Goal: Information Seeking & Learning: Compare options

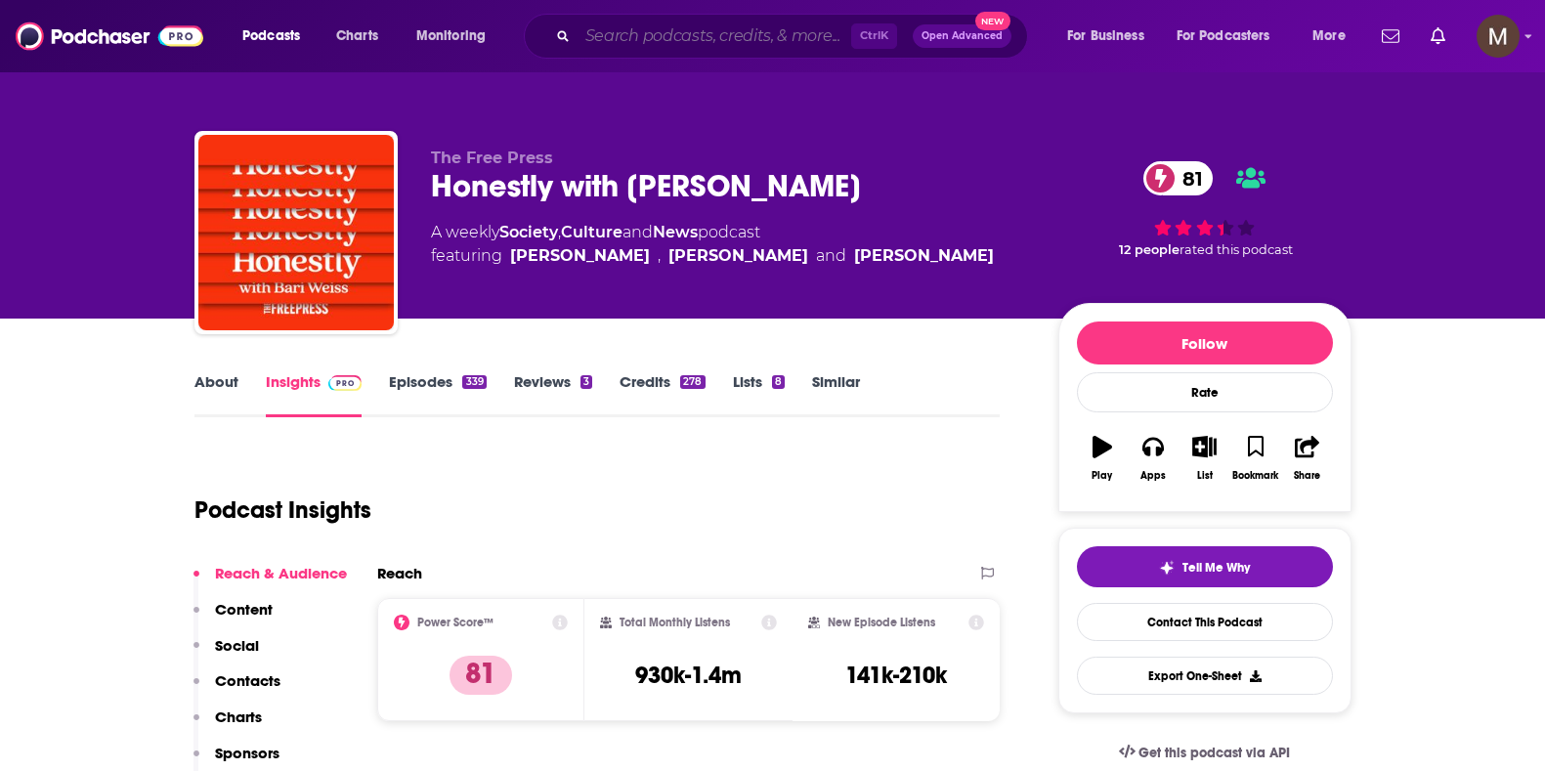
drag, startPoint x: 0, startPoint y: 0, endPoint x: 675, endPoint y: 41, distance: 676.6
click at [675, 41] on input "Search podcasts, credits, & more..." at bounding box center [715, 36] width 274 height 31
click at [611, 44] on input "Search podcasts, credits, & more..." at bounding box center [715, 36] width 274 height 31
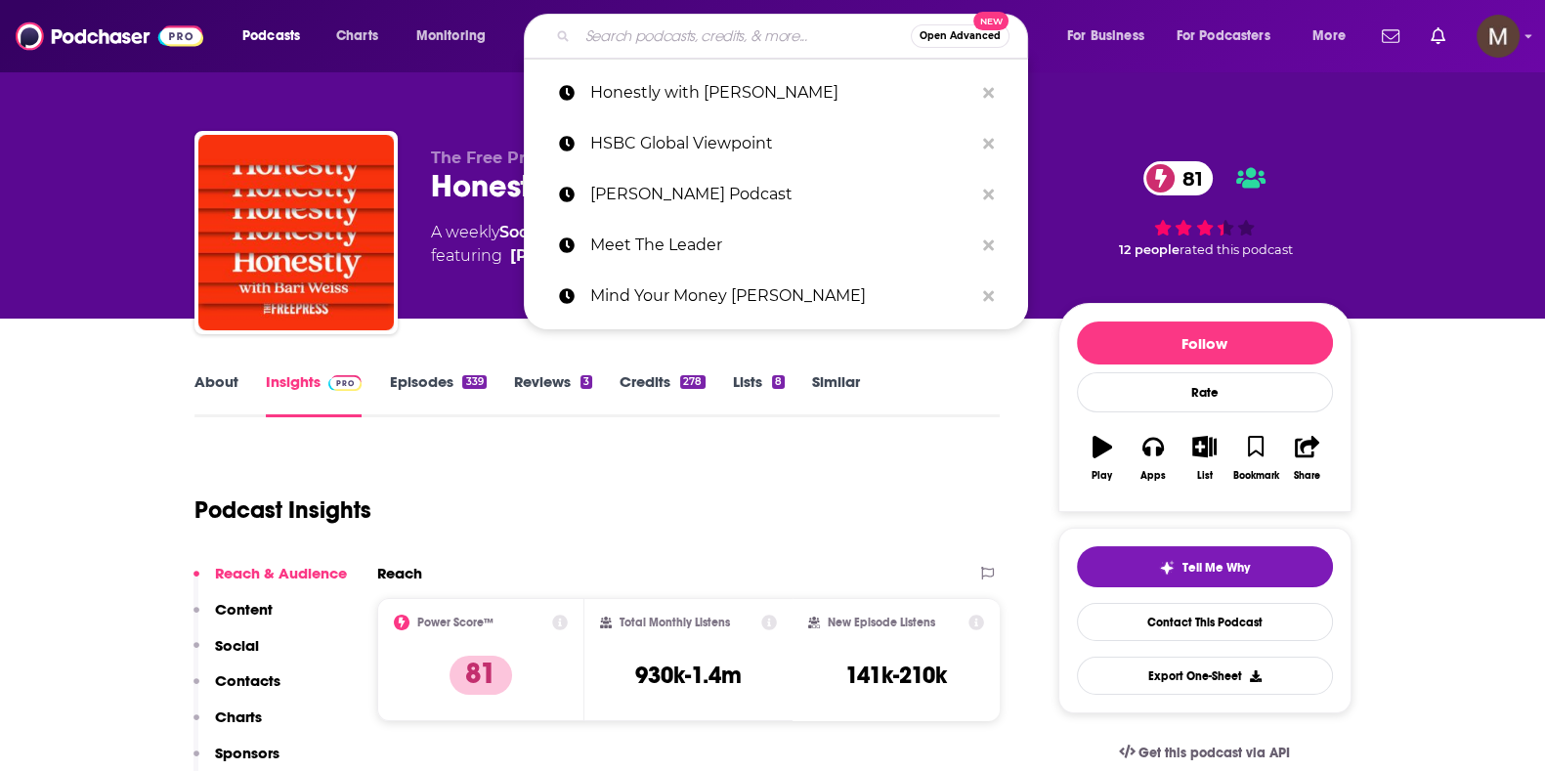
paste input "a16z Podcast"
type input "a16z Podcast"
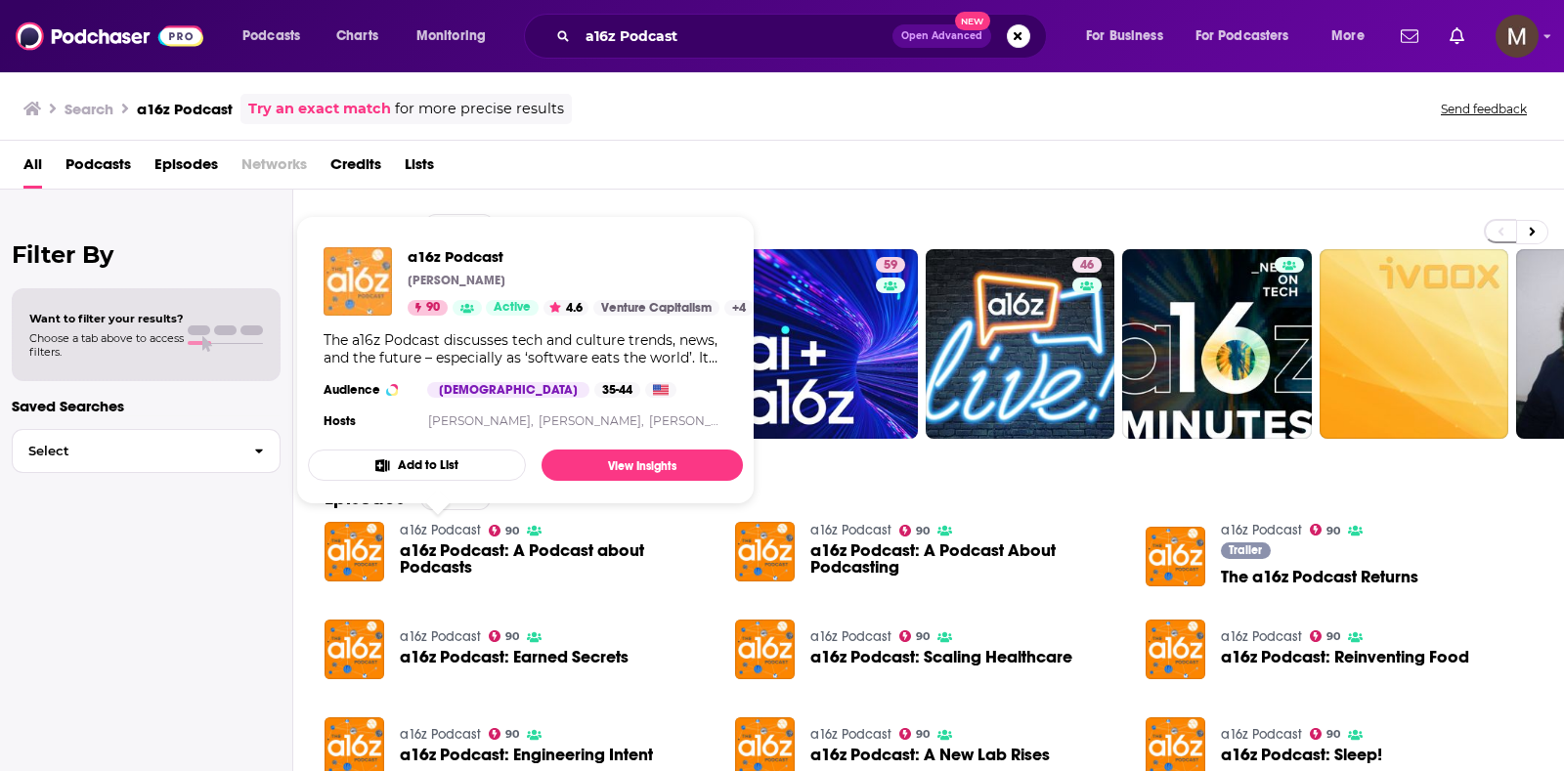
click at [342, 260] on img "a16z Podcast" at bounding box center [357, 281] width 68 height 68
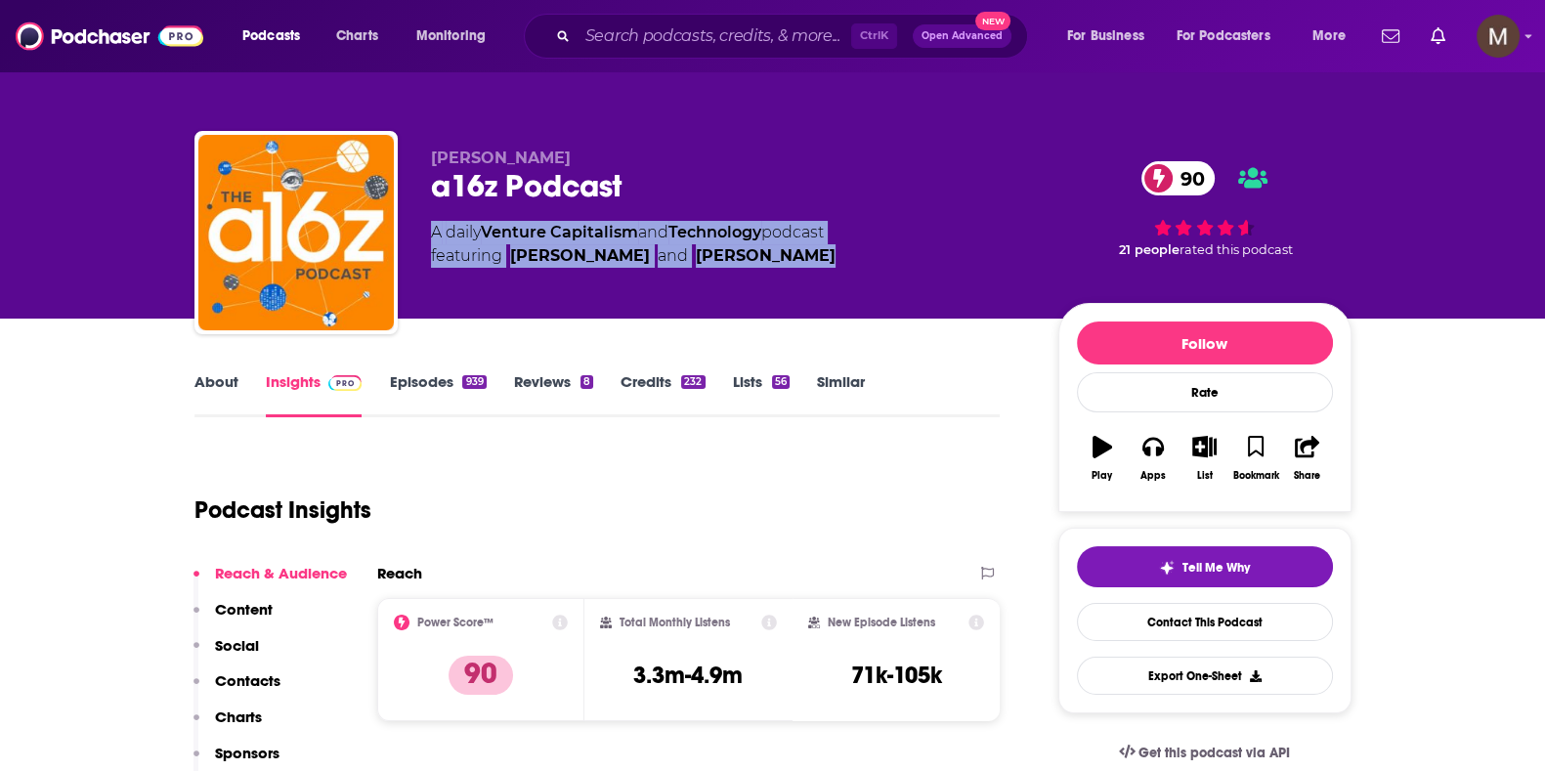
drag, startPoint x: 418, startPoint y: 226, endPoint x: 825, endPoint y: 258, distance: 407.8
click at [825, 258] on div "[PERSON_NAME] a16z Podcast 90 A daily Venture Capitalism and Technology podcast…" at bounding box center [772, 236] width 1157 height 211
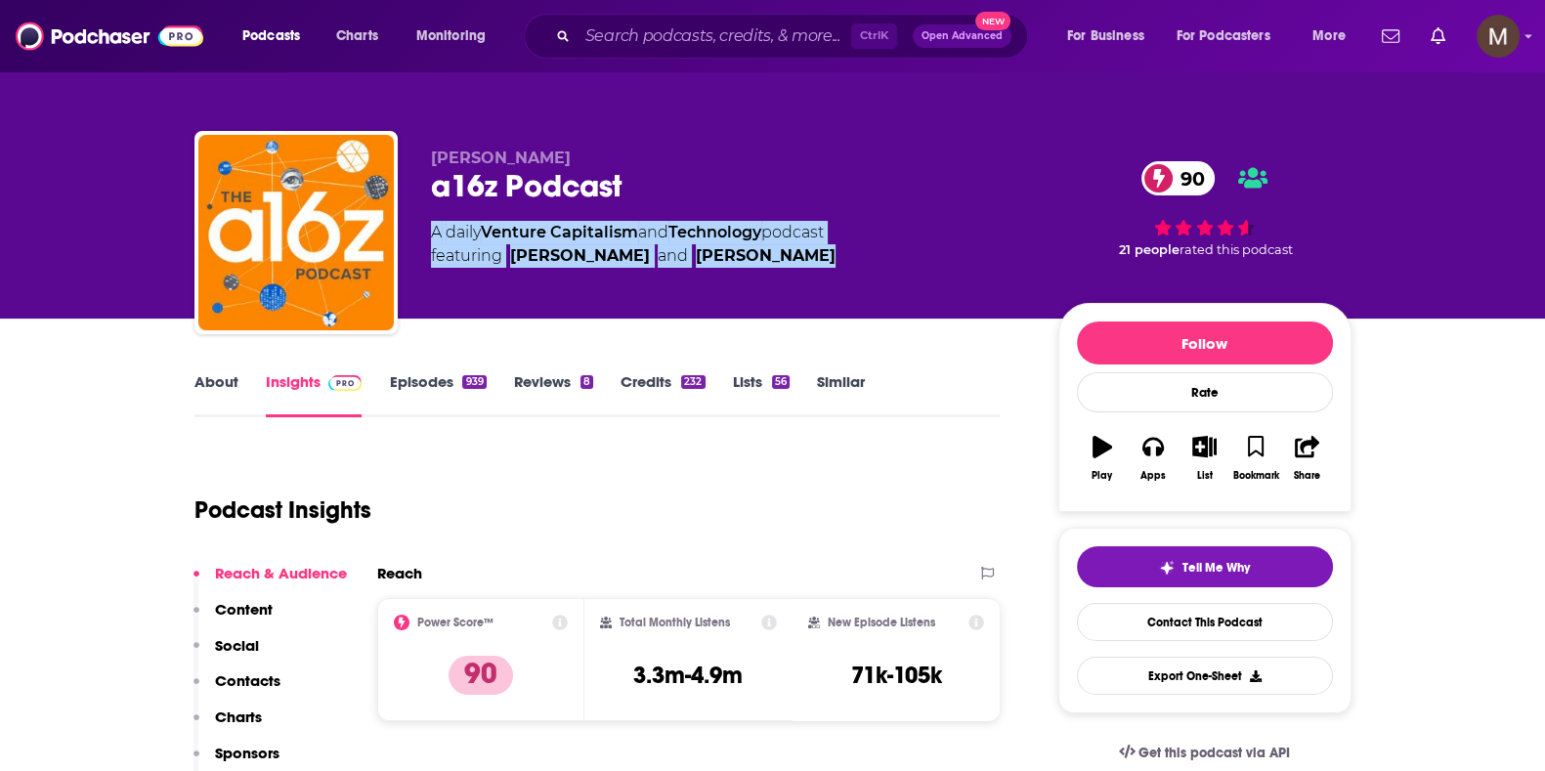
scroll to position [243, 0]
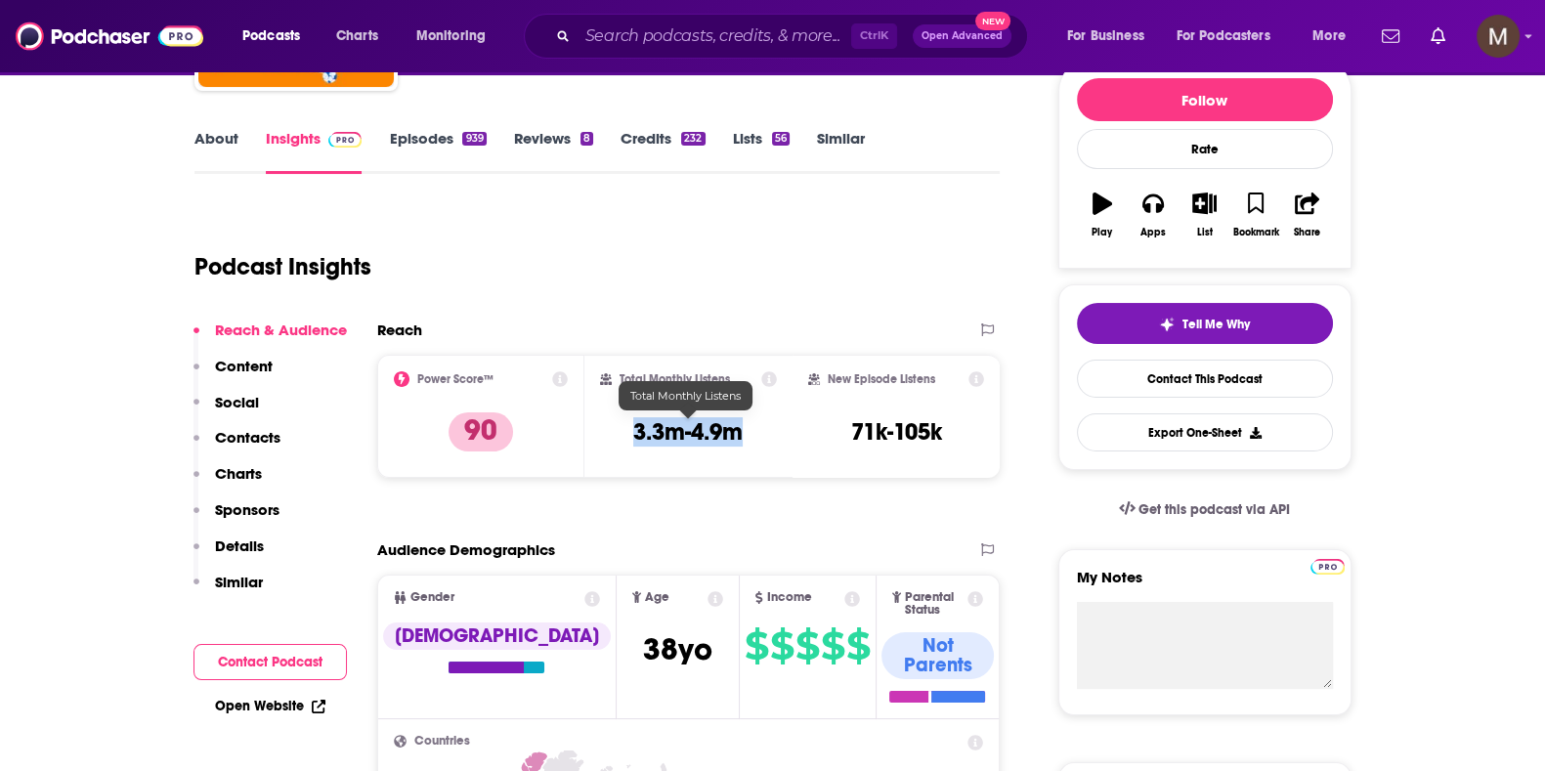
drag, startPoint x: 631, startPoint y: 432, endPoint x: 753, endPoint y: 429, distance: 121.2
click at [753, 429] on div "Total Monthly Listens 3.3m-4.9m" at bounding box center [688, 416] width 177 height 90
copy h3 "3.3m-4.9m"
drag, startPoint x: 620, startPoint y: 36, endPoint x: 675, endPoint y: 32, distance: 55.8
click at [623, 34] on input "Search podcasts, credits, & more..." at bounding box center [715, 36] width 274 height 31
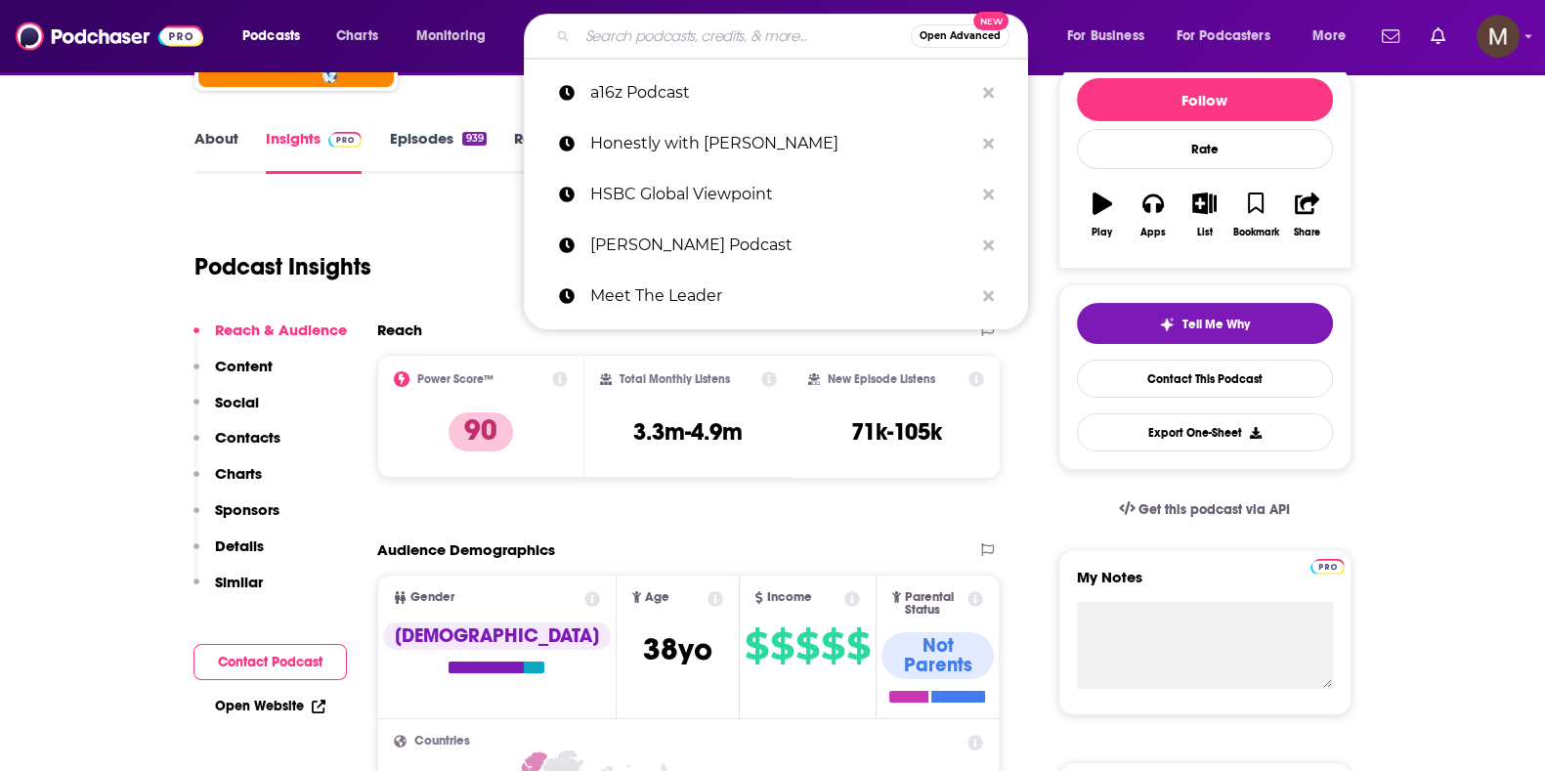
paste input "All-In with [PERSON_NAME], [PERSON_NAME] & [PERSON_NAME]"
type input "All-In with [PERSON_NAME], [PERSON_NAME] & [PERSON_NAME]"
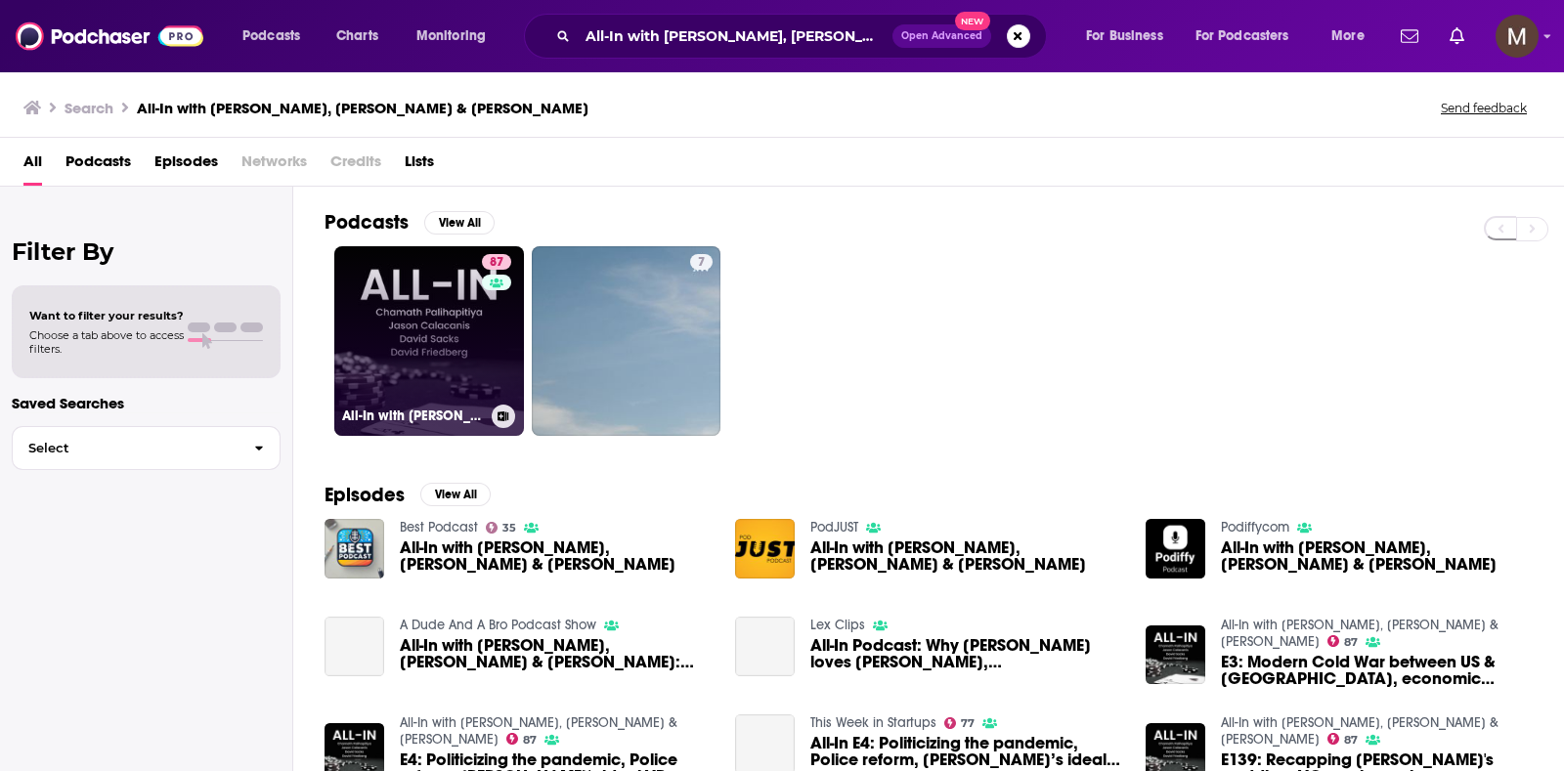
click at [417, 330] on link "87 All-In with [PERSON_NAME], [PERSON_NAME] & [PERSON_NAME]" at bounding box center [429, 341] width 190 height 190
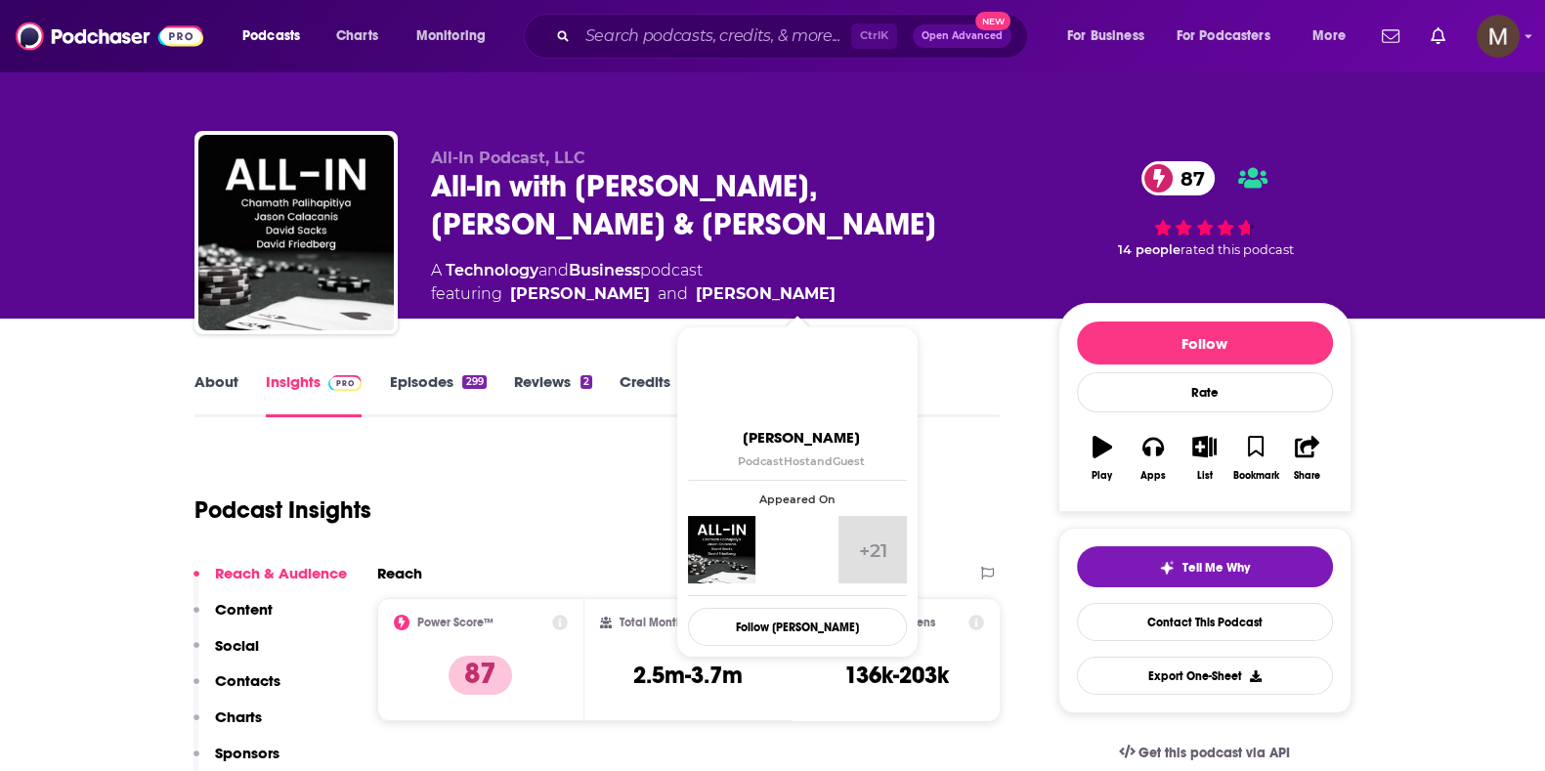
drag, startPoint x: 423, startPoint y: 268, endPoint x: 878, endPoint y: 293, distance: 455.2
click at [878, 293] on div "All-In Podcast, LLC All-In with [PERSON_NAME], Sacks & [PERSON_NAME] 87 A Techn…" at bounding box center [772, 236] width 1157 height 211
copy div "A Technology and Business podcast featuring [PERSON_NAME] and [PERSON_NAME]"
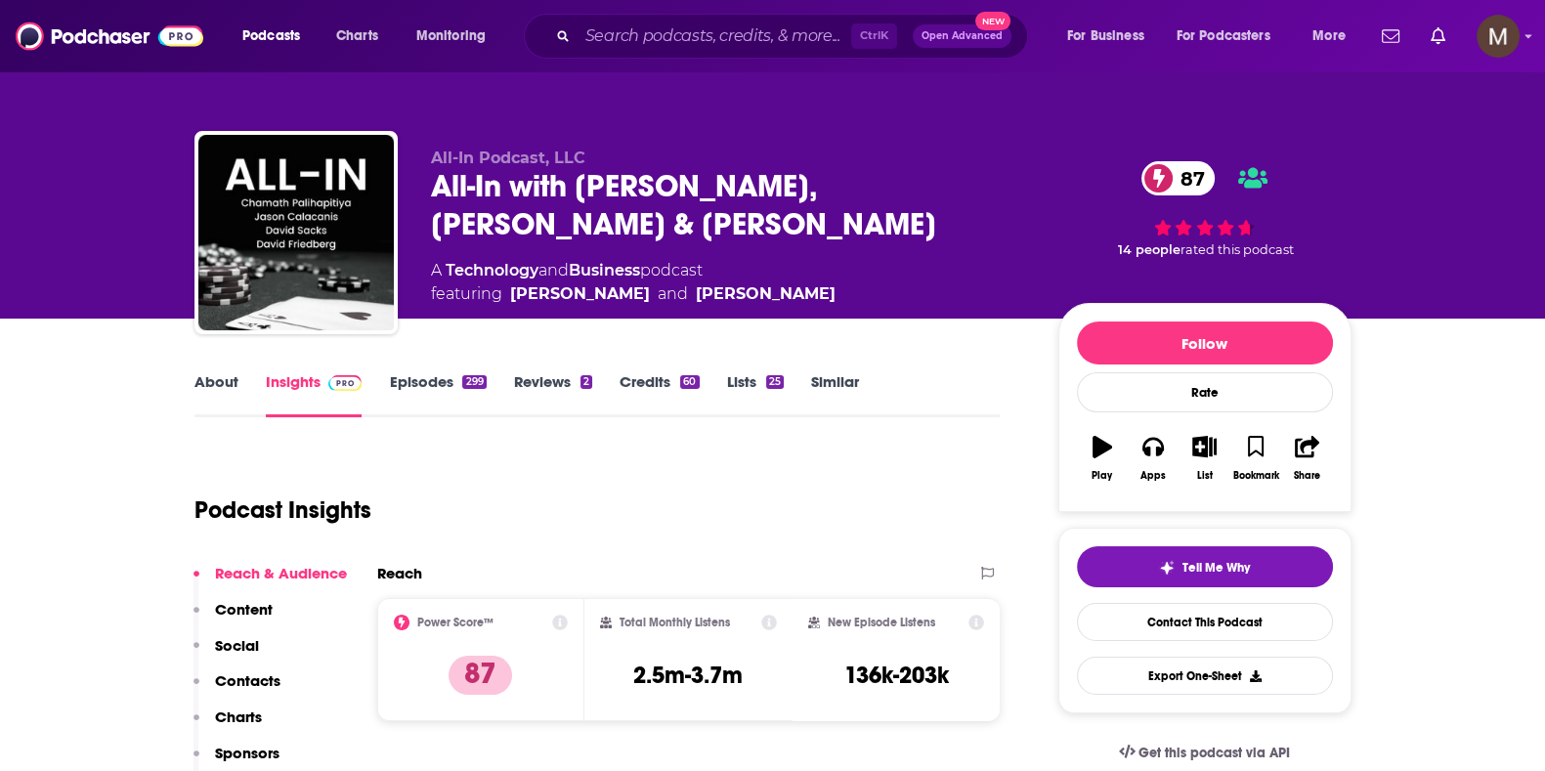
scroll to position [366, 0]
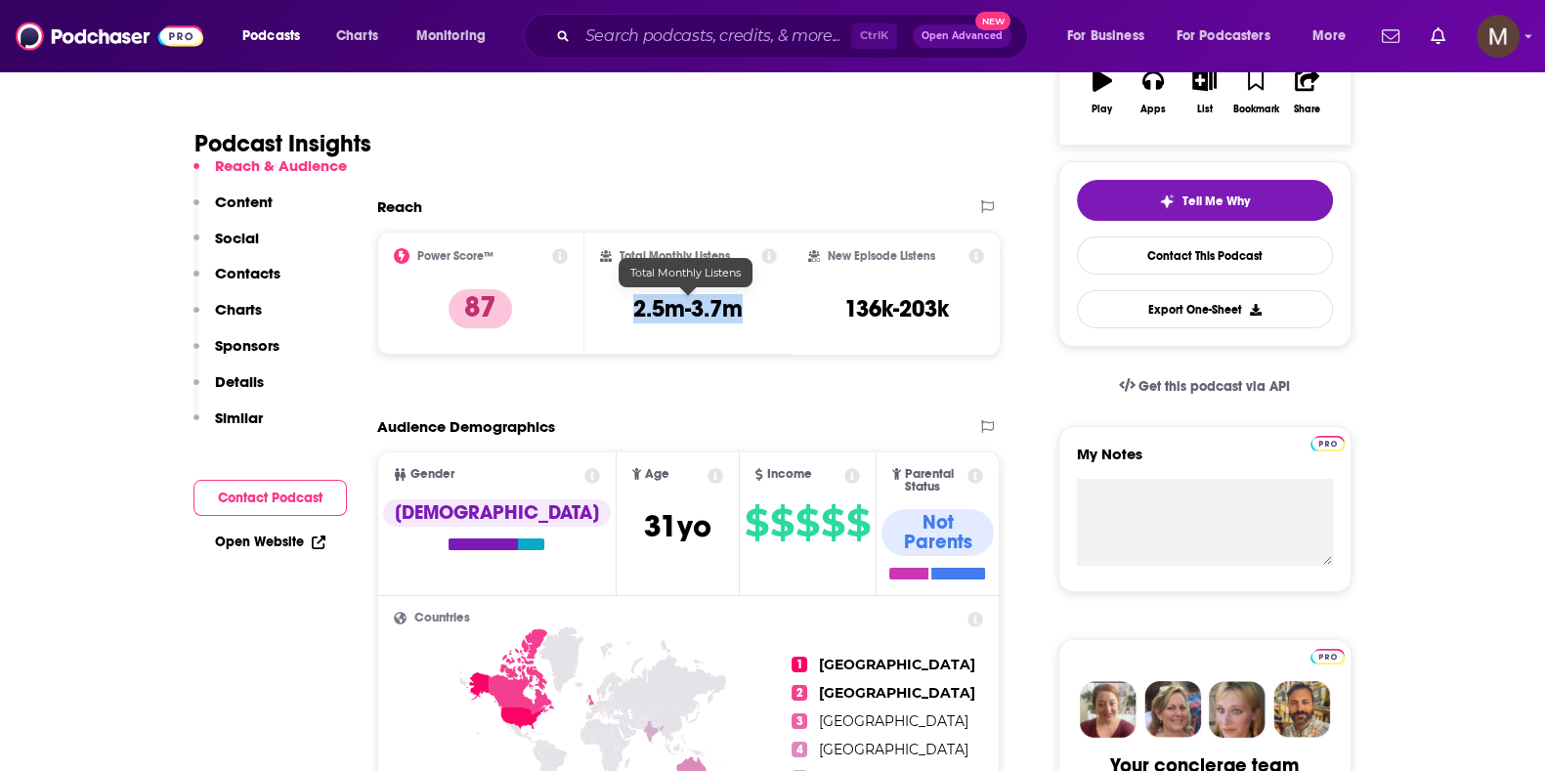
drag, startPoint x: 635, startPoint y: 301, endPoint x: 746, endPoint y: 301, distance: 110.4
click at [746, 301] on div "Total Monthly Listens 2.5m-3.7m" at bounding box center [688, 293] width 177 height 90
copy h3 "2.5m-3.7m"
click at [596, 26] on input "Search podcasts, credits, & more..." at bounding box center [715, 36] width 274 height 31
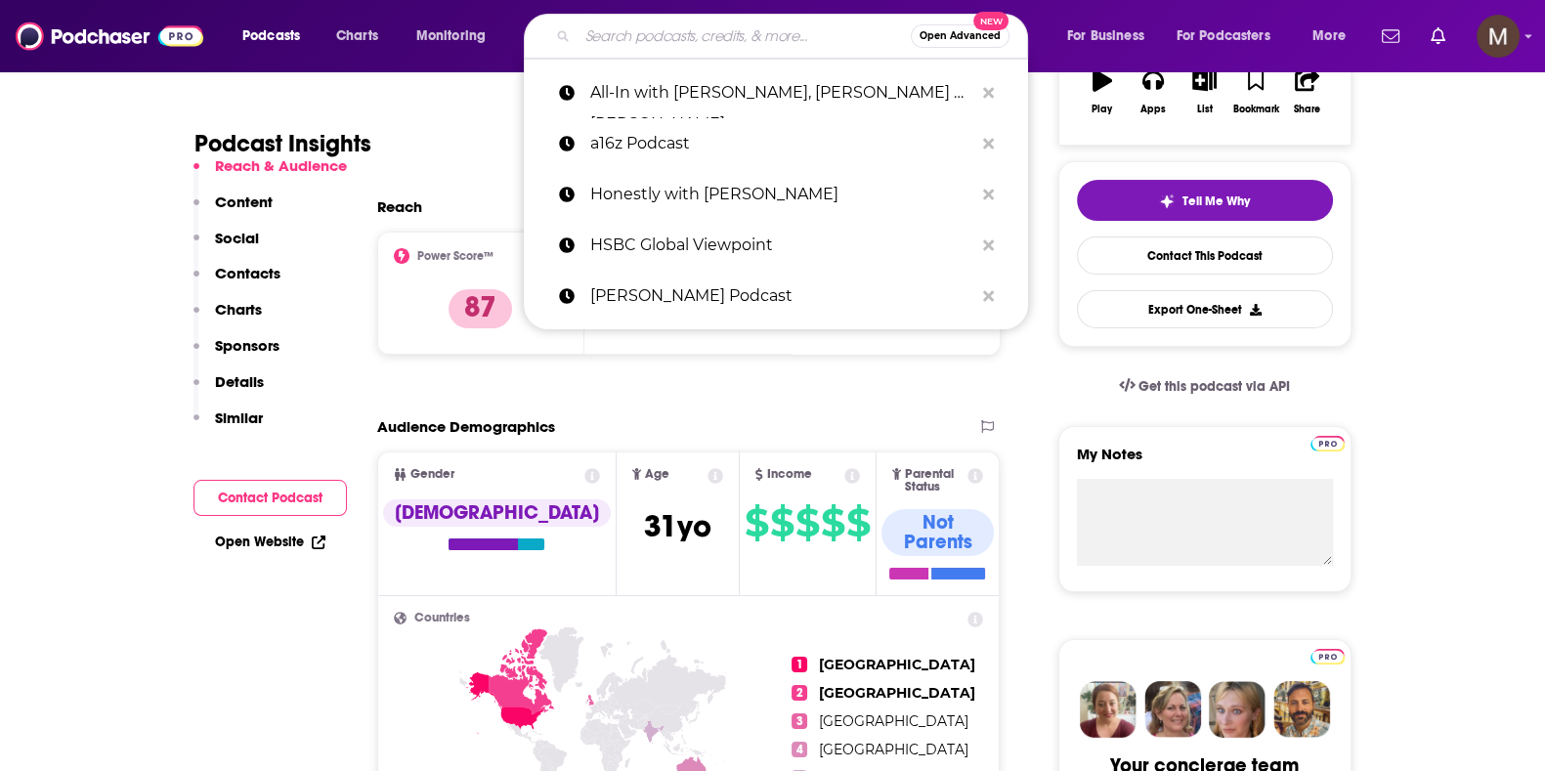
paste input "60 Minutes"
type input "60 Minutes"
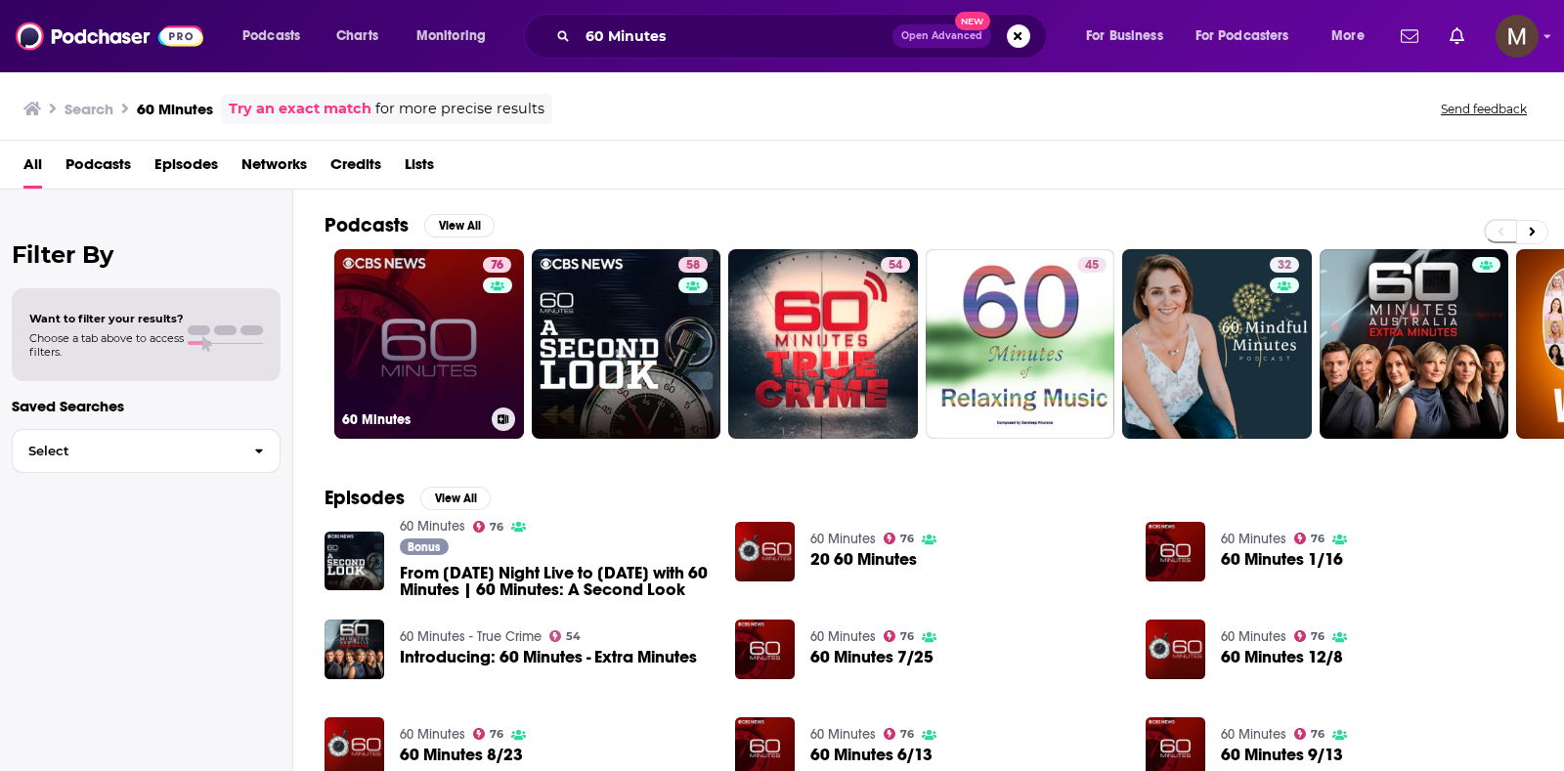
click at [510, 391] on div "76" at bounding box center [499, 332] width 33 height 151
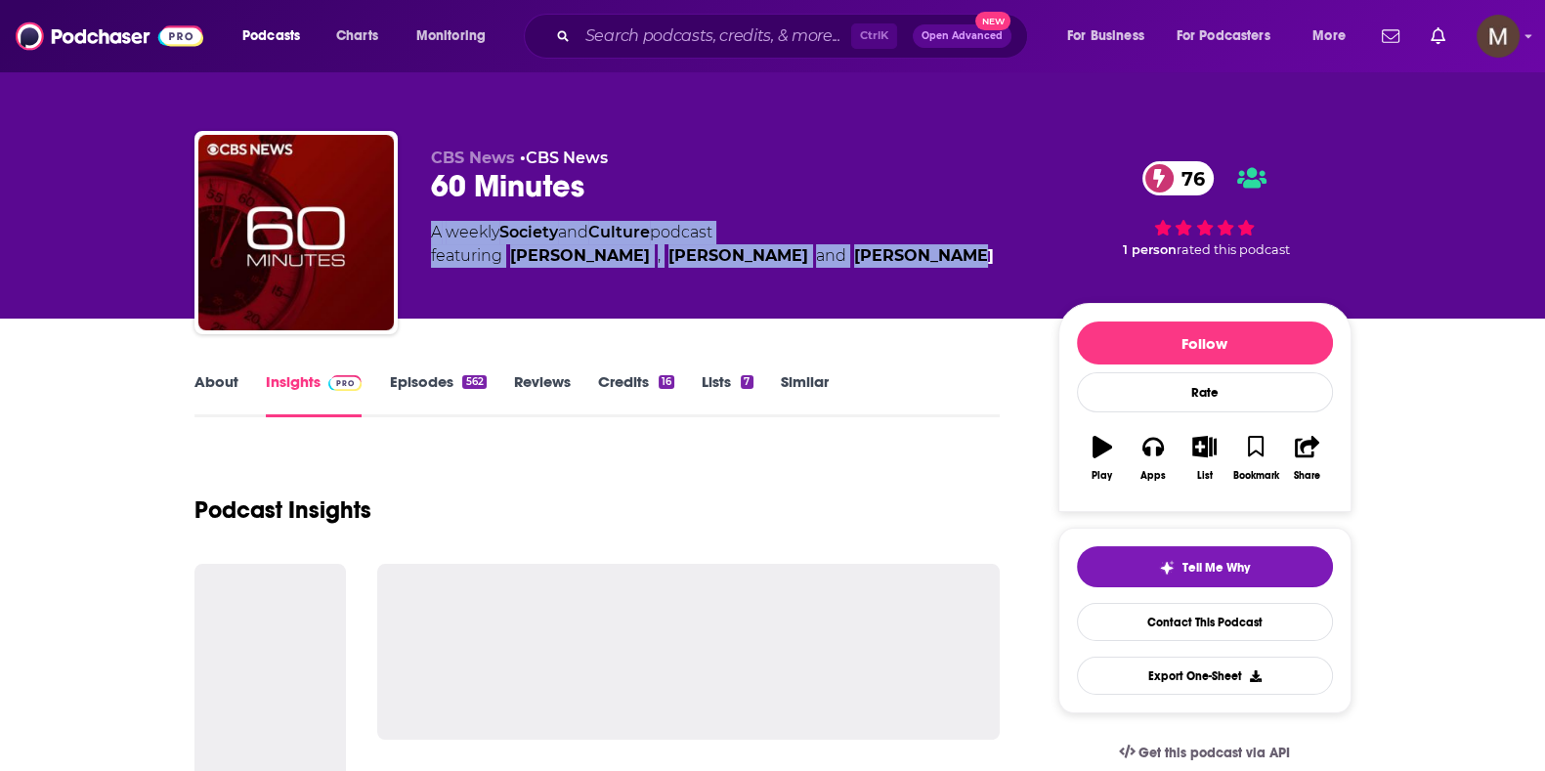
drag, startPoint x: 430, startPoint y: 229, endPoint x: 932, endPoint y: 261, distance: 503.4
click at [932, 261] on div "A weekly Society and Culture podcast featuring [PERSON_NAME] , [PERSON_NAME] an…" at bounding box center [729, 244] width 596 height 47
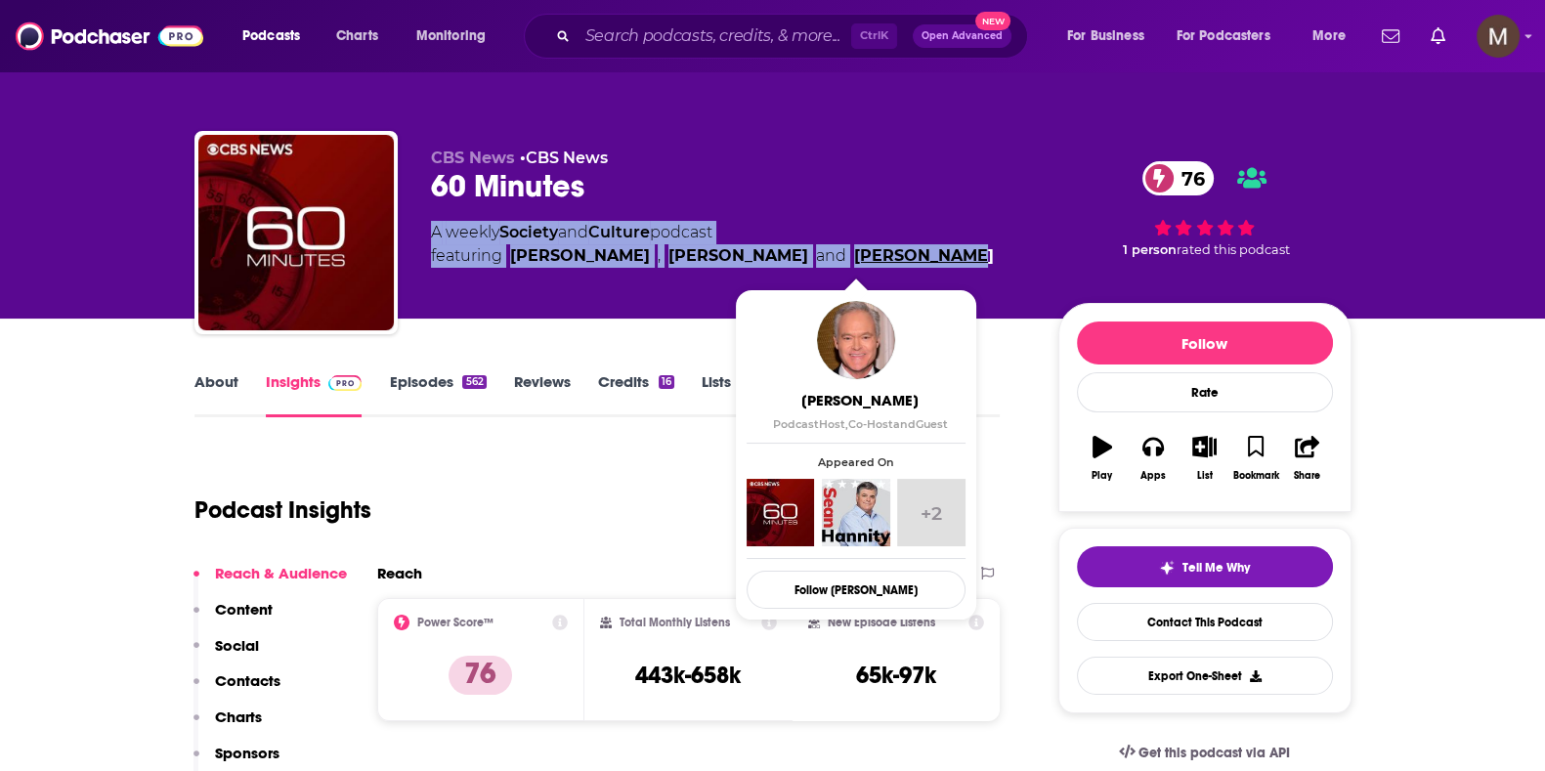
copy div "A weekly Society and Culture podcast featuring [PERSON_NAME] , [PERSON_NAME] an…"
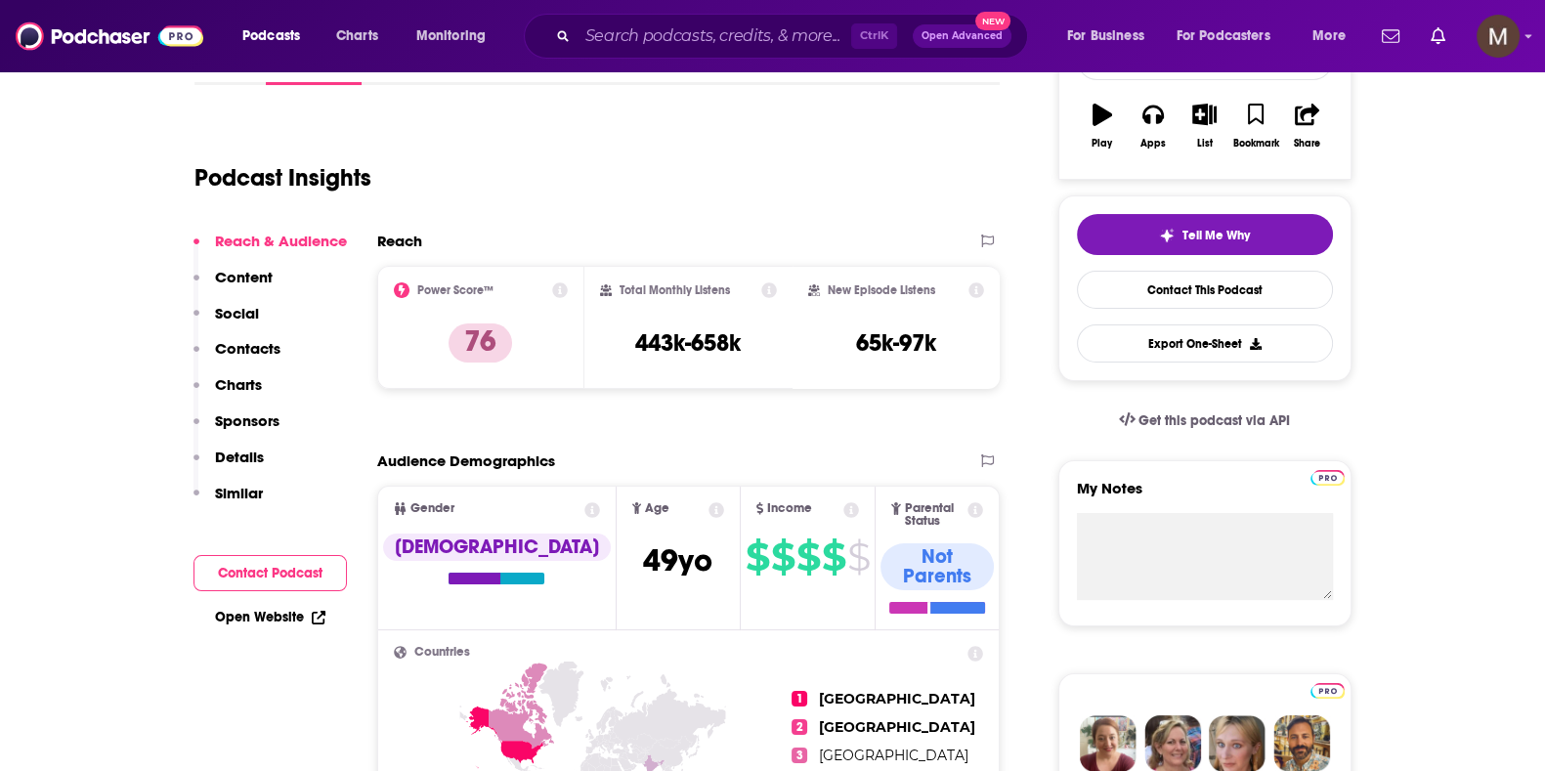
scroll to position [366, 0]
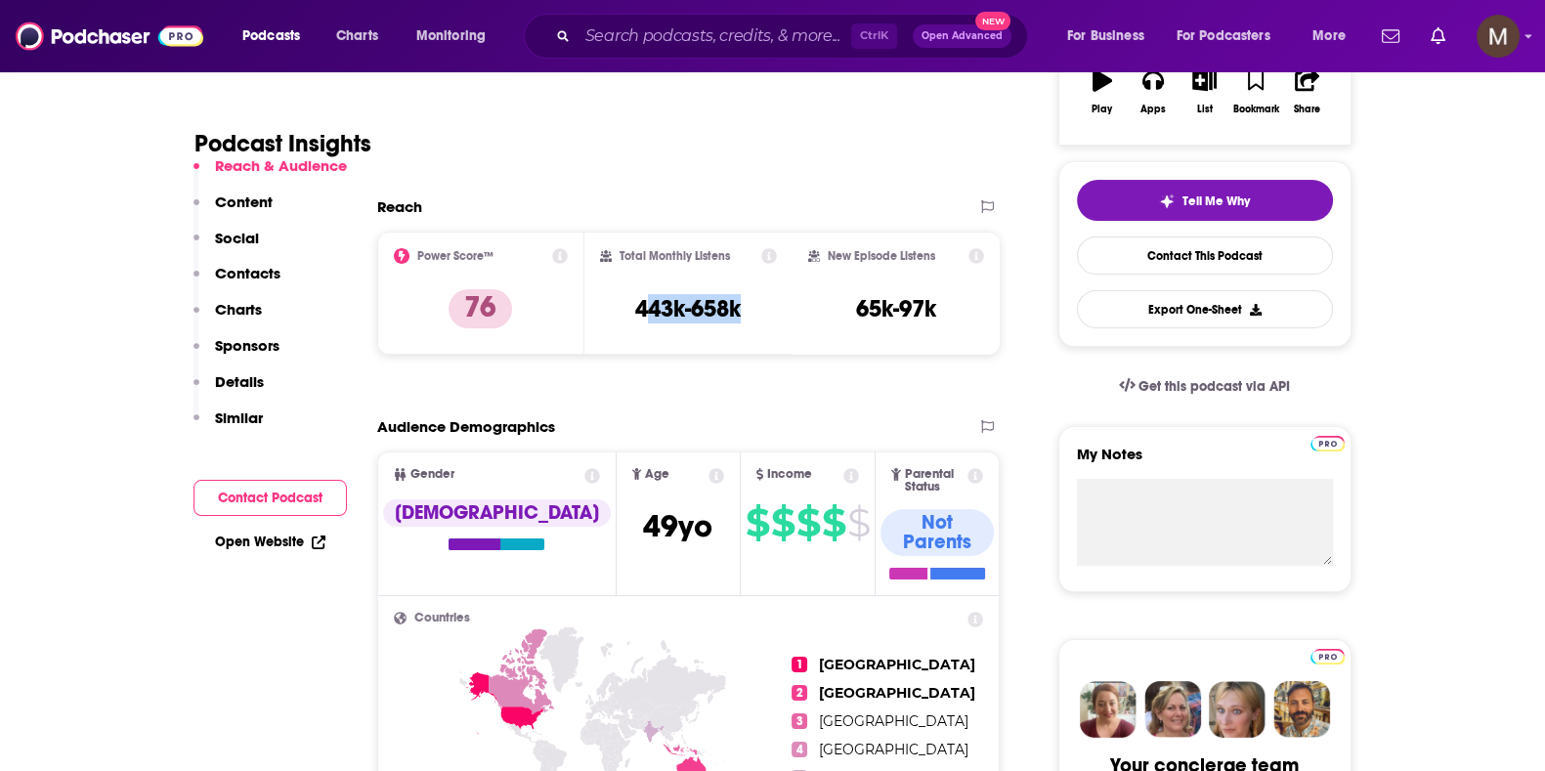
drag, startPoint x: 644, startPoint y: 304, endPoint x: 772, endPoint y: 301, distance: 128.1
click at [772, 301] on div "Total Monthly Listens 443k-658k" at bounding box center [688, 293] width 177 height 90
drag, startPoint x: 634, startPoint y: 305, endPoint x: 739, endPoint y: 304, distance: 104.6
click at [739, 304] on h3 "443k-658k" at bounding box center [688, 308] width 106 height 29
copy h3 "443k-658k"
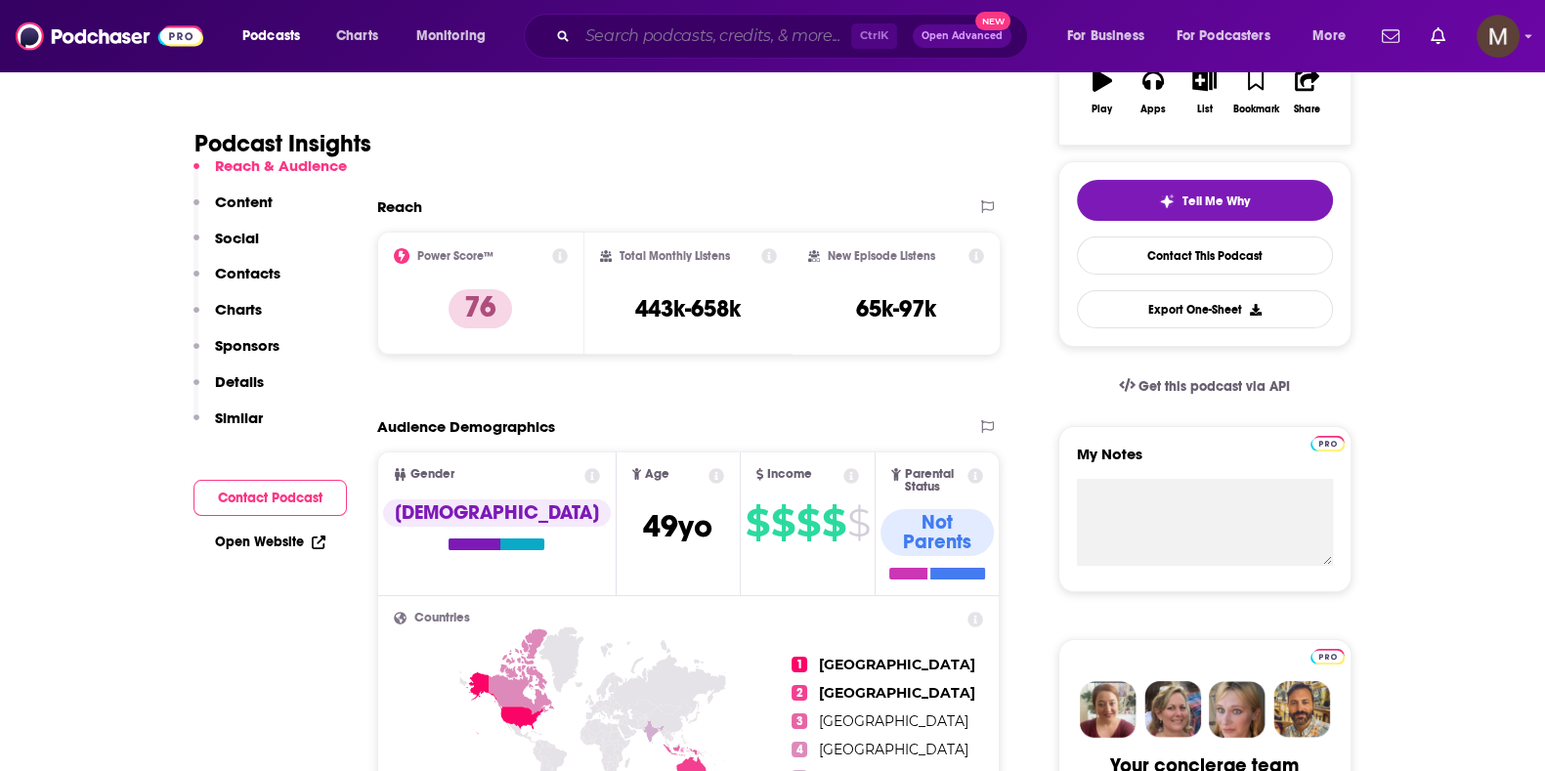
click at [644, 41] on input "Search podcasts, credits, & more..." at bounding box center [715, 36] width 274 height 31
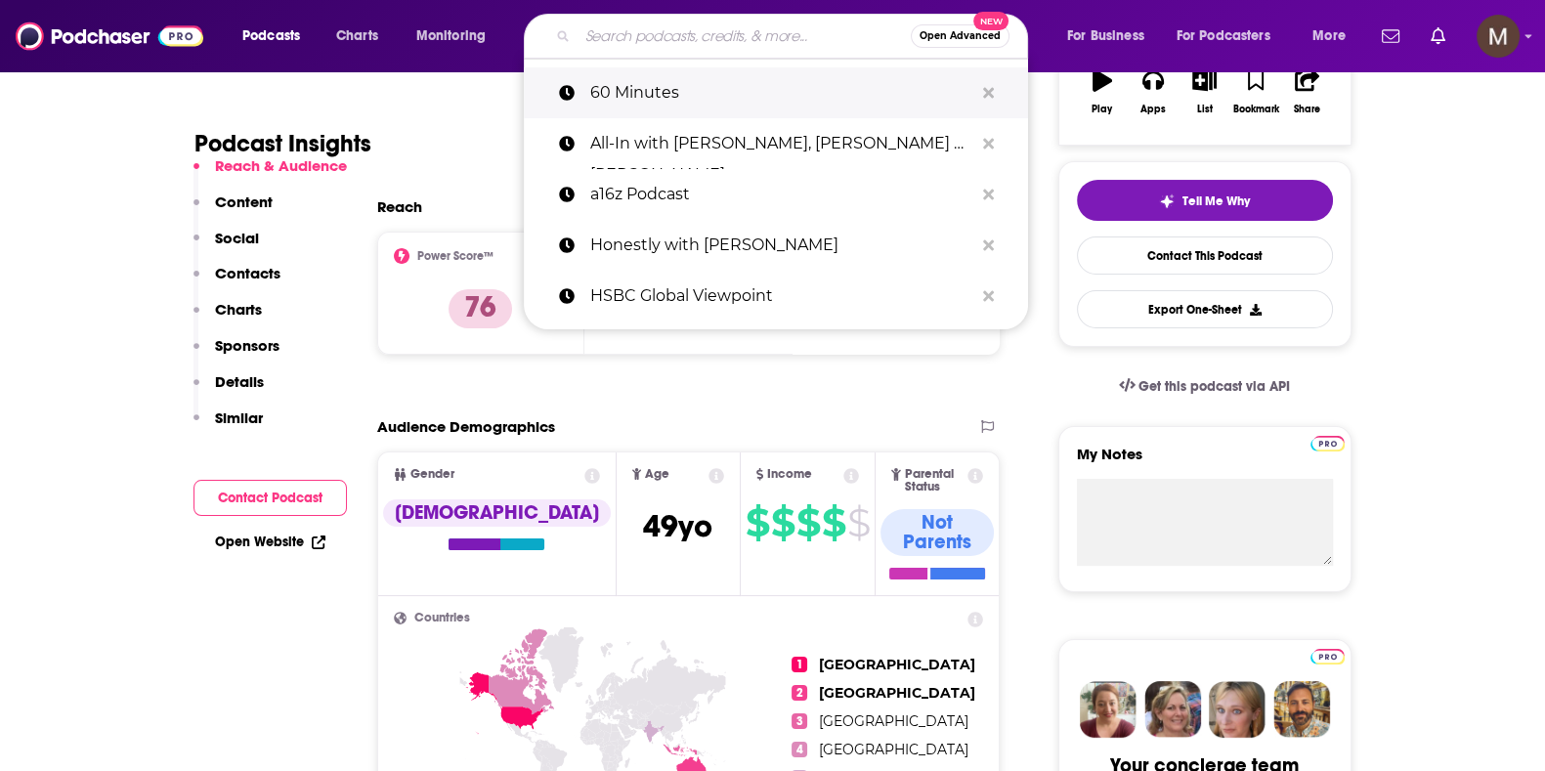
paste input "AI Six Podcast"
type input "AI Six Podcast"
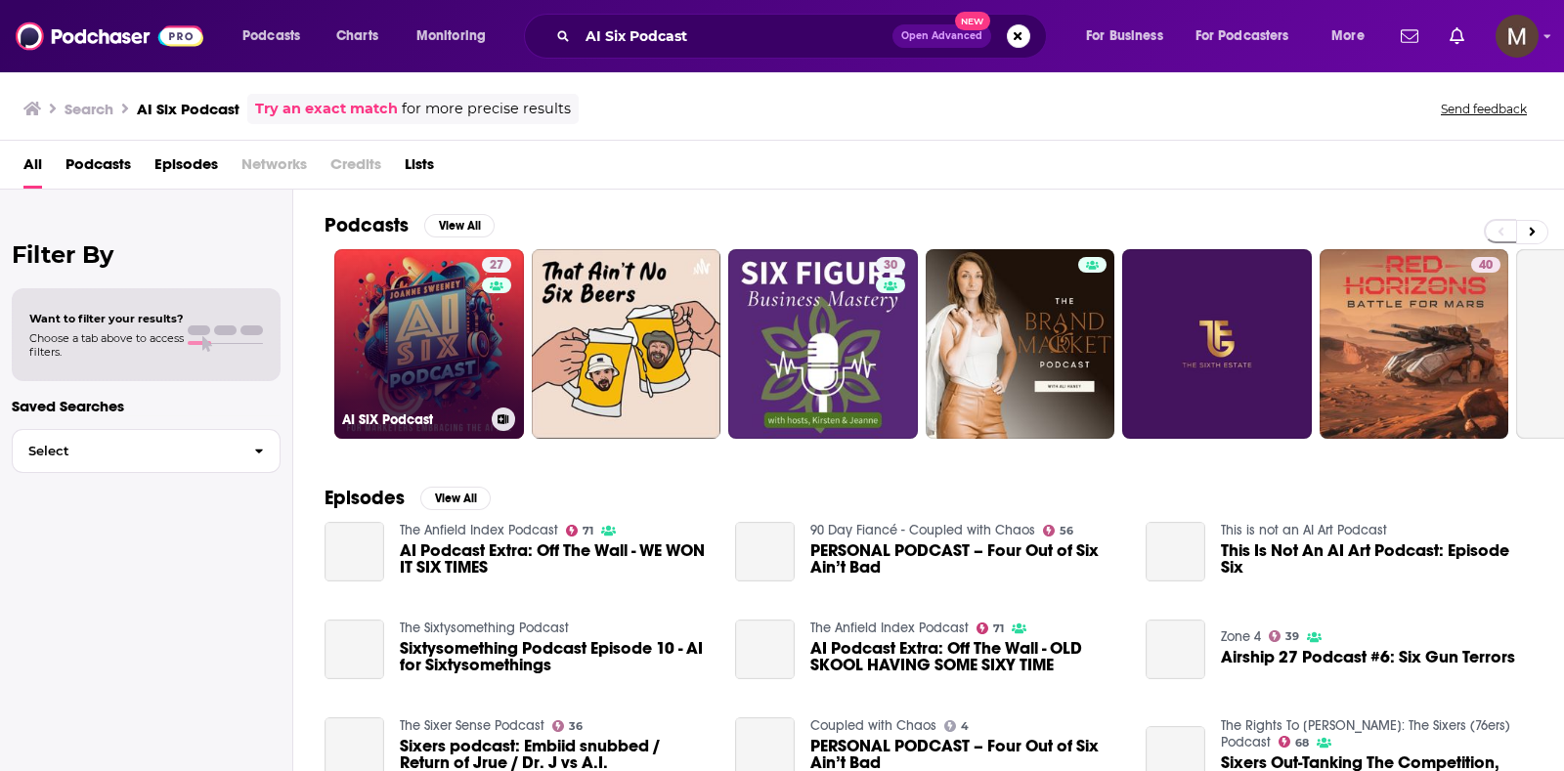
click at [425, 339] on link "27 AI SIX Podcast" at bounding box center [429, 344] width 190 height 190
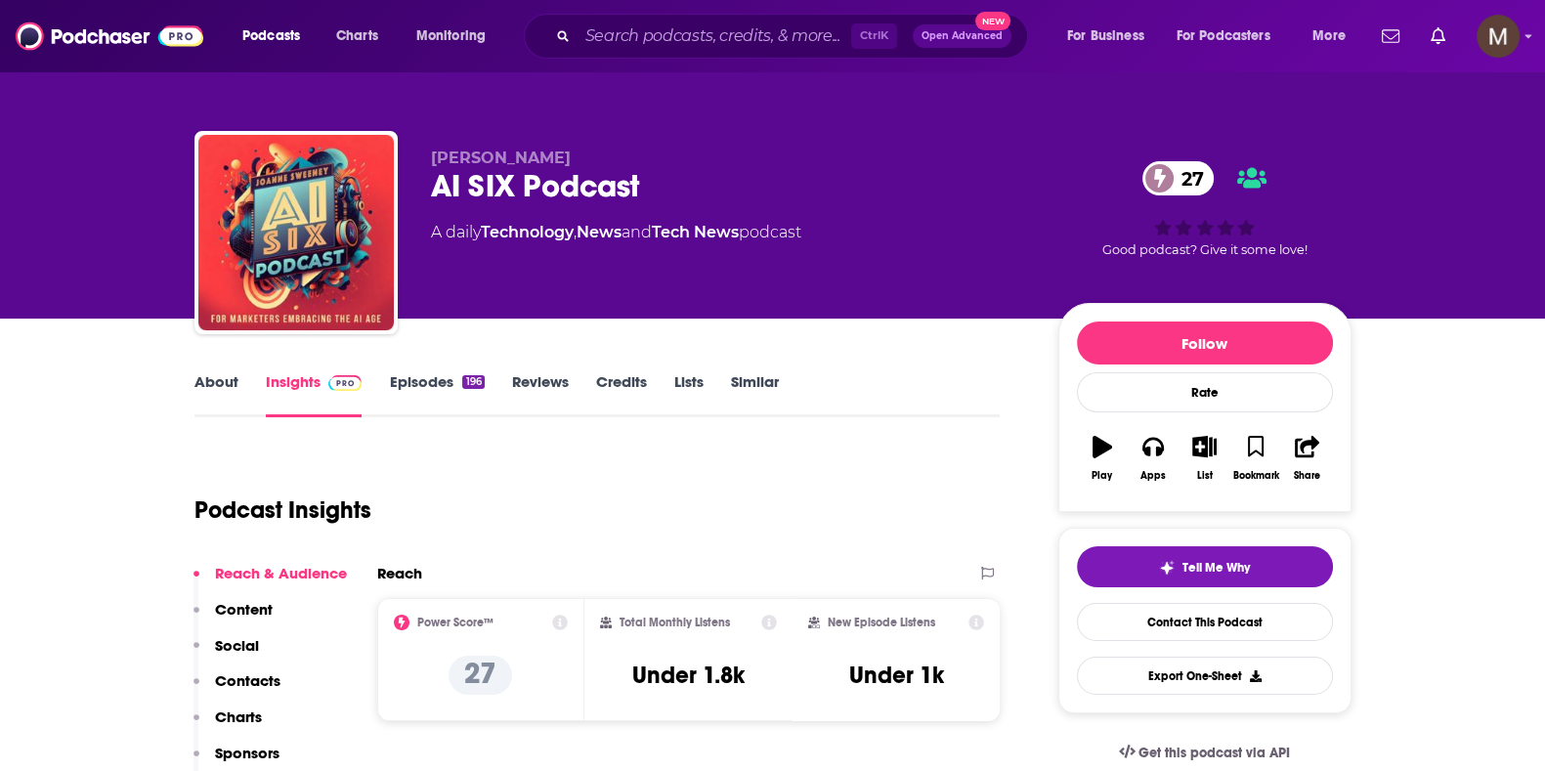
drag, startPoint x: 419, startPoint y: 229, endPoint x: 889, endPoint y: 236, distance: 470.1
click at [889, 236] on div "[PERSON_NAME] AI SIX Podcast 27 A daily Technology , News and Tech News podcast…" at bounding box center [772, 236] width 1157 height 211
copy div "A daily Technology , News and Tech News podcast"
drag, startPoint x: 732, startPoint y: 237, endPoint x: 782, endPoint y: 236, distance: 49.9
drag, startPoint x: 782, startPoint y: 236, endPoint x: 815, endPoint y: 225, distance: 34.9
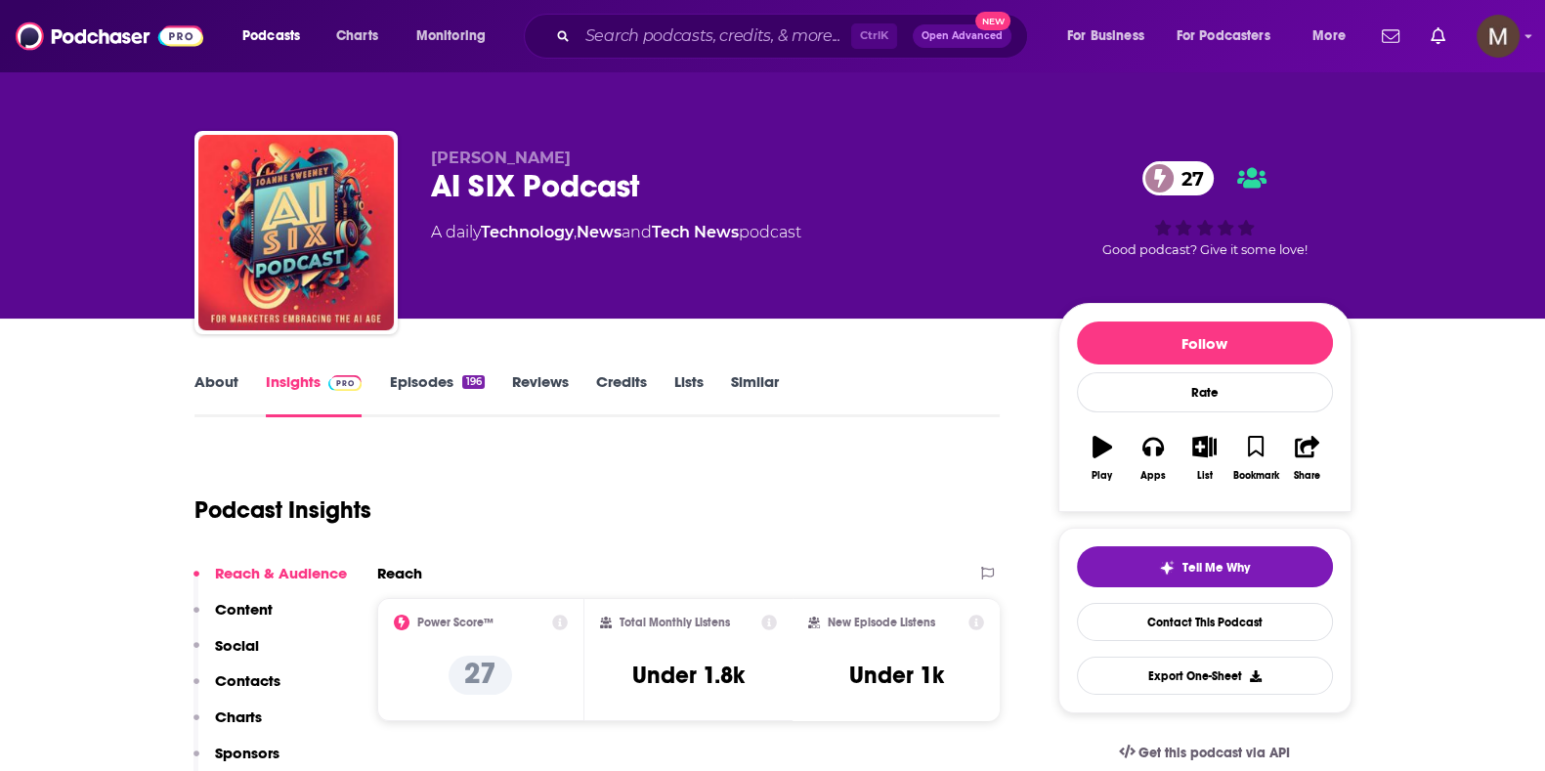
copy div "A daily Technology , News and Tech News podcast"
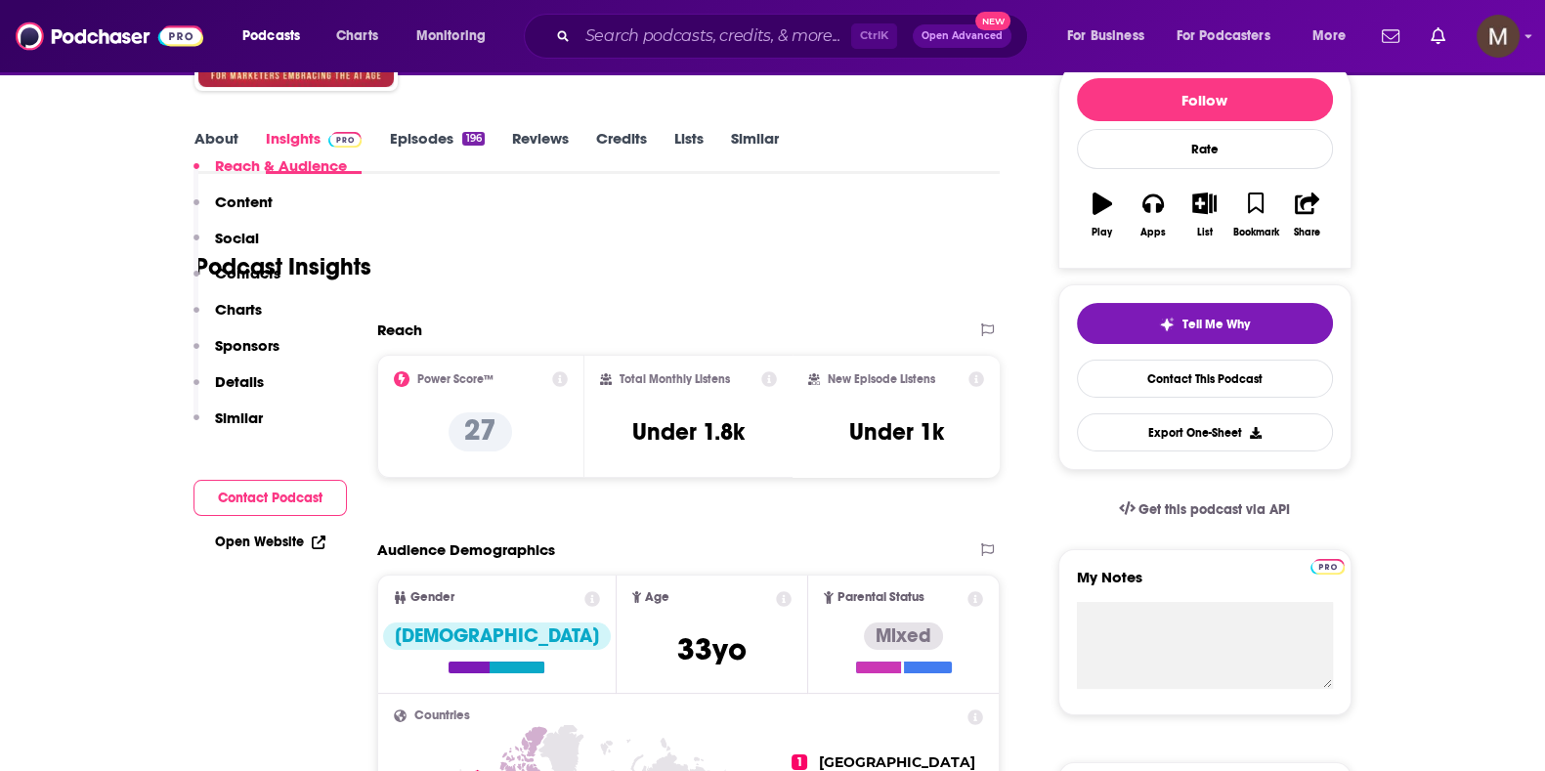
scroll to position [488, 0]
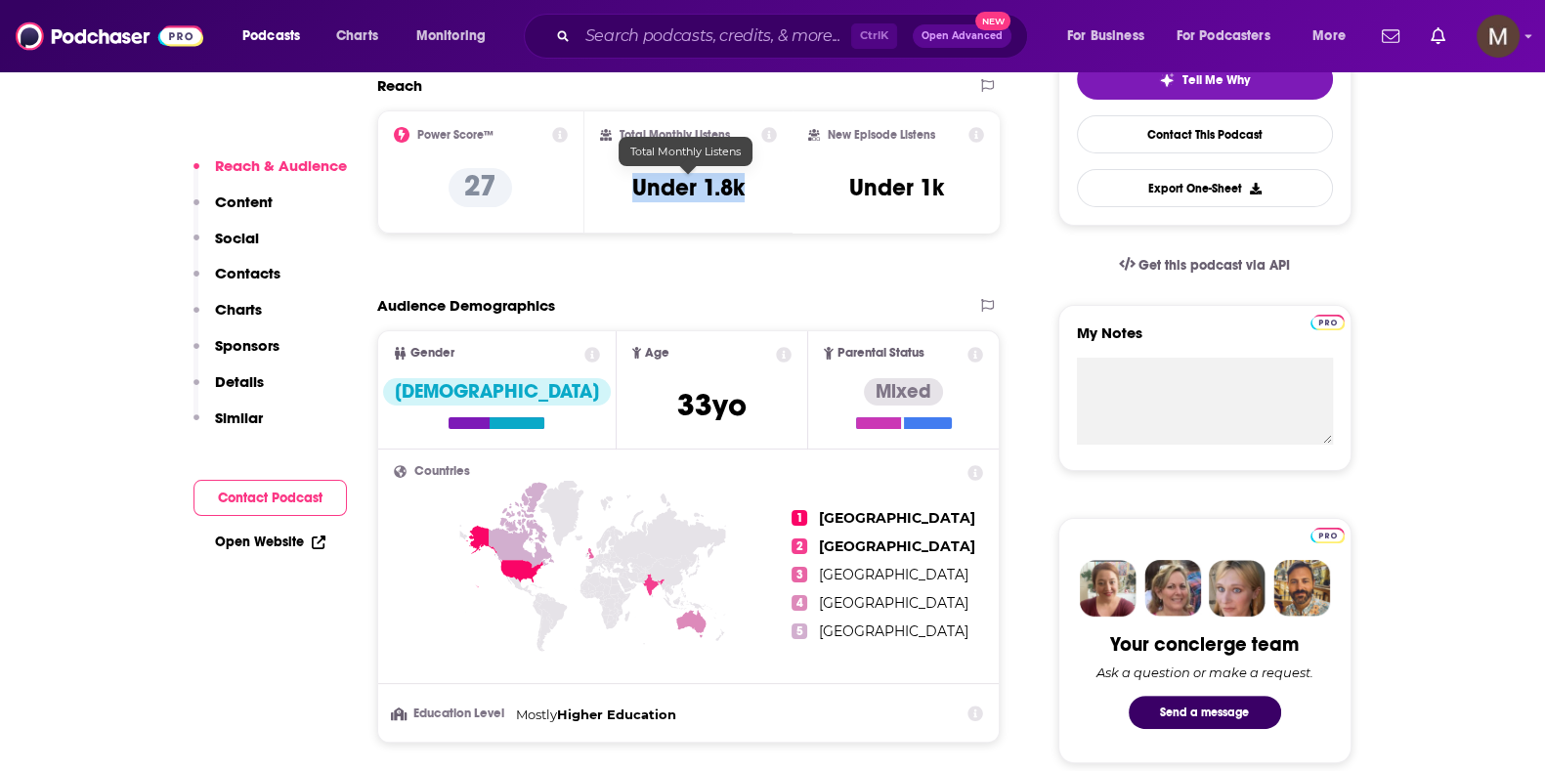
drag, startPoint x: 618, startPoint y: 180, endPoint x: 740, endPoint y: 180, distance: 122.2
click at [740, 180] on div "Total Monthly Listens Under 1.8k" at bounding box center [688, 172] width 177 height 90
copy h3 "Under 1.8k"
click at [694, 26] on input "Search podcasts, credits, & more..." at bounding box center [715, 36] width 274 height 31
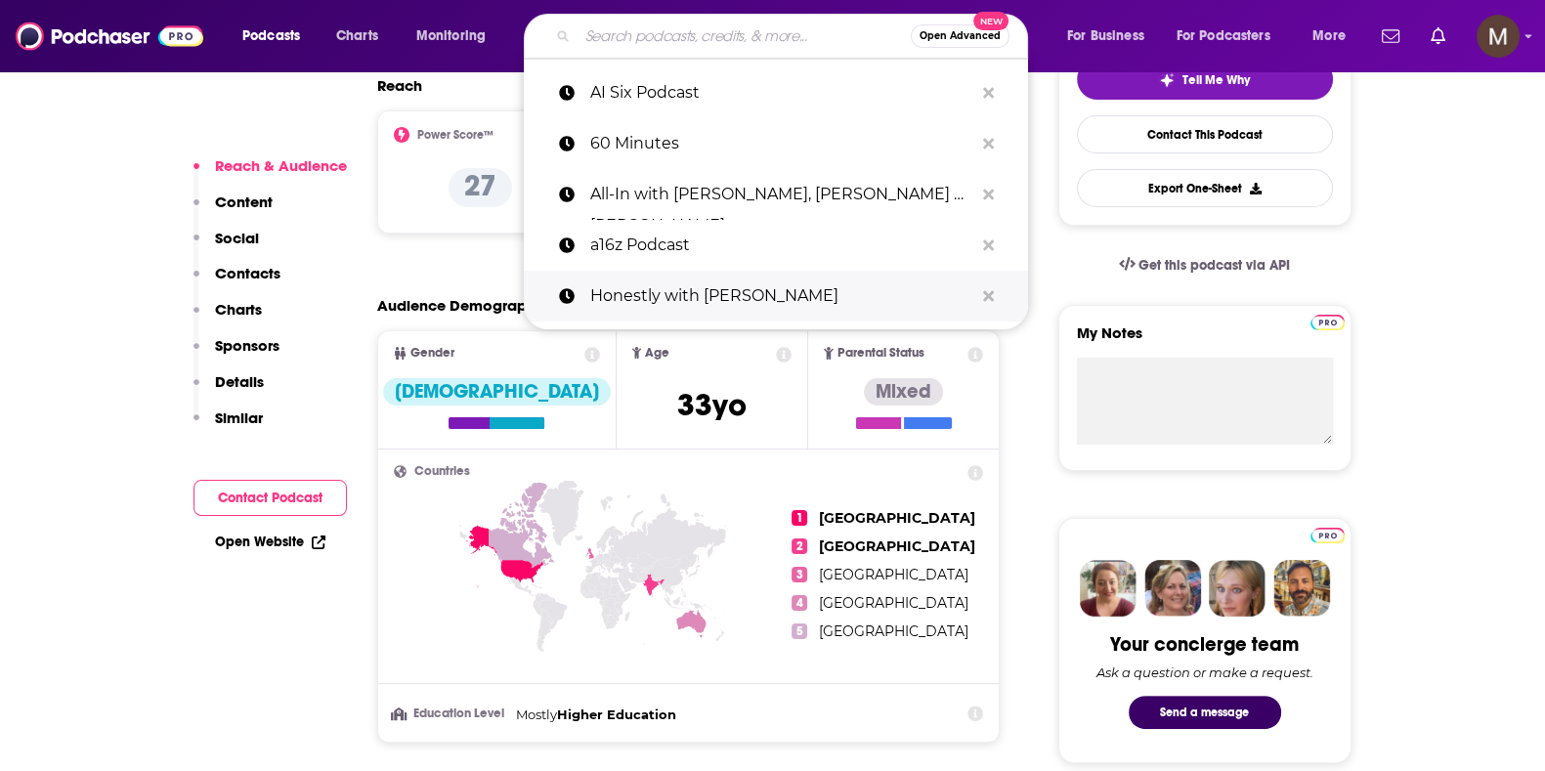
paste input "All Things Considered"
type input "All Things Considered"
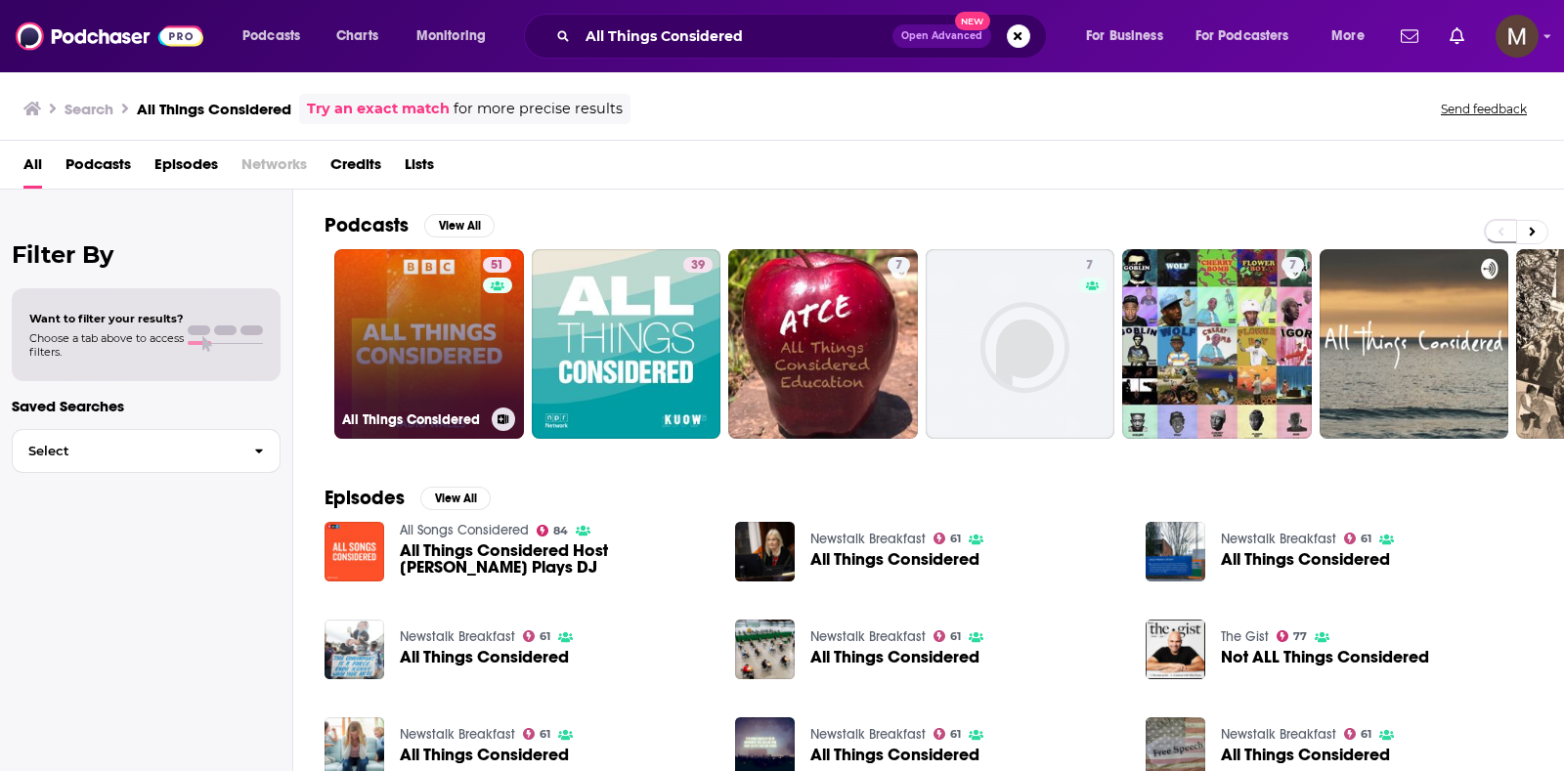
click at [416, 322] on link "51 All Things Considered" at bounding box center [429, 344] width 190 height 190
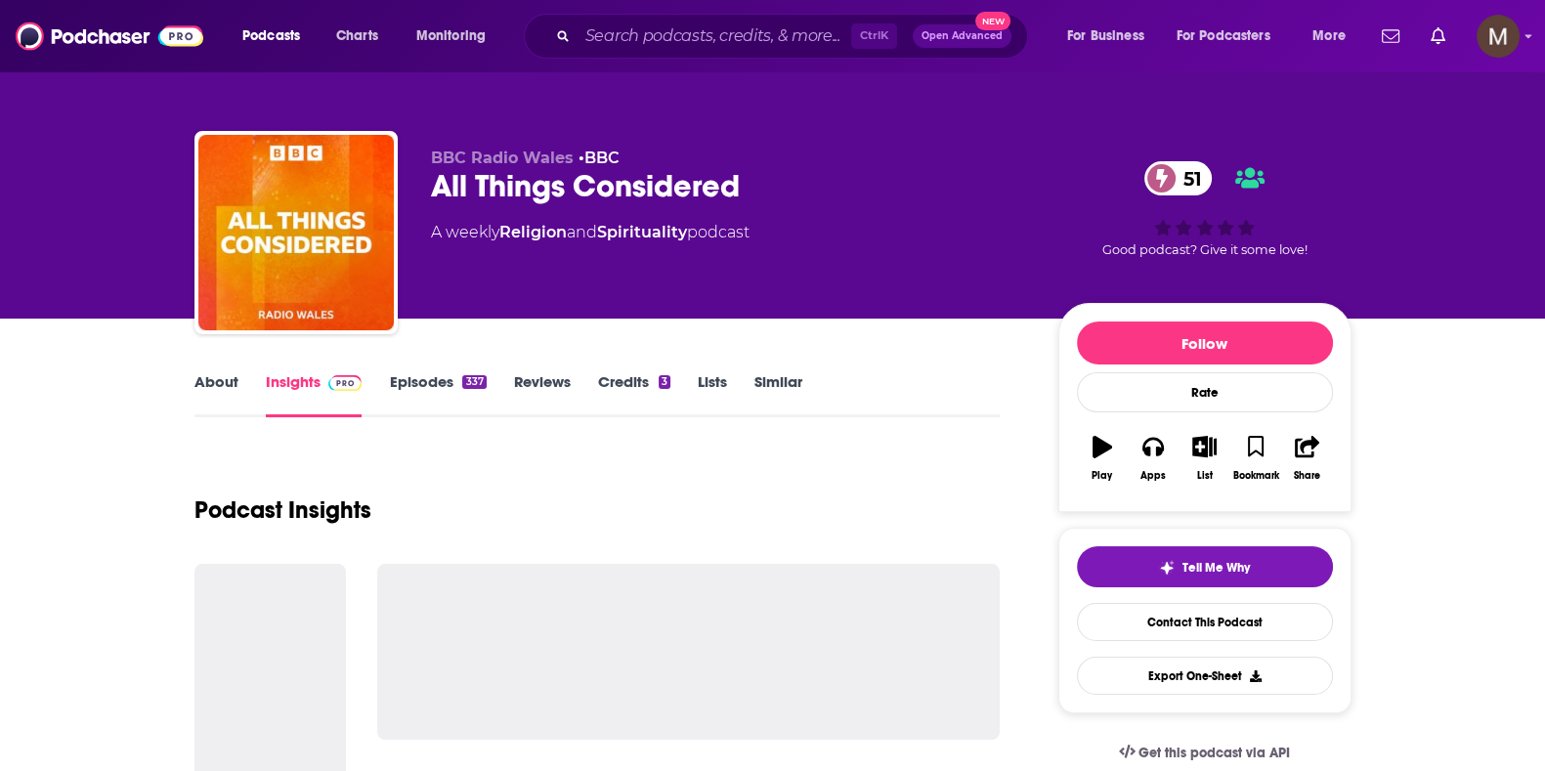
drag, startPoint x: 426, startPoint y: 234, endPoint x: 801, endPoint y: 228, distance: 375.3
click at [801, 228] on div "BBC Radio Wales • BBC All Things Considered 51 A weekly Religion and Spirituali…" at bounding box center [772, 236] width 1157 height 211
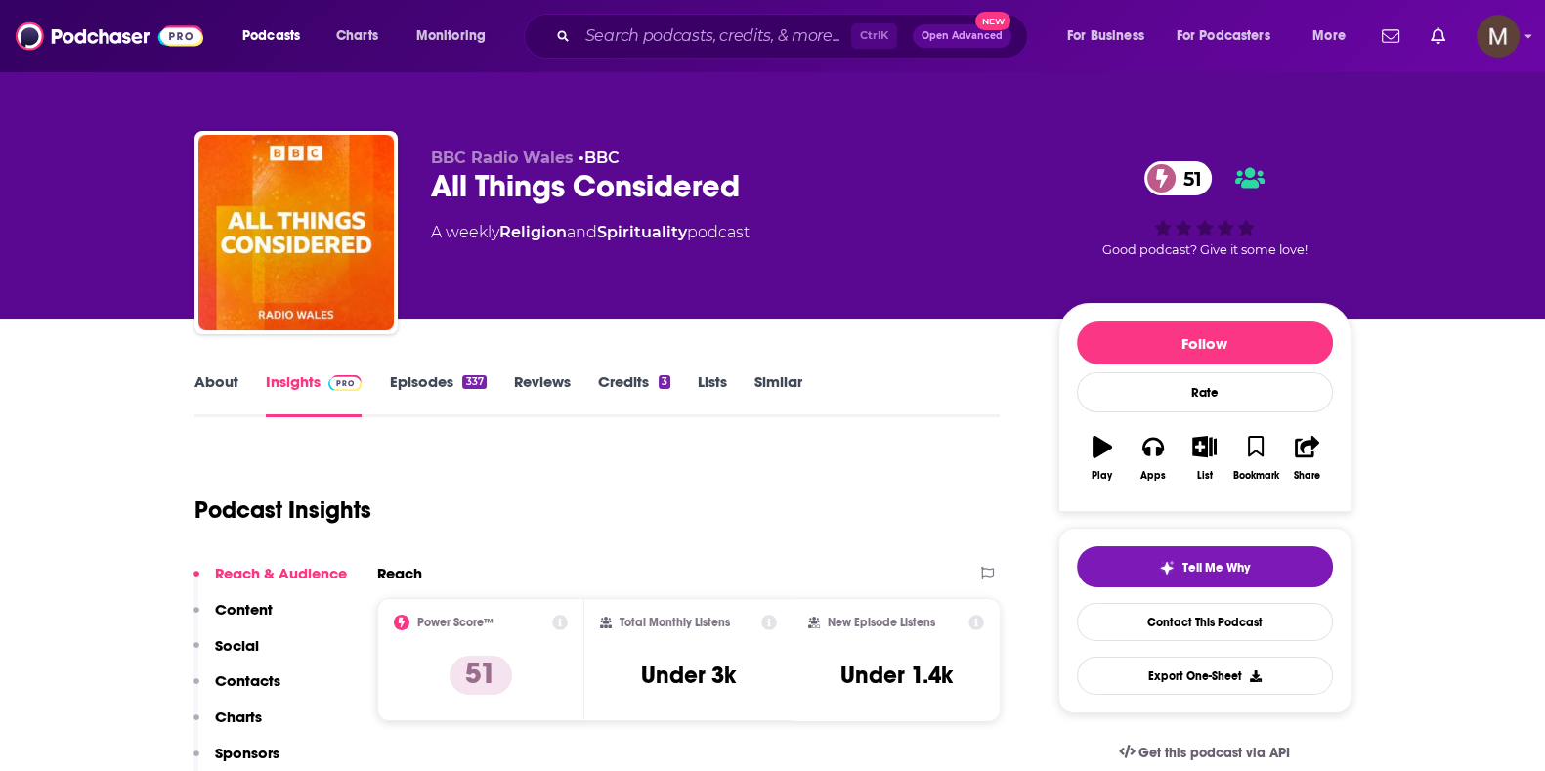
copy div "A weekly Religion and Spirituality podcast"
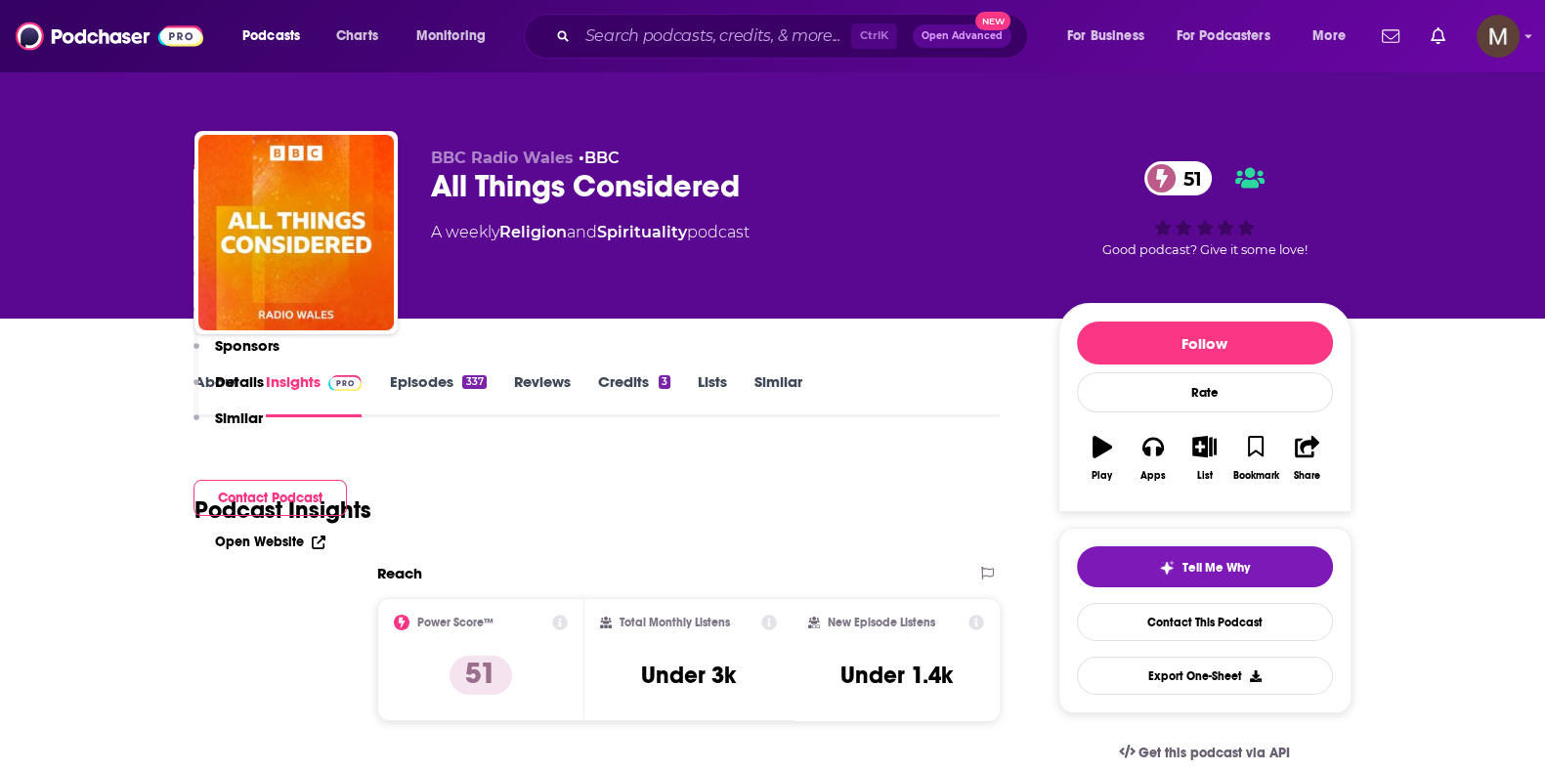
scroll to position [488, 0]
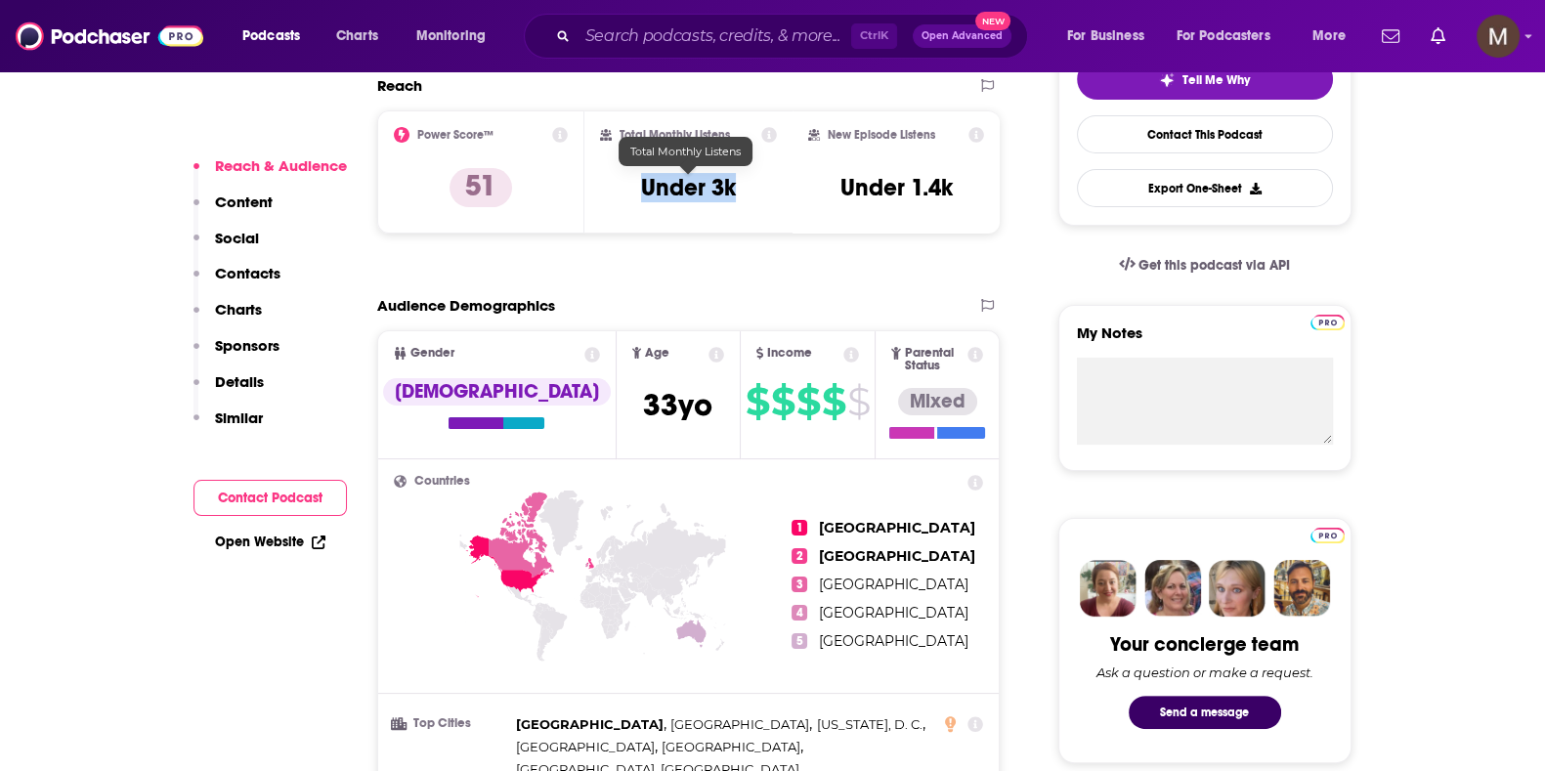
drag, startPoint x: 630, startPoint y: 183, endPoint x: 776, endPoint y: 185, distance: 145.6
click at [776, 185] on div "Total Monthly Listens Under 3k" at bounding box center [688, 172] width 177 height 90
copy h3 "Under 3k"
click at [728, 31] on input "Search podcasts, credits, & more..." at bounding box center [715, 36] width 274 height 31
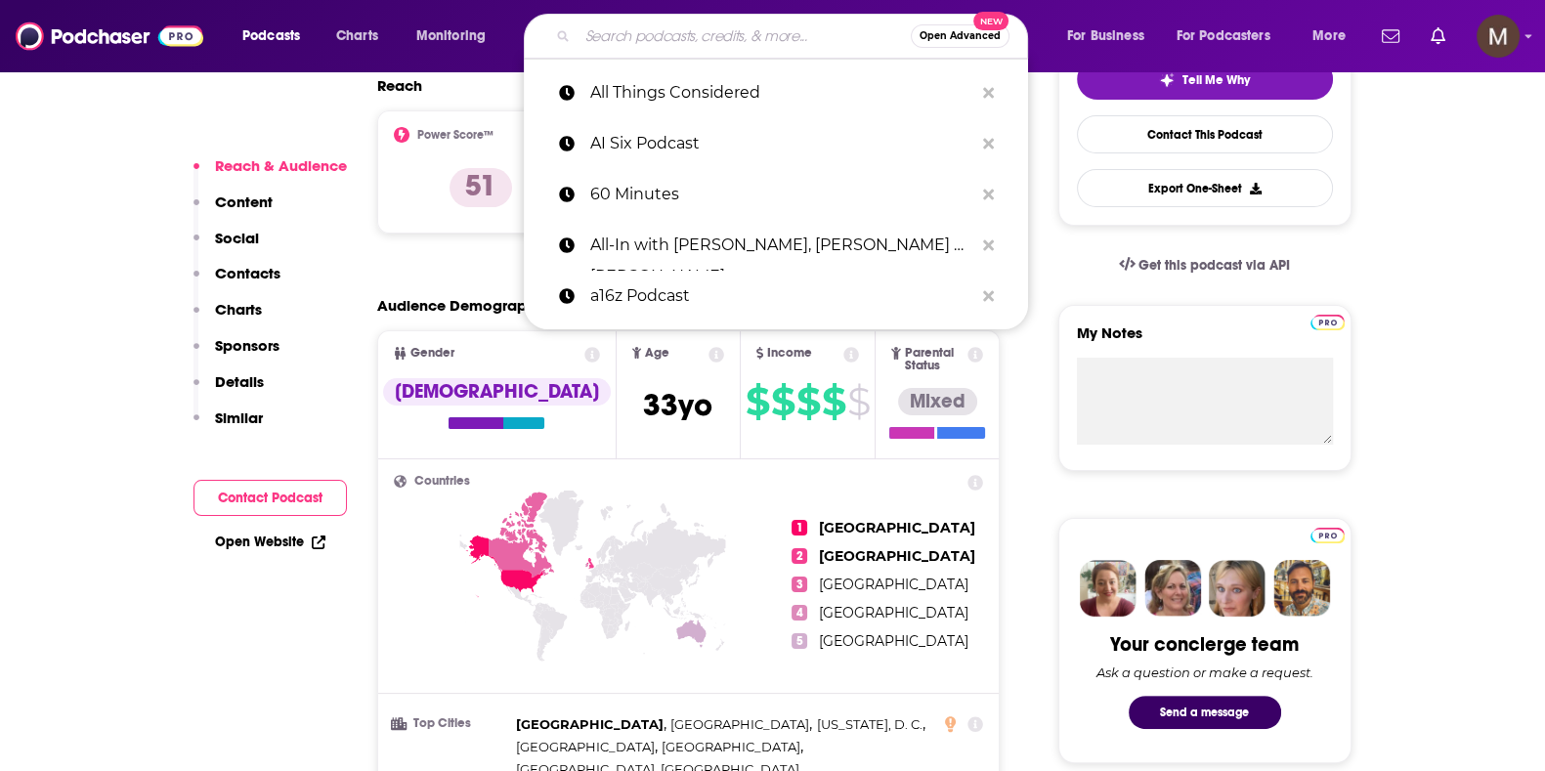
paste input "Amanpour"
type input "Amanpour"
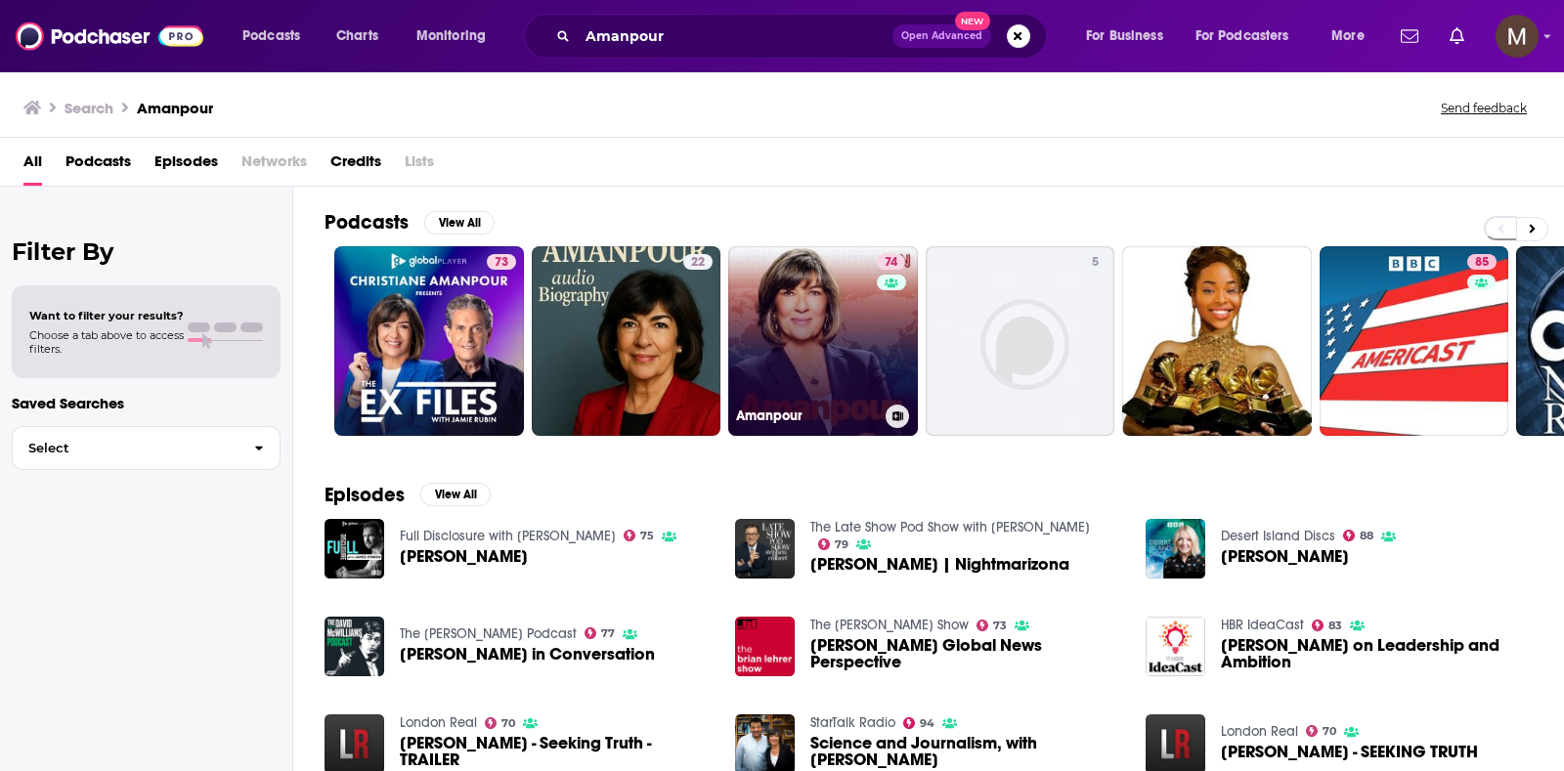
click at [828, 317] on link "74 Amanpour" at bounding box center [823, 341] width 190 height 190
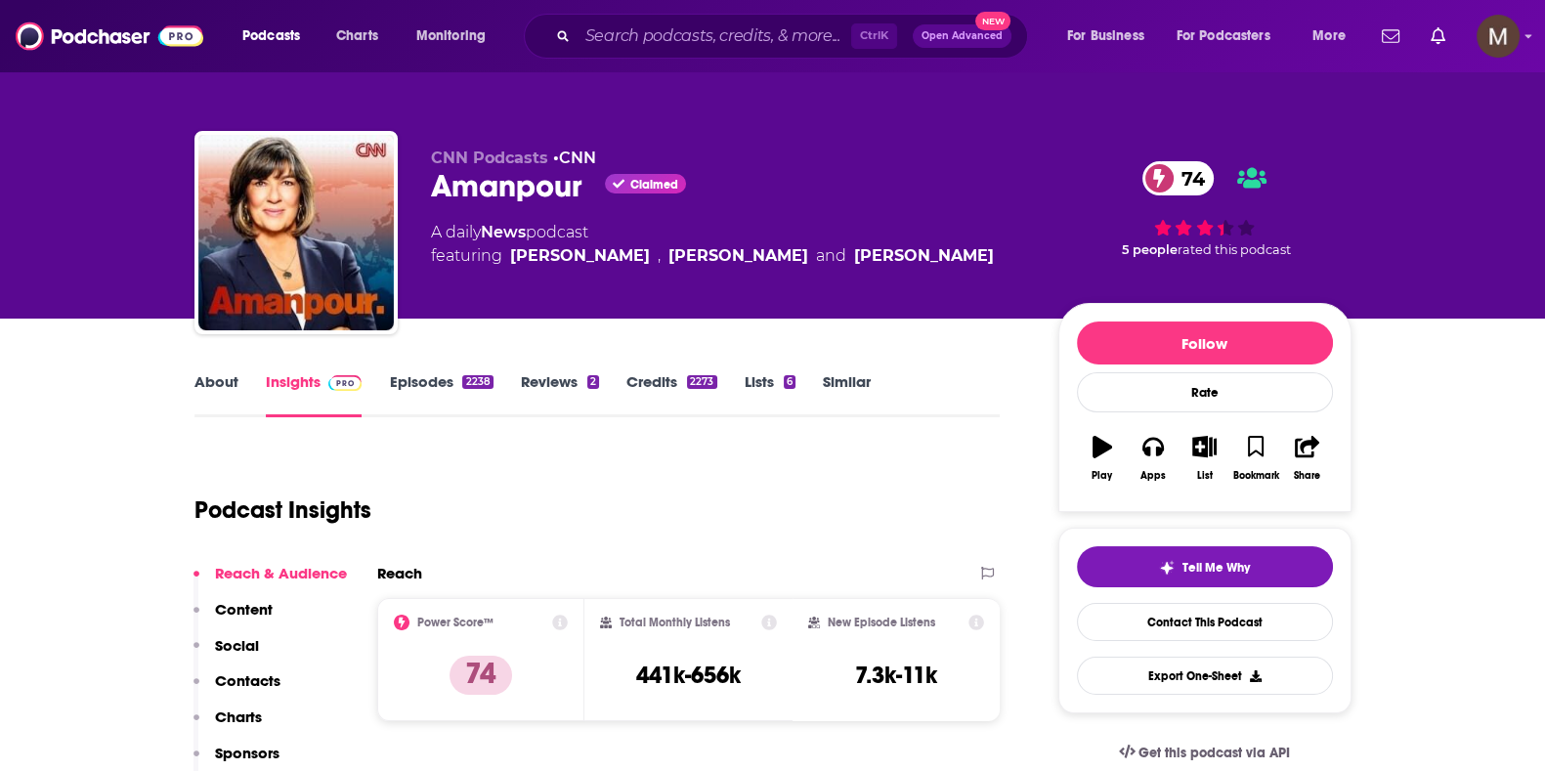
drag, startPoint x: 423, startPoint y: 234, endPoint x: 603, endPoint y: 284, distance: 186.9
click at [603, 284] on div "CNN Podcasts • CNN Amanpour Claimed 74 A daily News podcast featuring [PERSON_N…" at bounding box center [772, 236] width 1157 height 211
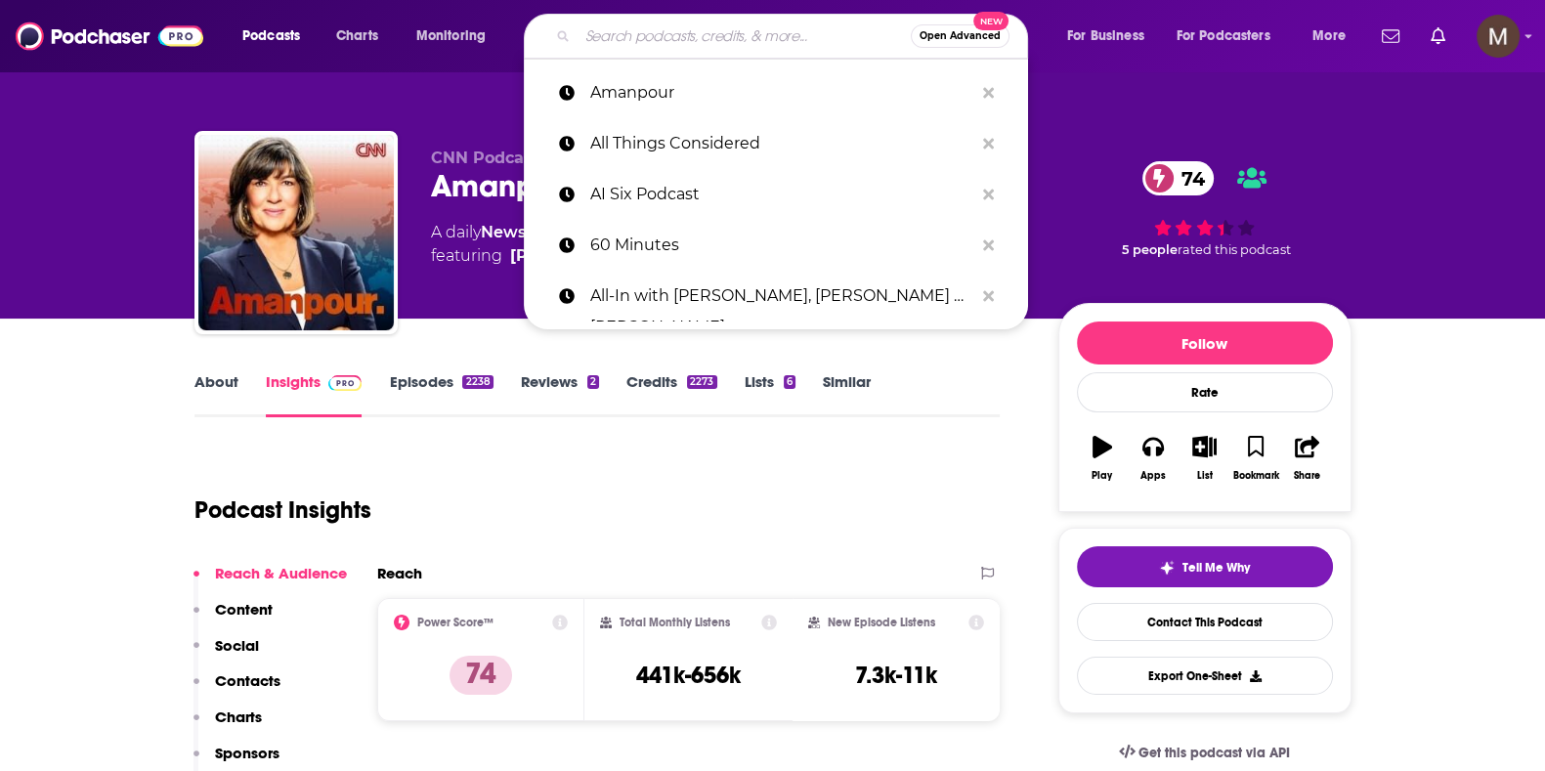
click at [680, 36] on input "Search podcasts, credits, & more..." at bounding box center [744, 36] width 333 height 31
paste input "Automotive State of the Union"
type input "Automotive State of the Union"
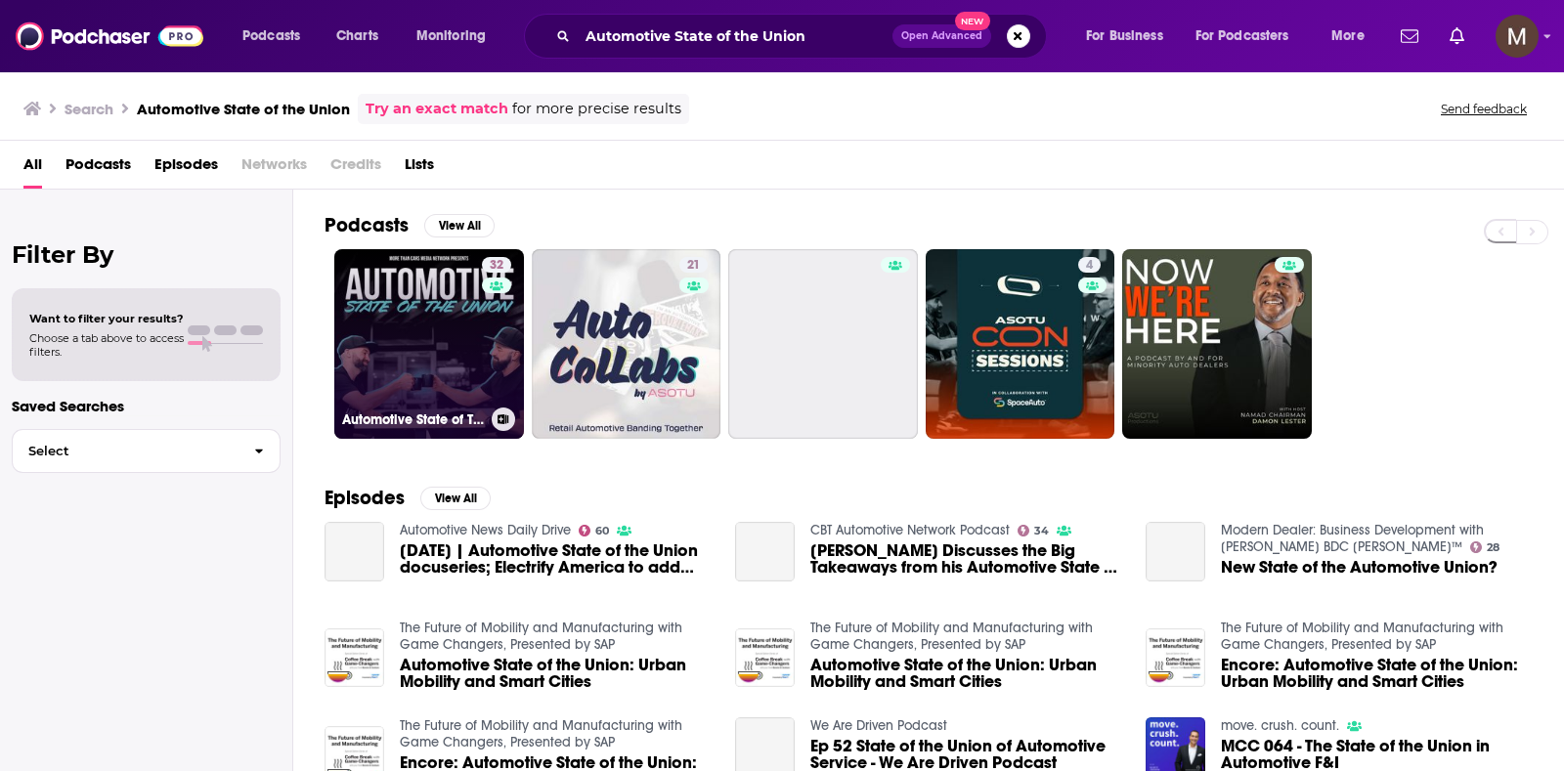
click at [406, 341] on link "32 Automotive State of The Union" at bounding box center [429, 344] width 190 height 190
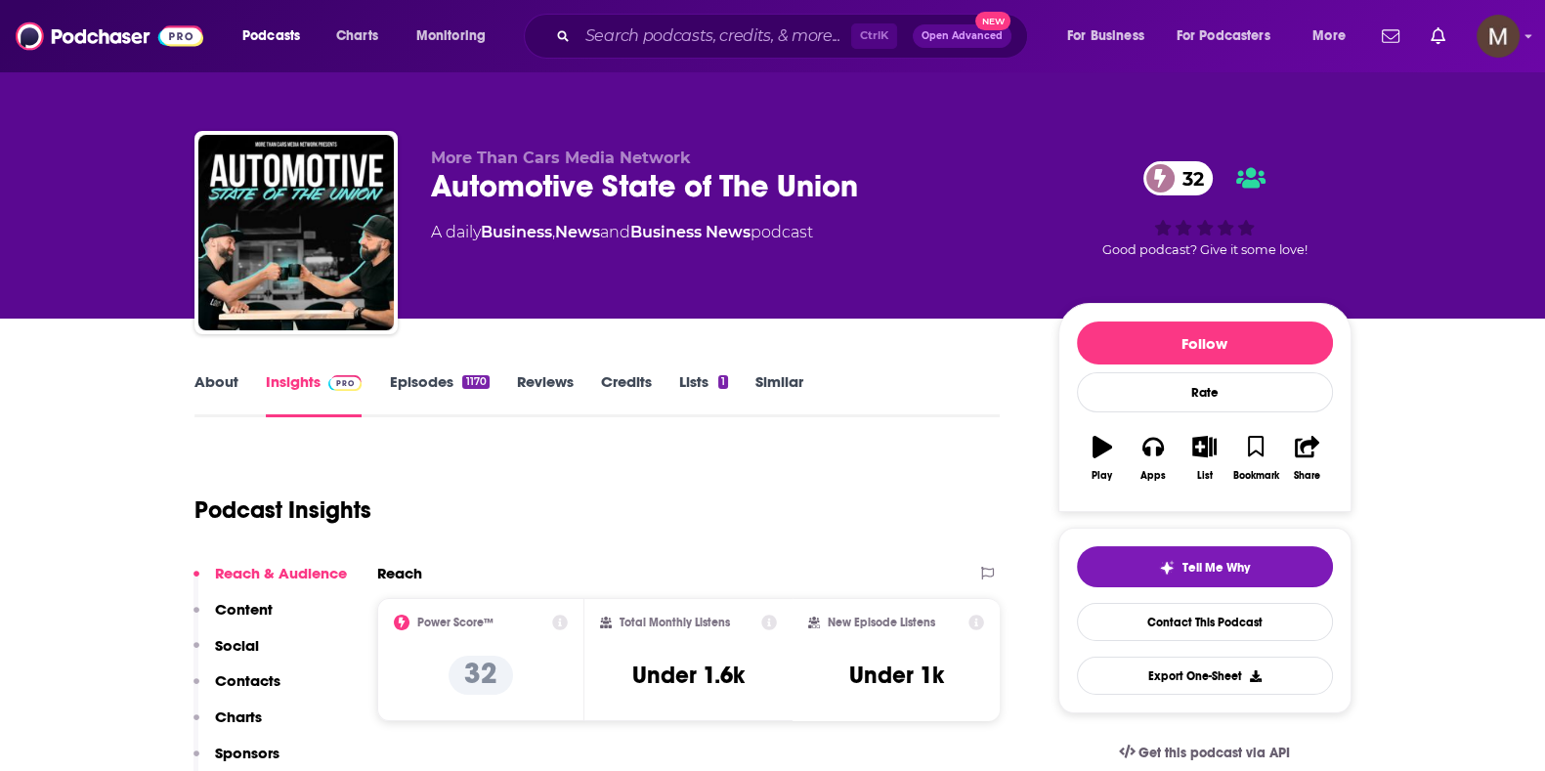
drag, startPoint x: 431, startPoint y: 232, endPoint x: 831, endPoint y: 227, distance: 399.8
click at [813, 227] on div "A daily Business , News and Business News podcast" at bounding box center [622, 232] width 382 height 23
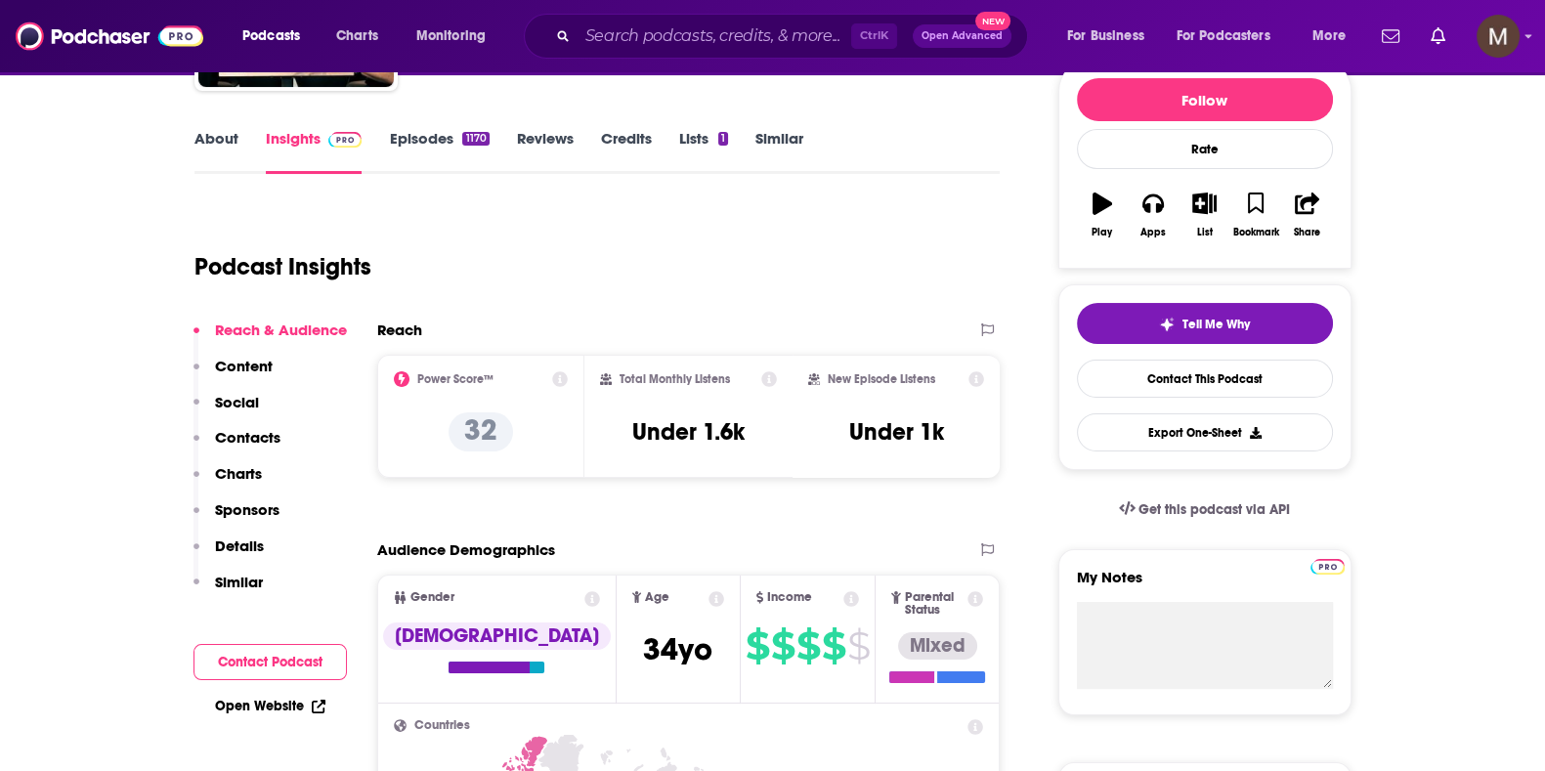
scroll to position [366, 0]
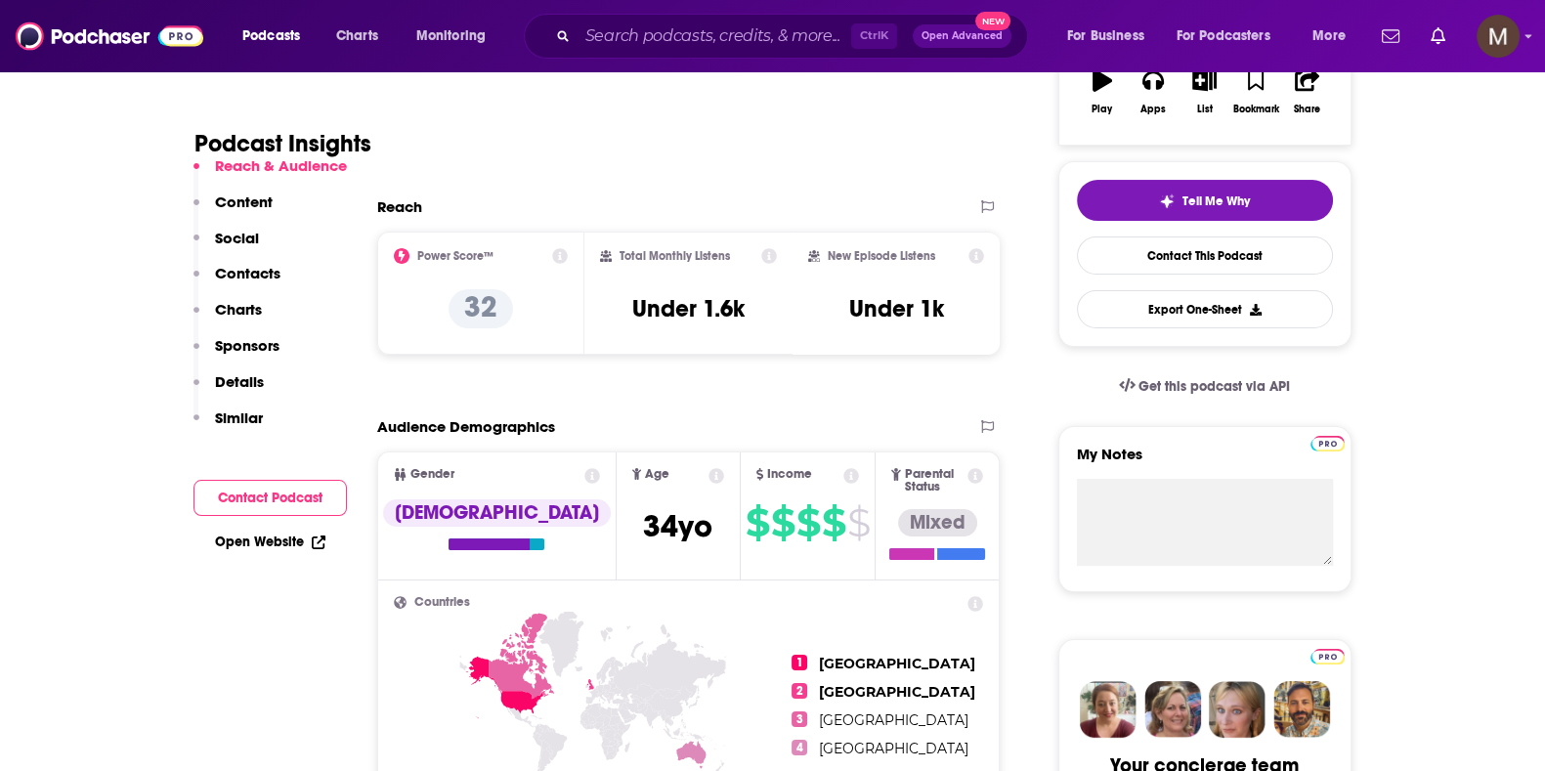
click at [884, 159] on div "Podcast Insights" at bounding box center [589, 132] width 791 height 100
click at [723, 31] on input "Search podcasts, credits, & more..." at bounding box center [715, 36] width 274 height 31
click at [678, 43] on input "Search podcasts, credits, & more..." at bounding box center [715, 36] width 274 height 31
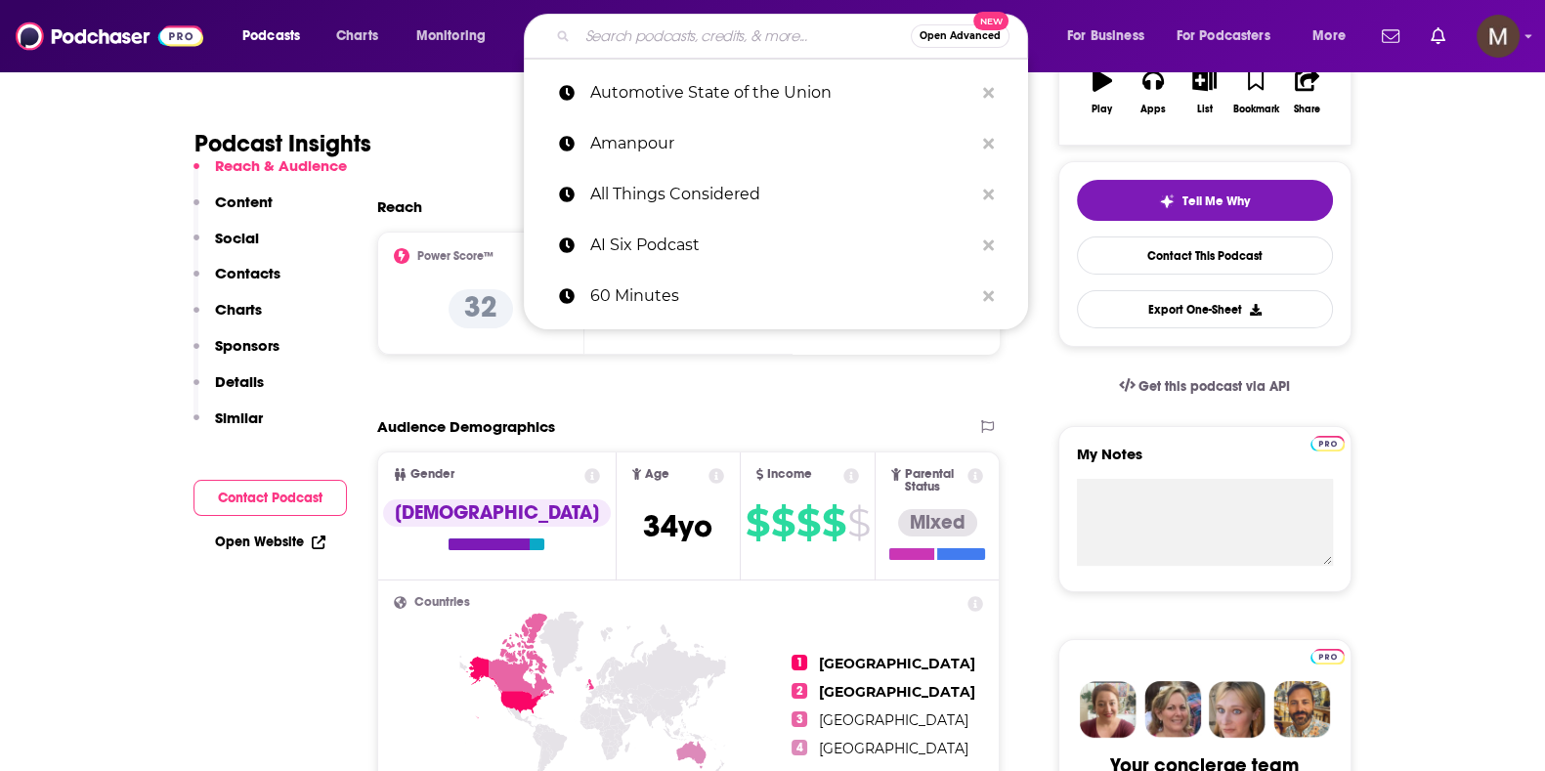
paste input "Amanpour"
type input "Amanpour"
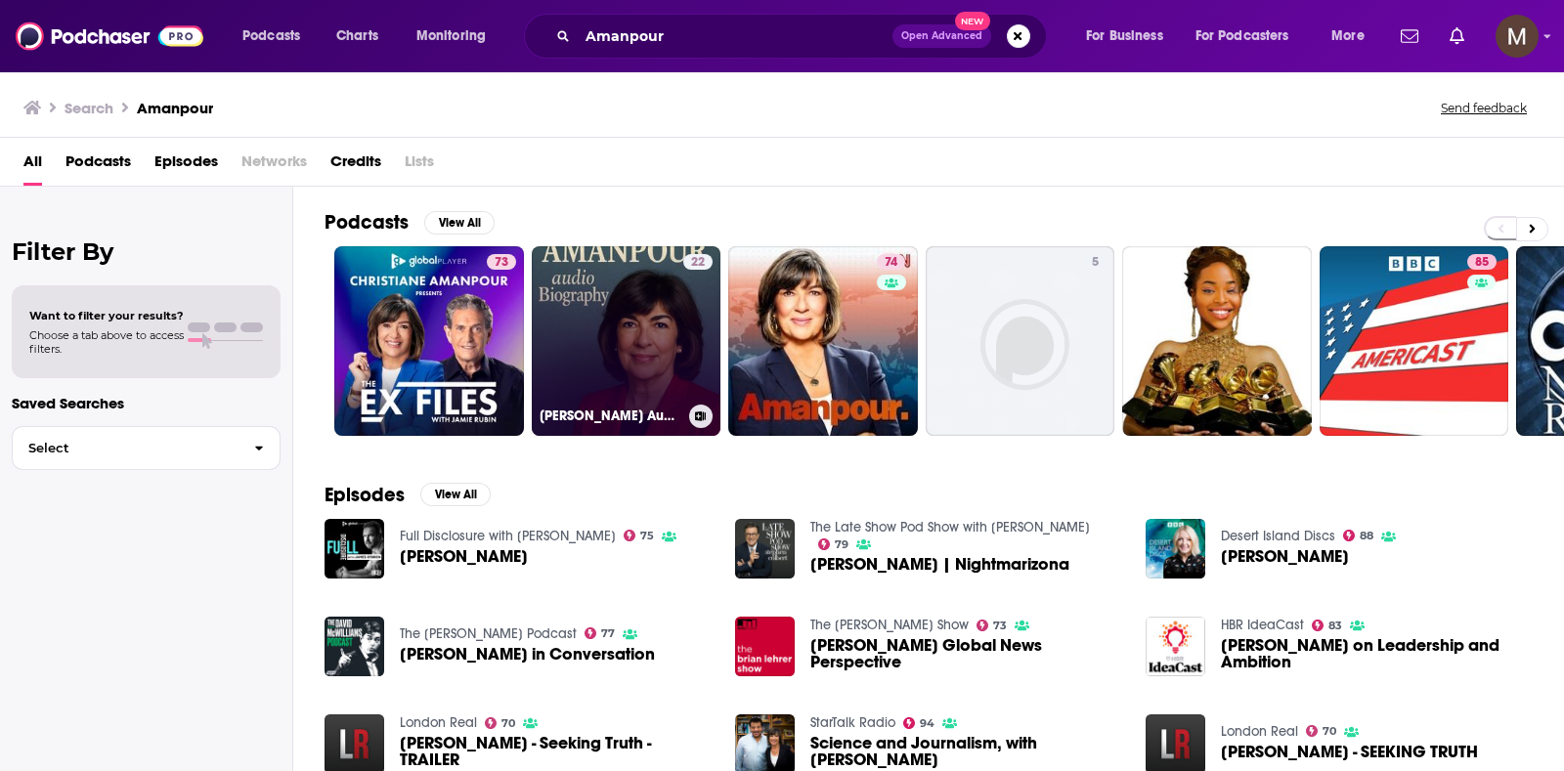
click at [656, 343] on link "22 [PERSON_NAME] Audio Biography" at bounding box center [627, 341] width 190 height 190
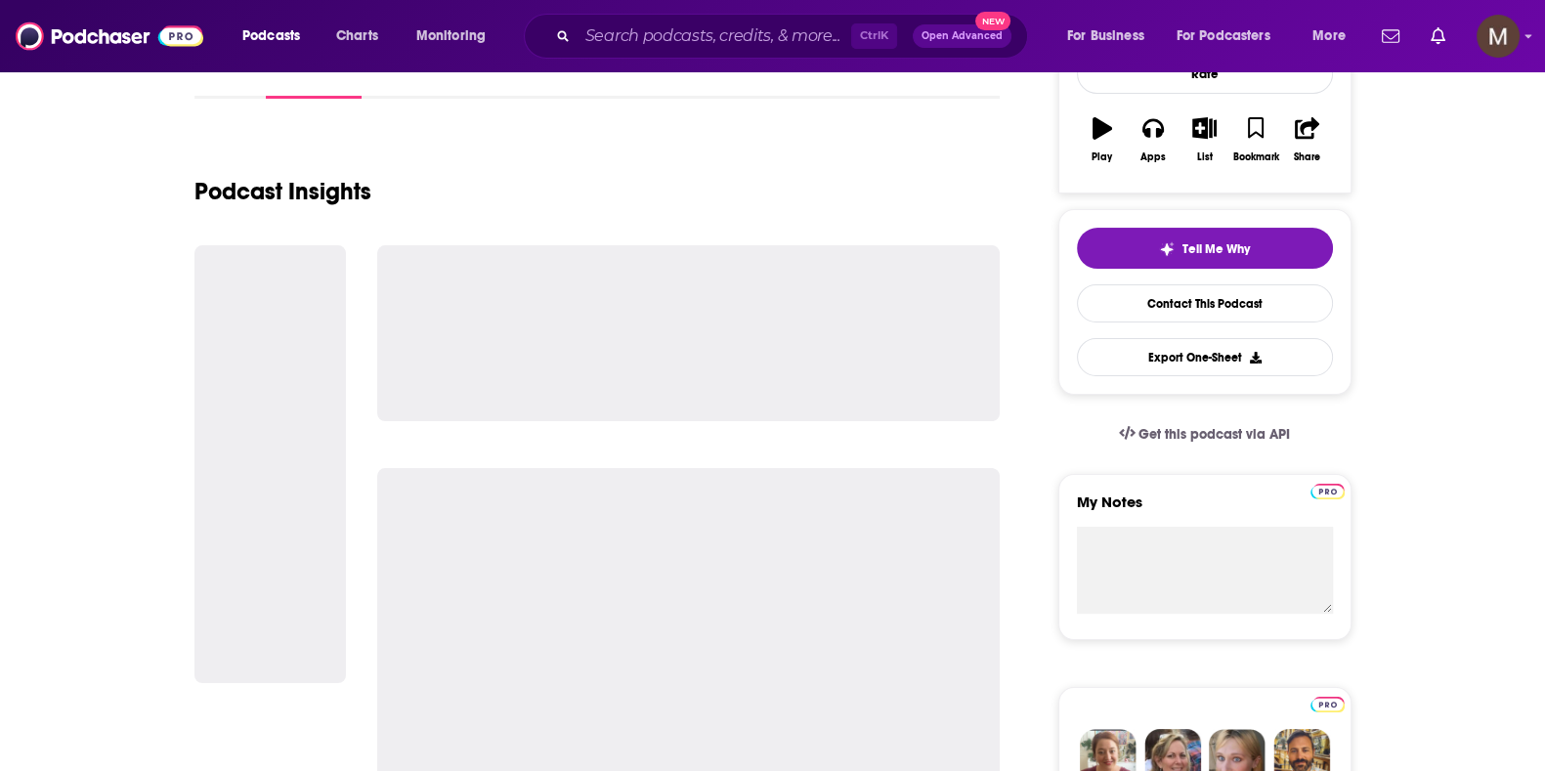
scroll to position [366, 0]
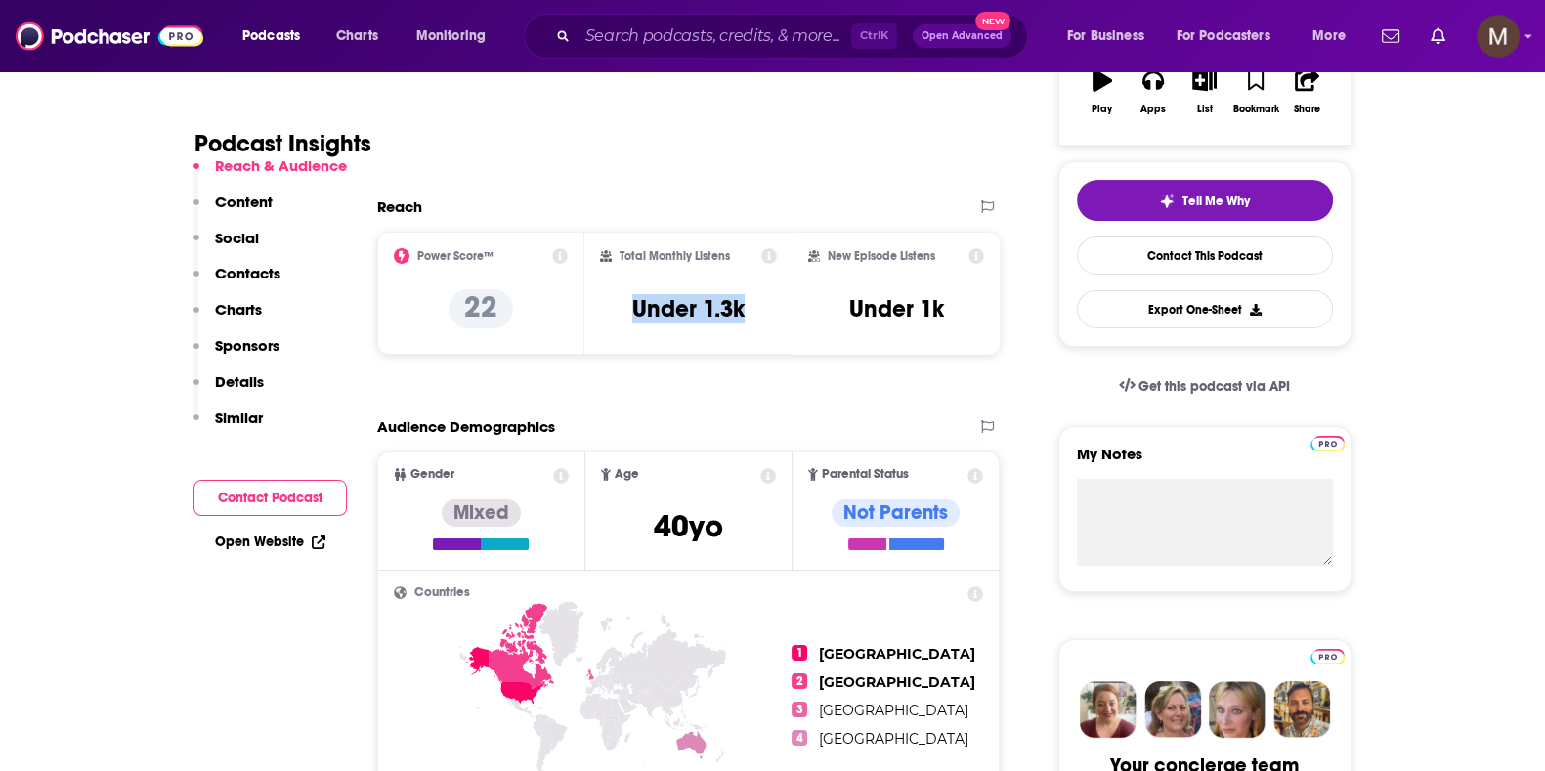
drag, startPoint x: 625, startPoint y: 296, endPoint x: 776, endPoint y: 296, distance: 151.5
click at [776, 296] on div "Total Monthly Listens Under 1.3k" at bounding box center [688, 293] width 177 height 90
click at [592, 32] on input "Search podcasts, credits, & more..." at bounding box center [715, 36] width 274 height 31
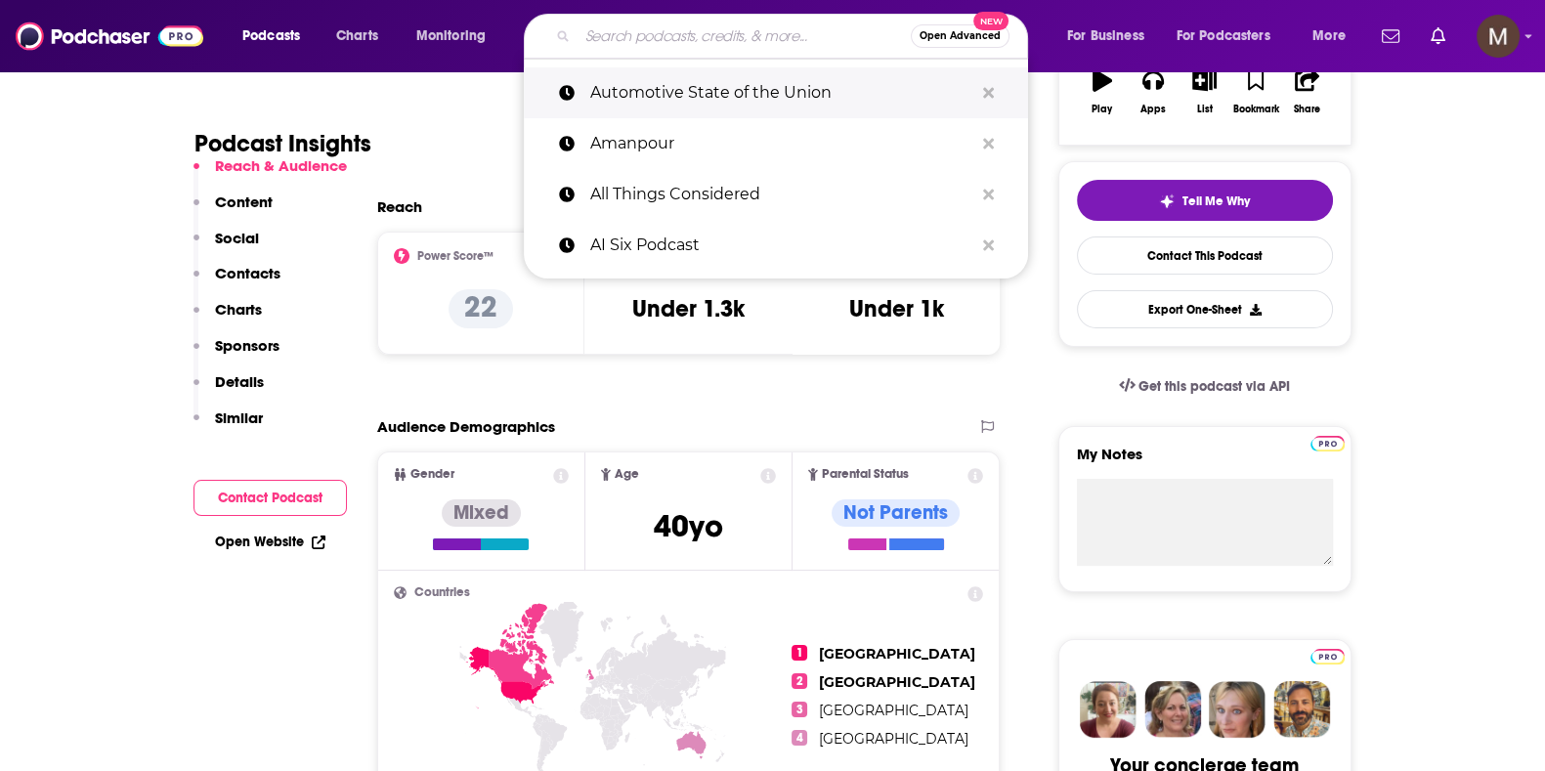
click at [662, 113] on p "Automotive State of the Union" at bounding box center [781, 92] width 383 height 51
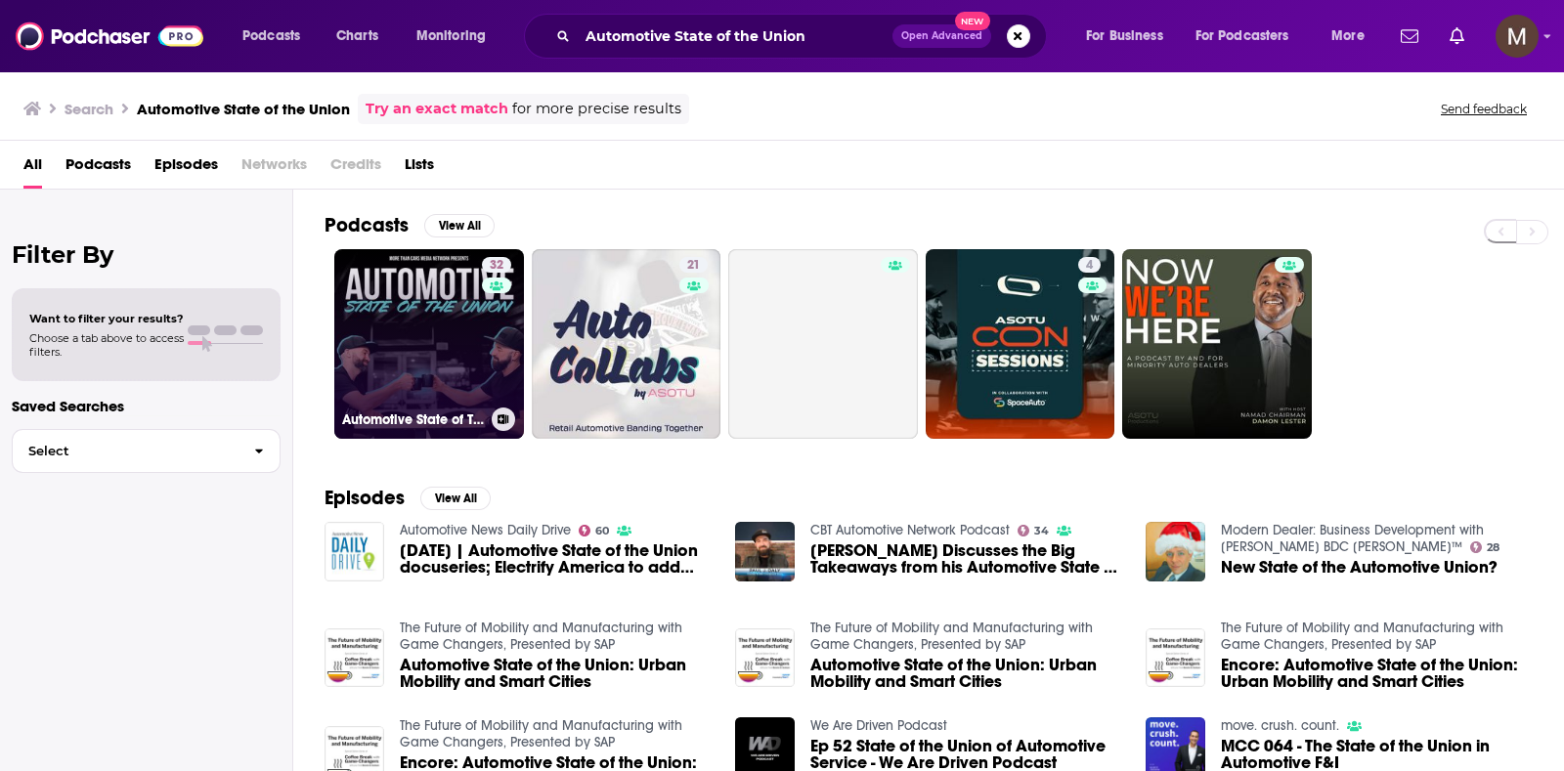
click at [378, 307] on link "32 Automotive State of The Union" at bounding box center [429, 344] width 190 height 190
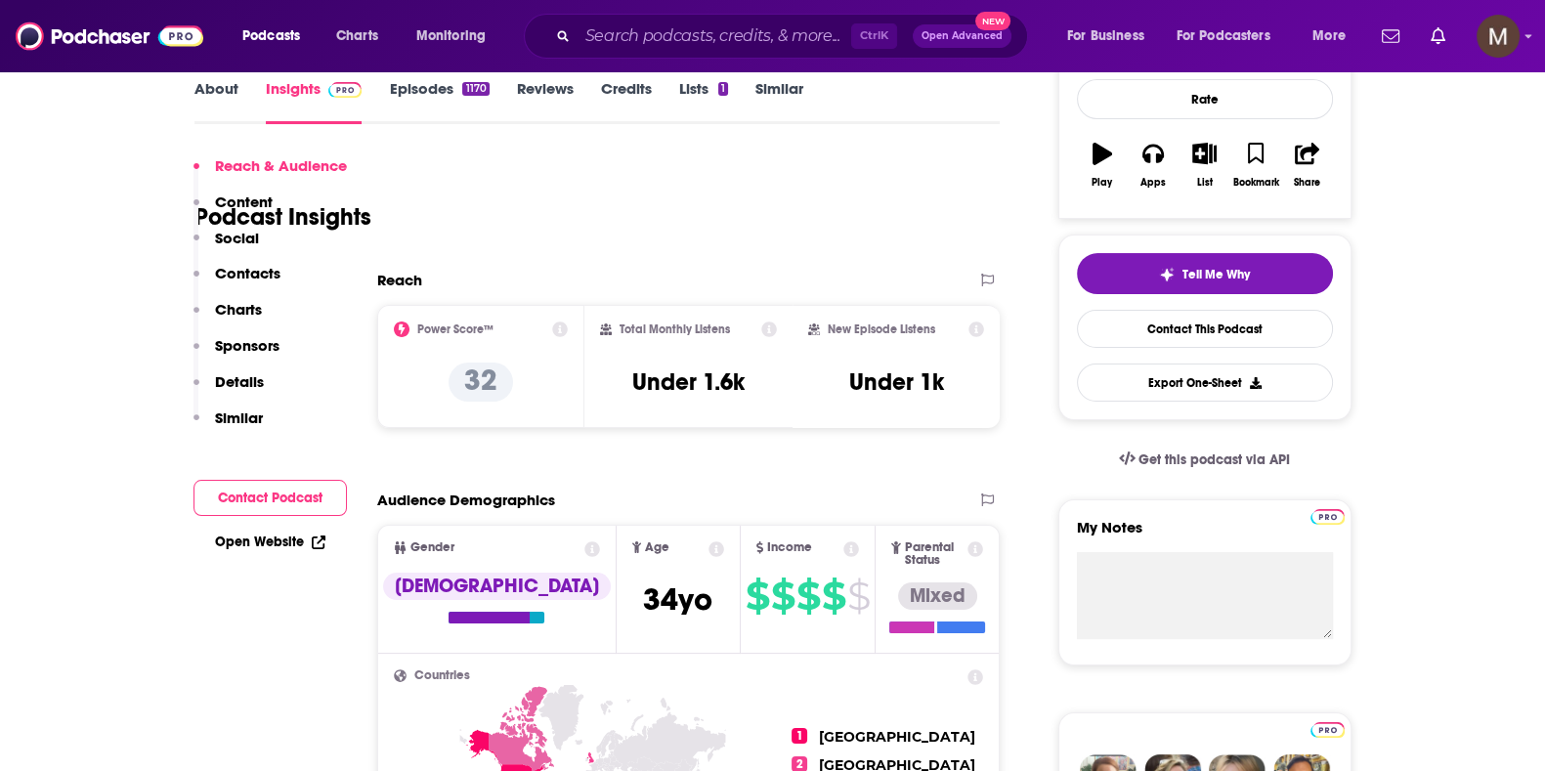
scroll to position [366, 0]
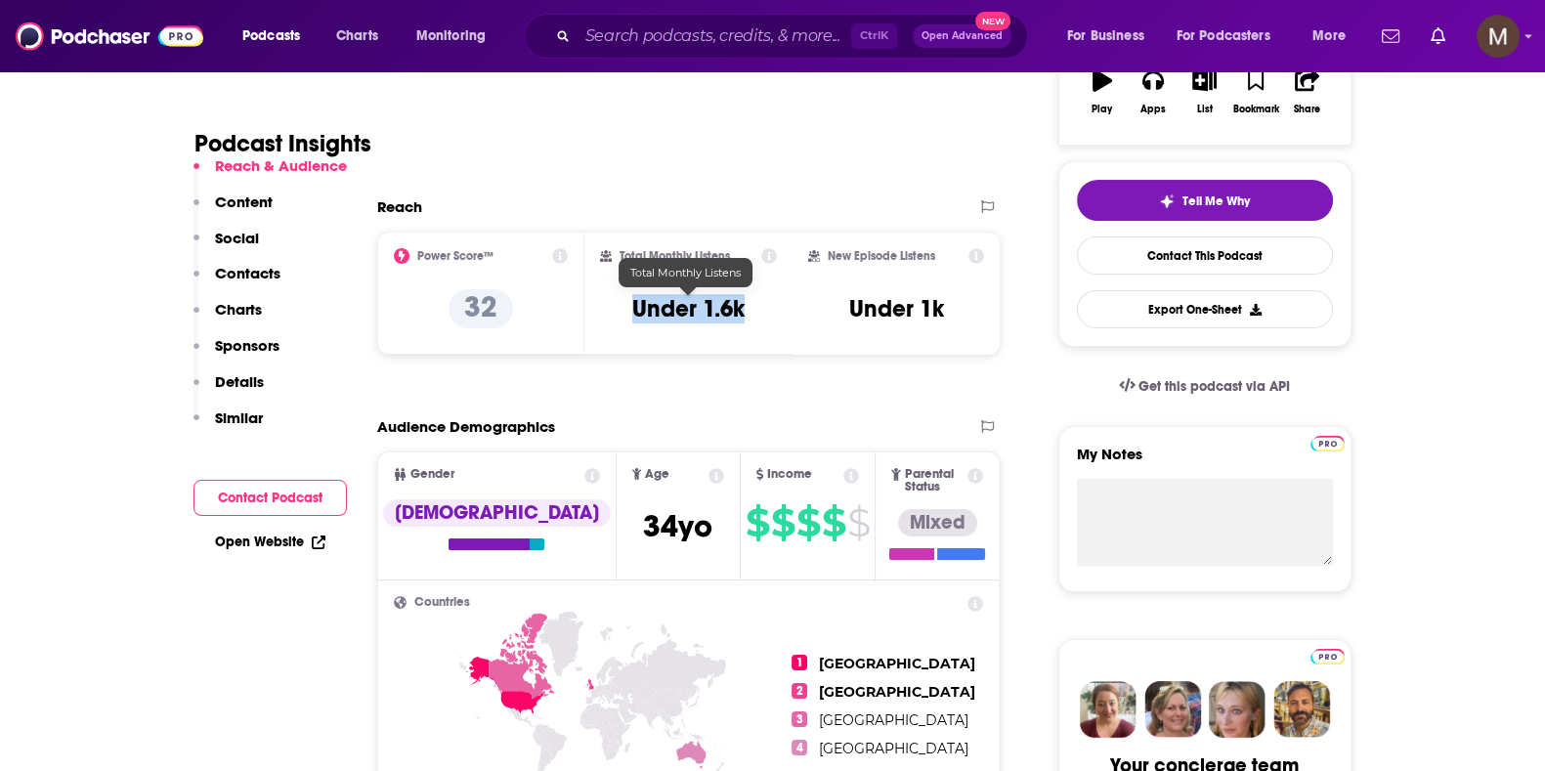
drag, startPoint x: 624, startPoint y: 304, endPoint x: 760, endPoint y: 303, distance: 136.8
click at [760, 303] on div "Total Monthly Listens Under 1.6k" at bounding box center [688, 293] width 177 height 90
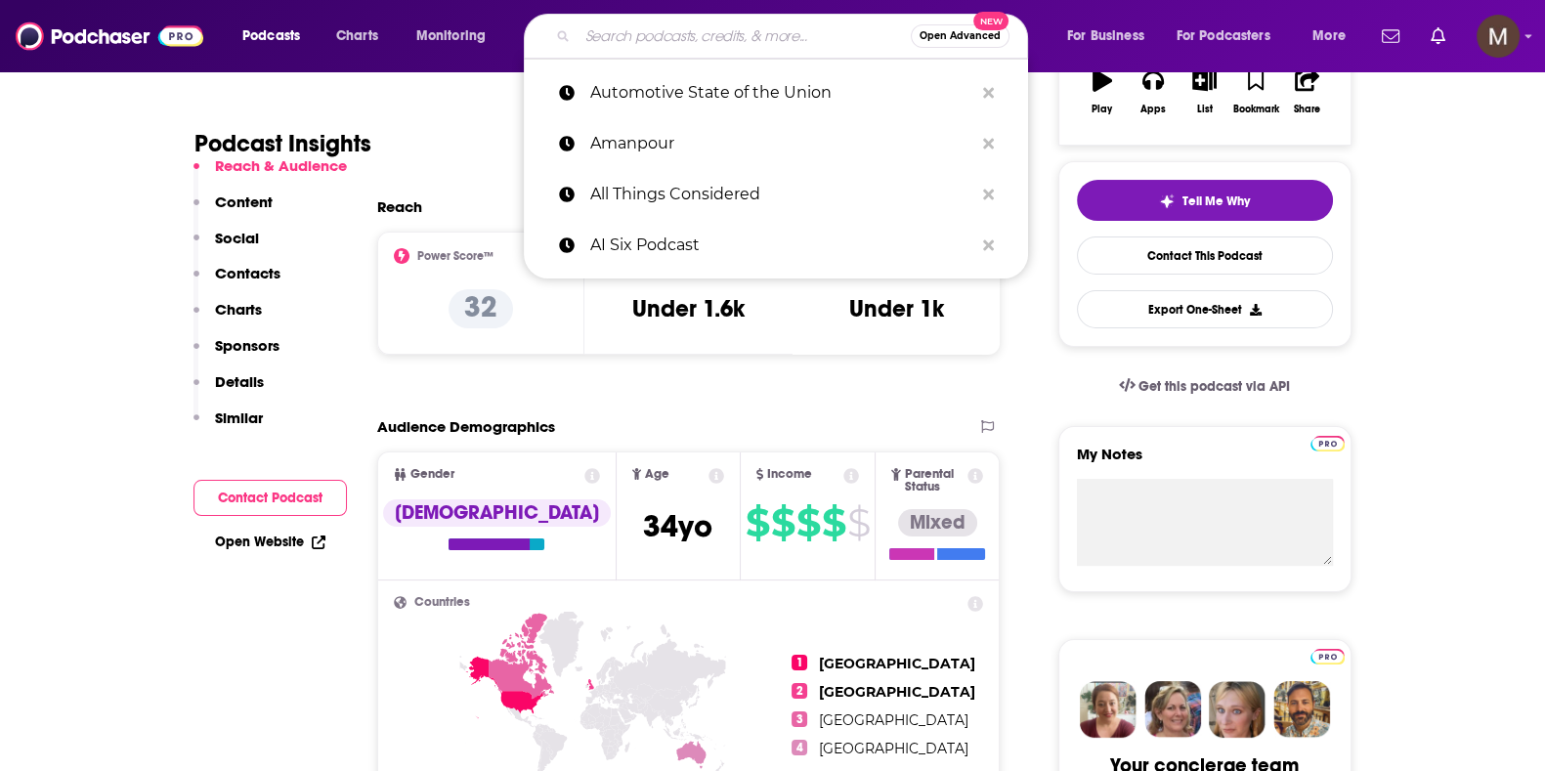
drag, startPoint x: 627, startPoint y: 33, endPoint x: 640, endPoint y: 32, distance: 12.7
click at [629, 32] on input "Search podcasts, credits, & more..." at bounding box center [744, 36] width 333 height 31
paste input "Betting on [GEOGRAPHIC_DATA]: Winning the Global Tech Race"
type input "Betting on [GEOGRAPHIC_DATA]: Winning the Global Tech Race"
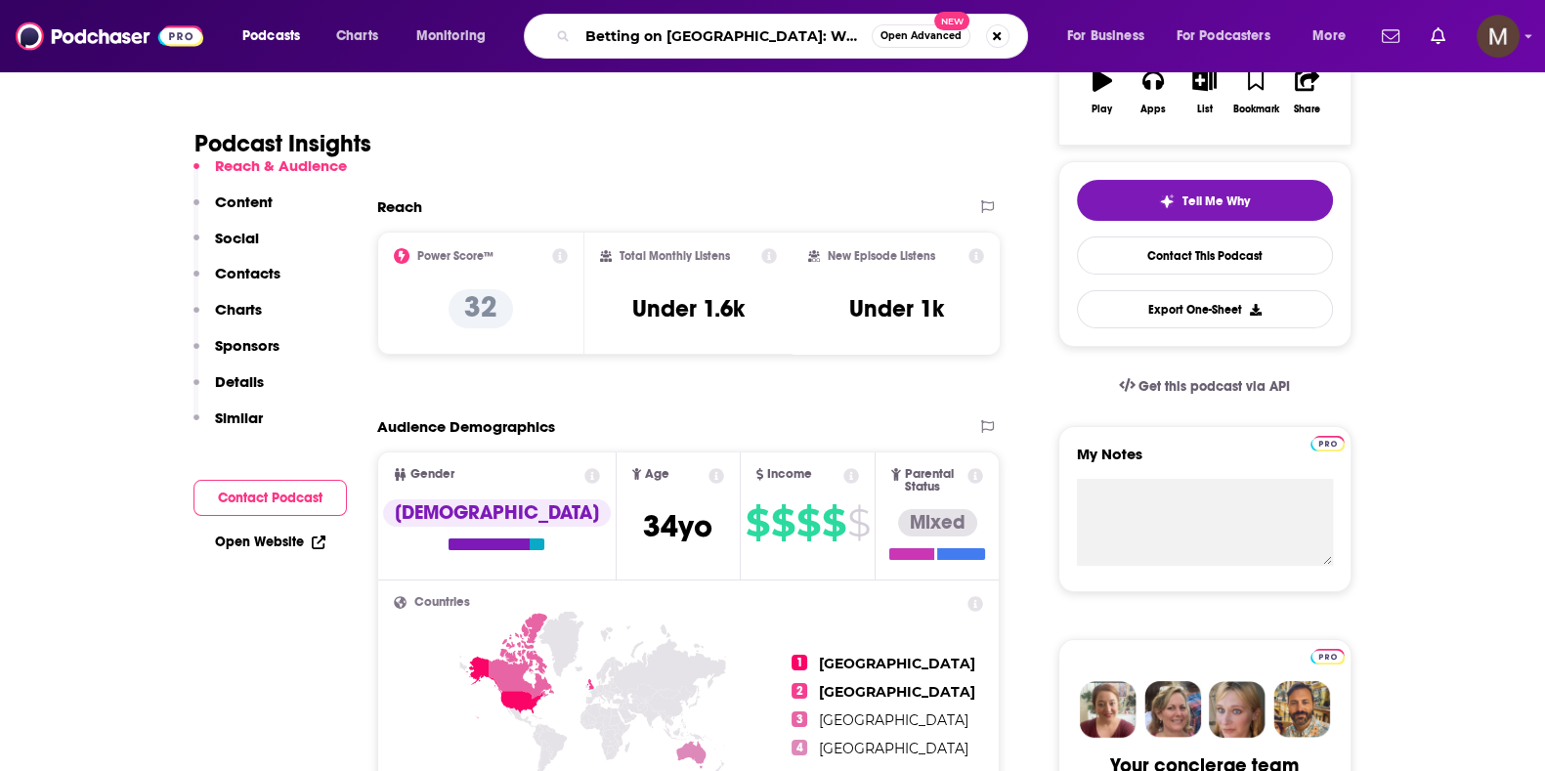
scroll to position [0, 87]
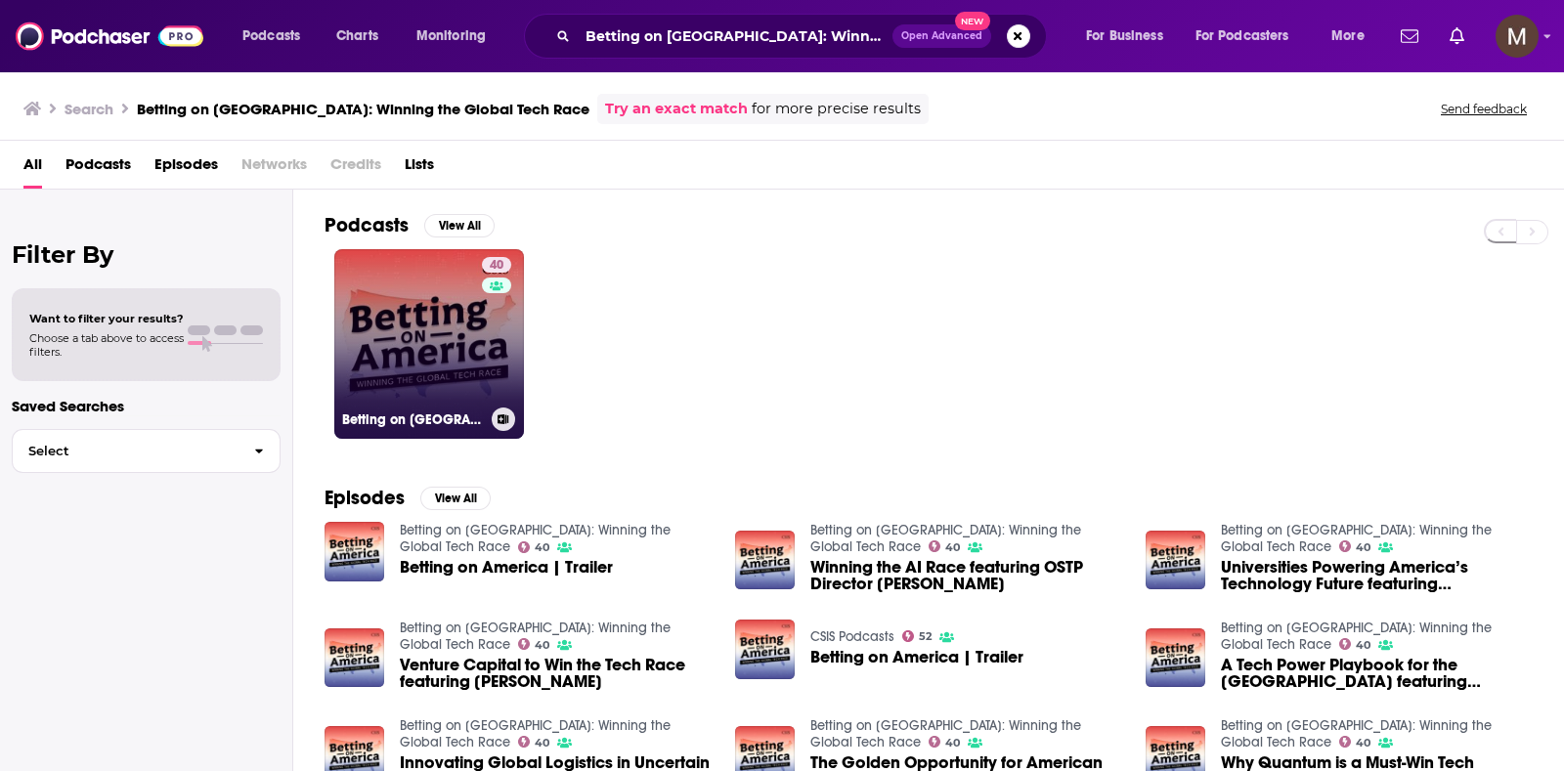
click at [415, 368] on link "40 Betting on [GEOGRAPHIC_DATA]: Winning the Global Tech Race" at bounding box center [429, 344] width 190 height 190
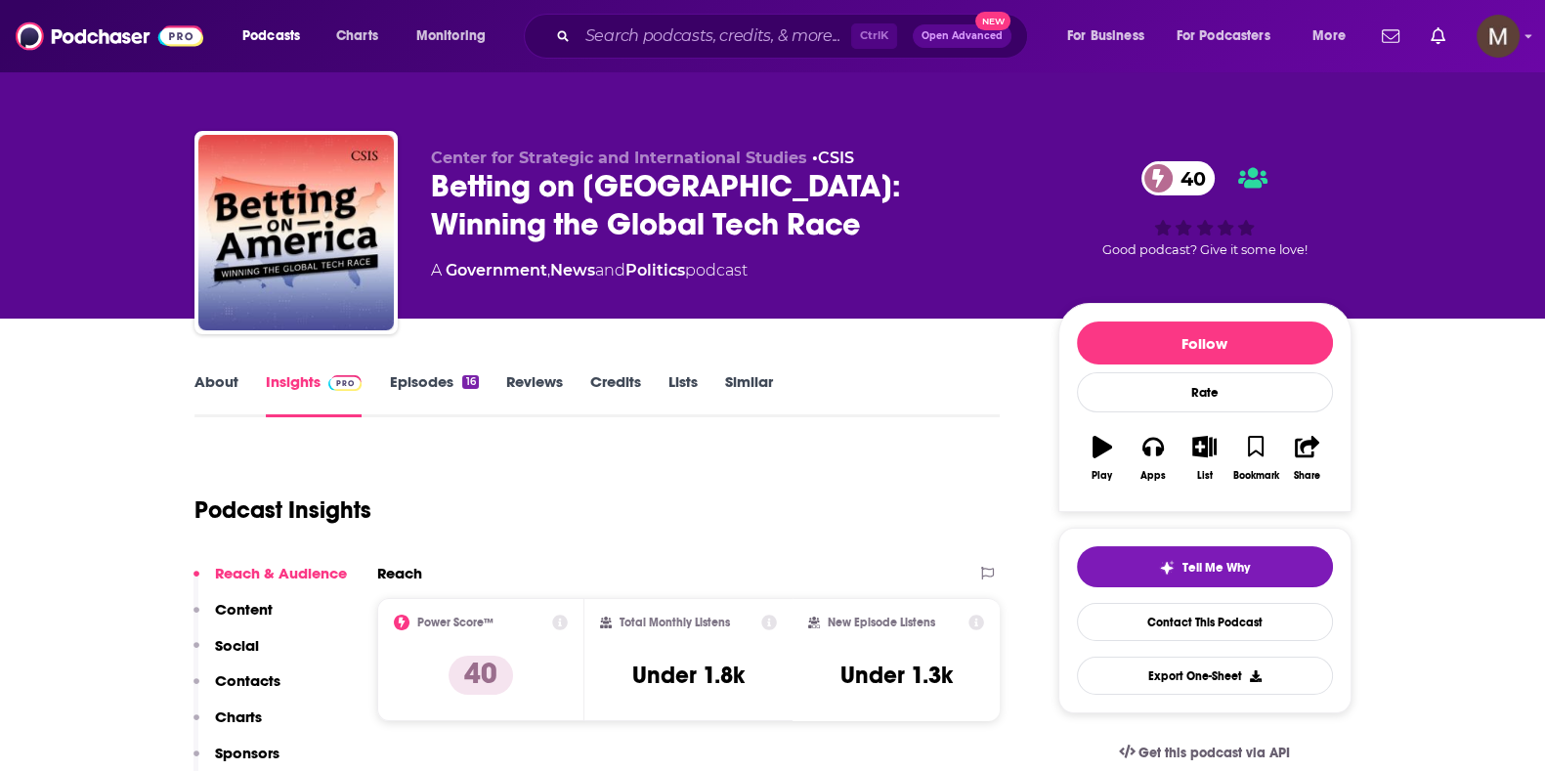
drag, startPoint x: 425, startPoint y: 272, endPoint x: 763, endPoint y: 269, distance: 338.2
click at [763, 269] on div "Center for Strategic and International Studies • CSIS Betting on [GEOGRAPHIC_DA…" at bounding box center [772, 236] width 1157 height 211
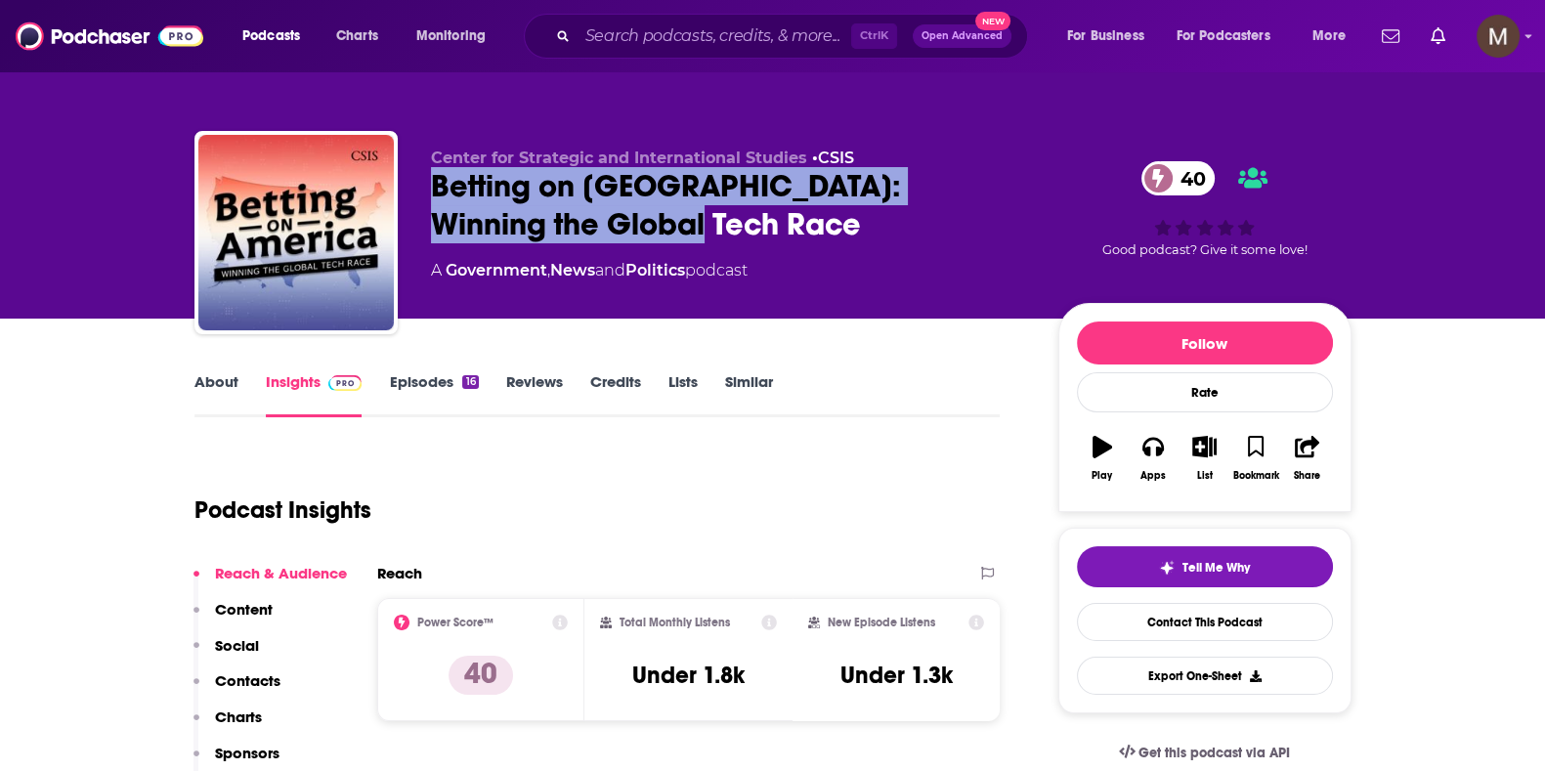
drag, startPoint x: 438, startPoint y: 182, endPoint x: 595, endPoint y: 233, distance: 165.4
click at [595, 233] on div "Center for Strategic and International Studies • CSIS Betting on [GEOGRAPHIC_DA…" at bounding box center [772, 236] width 1157 height 211
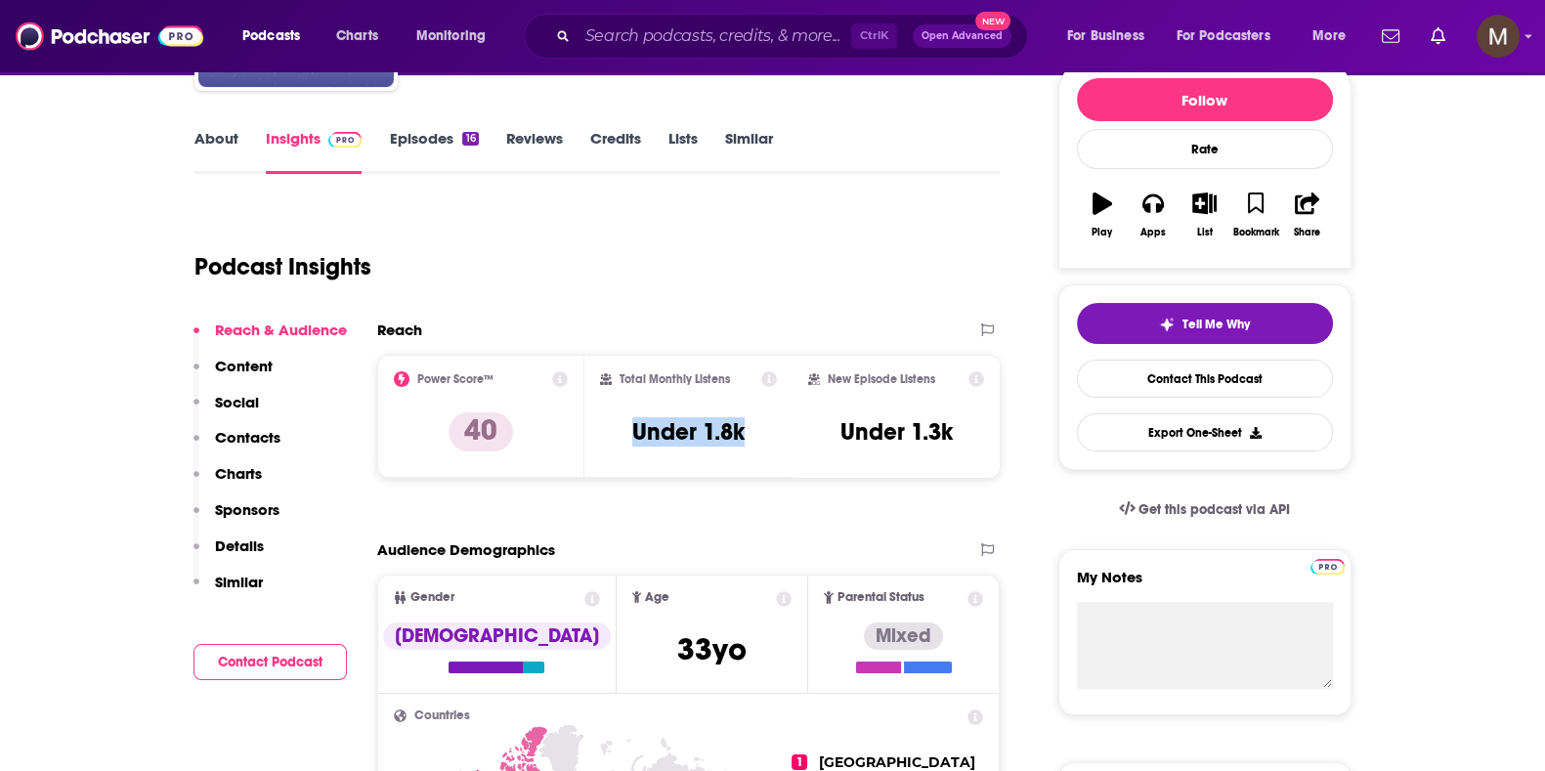
drag, startPoint x: 621, startPoint y: 426, endPoint x: 757, endPoint y: 421, distance: 136.9
click at [757, 421] on div "Total Monthly Listens Under 1.8k" at bounding box center [688, 416] width 177 height 90
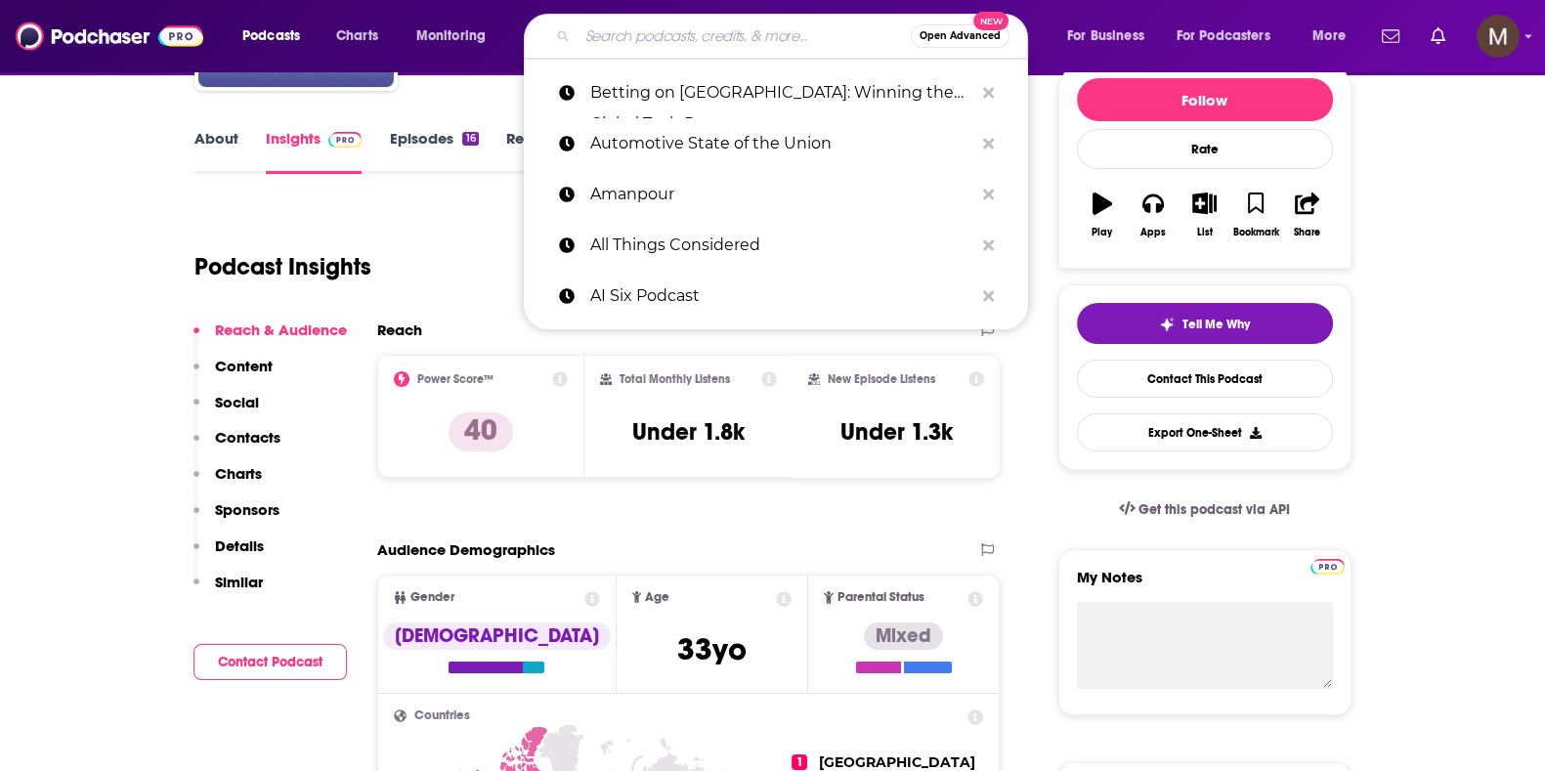
click at [617, 36] on input "Search podcasts, credits, & more..." at bounding box center [744, 36] width 333 height 31
paste input "Biotech Hangout"
type input "Biotech Hangout"
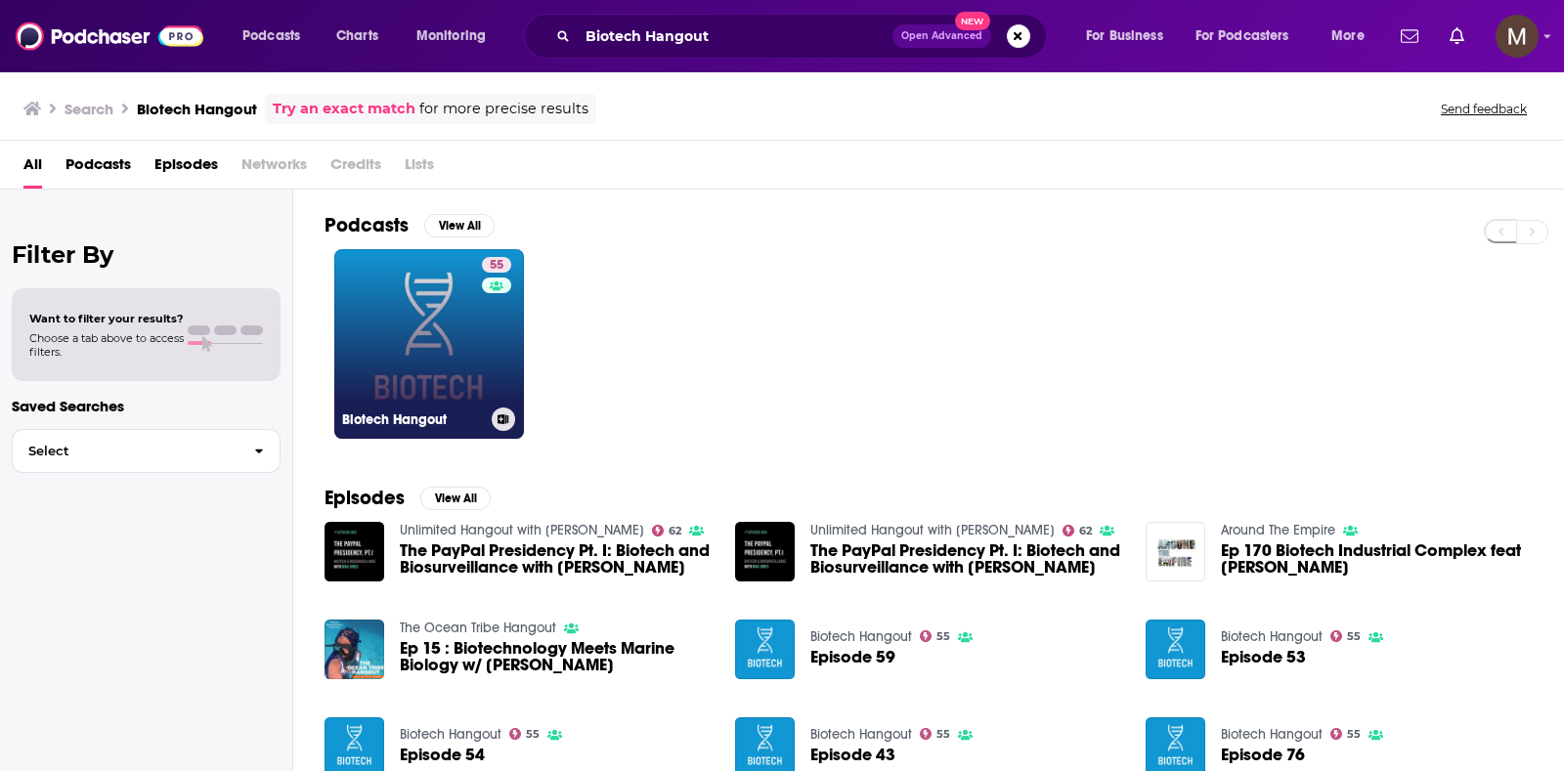
click at [441, 378] on link "55 Biotech Hangout" at bounding box center [429, 344] width 190 height 190
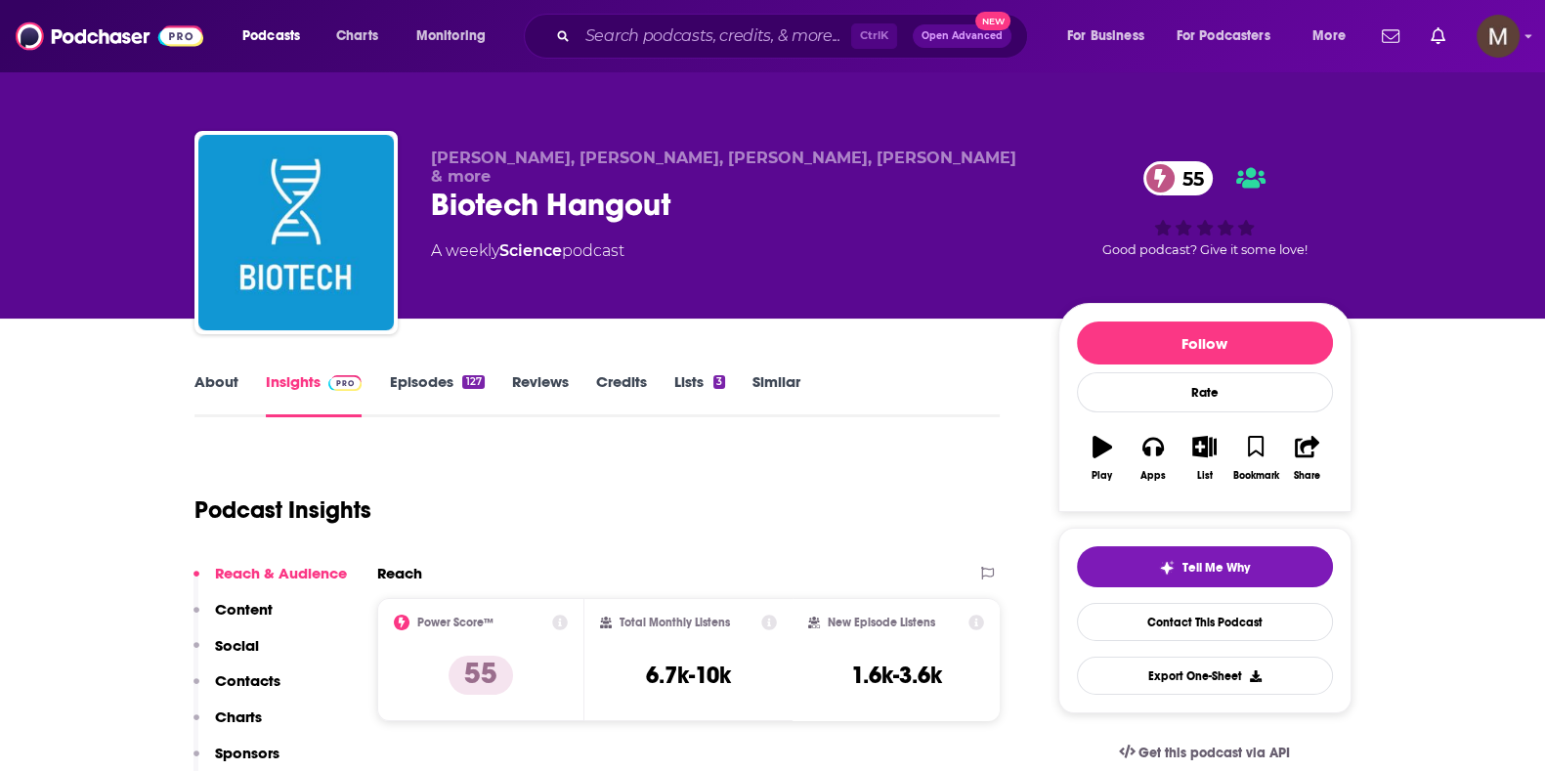
drag, startPoint x: 423, startPoint y: 236, endPoint x: 630, endPoint y: 228, distance: 207.3
click at [630, 228] on div "[PERSON_NAME], [PERSON_NAME], [PERSON_NAME], [PERSON_NAME] & more Biotech Hango…" at bounding box center [772, 236] width 1157 height 211
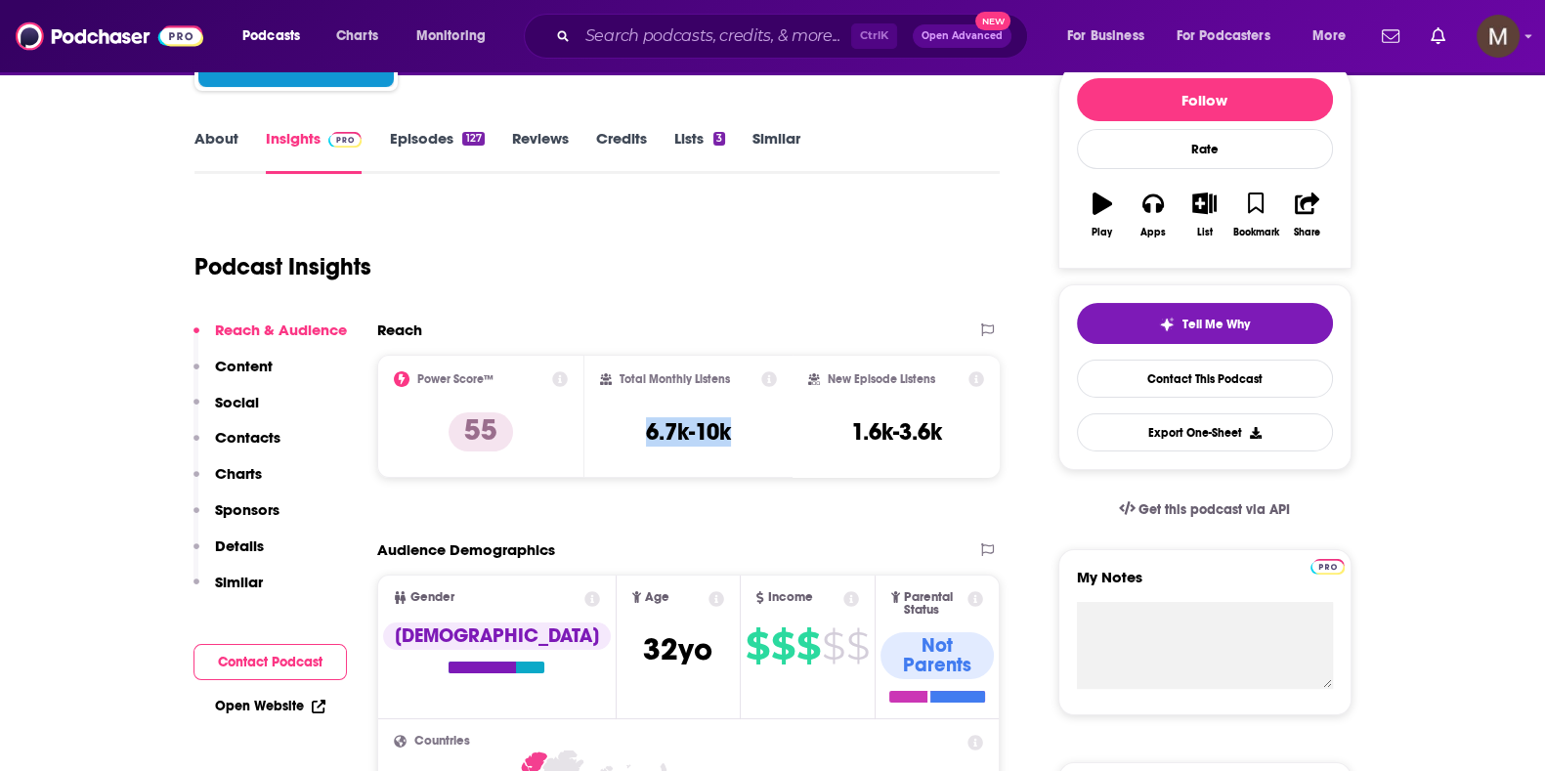
drag, startPoint x: 680, startPoint y: 425, endPoint x: 751, endPoint y: 433, distance: 70.8
click at [751, 433] on div "Total Monthly Listens 6.7k-10k" at bounding box center [688, 416] width 177 height 90
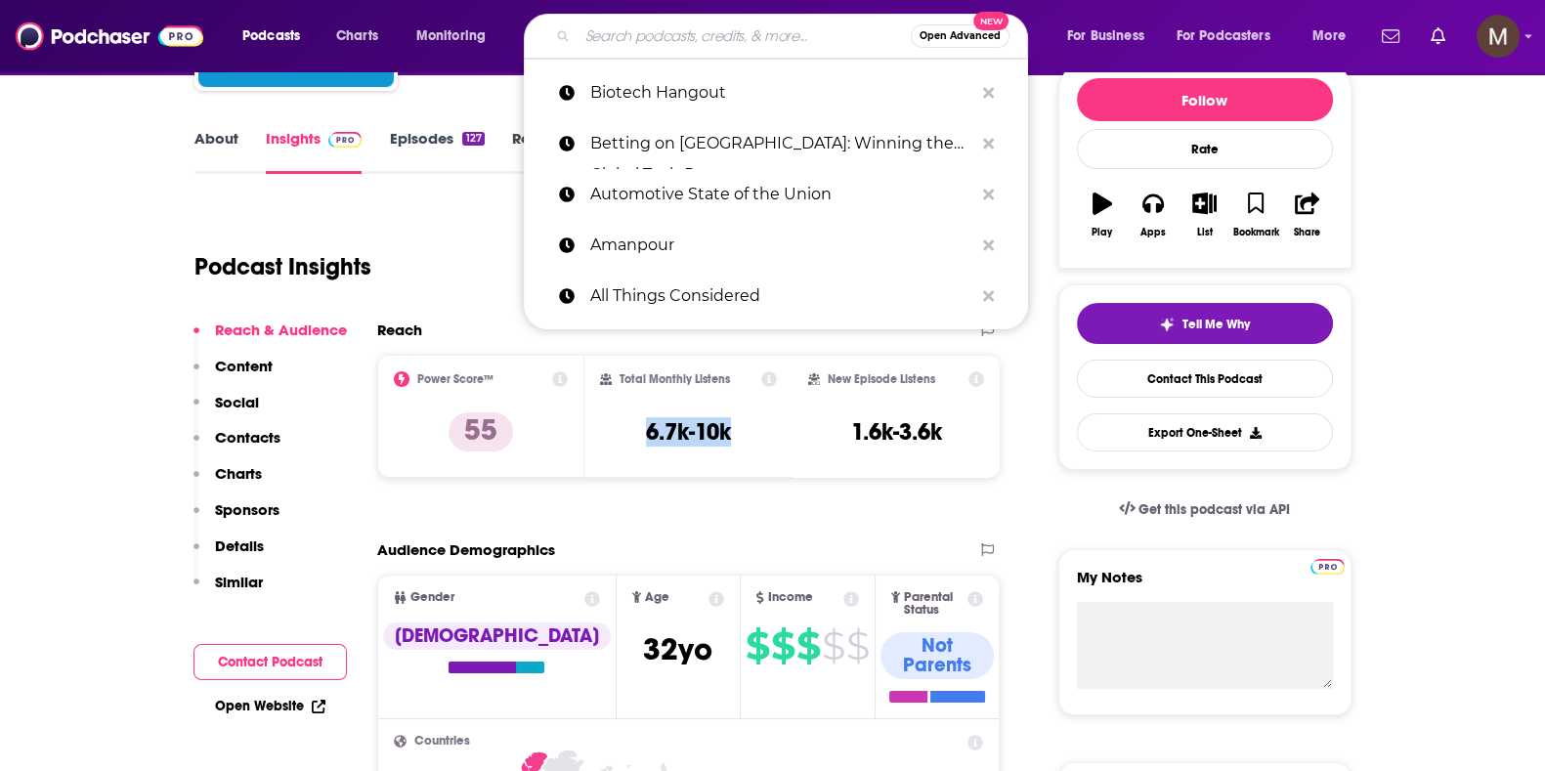
click at [601, 38] on input "Search podcasts, credits, & more..." at bounding box center [744, 36] width 333 height 31
paste input "Bloomberg Businessweek"
type input "Bloomberg Businessweek"
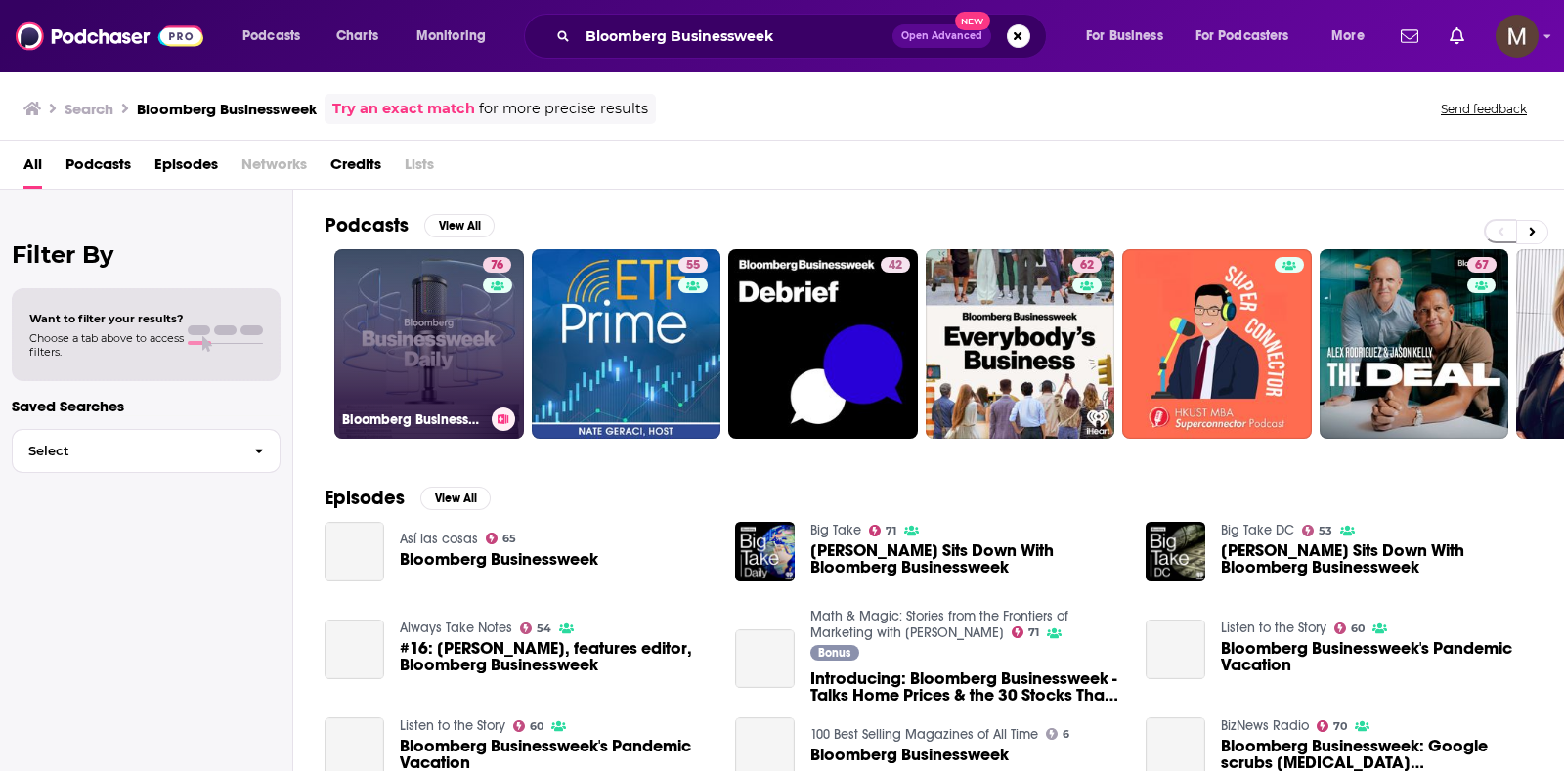
click at [396, 370] on link "76 Bloomberg Businessweek" at bounding box center [429, 344] width 190 height 190
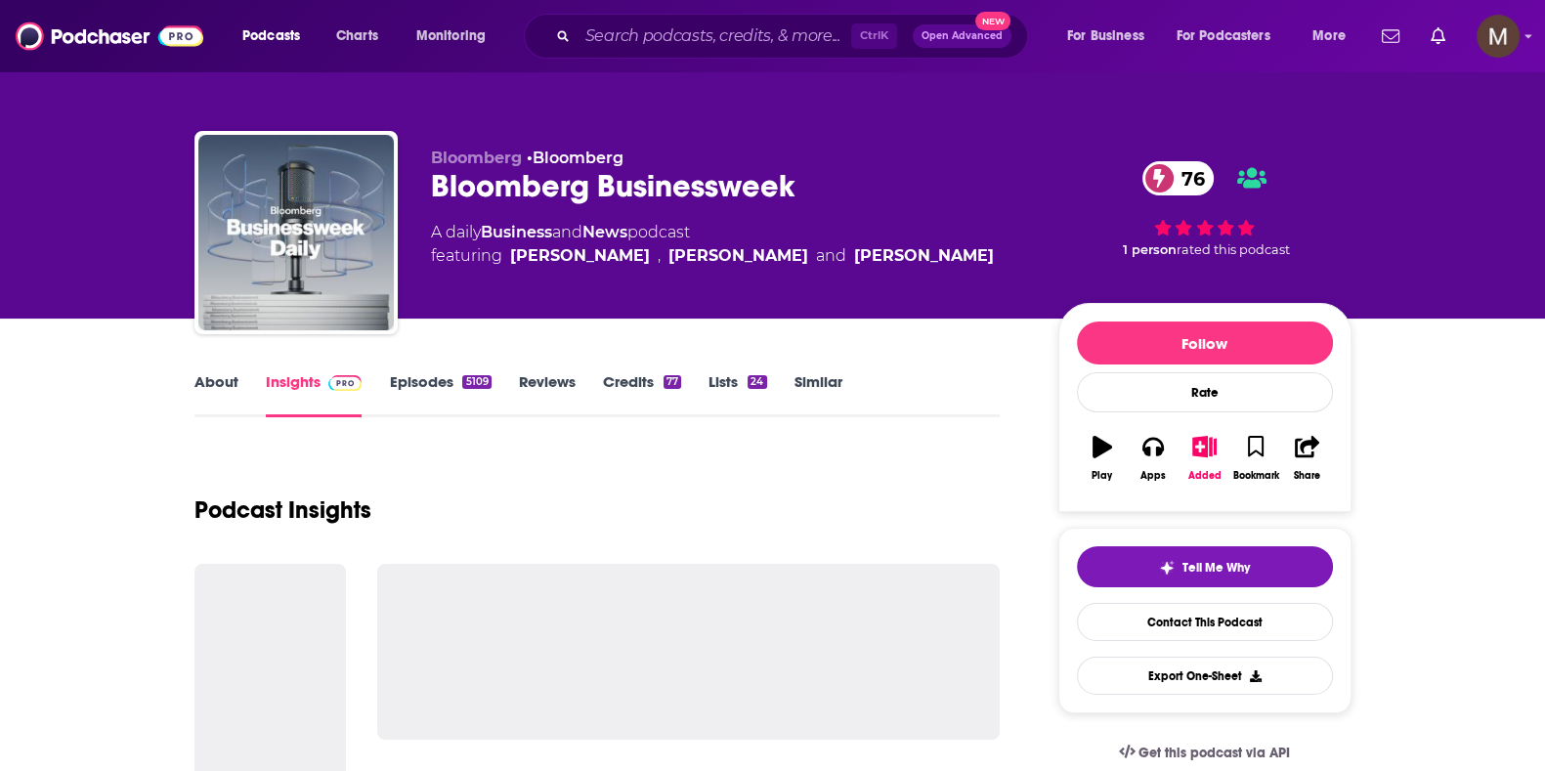
drag, startPoint x: 433, startPoint y: 229, endPoint x: 884, endPoint y: 252, distance: 452.1
click at [980, 254] on div "A daily Business and News podcast featuring [PERSON_NAME] , [PERSON_NAME] and […" at bounding box center [729, 244] width 596 height 47
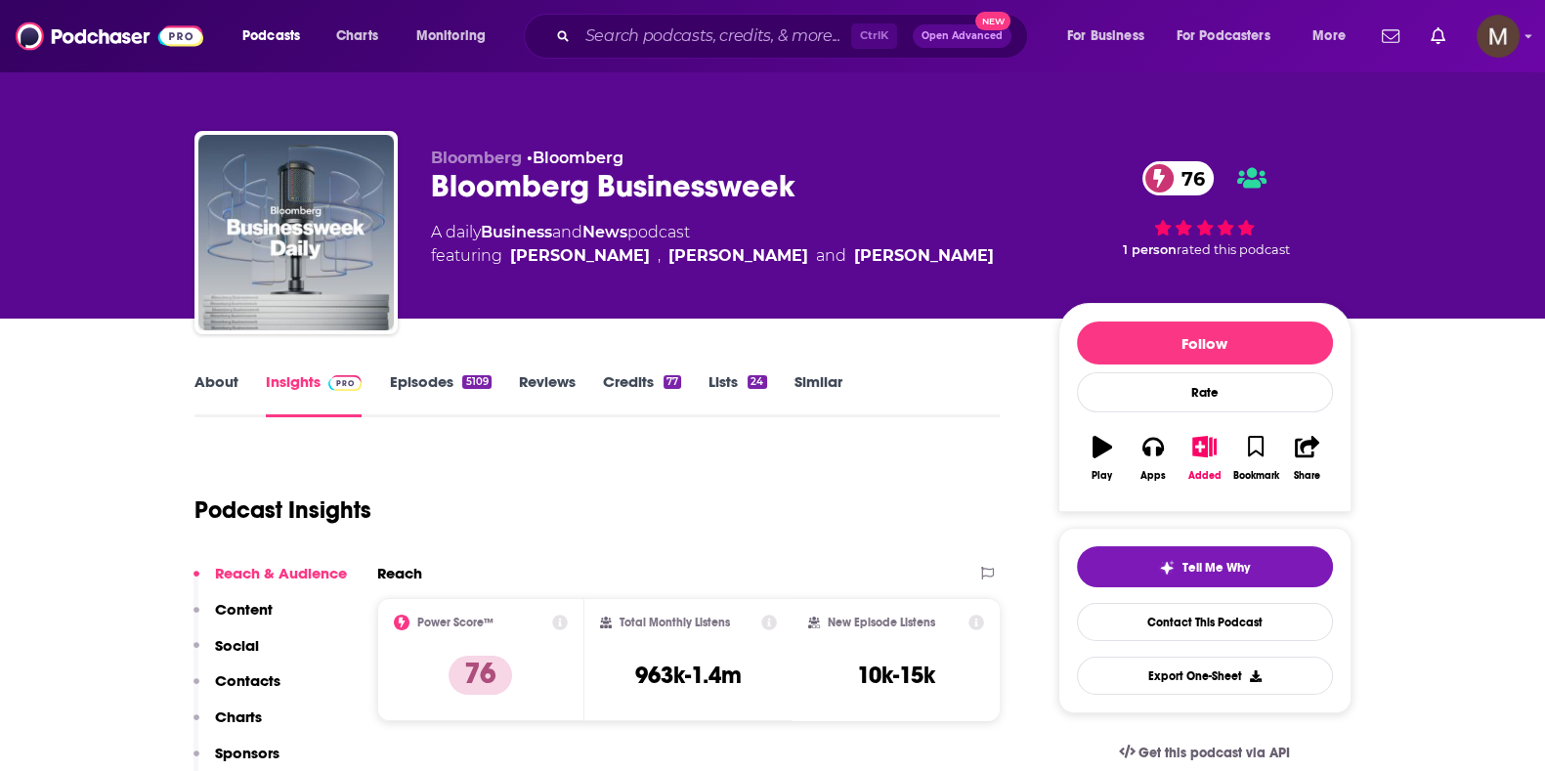
scroll to position [366, 0]
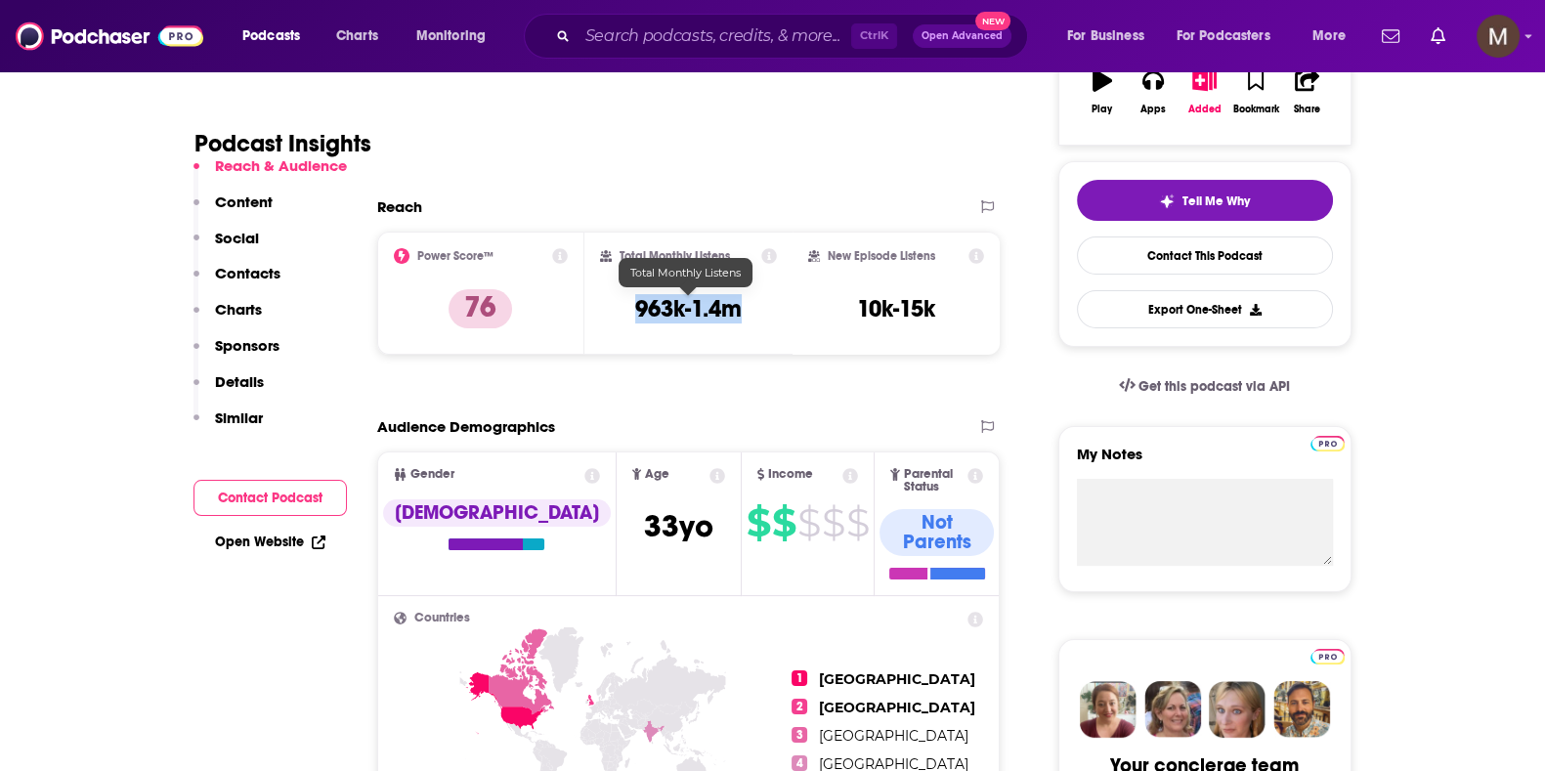
drag, startPoint x: 635, startPoint y: 310, endPoint x: 754, endPoint y: 305, distance: 119.3
click at [754, 305] on div "Total Monthly Listens 963k-1.4m" at bounding box center [688, 293] width 177 height 90
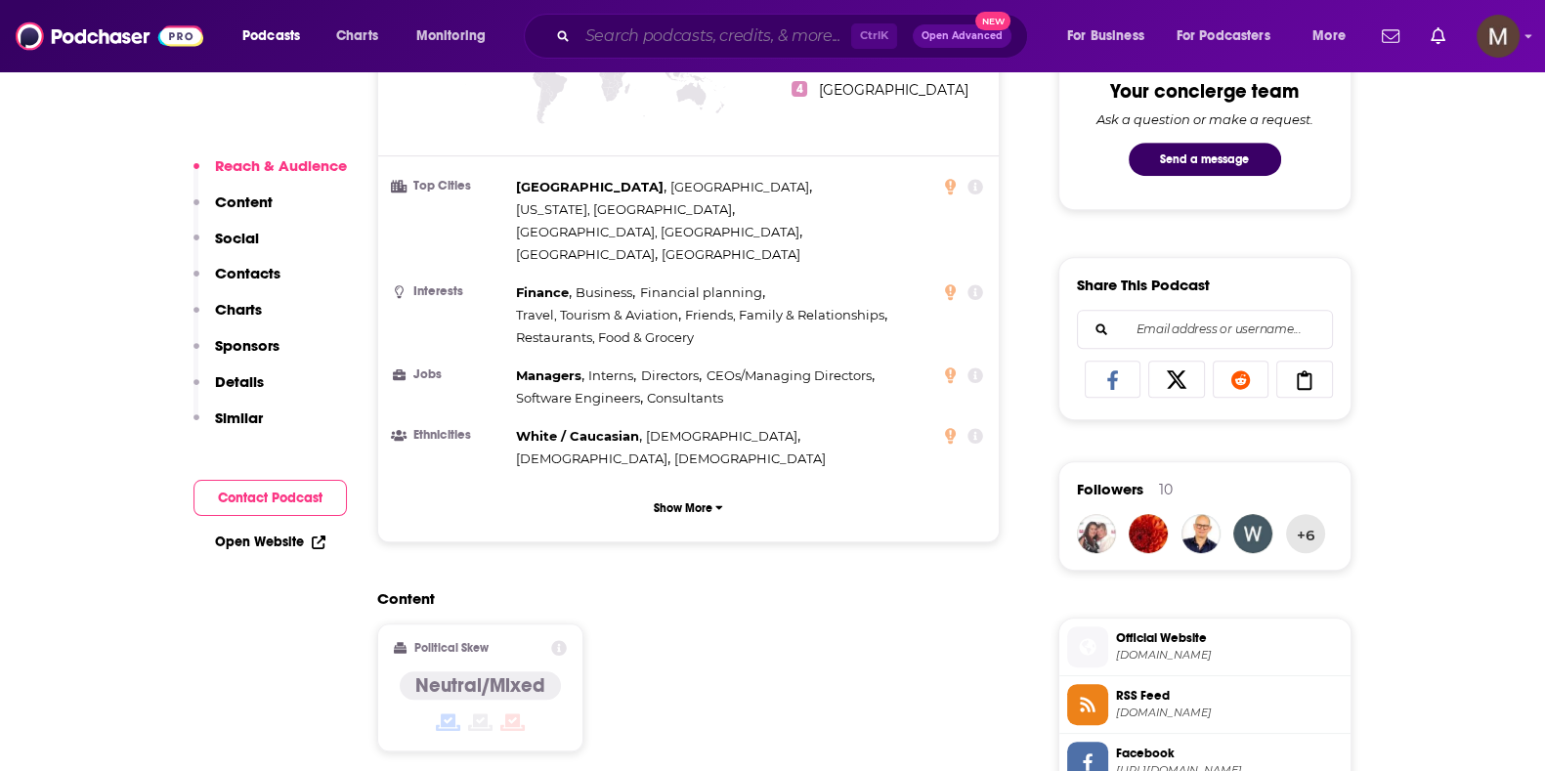
click at [783, 22] on input "Search podcasts, credits, & more..." at bounding box center [715, 36] width 274 height 31
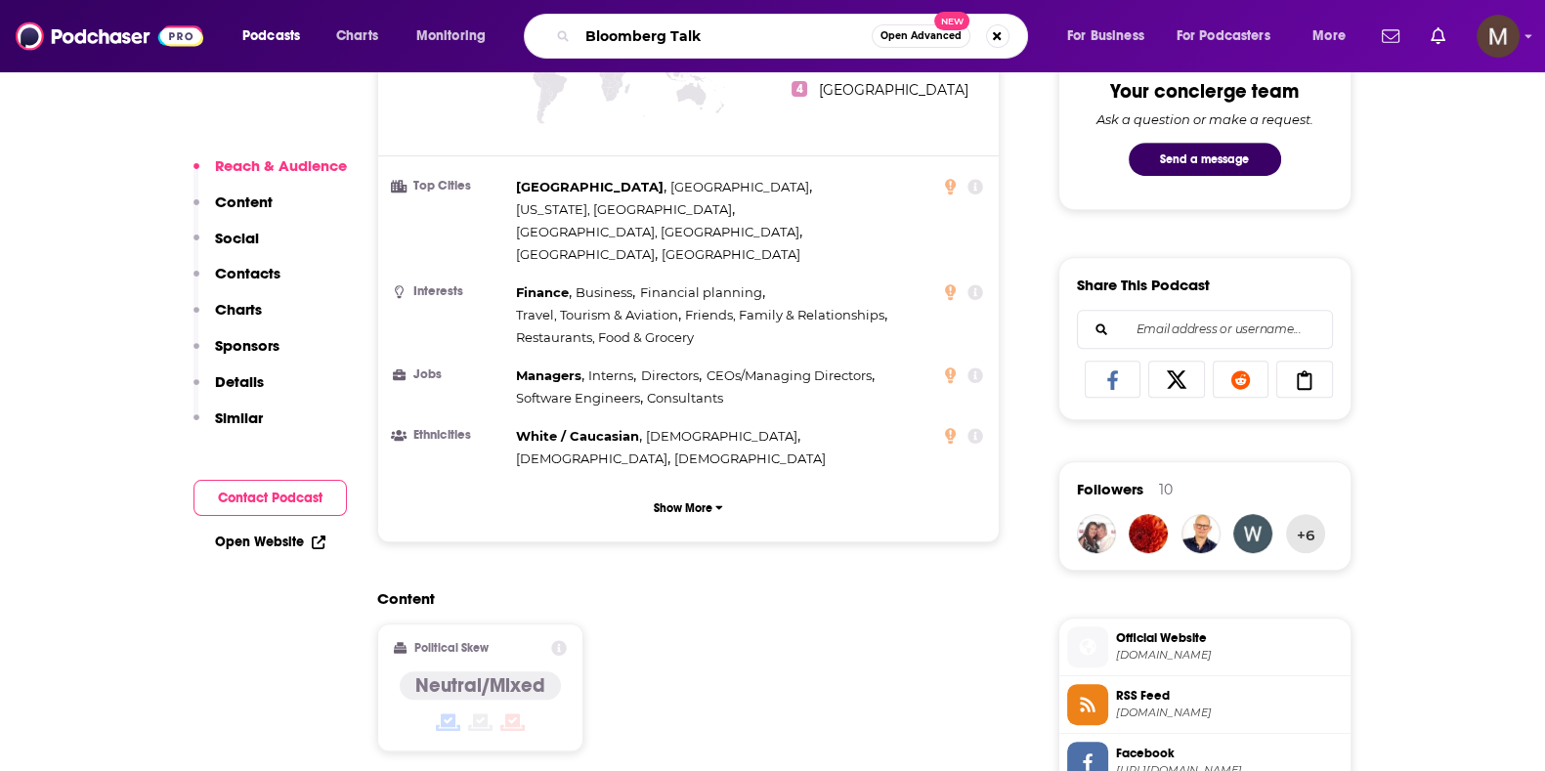
type input "Bloomberg Talks"
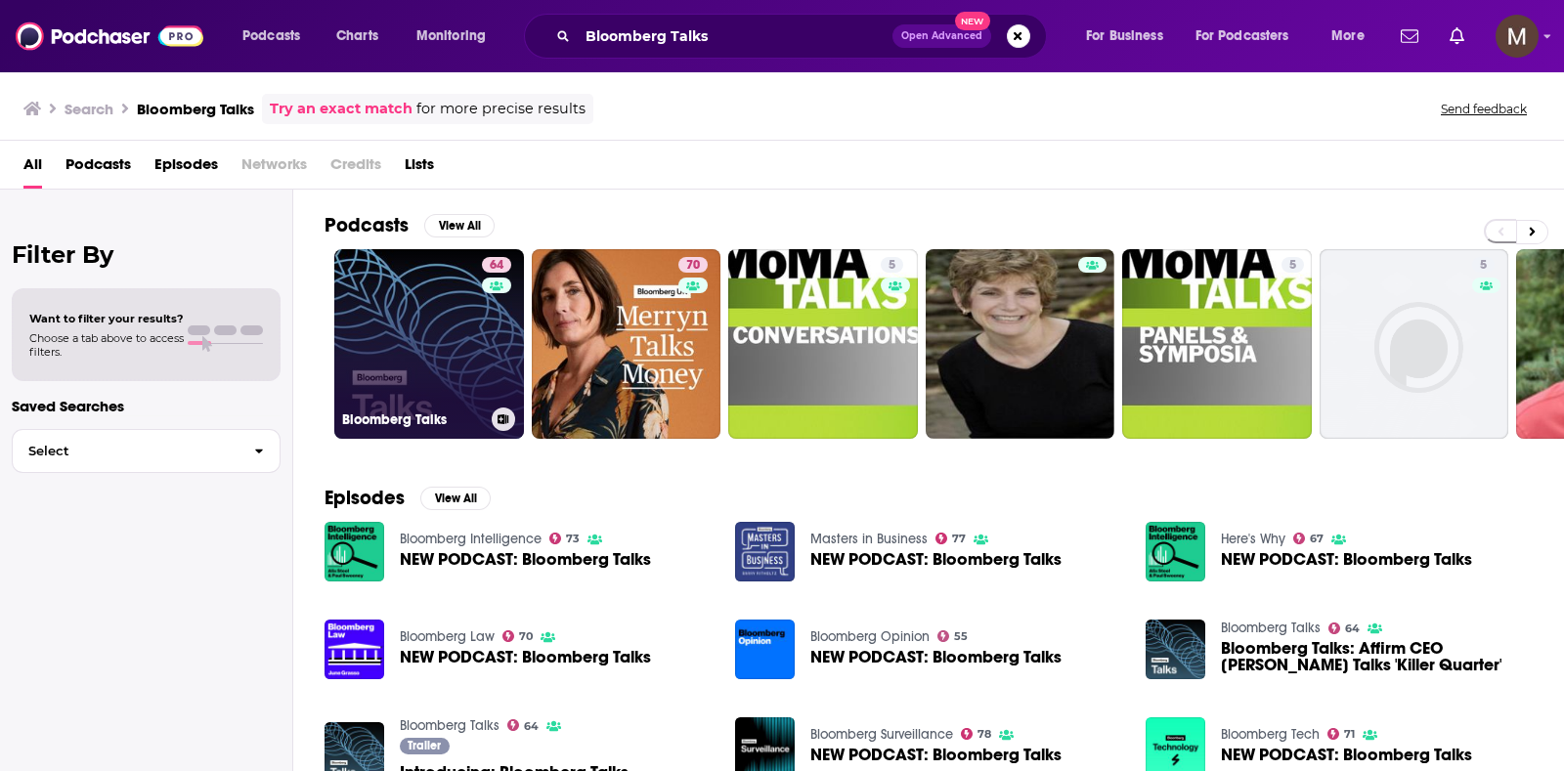
click at [383, 342] on link "64 Bloomberg Talks" at bounding box center [429, 344] width 190 height 190
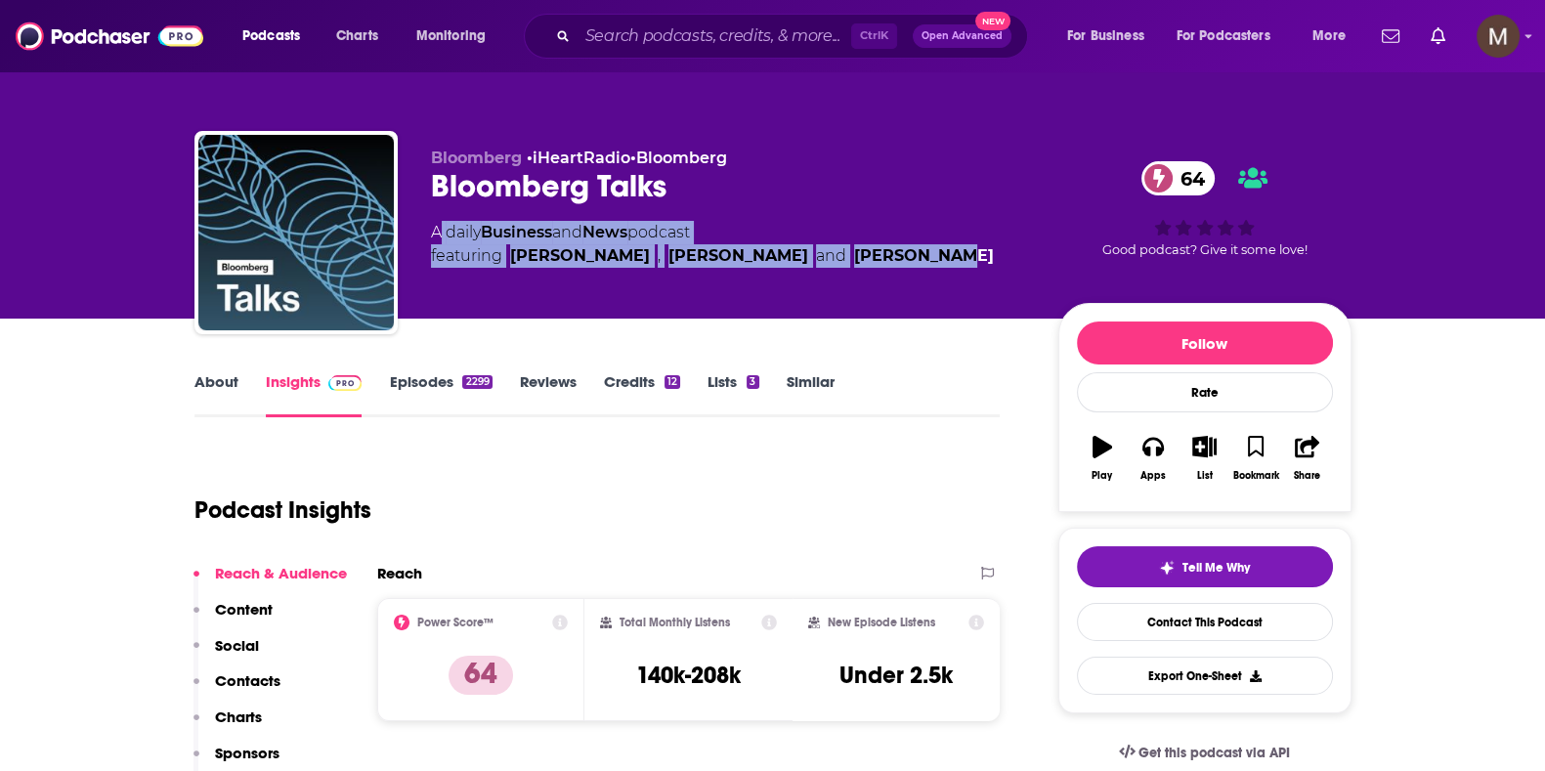
drag, startPoint x: 436, startPoint y: 231, endPoint x: 928, endPoint y: 258, distance: 493.3
click at [928, 258] on div "A daily Business and News podcast featuring [PERSON_NAME] , [PERSON_NAME] and […" at bounding box center [729, 244] width 596 height 47
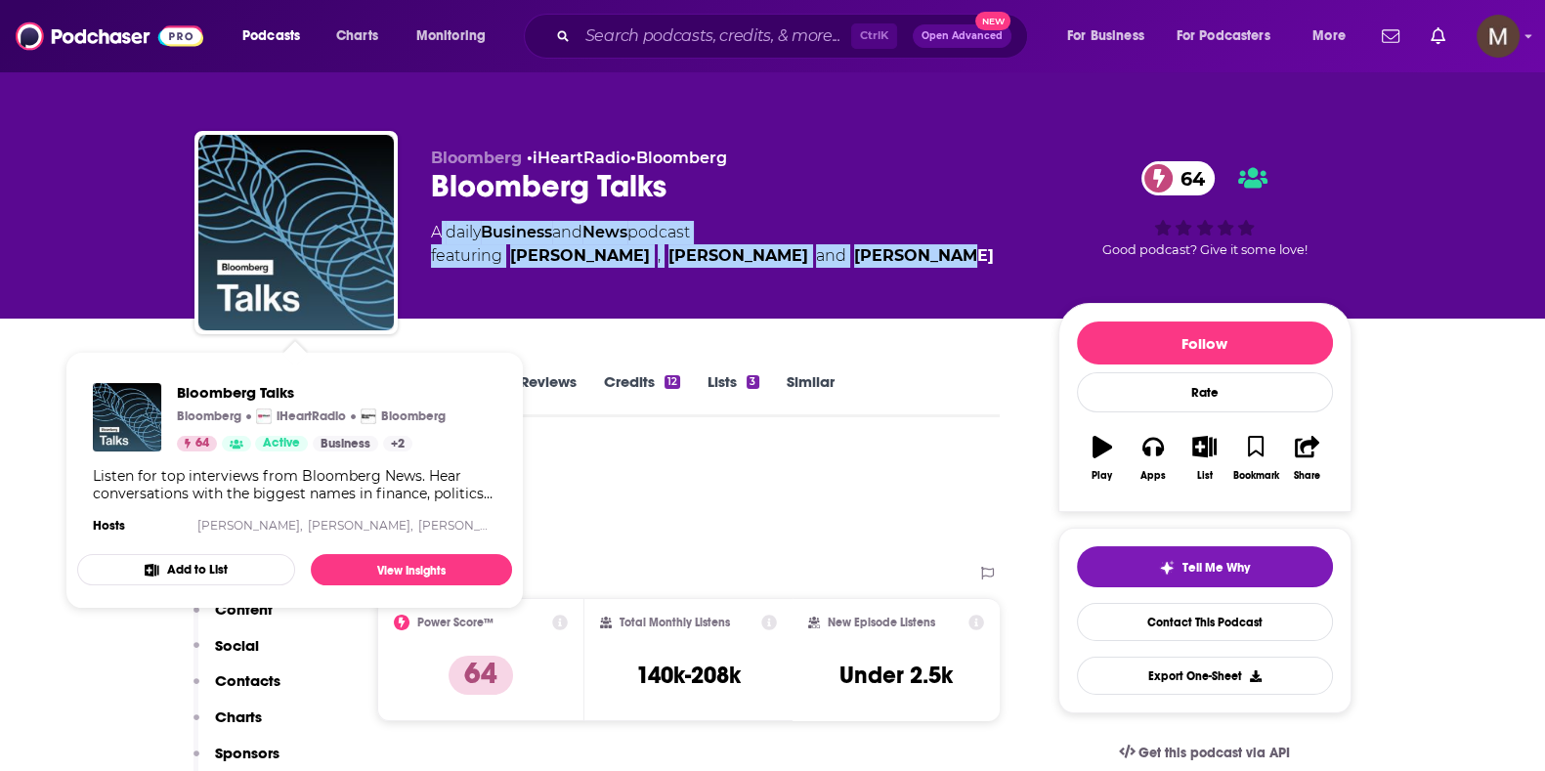
scroll to position [366, 0]
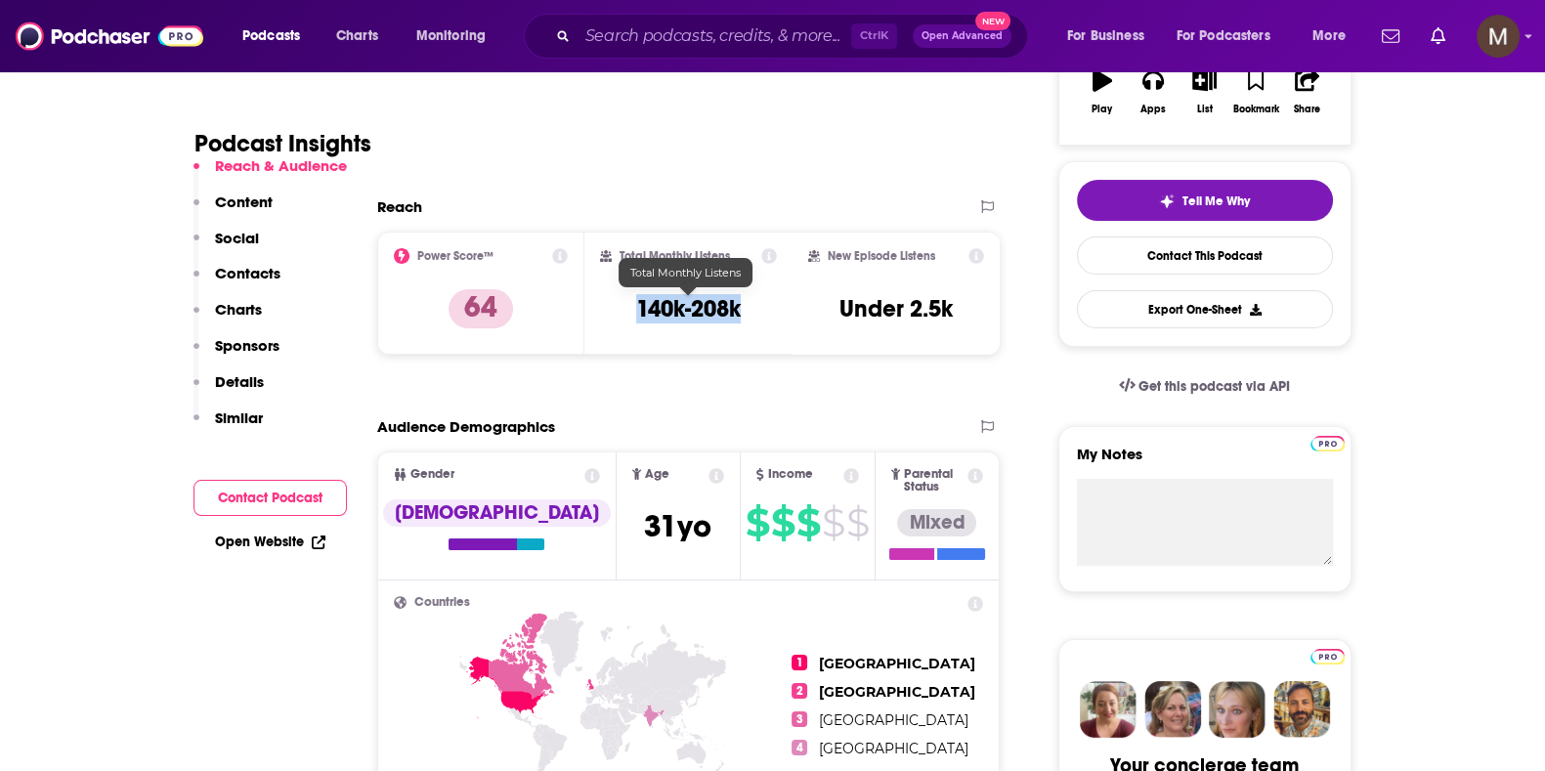
drag, startPoint x: 619, startPoint y: 300, endPoint x: 776, endPoint y: 300, distance: 157.3
click at [776, 300] on div "Total Monthly Listens 140k-208k" at bounding box center [688, 293] width 177 height 90
drag, startPoint x: 622, startPoint y: 41, endPoint x: 668, endPoint y: 38, distance: 46.0
click at [622, 41] on input "Search podcasts, credits, & more..." at bounding box center [715, 36] width 274 height 31
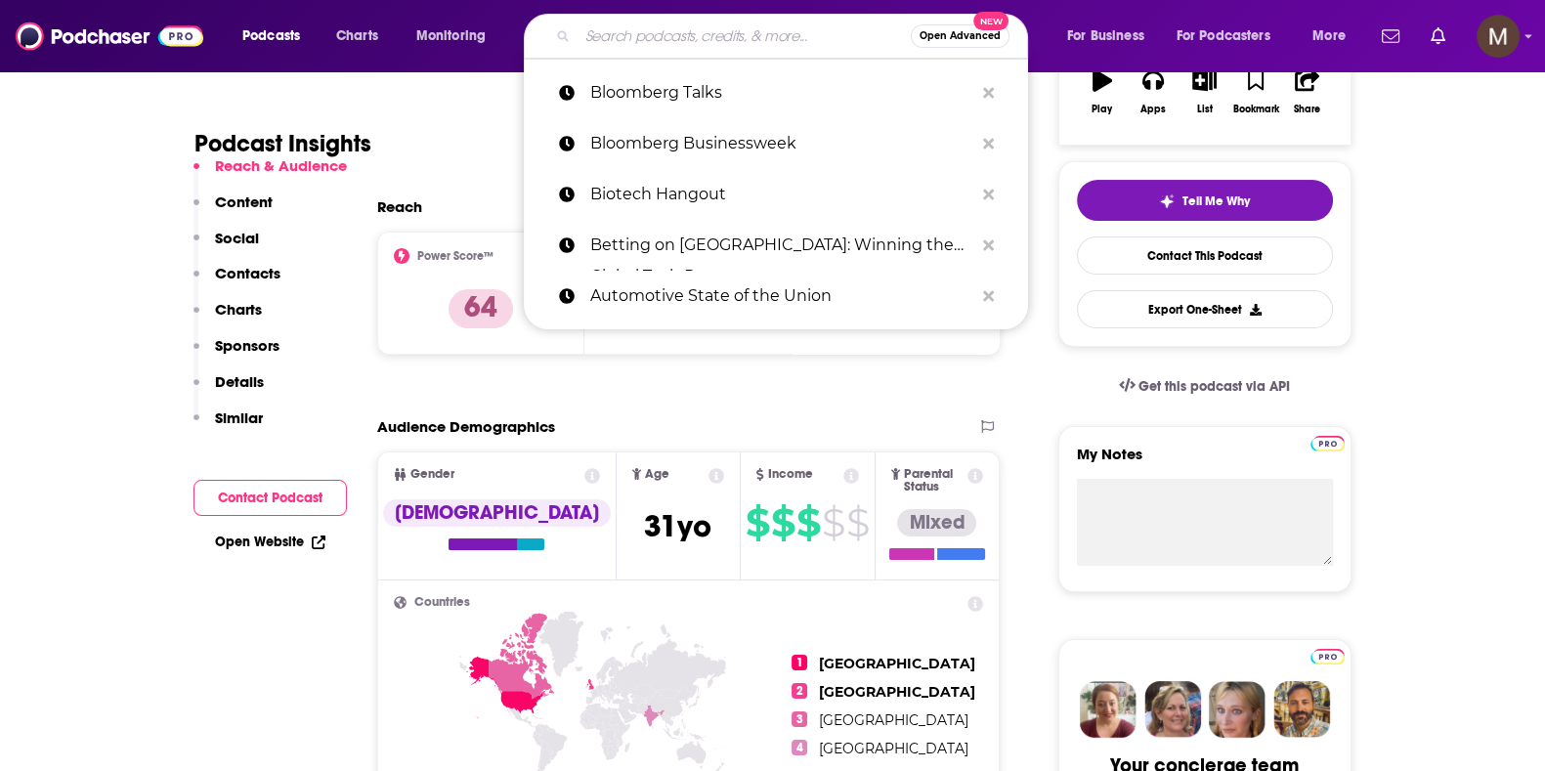
paste input "Booming"
type input "Booming"
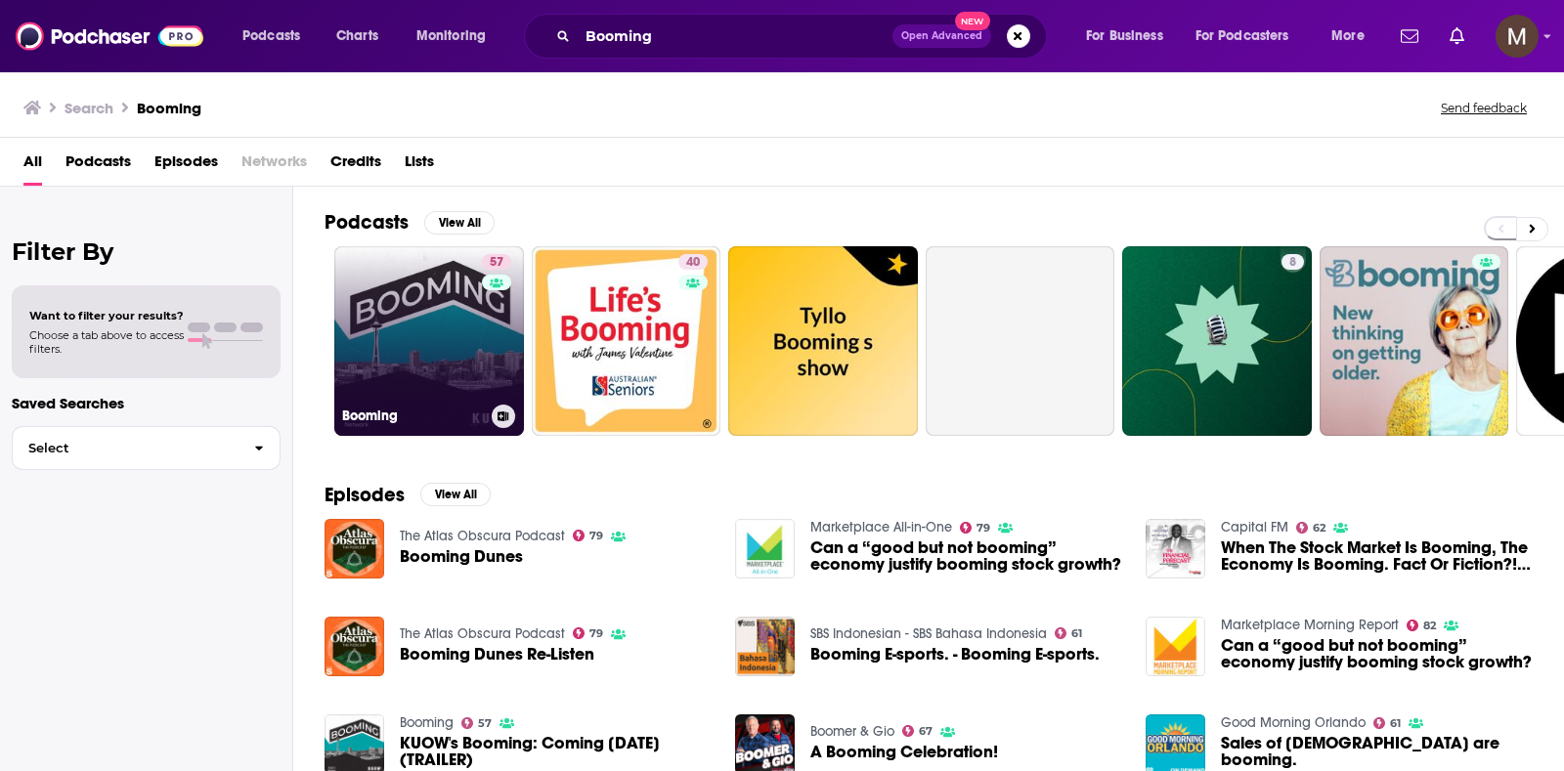
click at [431, 366] on link "57 Booming" at bounding box center [429, 341] width 190 height 190
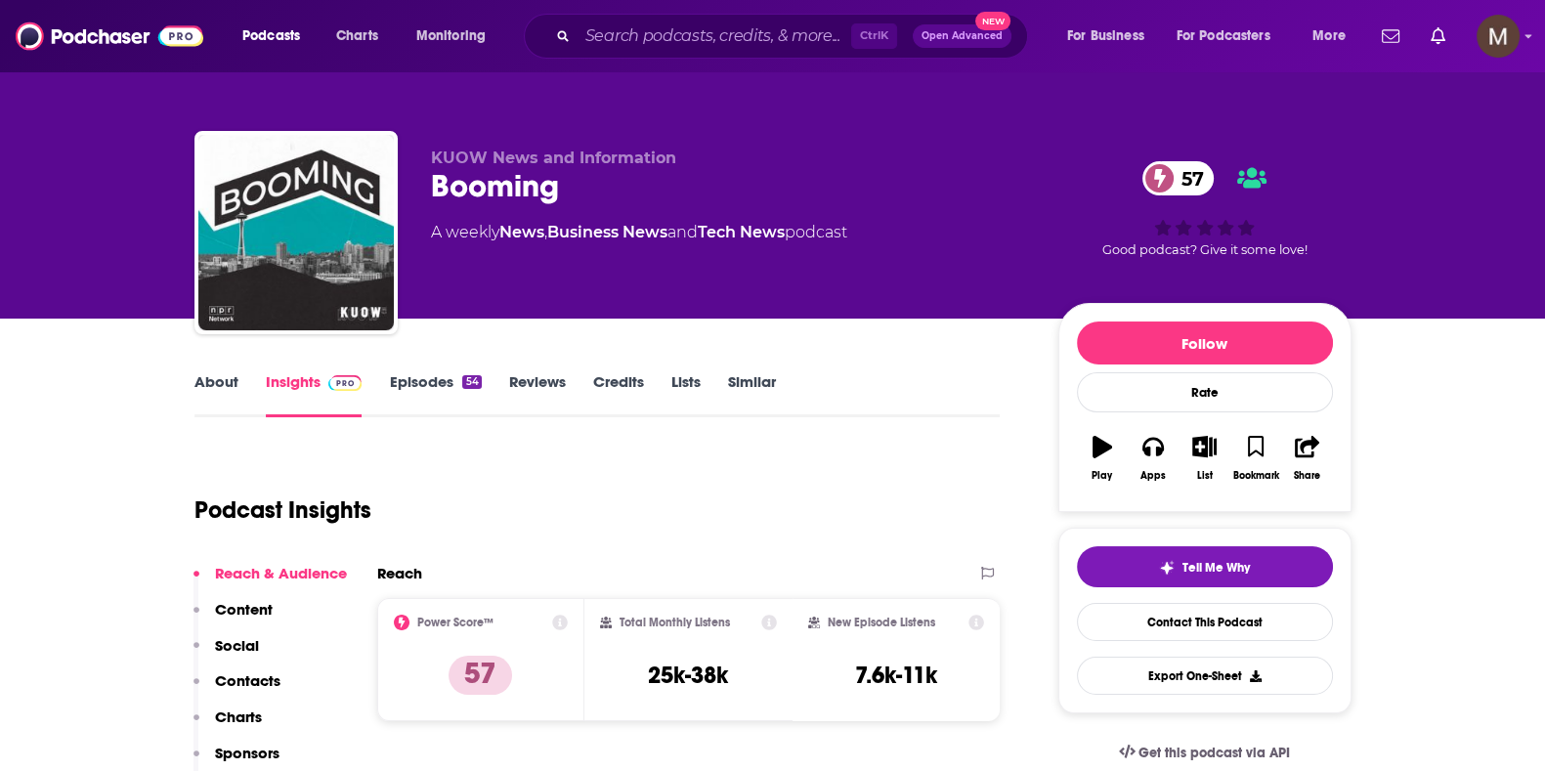
drag, startPoint x: 438, startPoint y: 229, endPoint x: 889, endPoint y: 242, distance: 451.7
click at [889, 242] on div "A weekly News , Business News and Tech News podcast" at bounding box center [729, 232] width 596 height 23
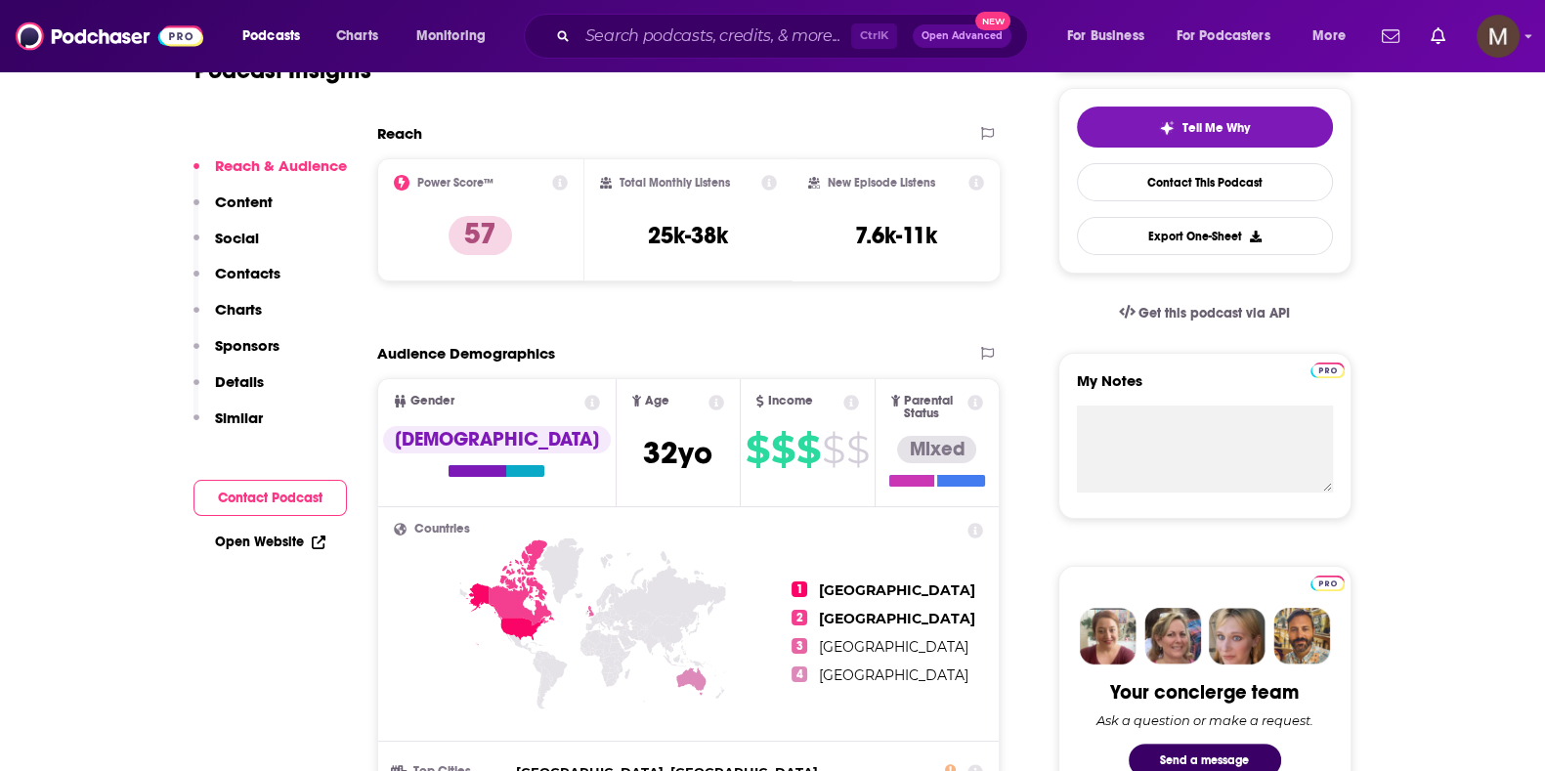
scroll to position [366, 0]
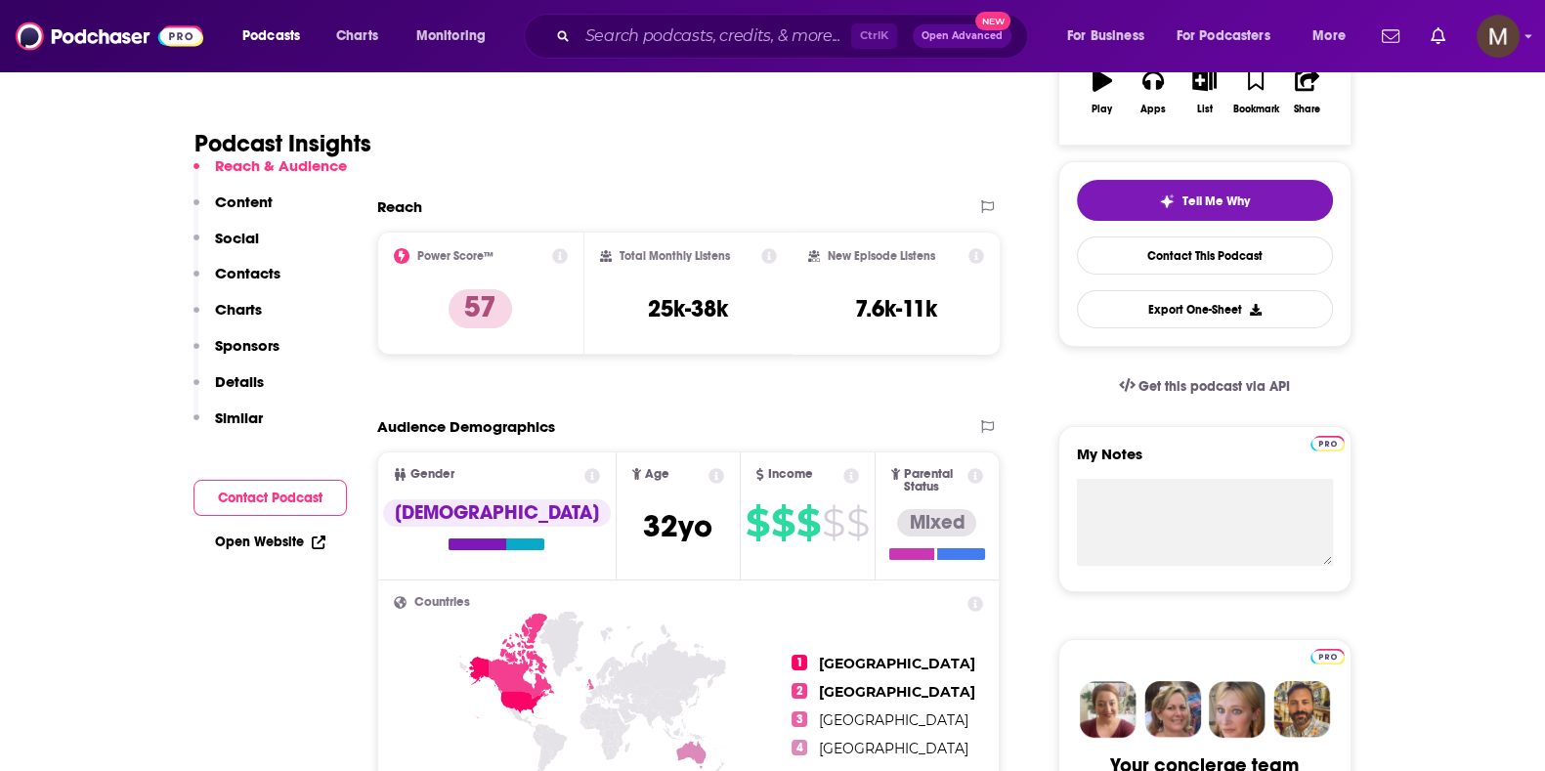
drag, startPoint x: 643, startPoint y: 305, endPoint x: 775, endPoint y: 305, distance: 131.9
click at [775, 305] on div "Total Monthly Listens 25k-38k" at bounding box center [688, 293] width 177 height 90
drag, startPoint x: 730, startPoint y: 306, endPoint x: 699, endPoint y: 303, distance: 31.4
click at [630, 315] on div "Total Monthly Listens 25k-38k" at bounding box center [688, 293] width 177 height 90
click at [605, 37] on input "Search podcasts, credits, & more..." at bounding box center [715, 36] width 274 height 31
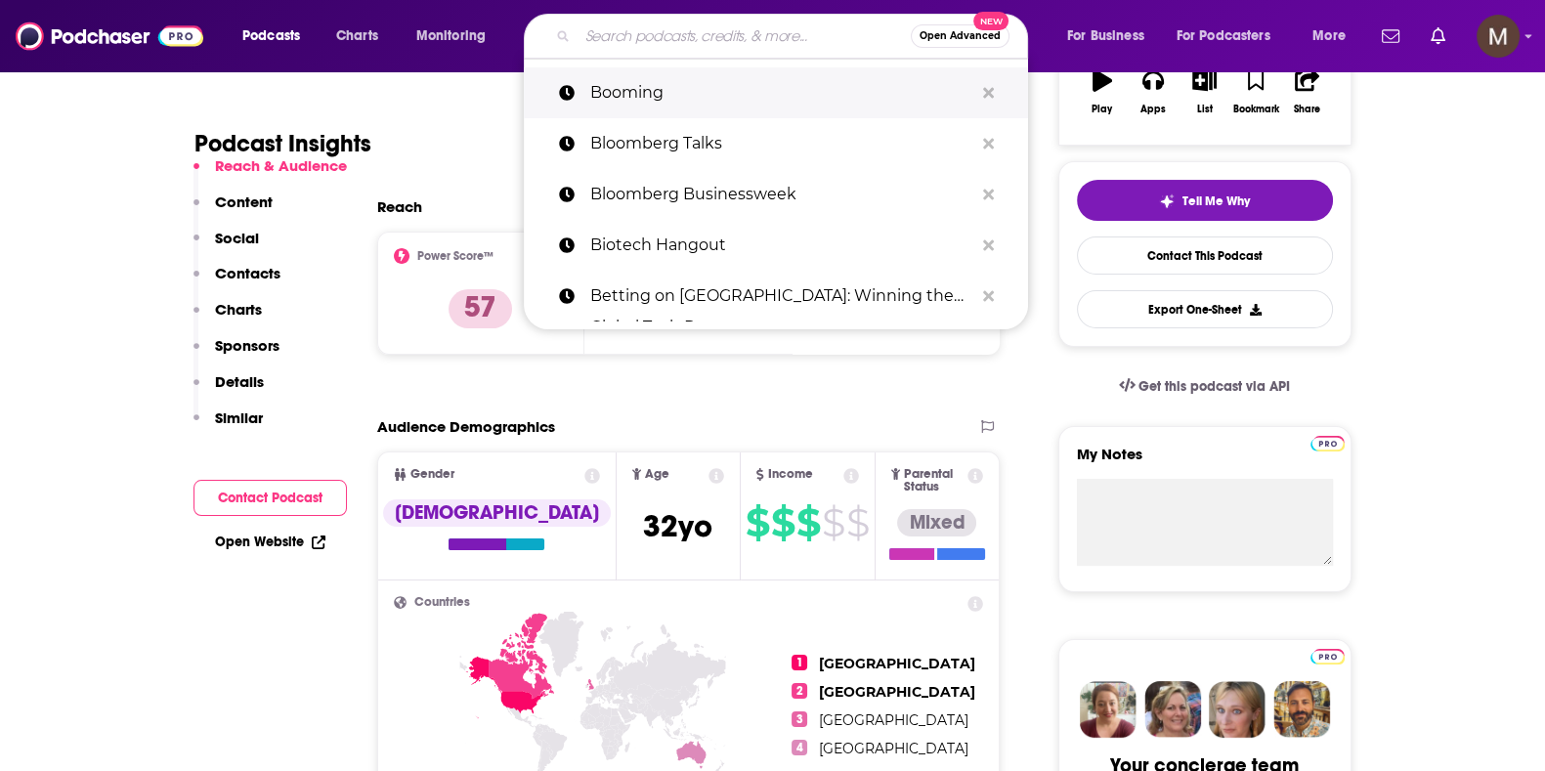
paste input "C.O.B. [DATE]"
type input "C.O.B. [DATE]"
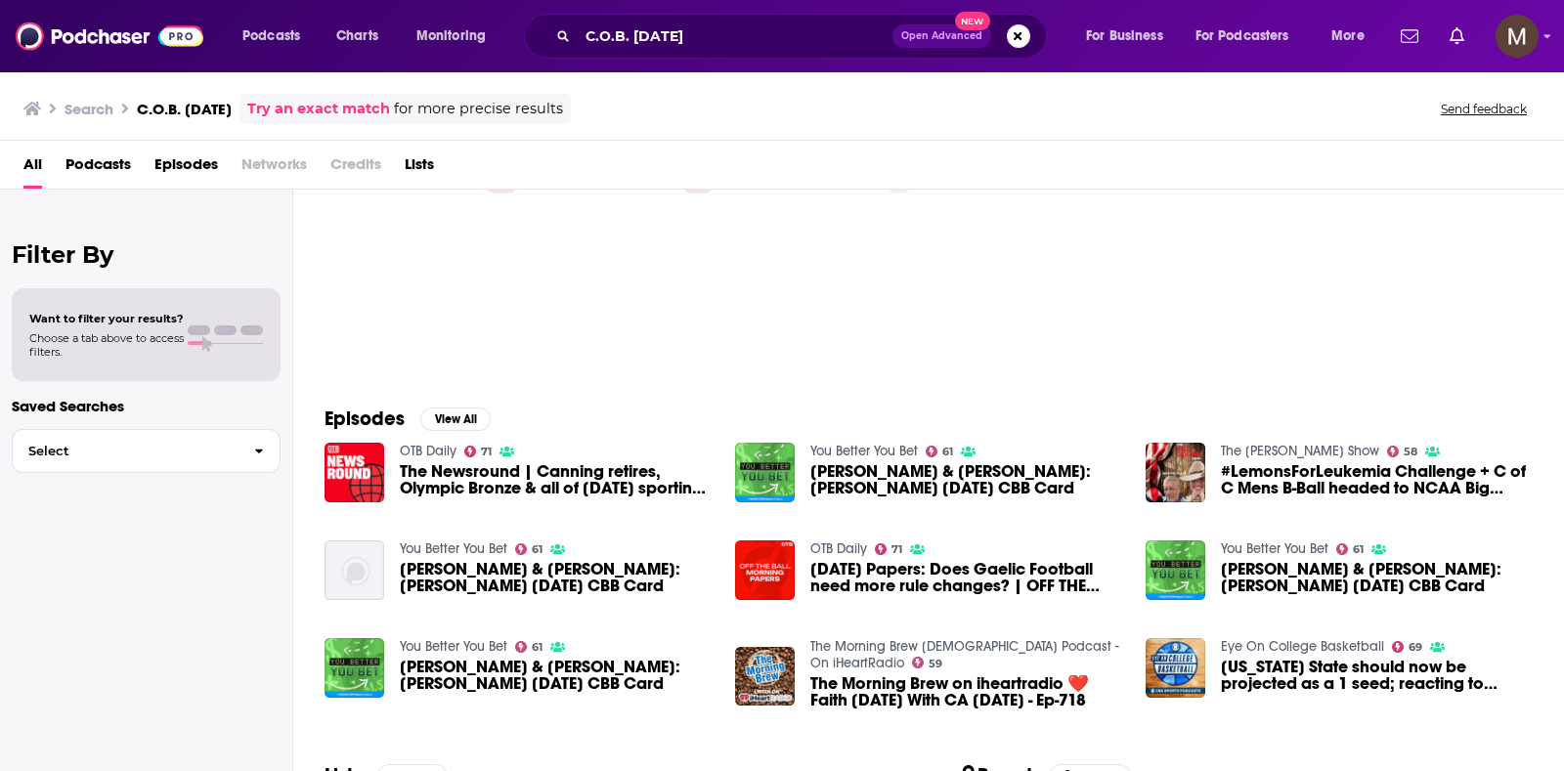
scroll to position [243, 0]
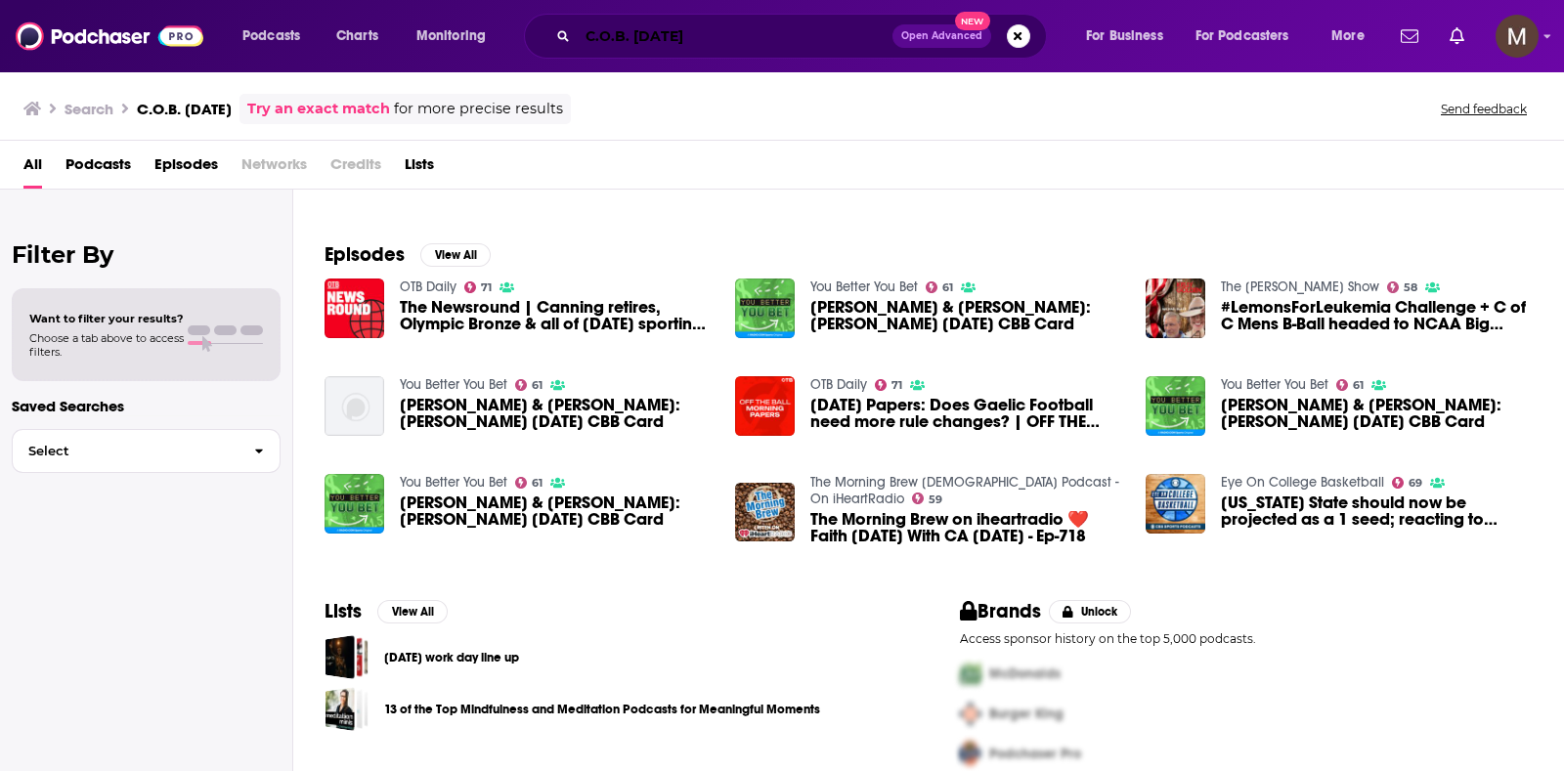
click at [591, 37] on input "C.O.B. [DATE]" at bounding box center [735, 36] width 315 height 31
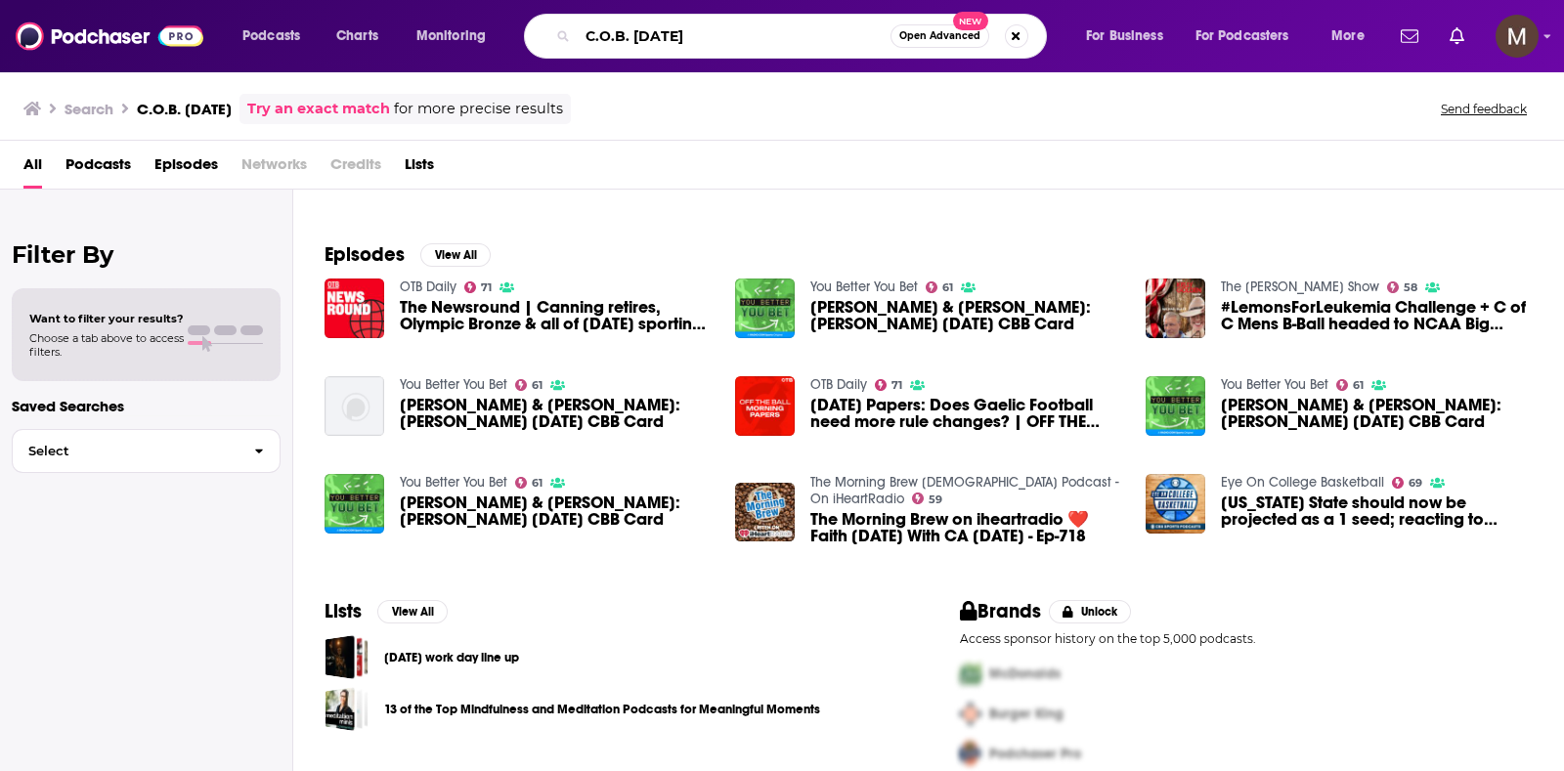
click at [587, 37] on input "C.O.B. [DATE]" at bounding box center [734, 36] width 313 height 31
click at [746, 35] on input ""C.O.B. [DATE]" at bounding box center [734, 36] width 313 height 31
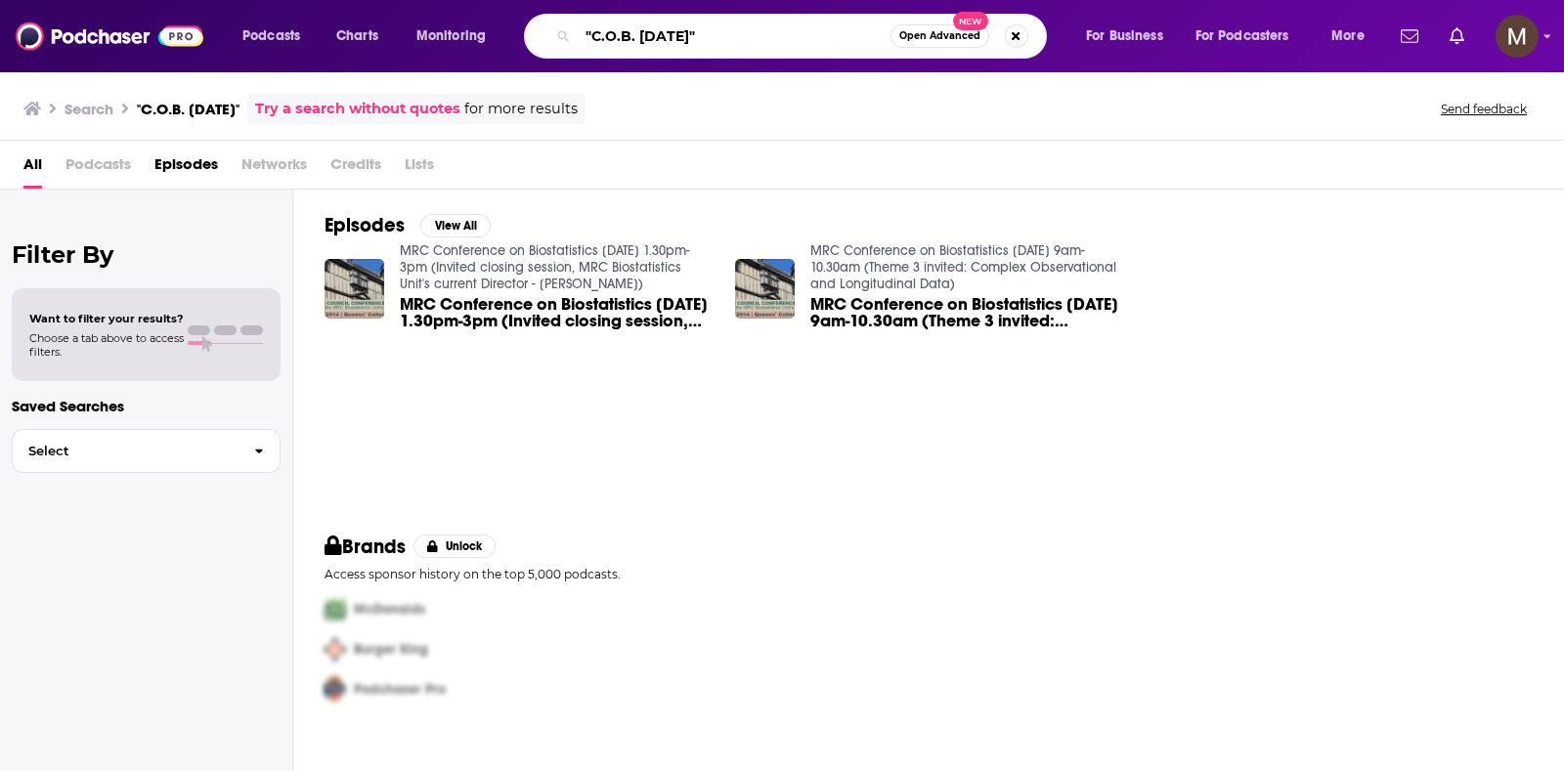
drag, startPoint x: 750, startPoint y: 35, endPoint x: 645, endPoint y: 31, distance: 104.6
click at [645, 31] on input ""C.O.B. [DATE]"" at bounding box center [734, 36] width 313 height 31
click at [594, 29] on input ""C.O.B. [DATE]" at bounding box center [734, 36] width 313 height 31
click at [831, 36] on input "C.O.B. [DATE]" at bounding box center [734, 36] width 313 height 31
type input "C.O.B. [DATE]"
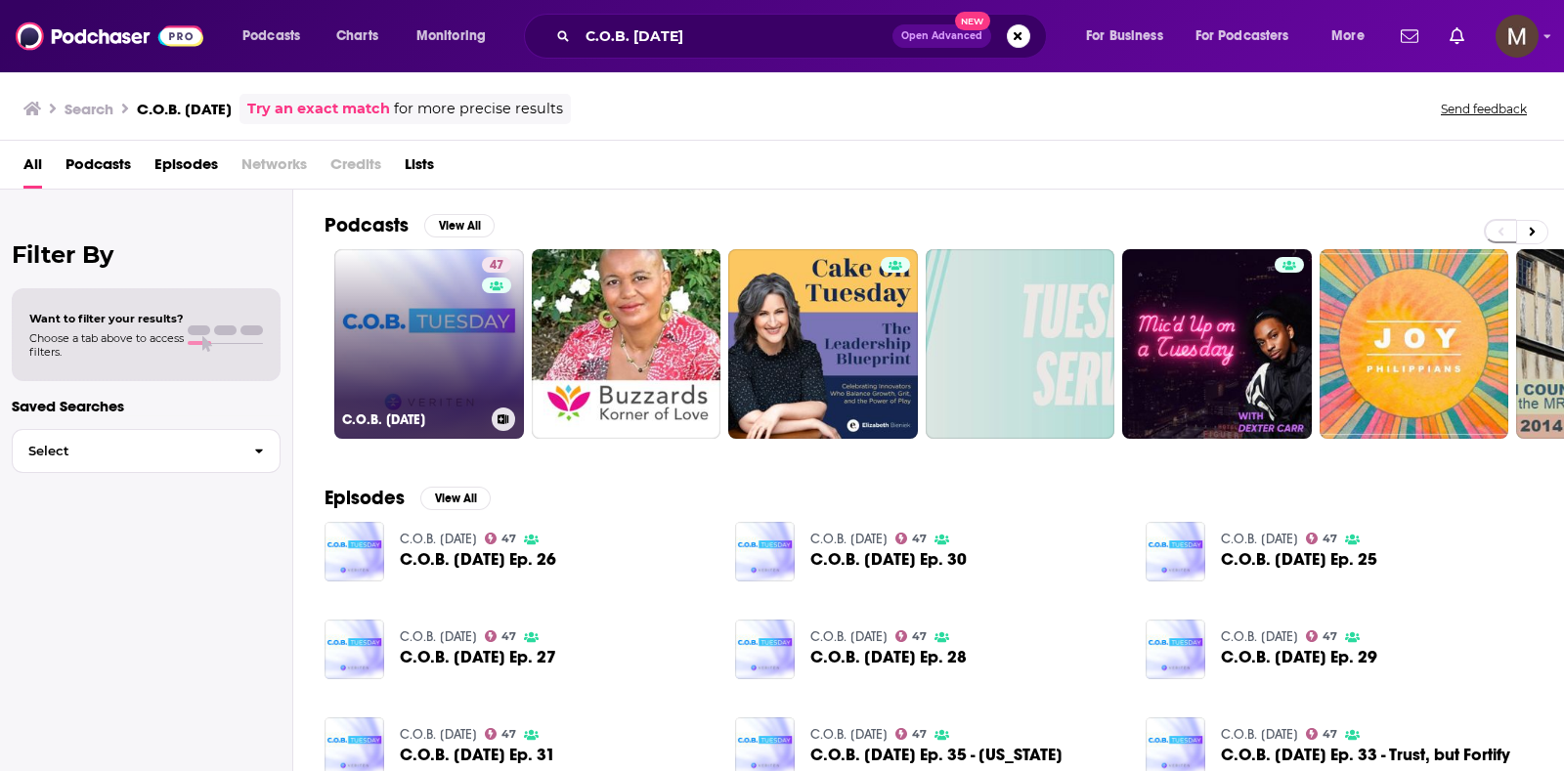
click at [468, 341] on link "47 C.O.B. [DATE]" at bounding box center [429, 344] width 190 height 190
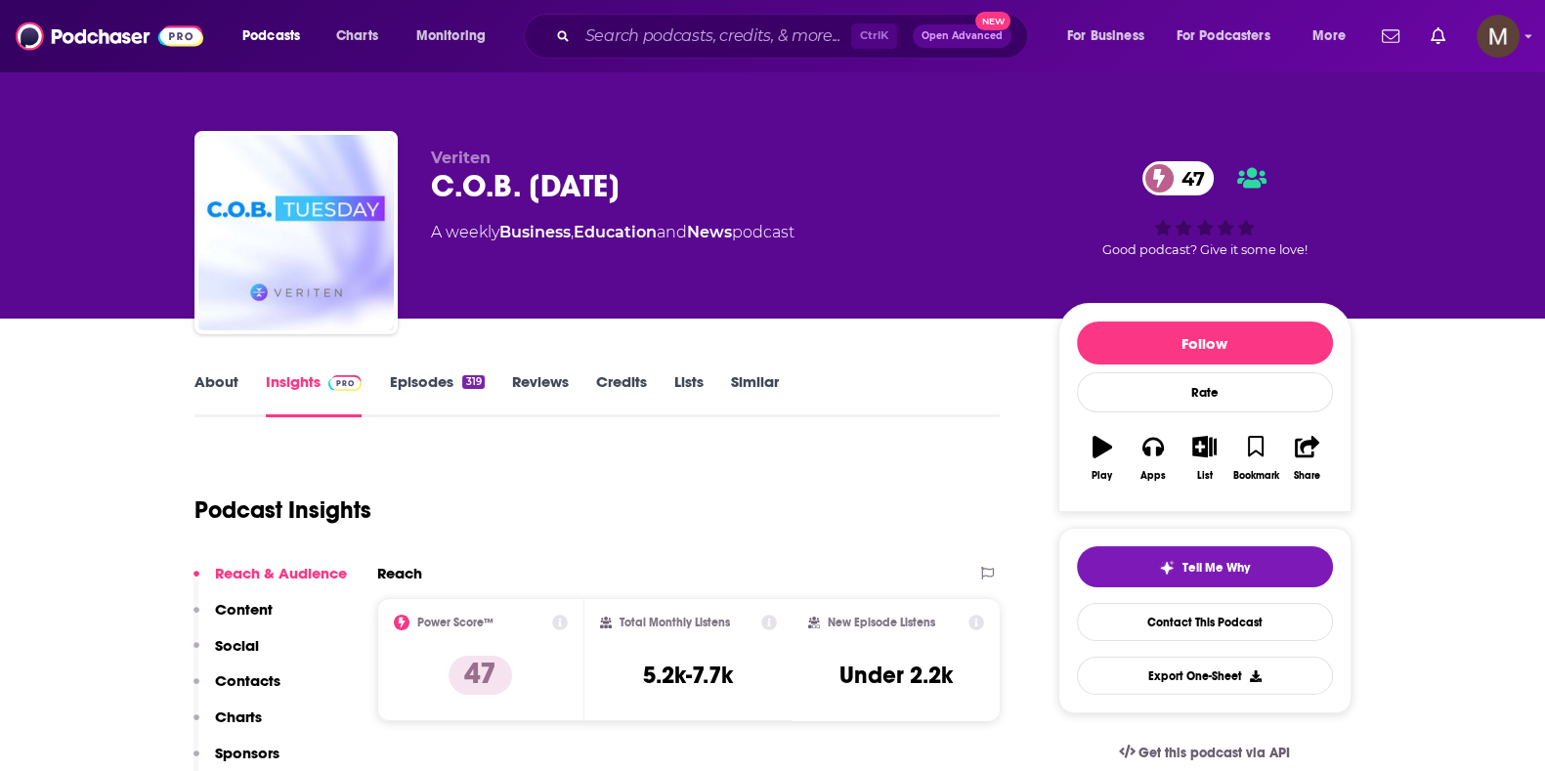
click at [434, 383] on link "Episodes 319" at bounding box center [436, 394] width 95 height 45
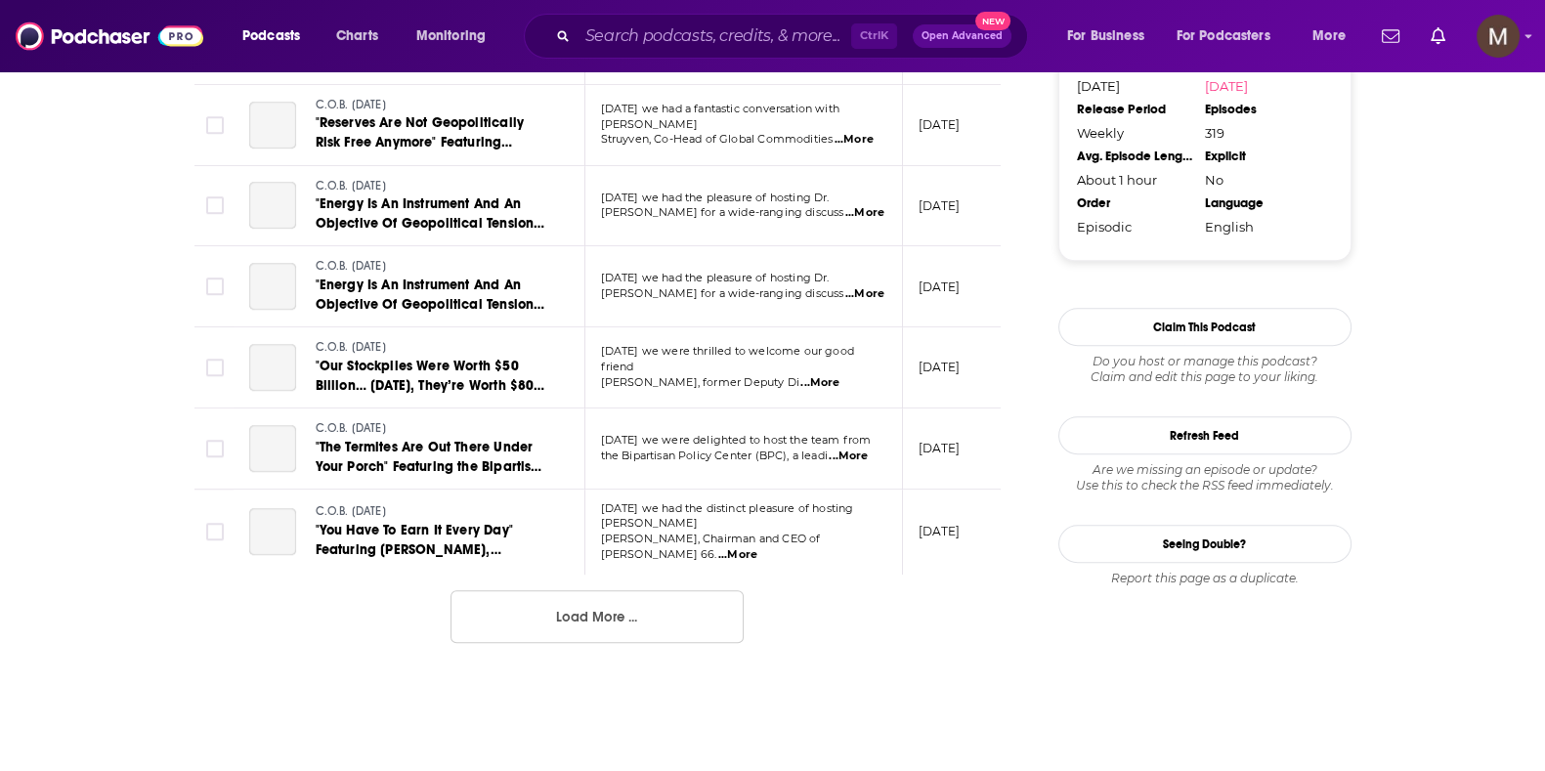
scroll to position [2077, 0]
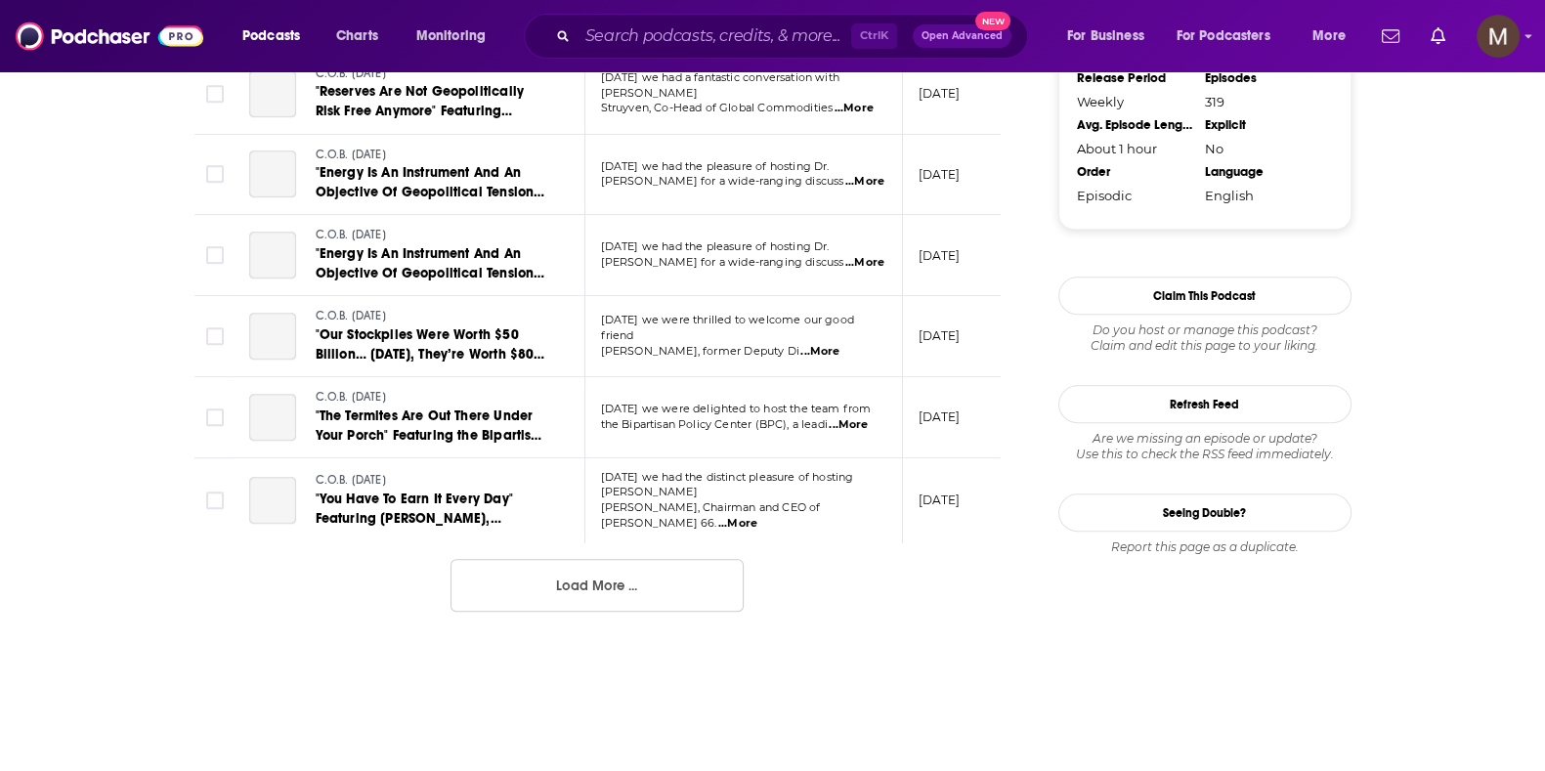
click at [582, 571] on button "Load More ..." at bounding box center [597, 585] width 293 height 53
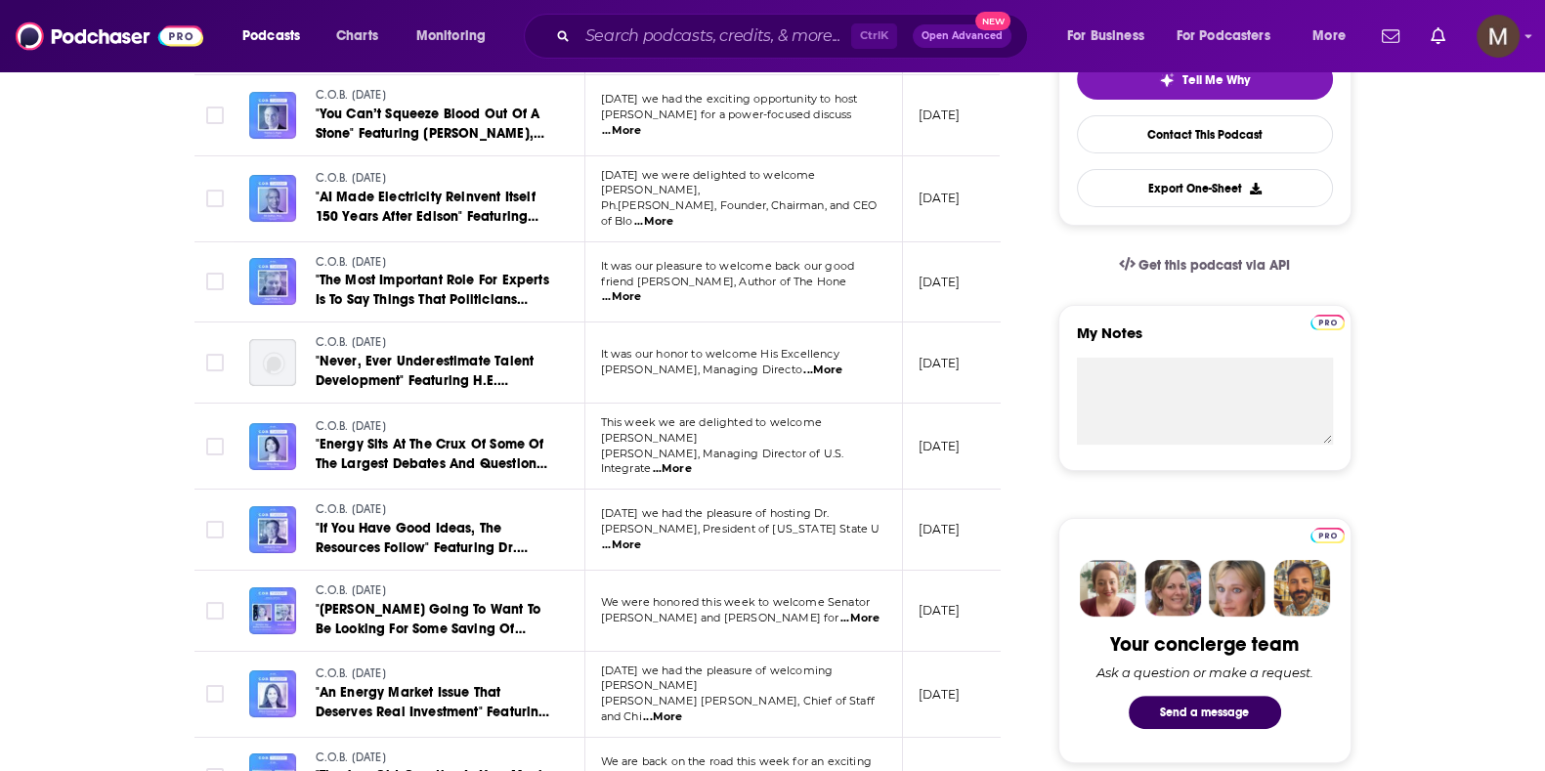
scroll to position [0, 0]
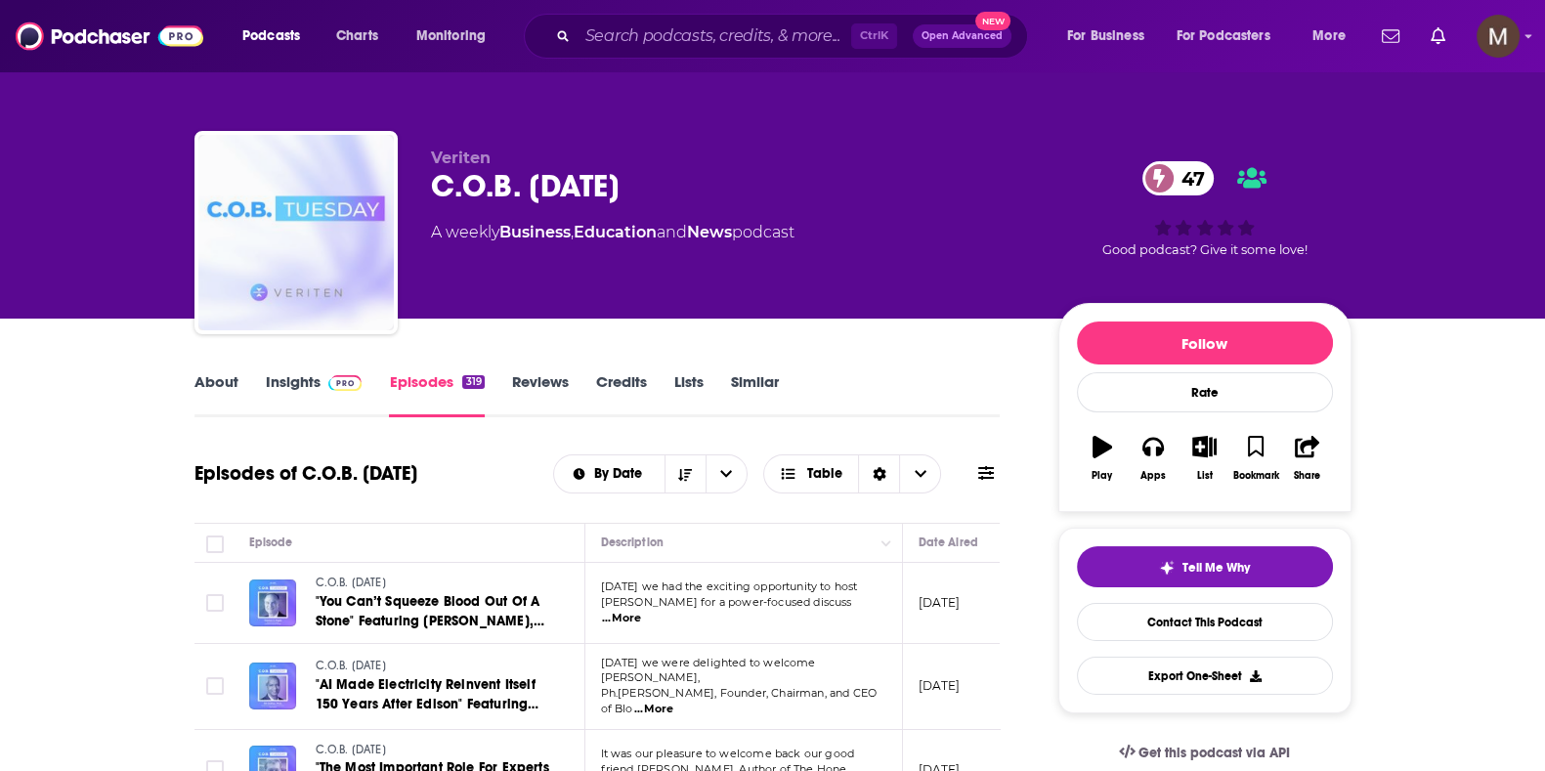
click at [336, 209] on img "C.O.B. Tuesday" at bounding box center [295, 232] width 195 height 195
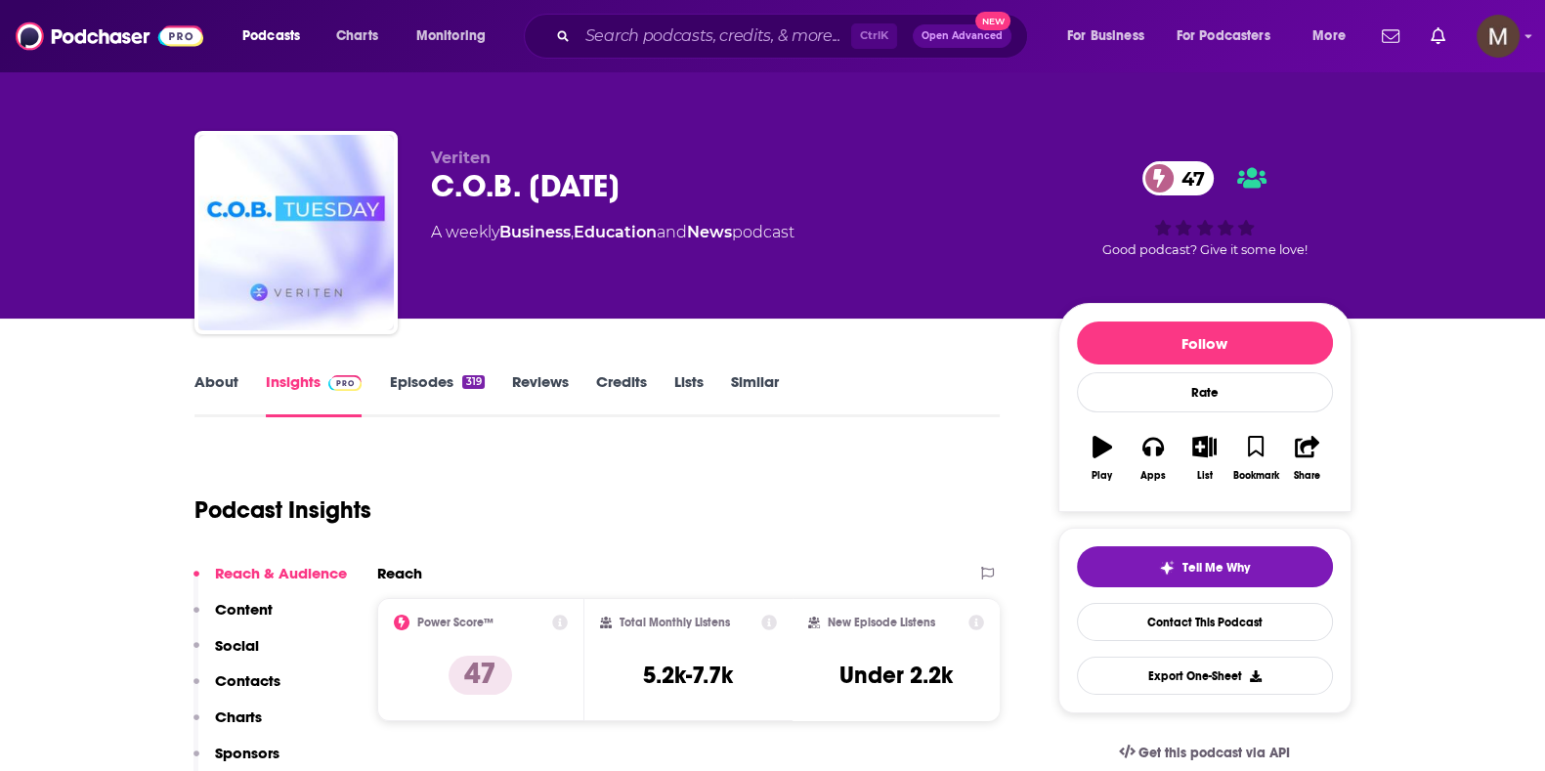
drag, startPoint x: 428, startPoint y: 237, endPoint x: 772, endPoint y: 234, distance: 344.0
click at [846, 252] on div "Veriten C.O.B. [DATE] 47 A weekly Business , Education and News podcast 47 Good…" at bounding box center [772, 236] width 1157 height 211
drag, startPoint x: 769, startPoint y: 232, endPoint x: 843, endPoint y: 247, distance: 75.9
click at [843, 246] on div "Veriten C.O.B. [DATE] 47 A weekly Business , Education and News podcast" at bounding box center [729, 227] width 596 height 156
drag, startPoint x: 740, startPoint y: 233, endPoint x: 600, endPoint y: 291, distance: 151.6
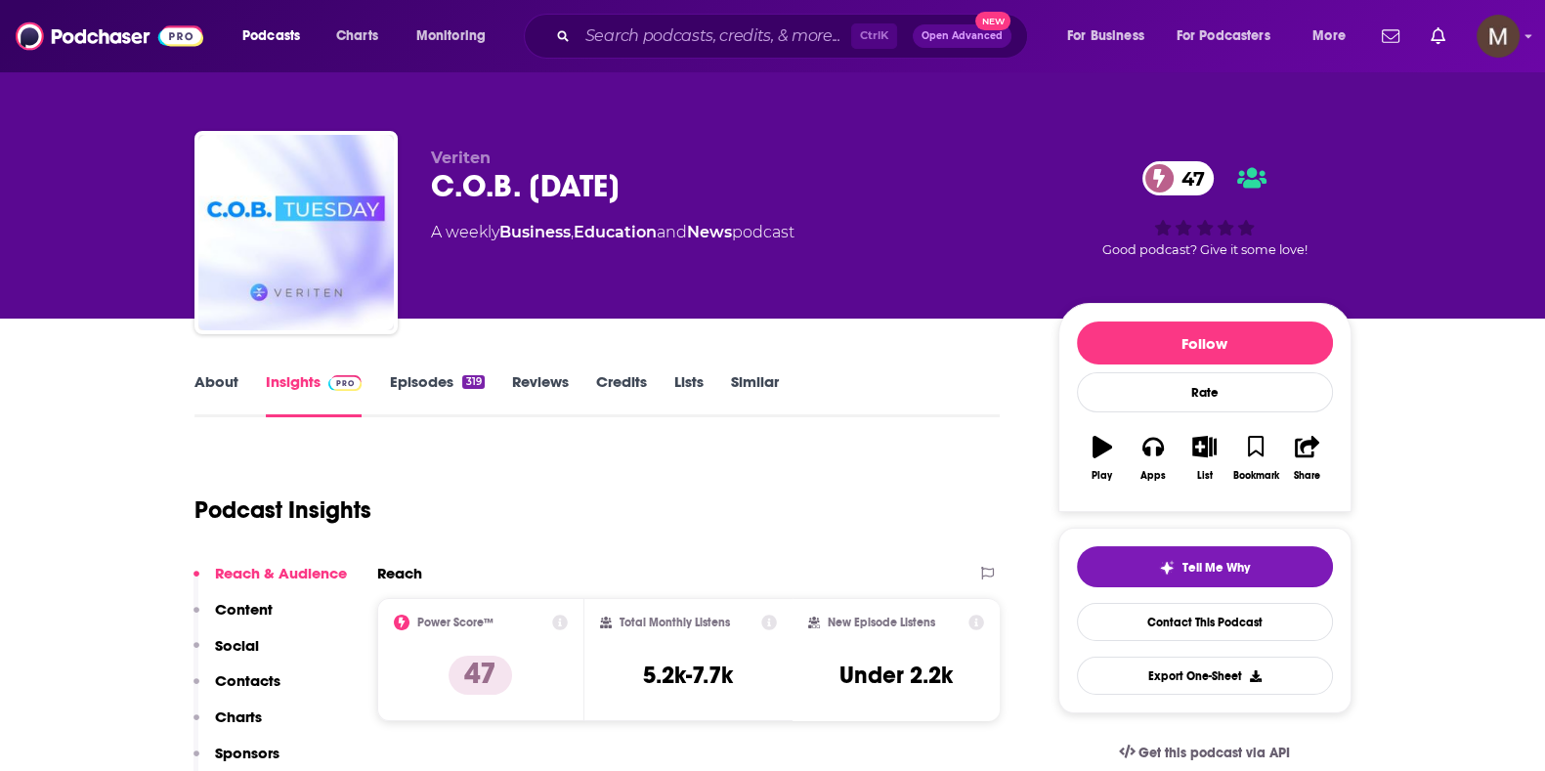
drag, startPoint x: 600, startPoint y: 291, endPoint x: 499, endPoint y: 229, distance: 118.5
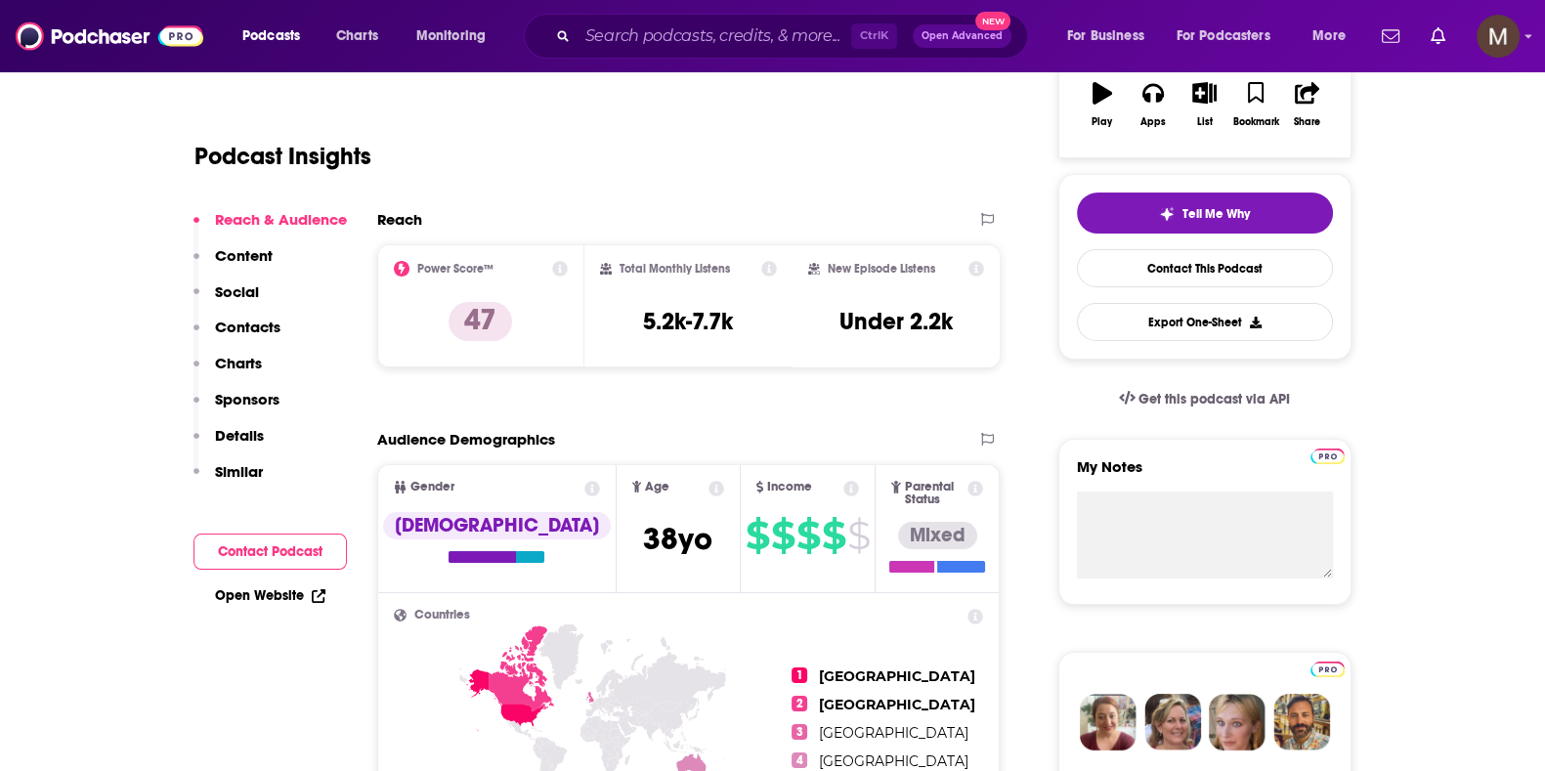
scroll to position [243, 0]
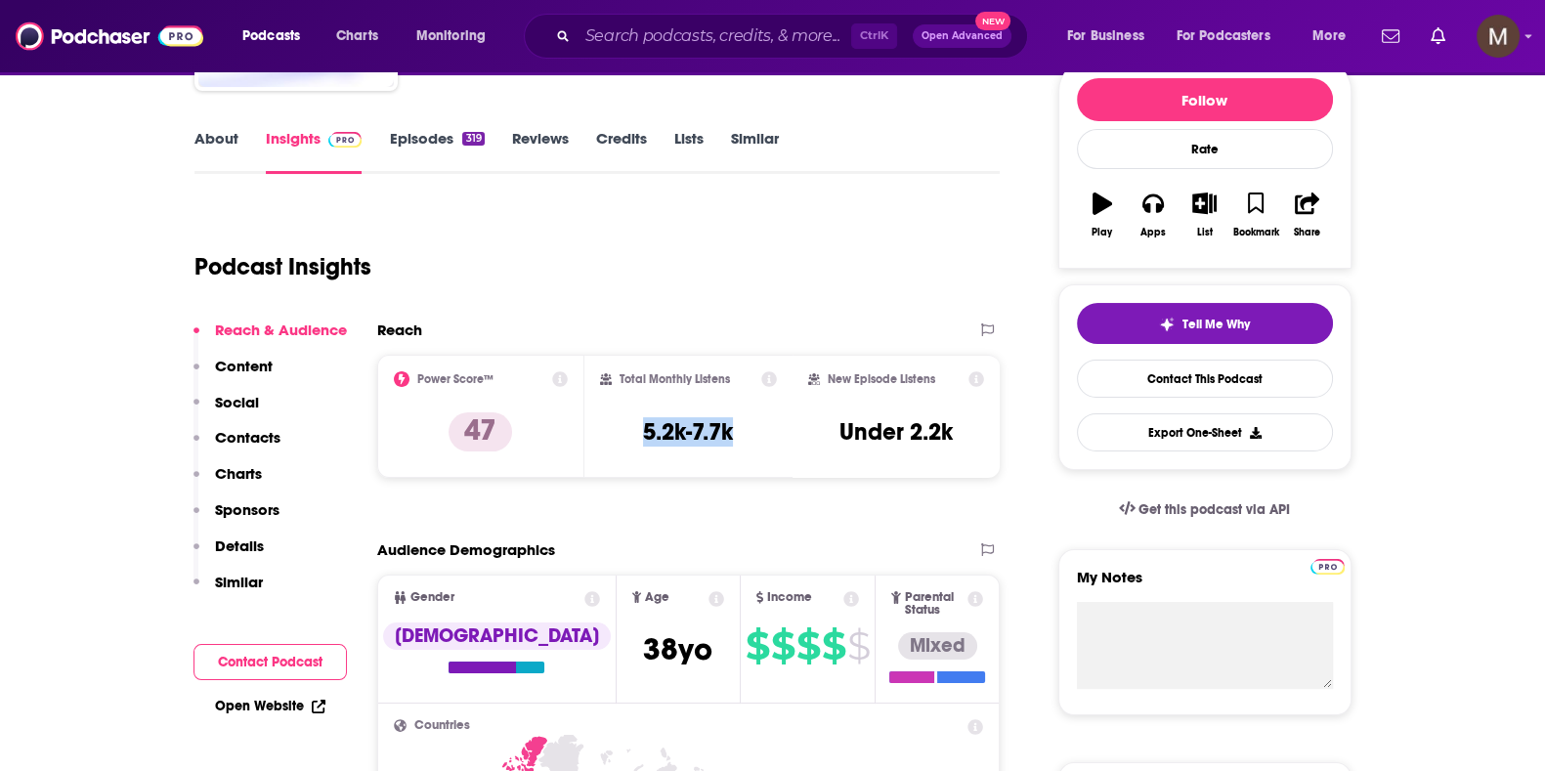
drag, startPoint x: 638, startPoint y: 434, endPoint x: 780, endPoint y: 436, distance: 141.7
click at [780, 436] on div "Total Monthly Listens 5.2k-7.7k" at bounding box center [688, 416] width 208 height 123
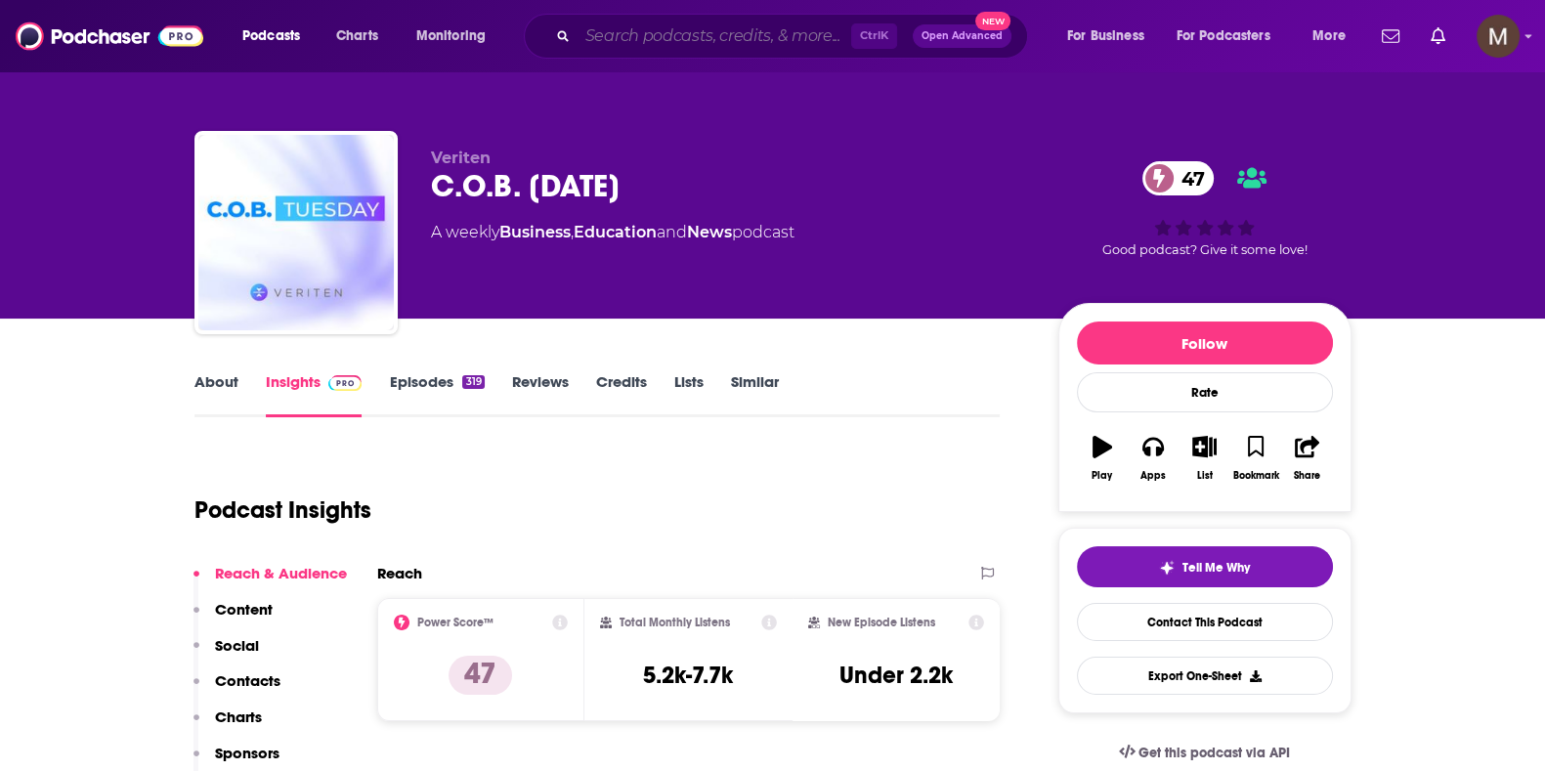
drag, startPoint x: 591, startPoint y: 41, endPoint x: 634, endPoint y: 39, distance: 43.0
click at [591, 41] on input "Search podcasts, credits, & more..." at bounding box center [715, 36] width 274 height 31
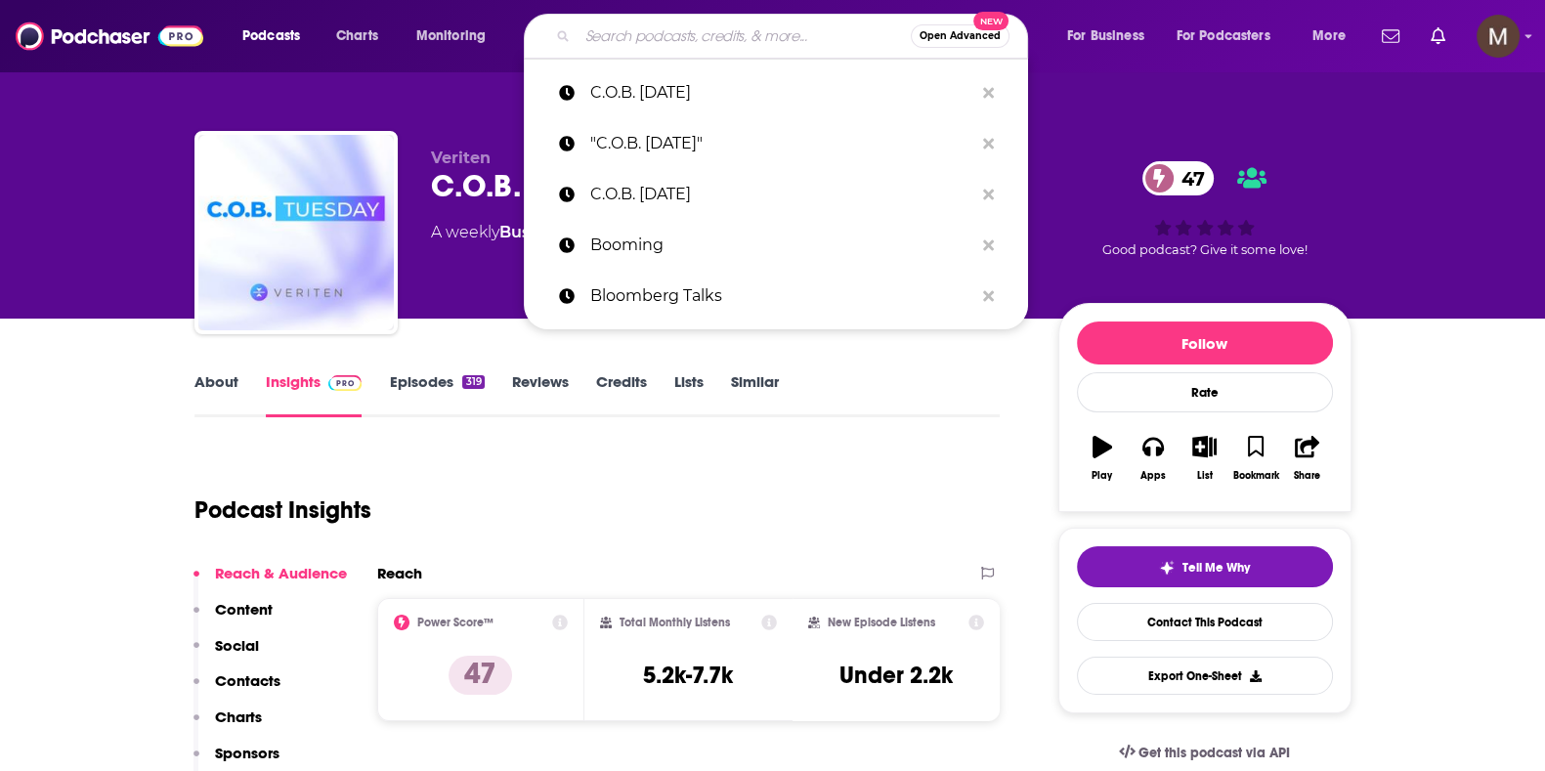
paste input "Closing Bell"
type input "Closing Bell"
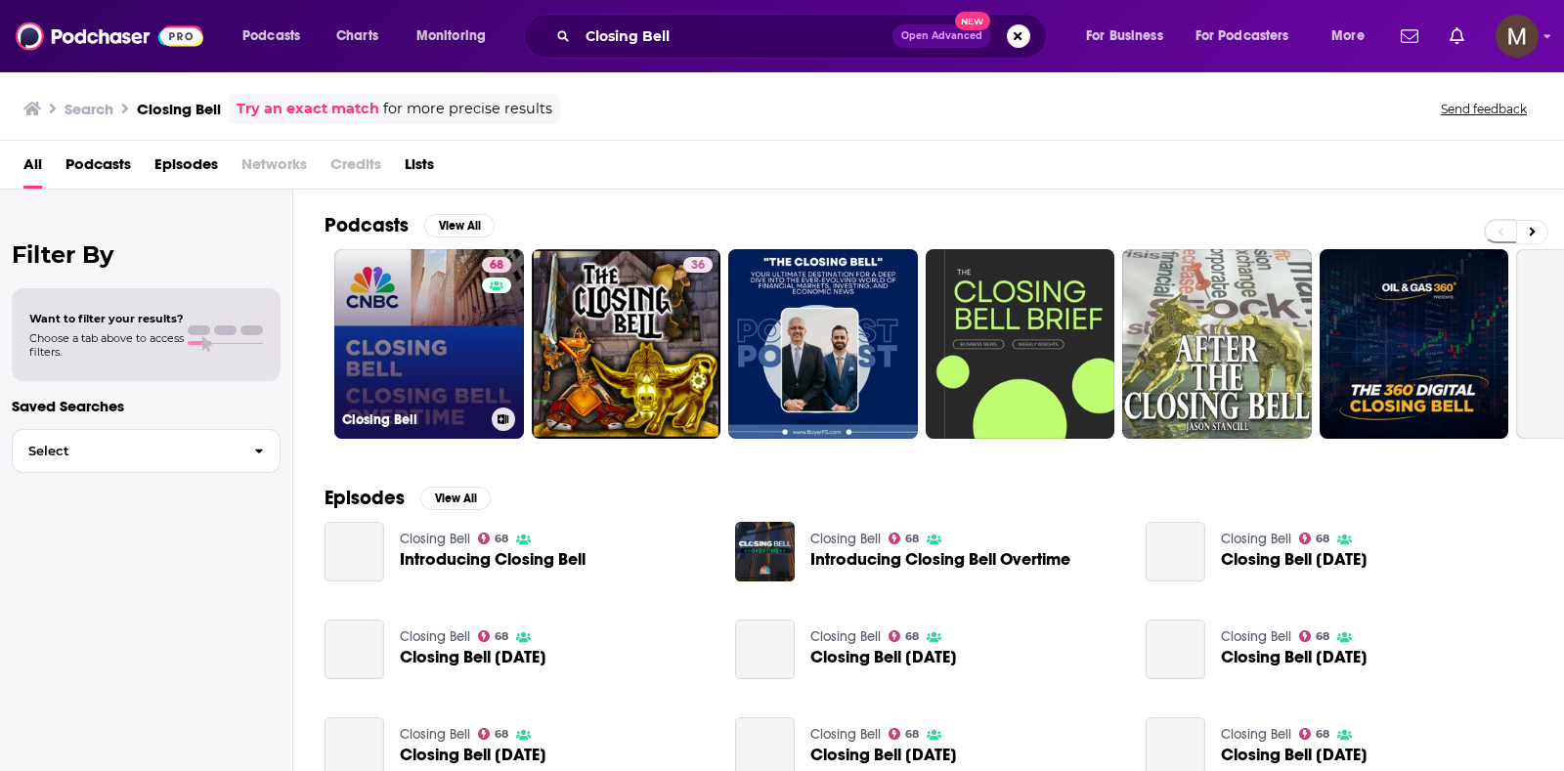
click at [482, 332] on div "68" at bounding box center [499, 332] width 34 height 151
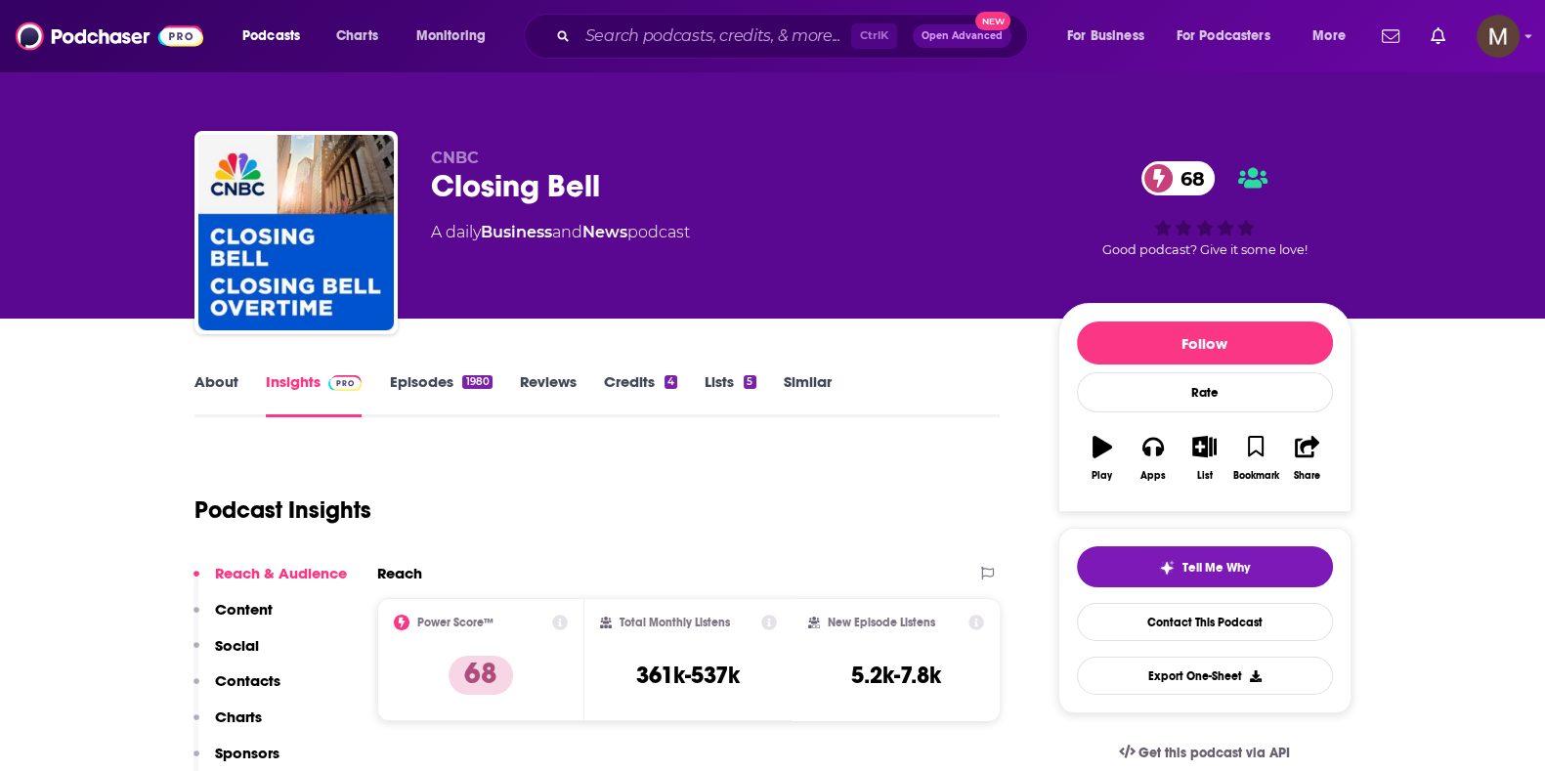
drag, startPoint x: 425, startPoint y: 232, endPoint x: 746, endPoint y: 238, distance: 320.6
click at [746, 238] on div "CNBC Closing Bell 68 A daily Business and News podcast 68 Good podcast? Give it…" at bounding box center [772, 236] width 1157 height 211
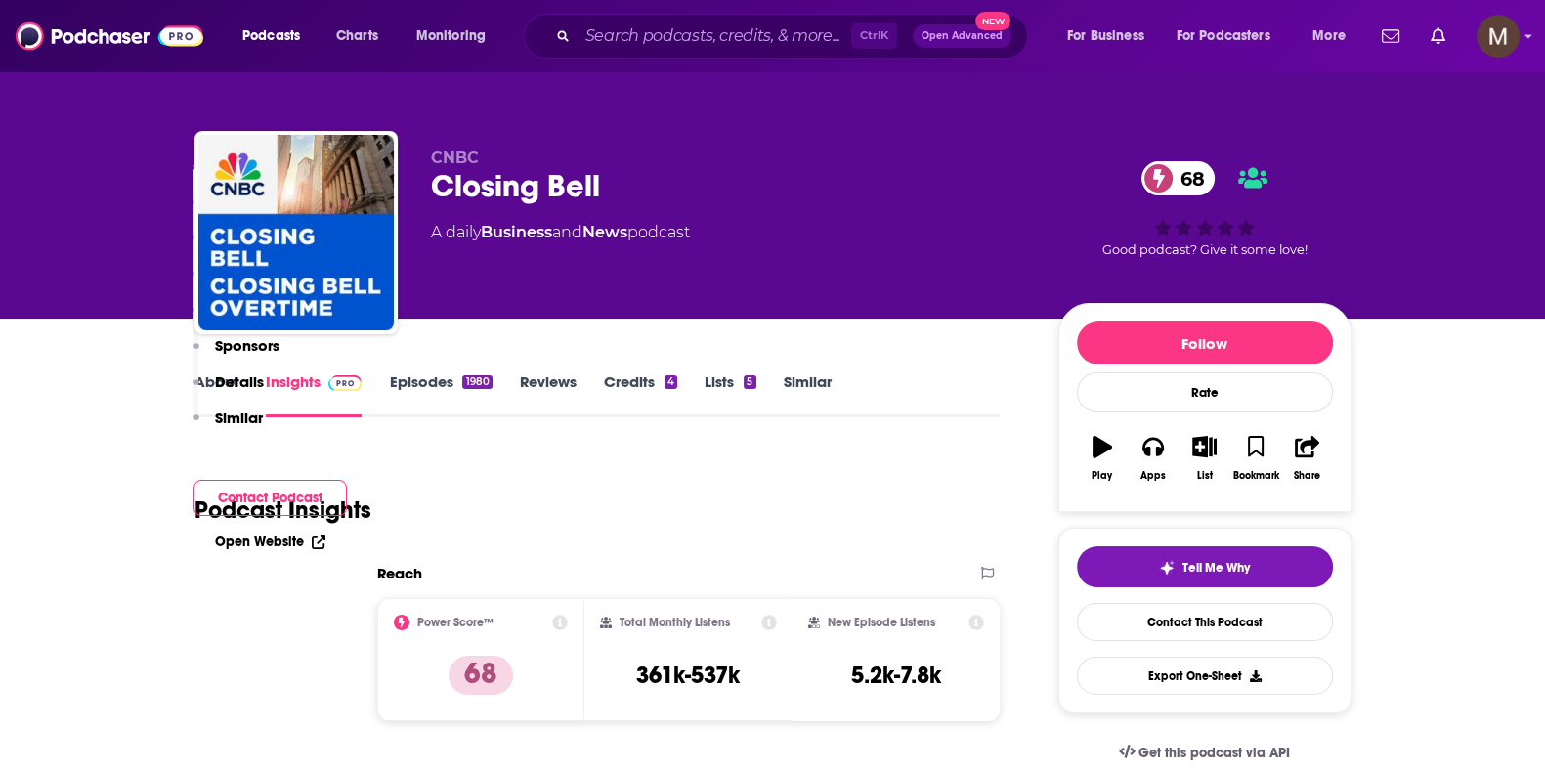
scroll to position [488, 0]
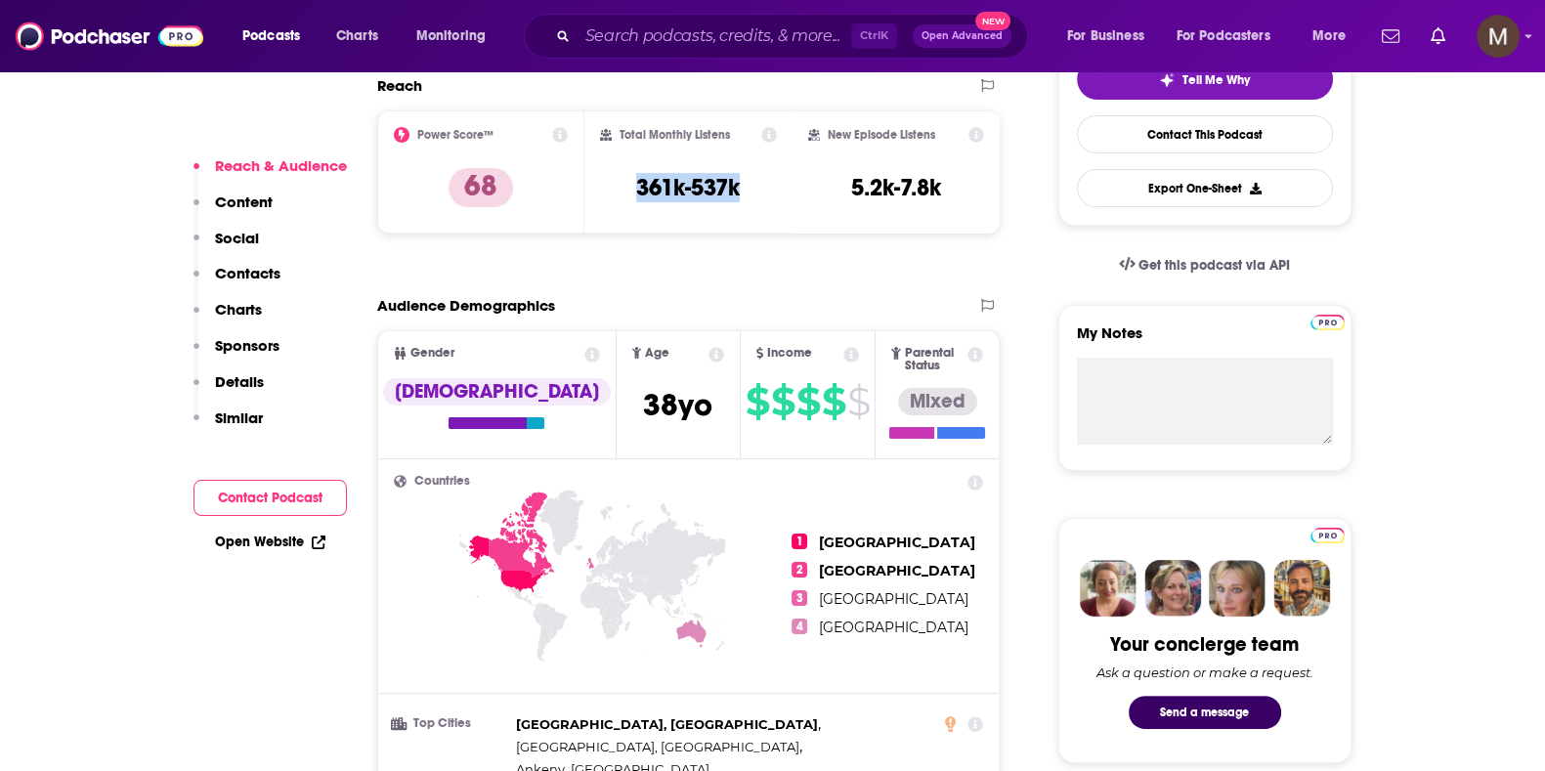
drag, startPoint x: 632, startPoint y: 170, endPoint x: 781, endPoint y: 188, distance: 149.6
click at [781, 188] on div "Total Monthly Listens 361k-537k" at bounding box center [688, 171] width 208 height 123
click at [670, 29] on input "Search podcasts, credits, & more..." at bounding box center [715, 36] width 274 height 31
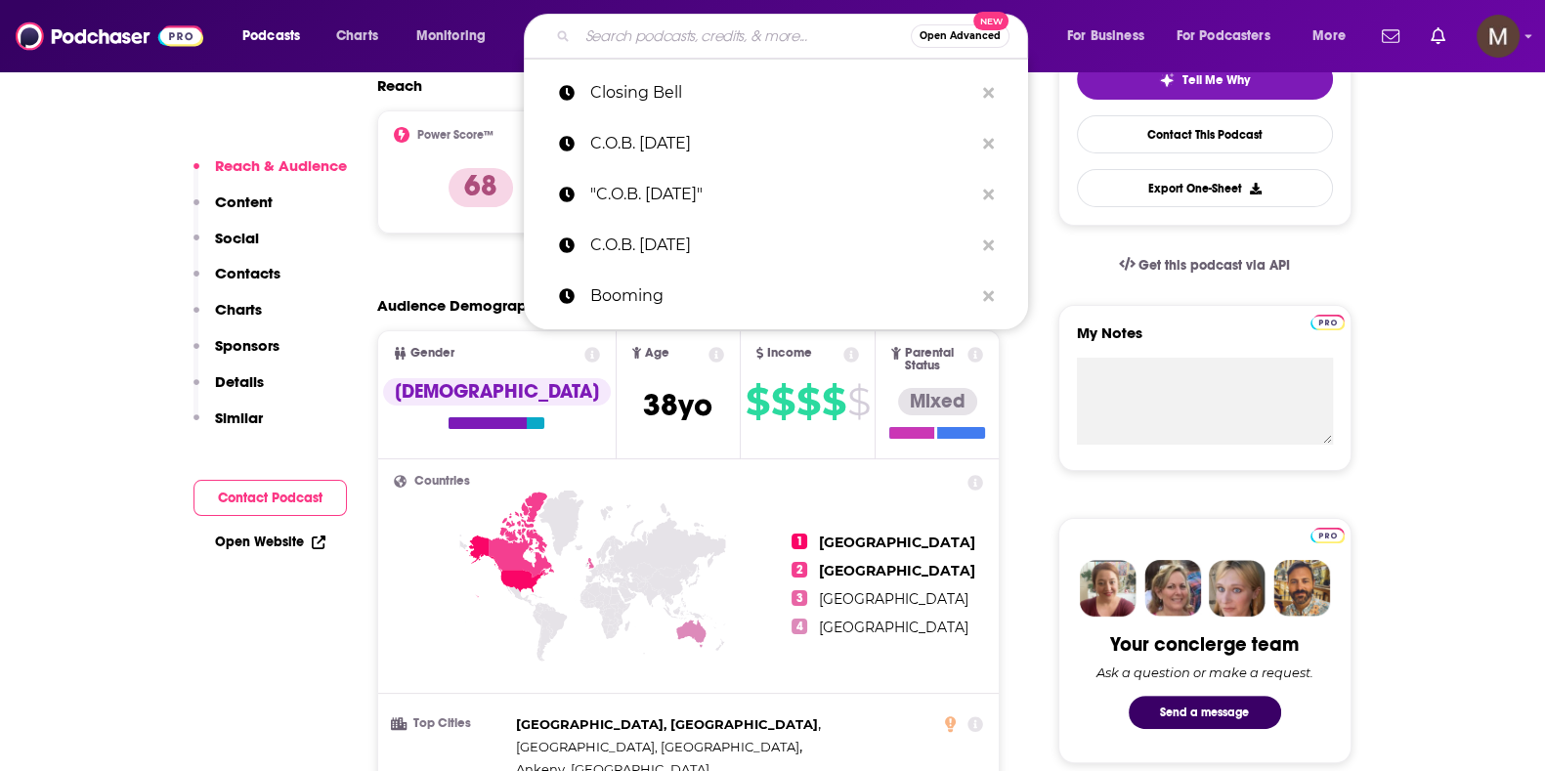
paste input "CNBC's Money Movers"
type input "CNBC's Money Movers"
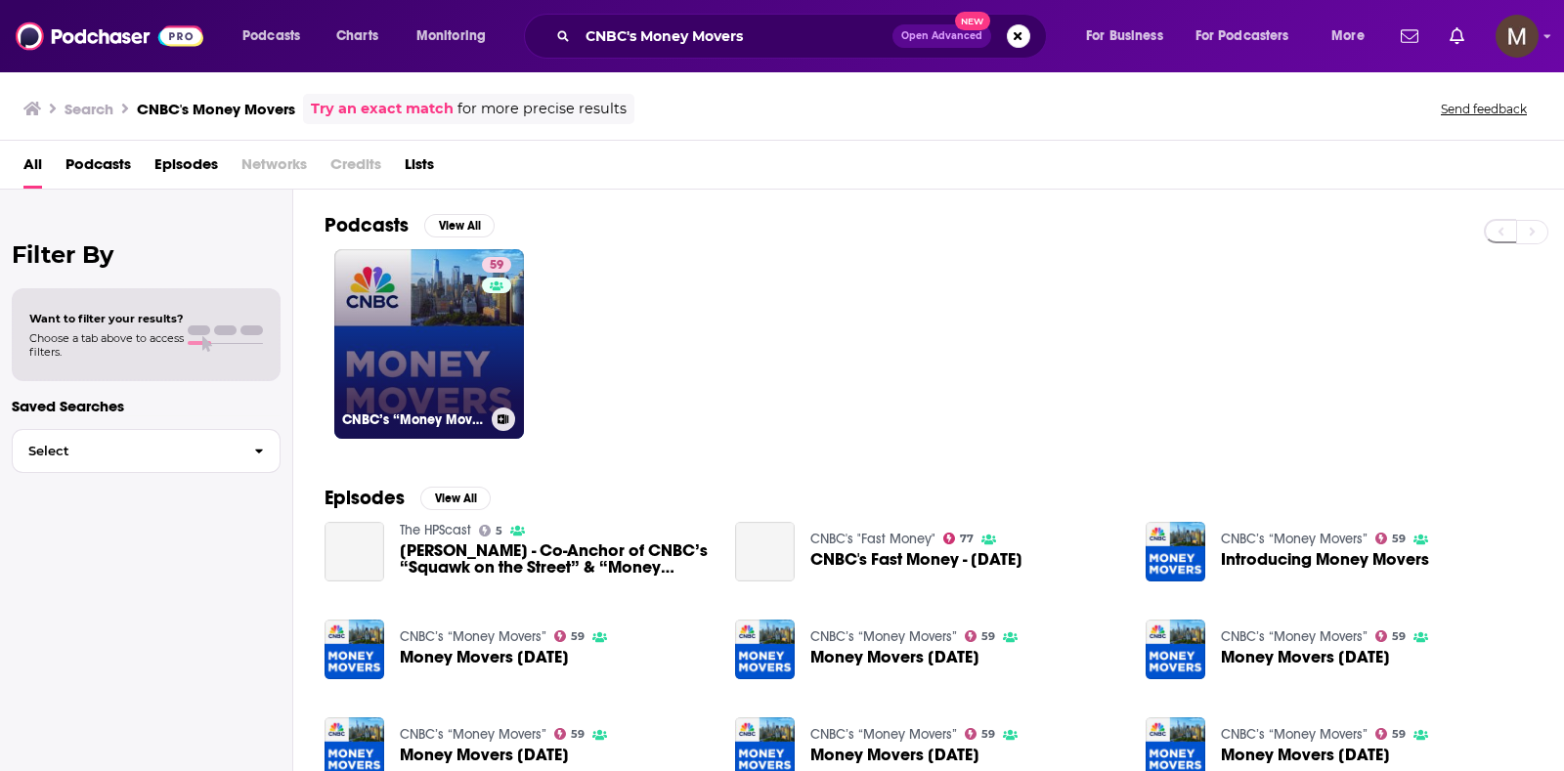
click at [484, 323] on div "59" at bounding box center [499, 332] width 34 height 151
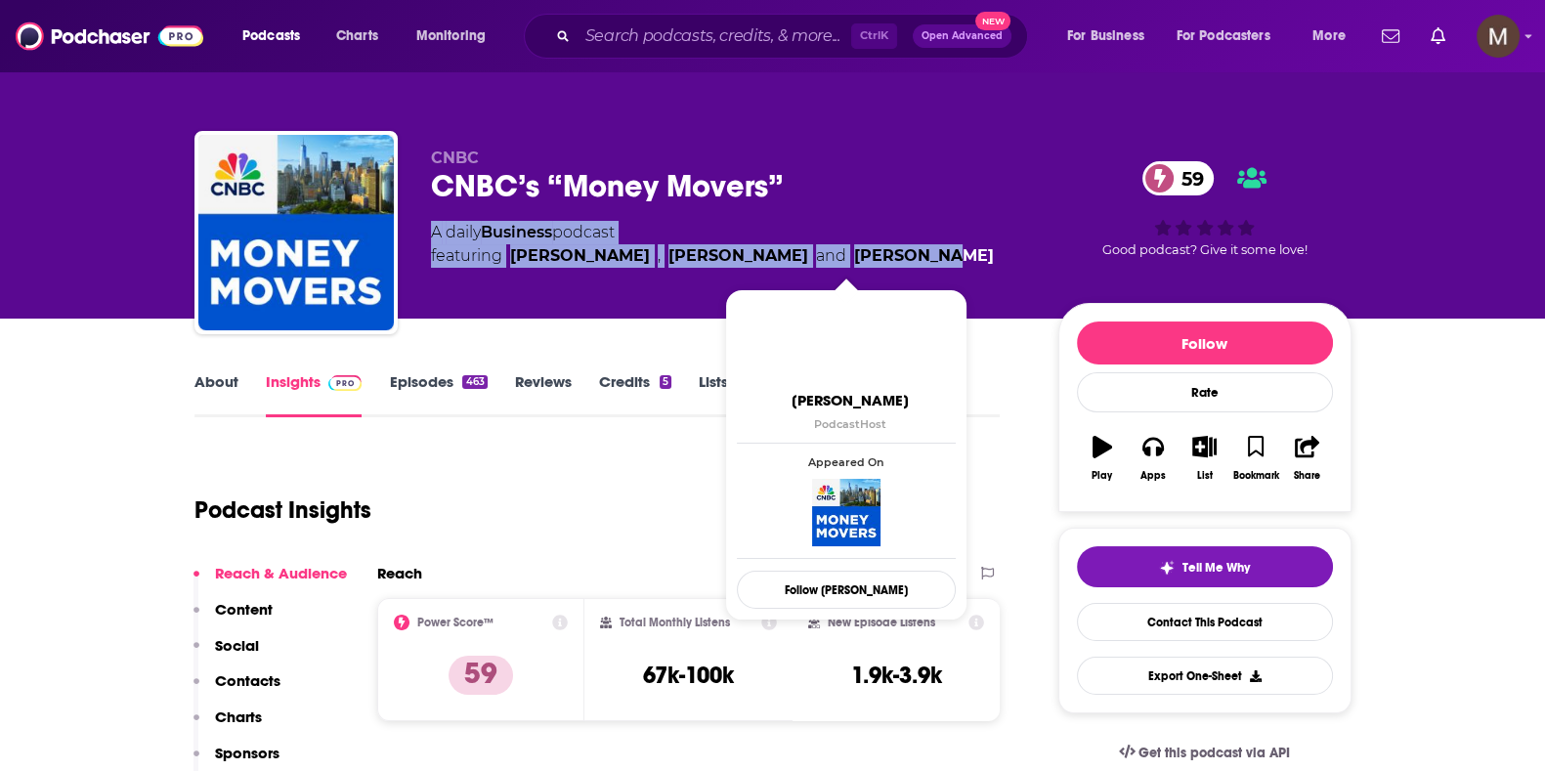
drag, startPoint x: 434, startPoint y: 235, endPoint x: 883, endPoint y: 262, distance: 450.4
click at [883, 262] on div "A daily Business podcast featuring [PERSON_NAME] , [PERSON_NAME] and [PERSON_NA…" at bounding box center [712, 244] width 563 height 47
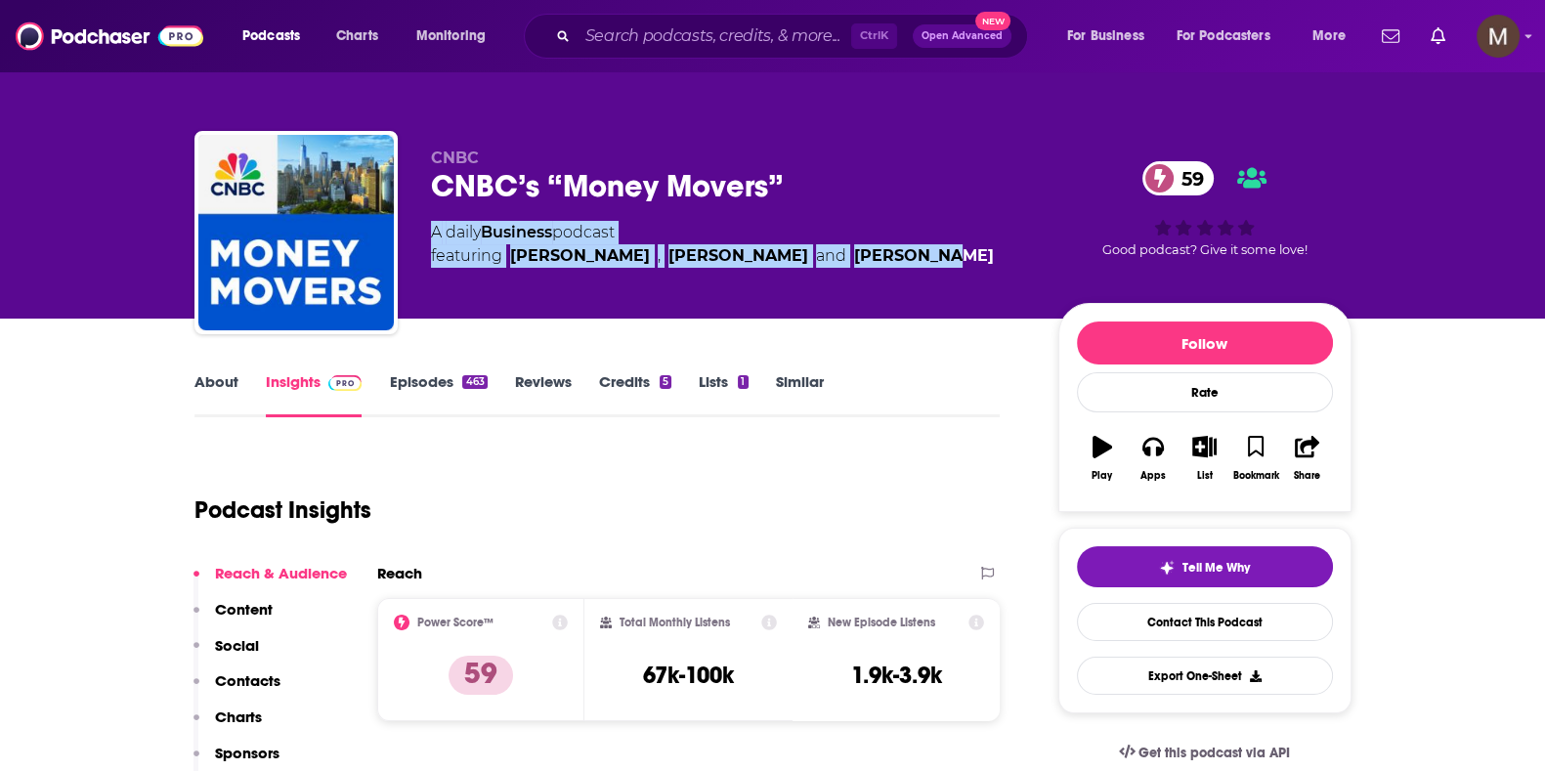
scroll to position [488, 0]
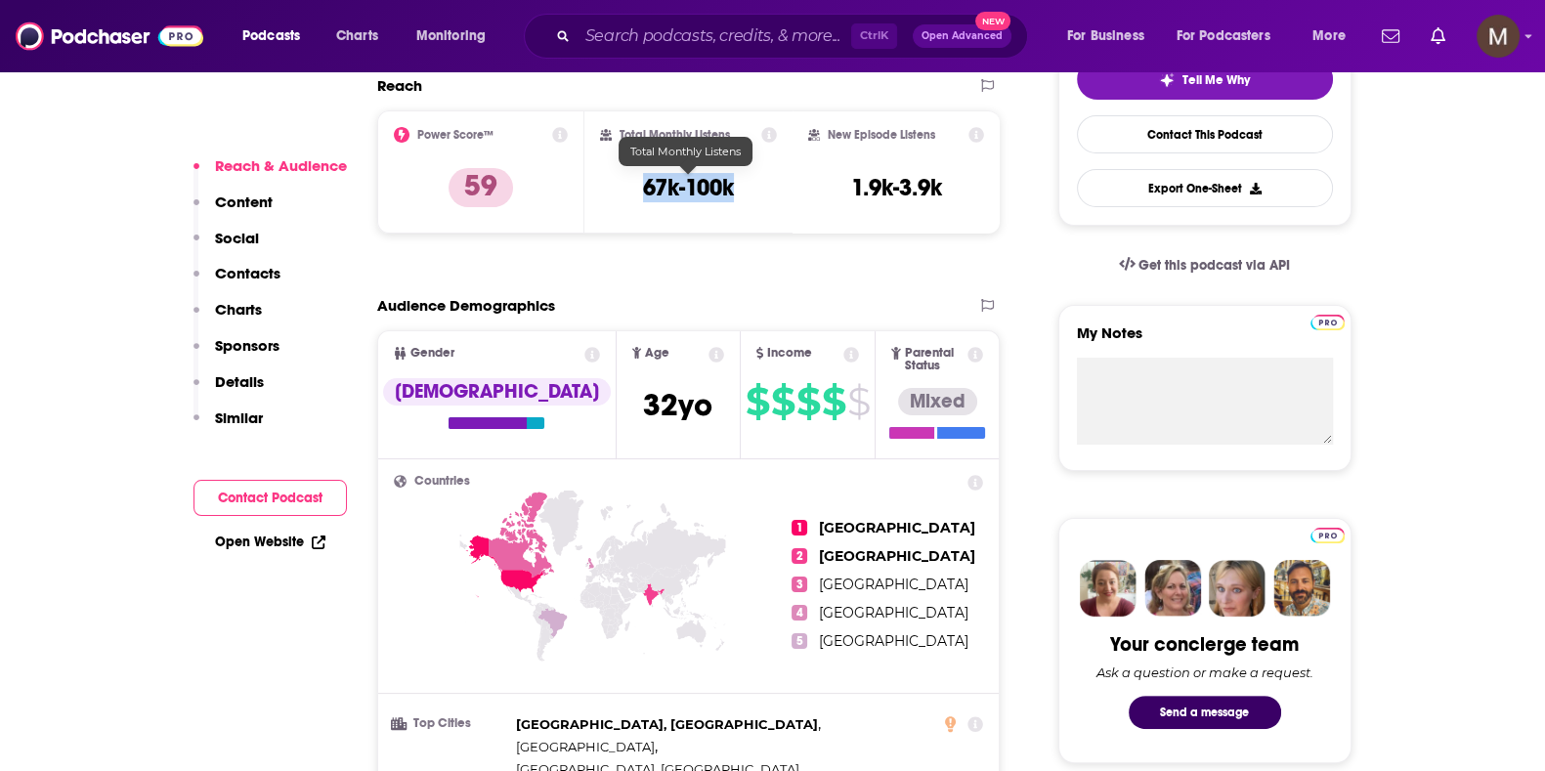
drag, startPoint x: 635, startPoint y: 182, endPoint x: 754, endPoint y: 185, distance: 119.3
click at [754, 185] on div "Total Monthly Listens 67k-100k" at bounding box center [688, 172] width 177 height 90
click at [660, 36] on input "Search podcasts, credits, & more..." at bounding box center [715, 36] width 274 height 31
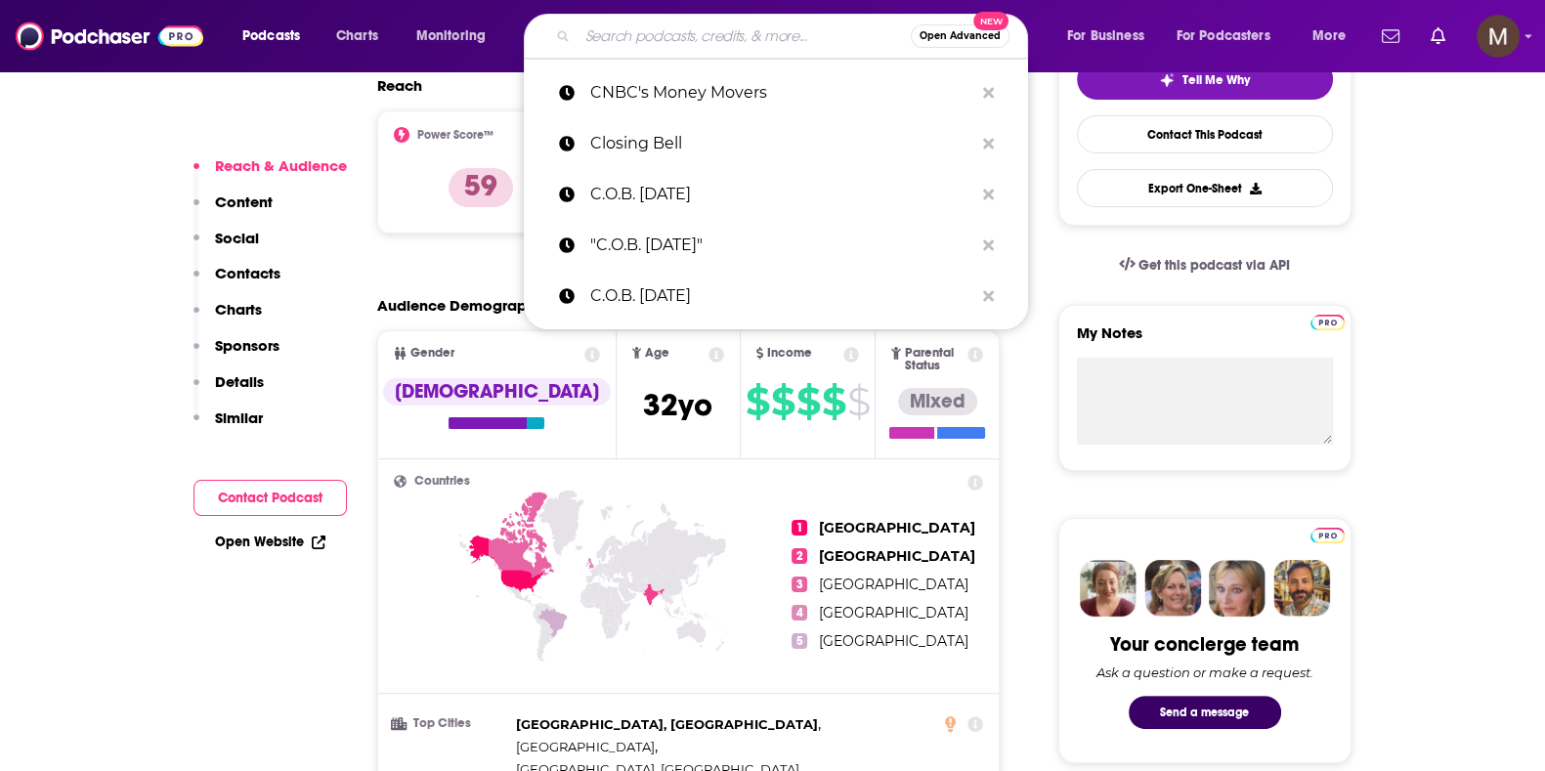
paste input "Columbia Energy Exchange"
type input "Columbia Energy Exchange"
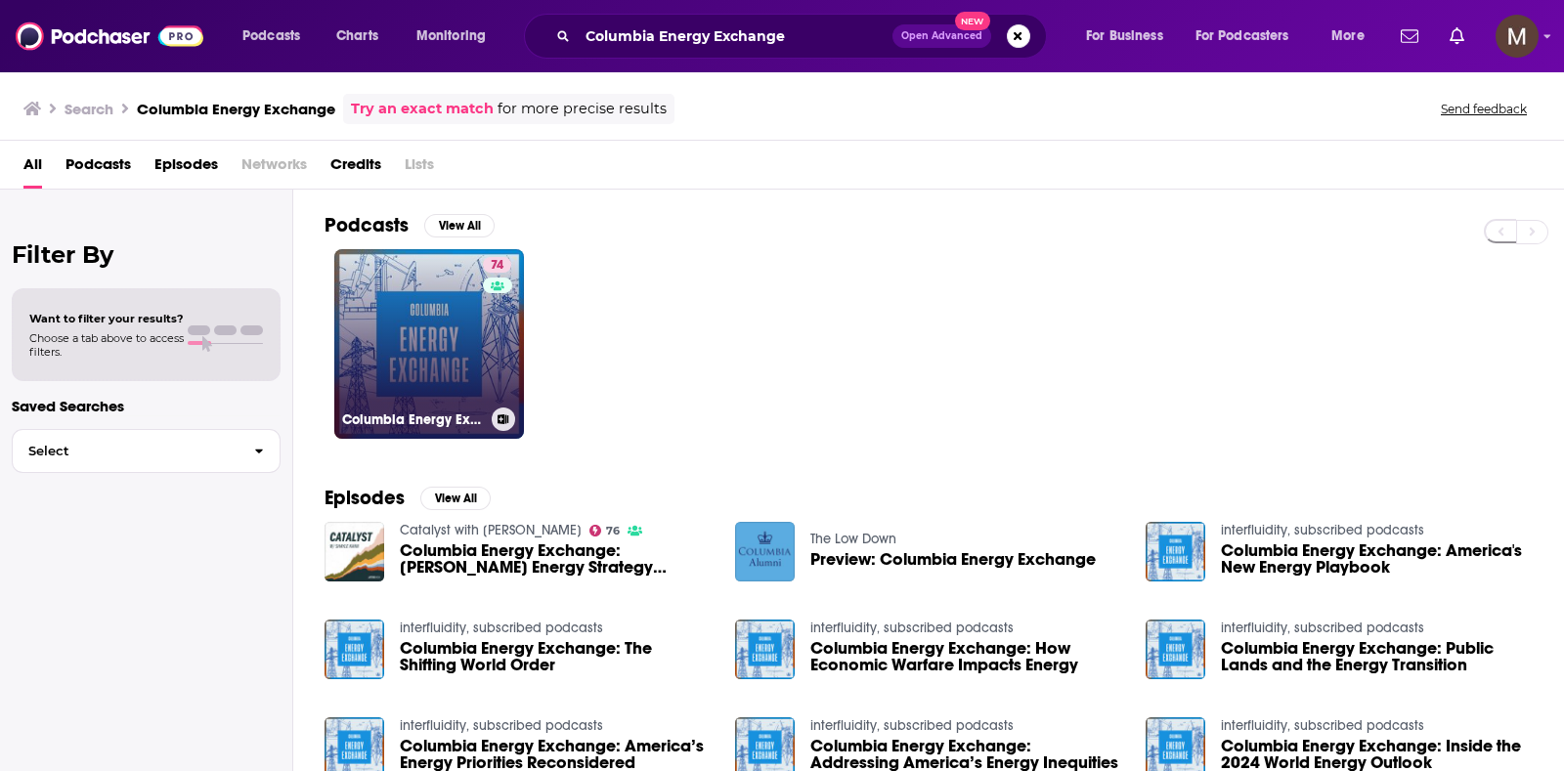
click at [468, 349] on link "74 Columbia Energy Exchange" at bounding box center [429, 344] width 190 height 190
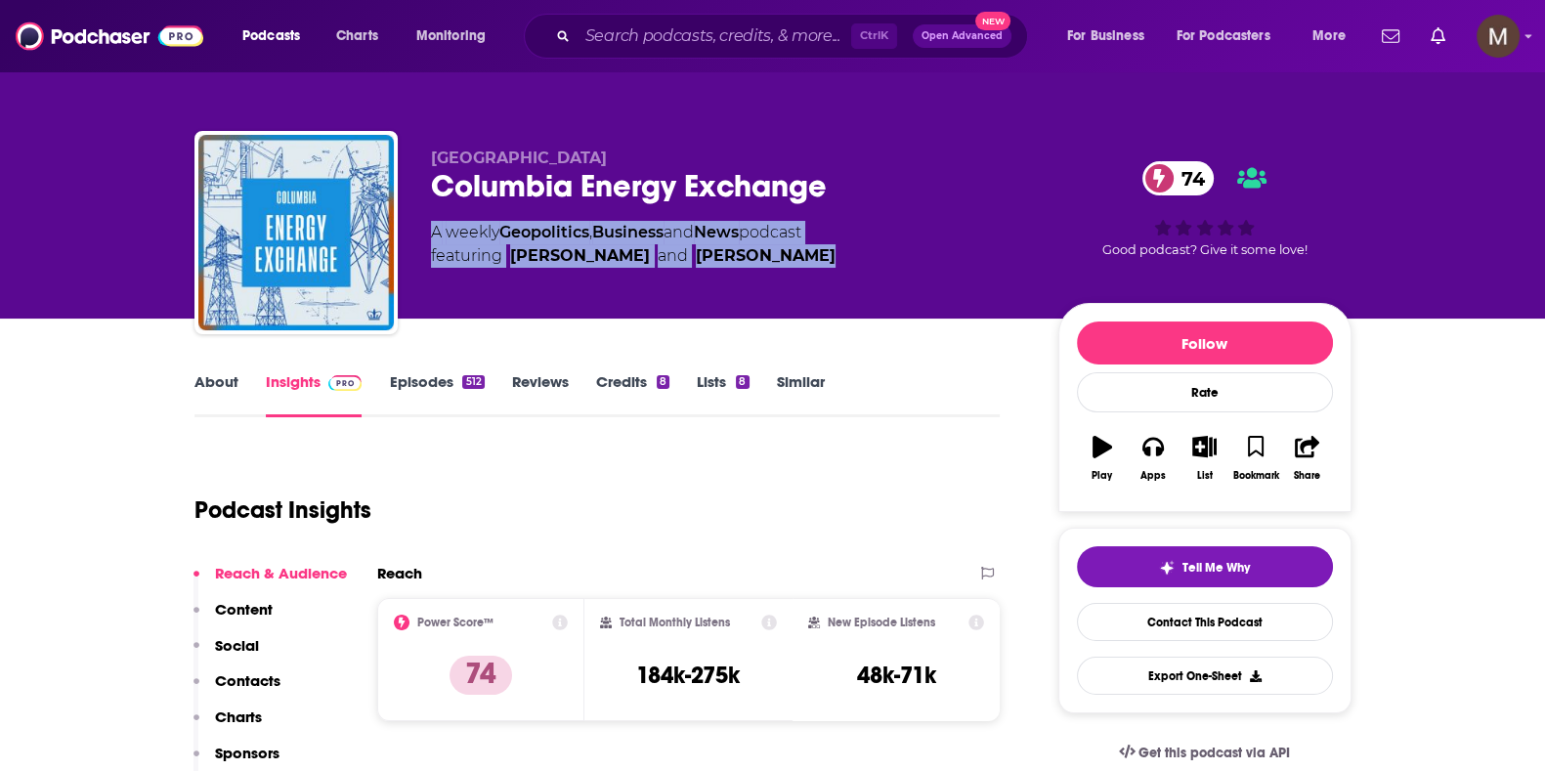
drag, startPoint x: 422, startPoint y: 232, endPoint x: 862, endPoint y: 249, distance: 440.1
click at [862, 249] on div "Columbia University Columbia Energy Exchange 74 A weekly Geopolitics , Business…" at bounding box center [772, 236] width 1157 height 211
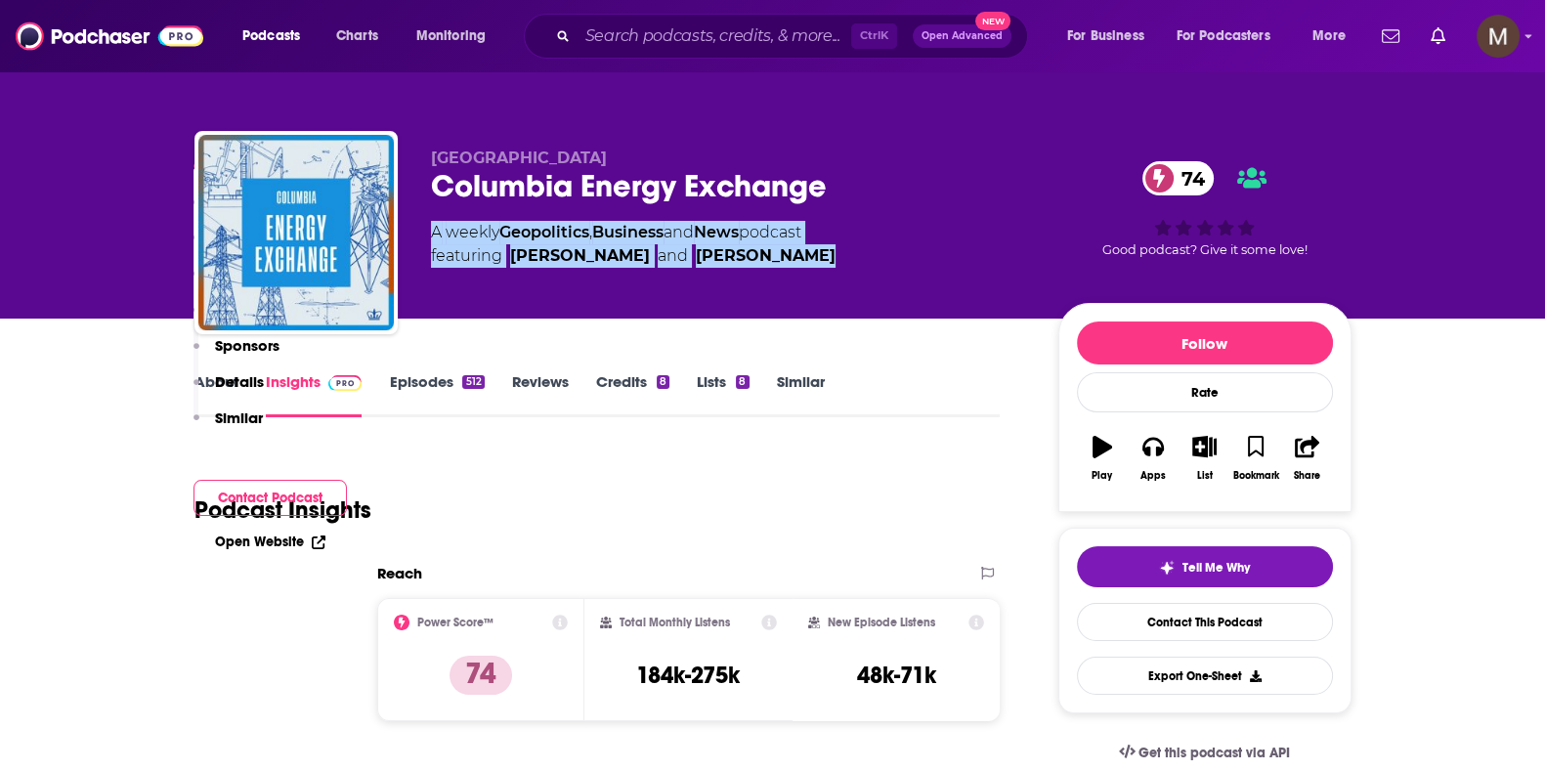
scroll to position [488, 0]
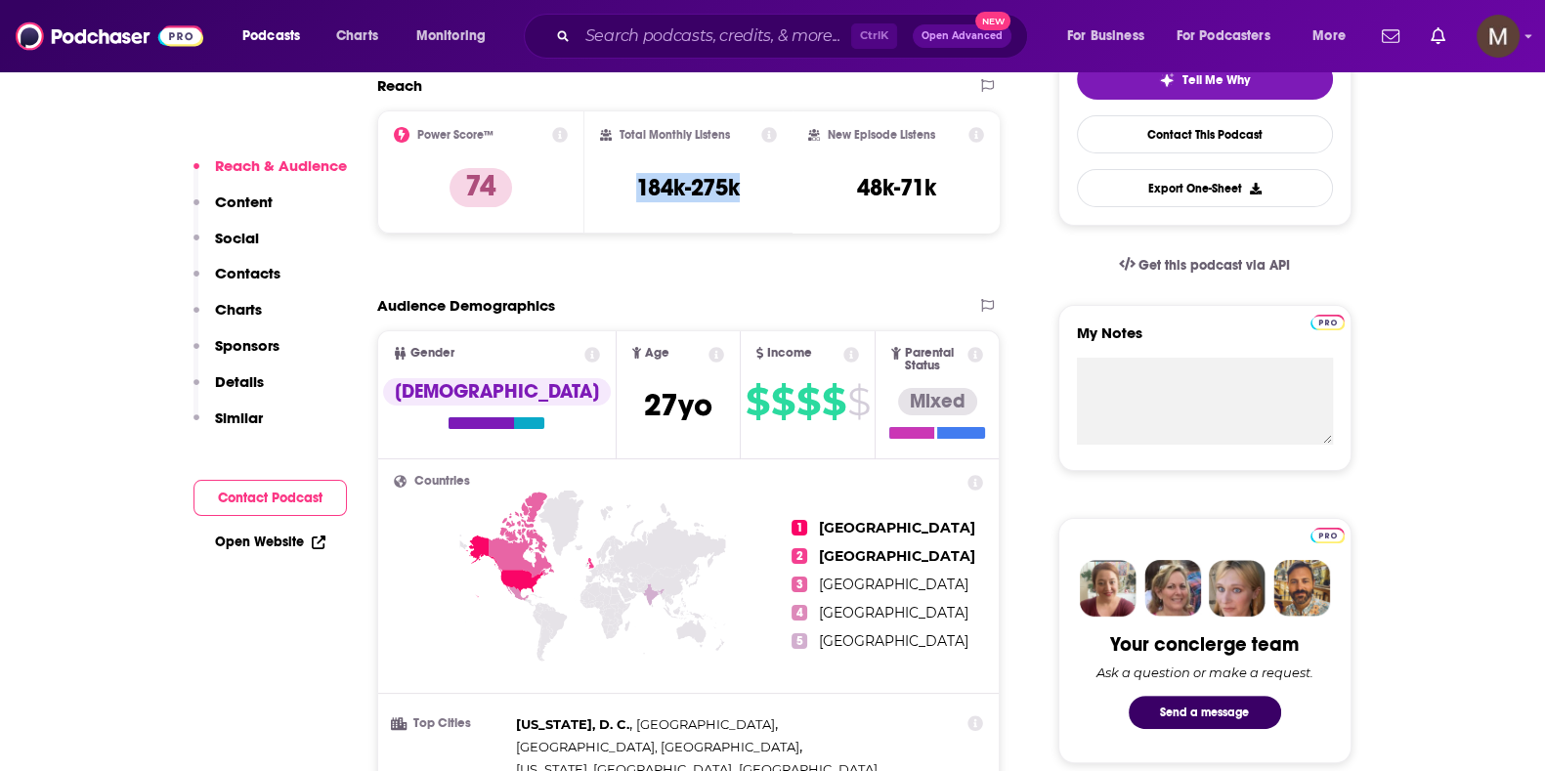
drag, startPoint x: 722, startPoint y: 183, endPoint x: 778, endPoint y: 184, distance: 55.7
click at [778, 184] on div "Total Monthly Listens 184k-275k" at bounding box center [688, 171] width 208 height 123
click at [647, 46] on input "Search podcasts, credits, & more..." at bounding box center [715, 36] width 274 height 31
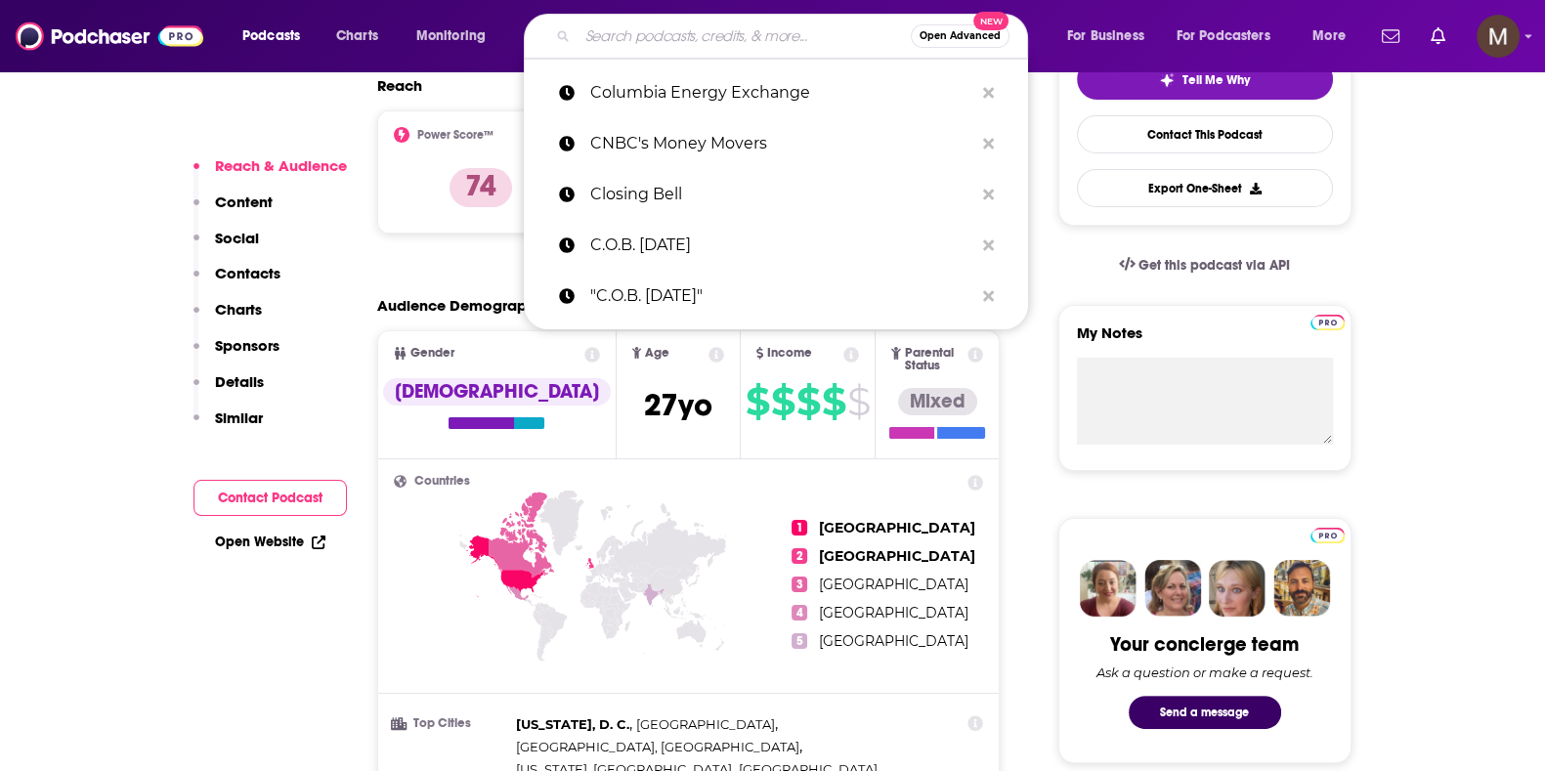
paste input "[PERSON_NAME] GPS"
type input "[PERSON_NAME] GPS"
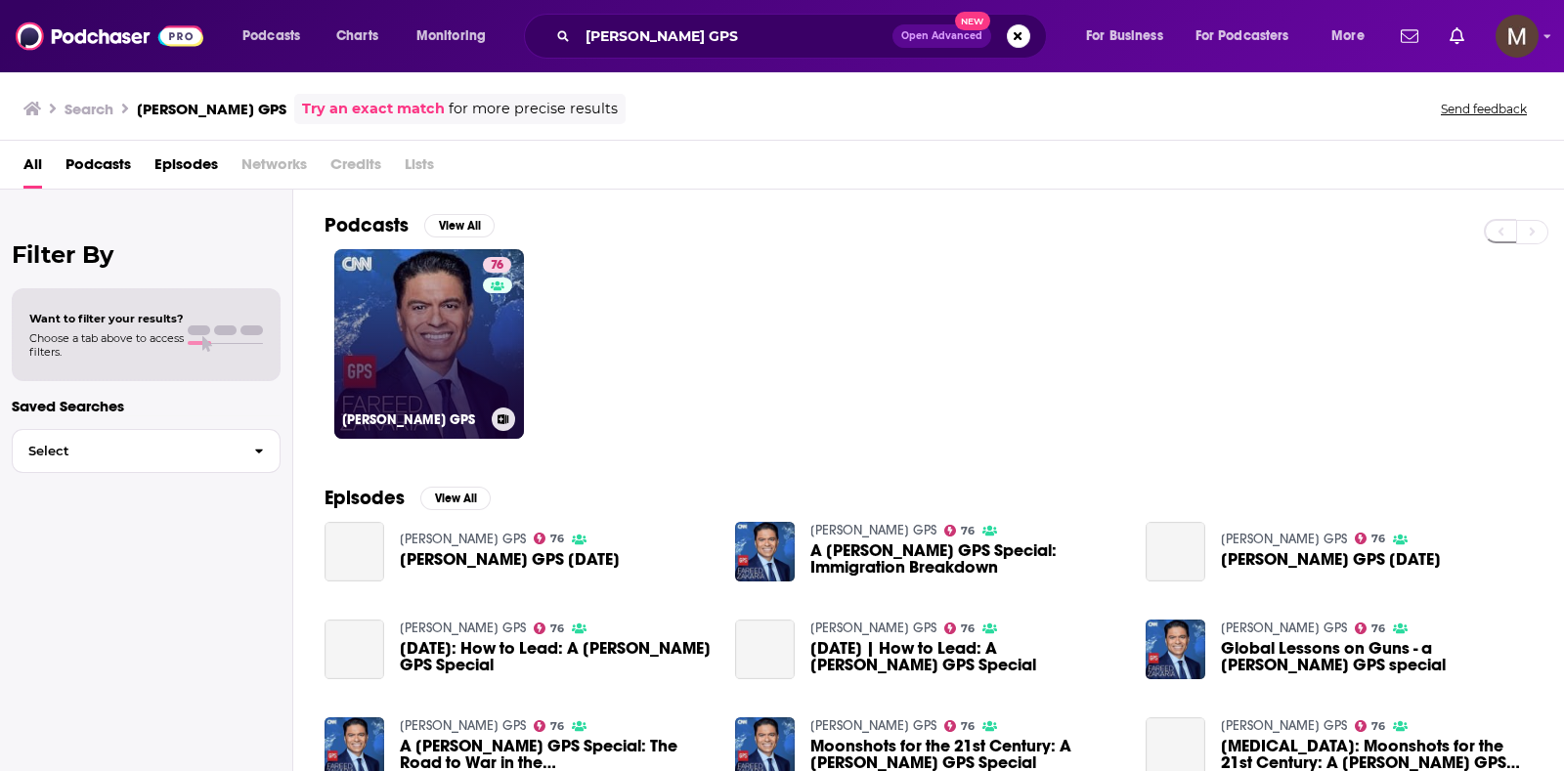
click at [469, 328] on link "76 [PERSON_NAME] GPS" at bounding box center [429, 344] width 190 height 190
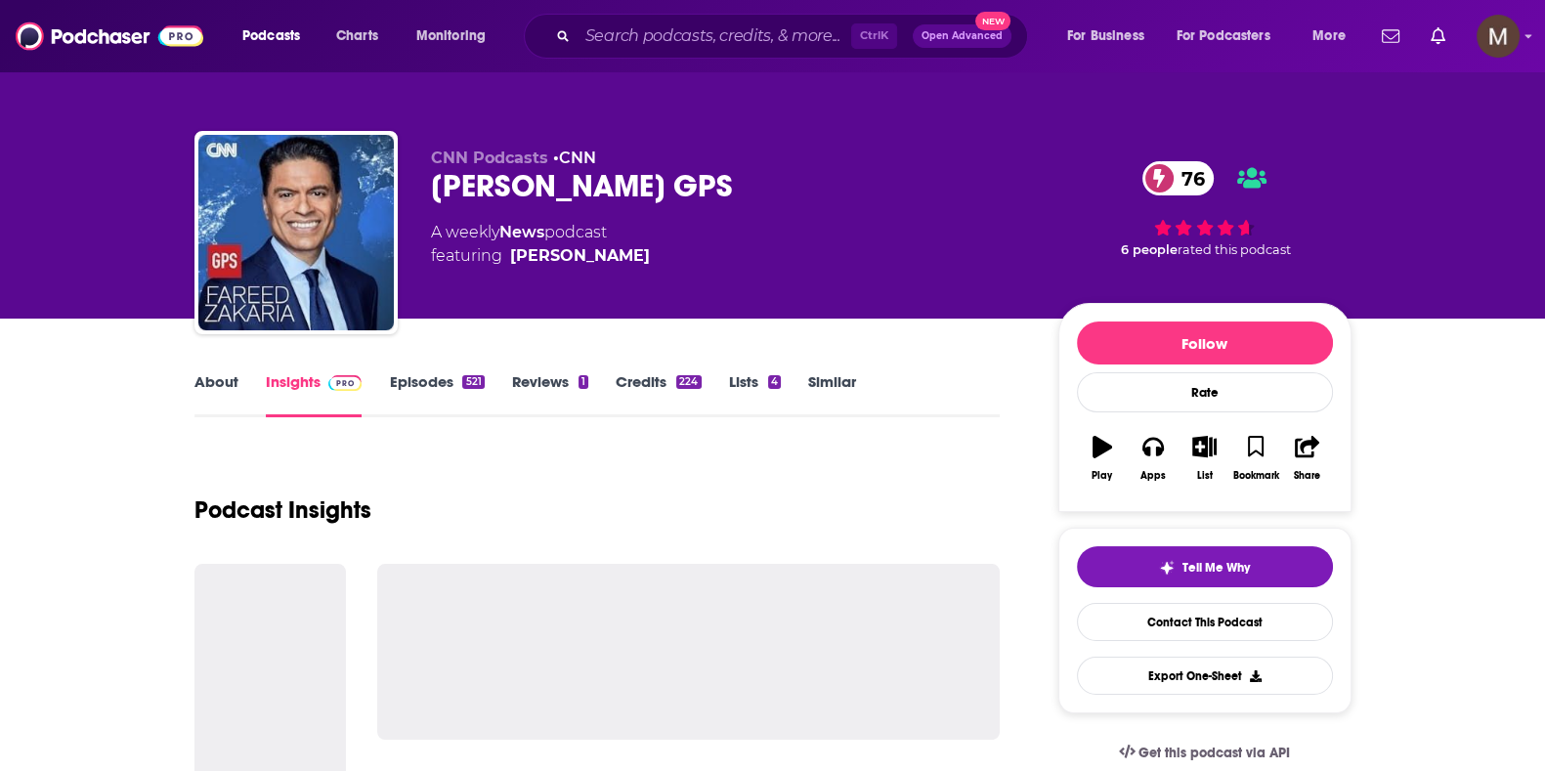
drag, startPoint x: 431, startPoint y: 230, endPoint x: 535, endPoint y: 246, distance: 104.9
click at [630, 251] on div "A weekly News podcast featuring [PERSON_NAME]" at bounding box center [540, 244] width 219 height 47
click at [502, 241] on link "News" at bounding box center [521, 232] width 45 height 19
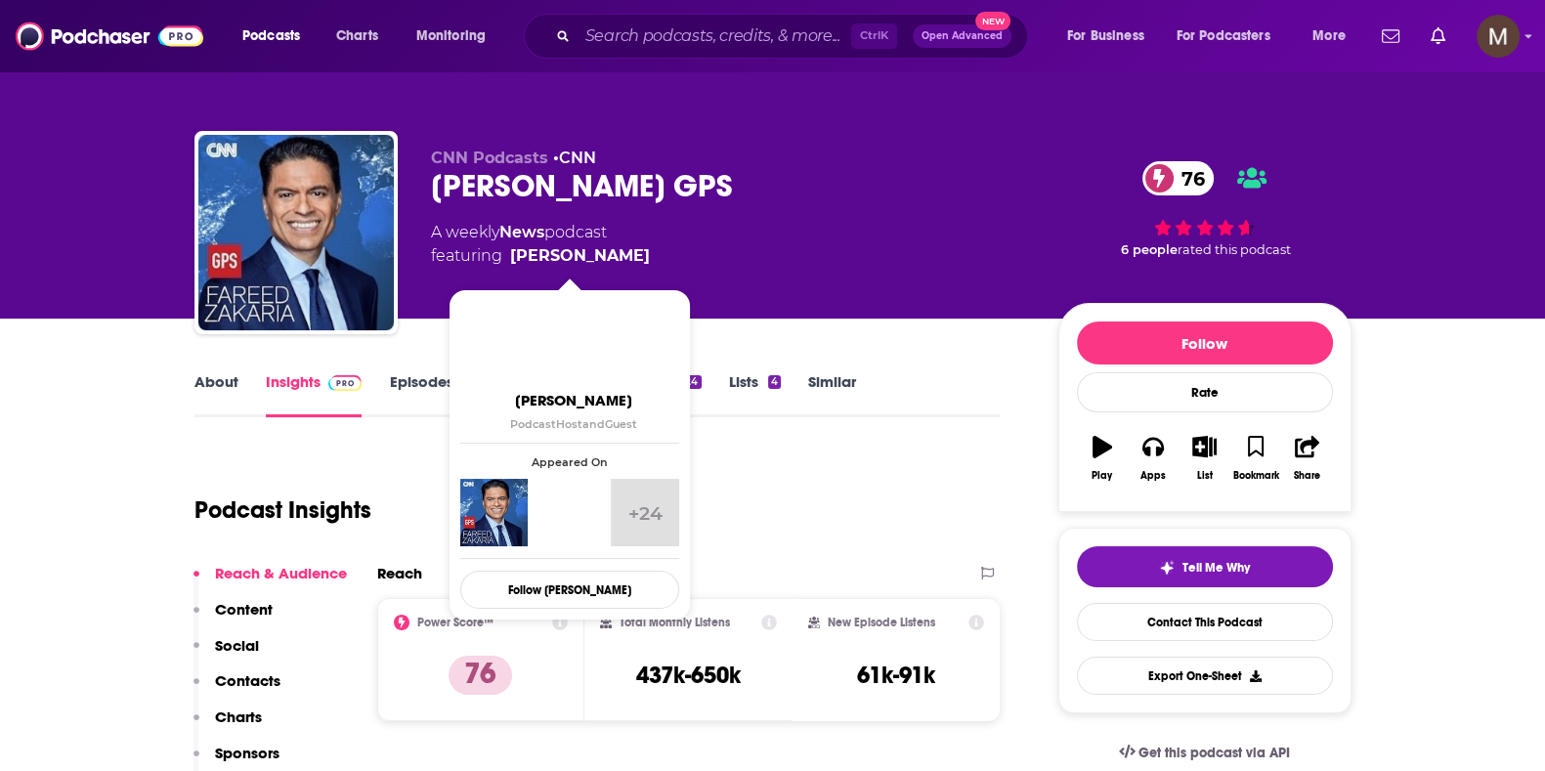
drag, startPoint x: 434, startPoint y: 237, endPoint x: 630, endPoint y: 262, distance: 198.1
click at [630, 262] on div "A weekly News podcast featuring [PERSON_NAME]" at bounding box center [540, 244] width 219 height 47
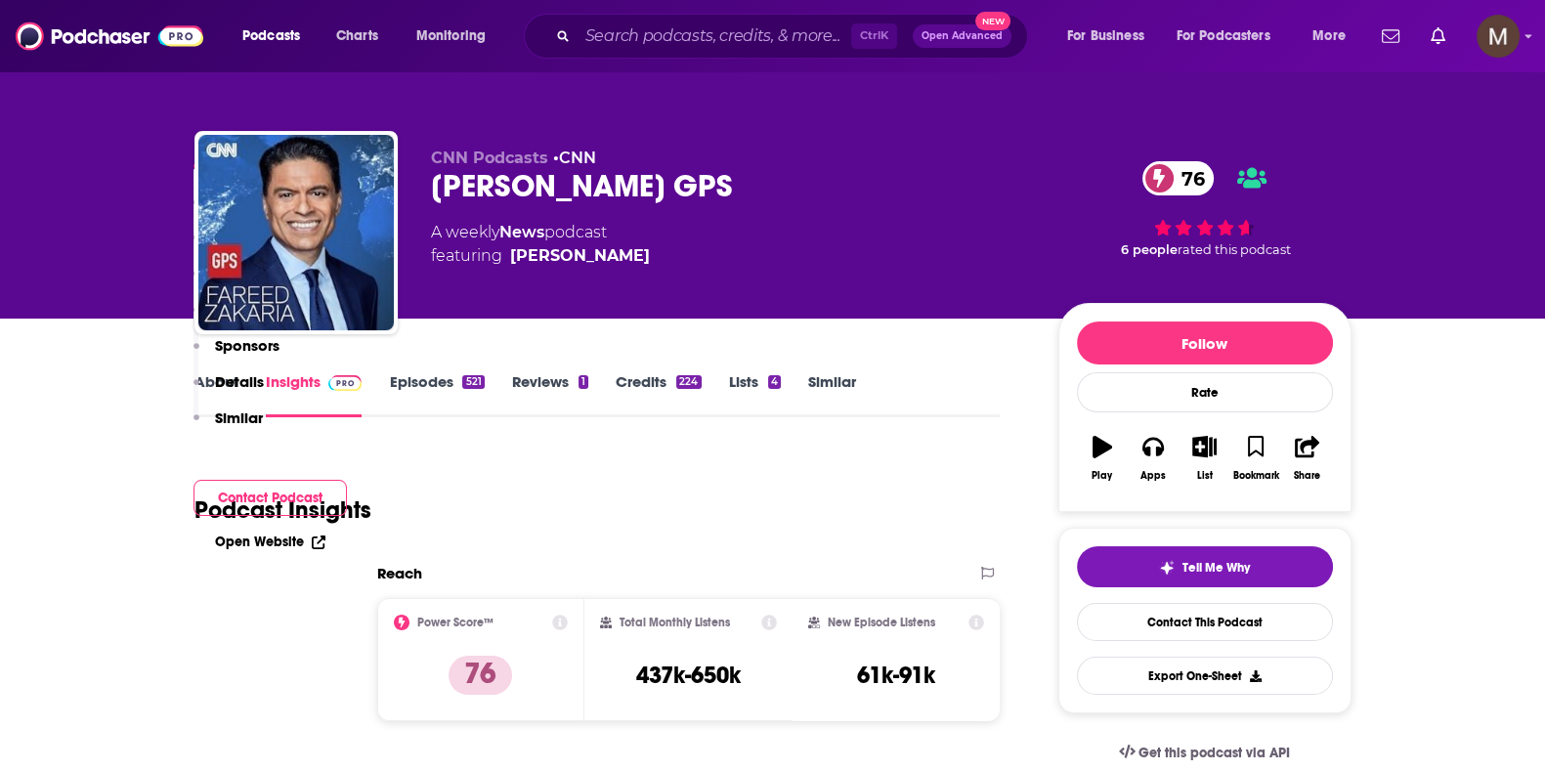
scroll to position [366, 0]
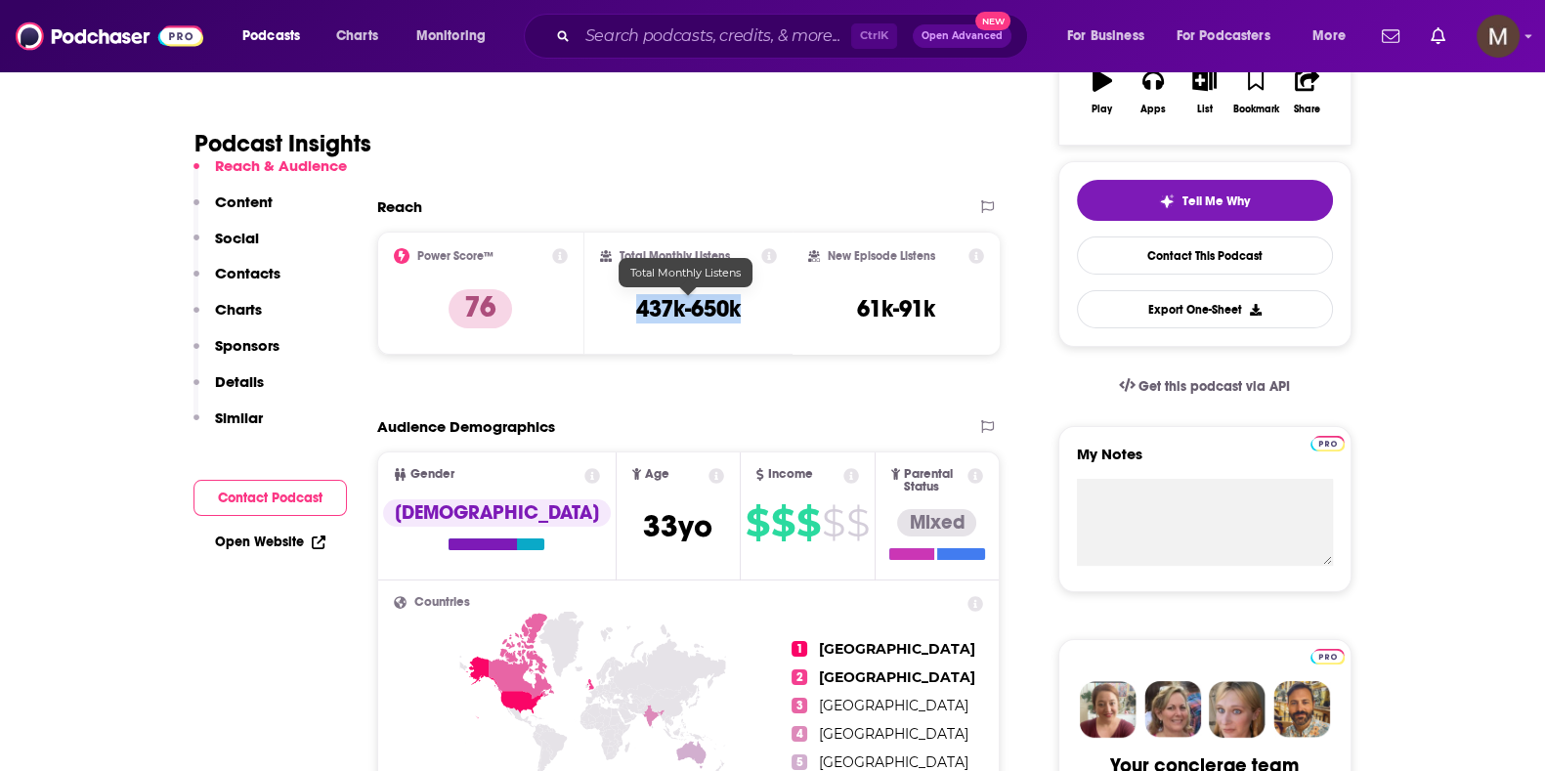
drag, startPoint x: 625, startPoint y: 300, endPoint x: 745, endPoint y: 311, distance: 119.7
click at [745, 311] on div "Total Monthly Listens 437k-650k" at bounding box center [688, 293] width 177 height 90
click at [691, 30] on input "Search podcasts, credits, & more..." at bounding box center [715, 36] width 274 height 31
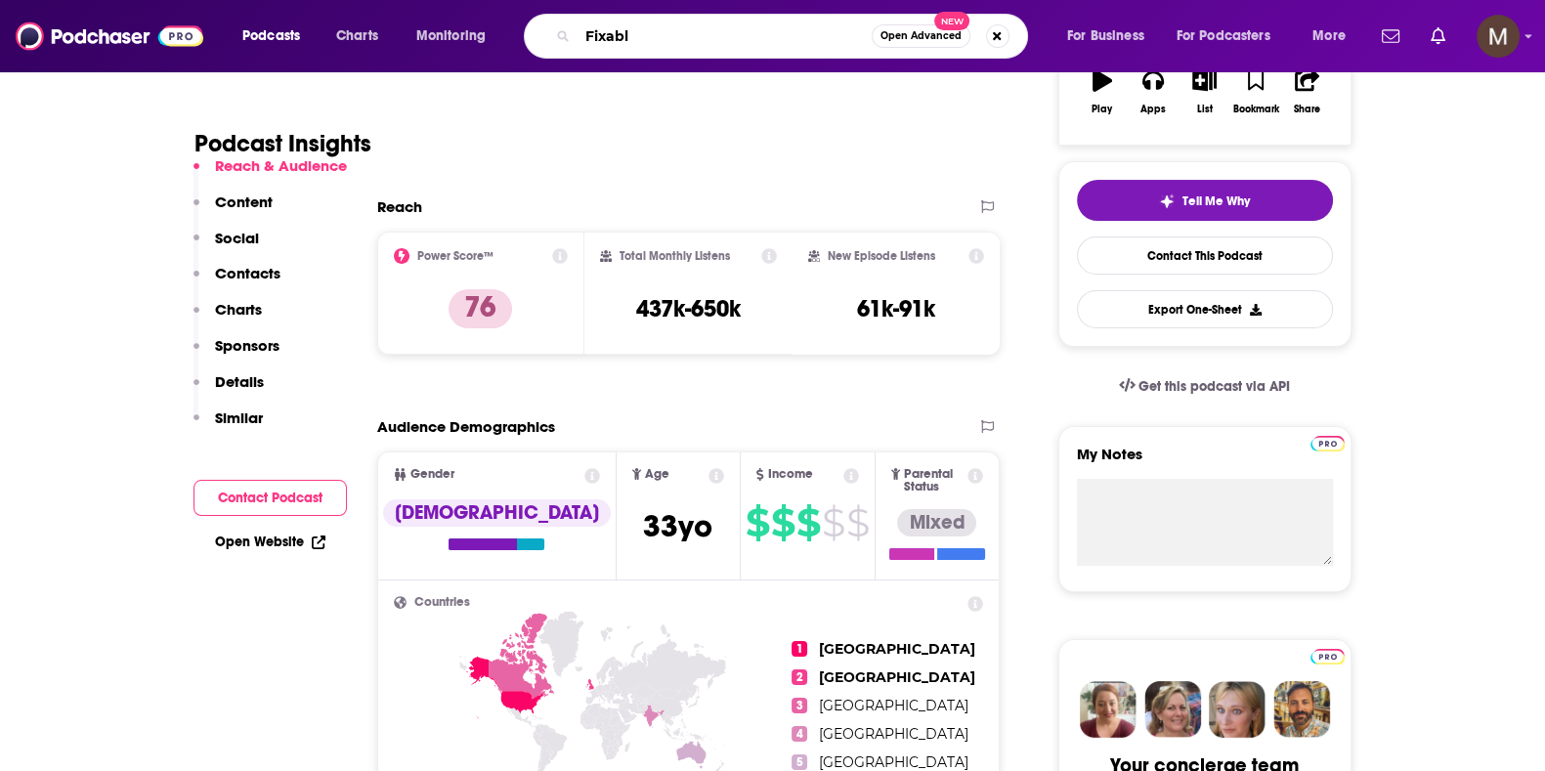
type input "Fixable"
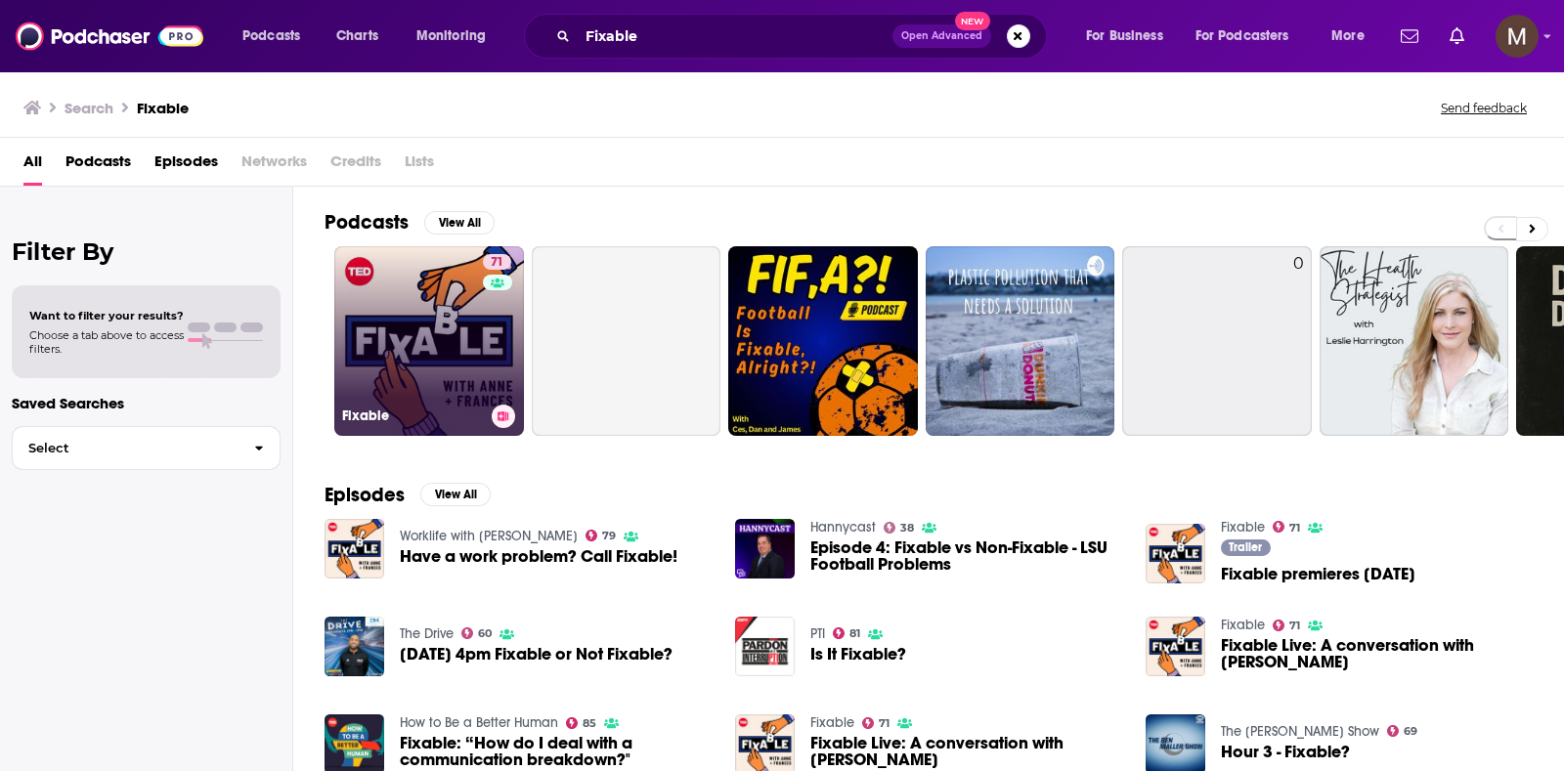
click at [404, 336] on link "71 Fixable" at bounding box center [429, 341] width 190 height 190
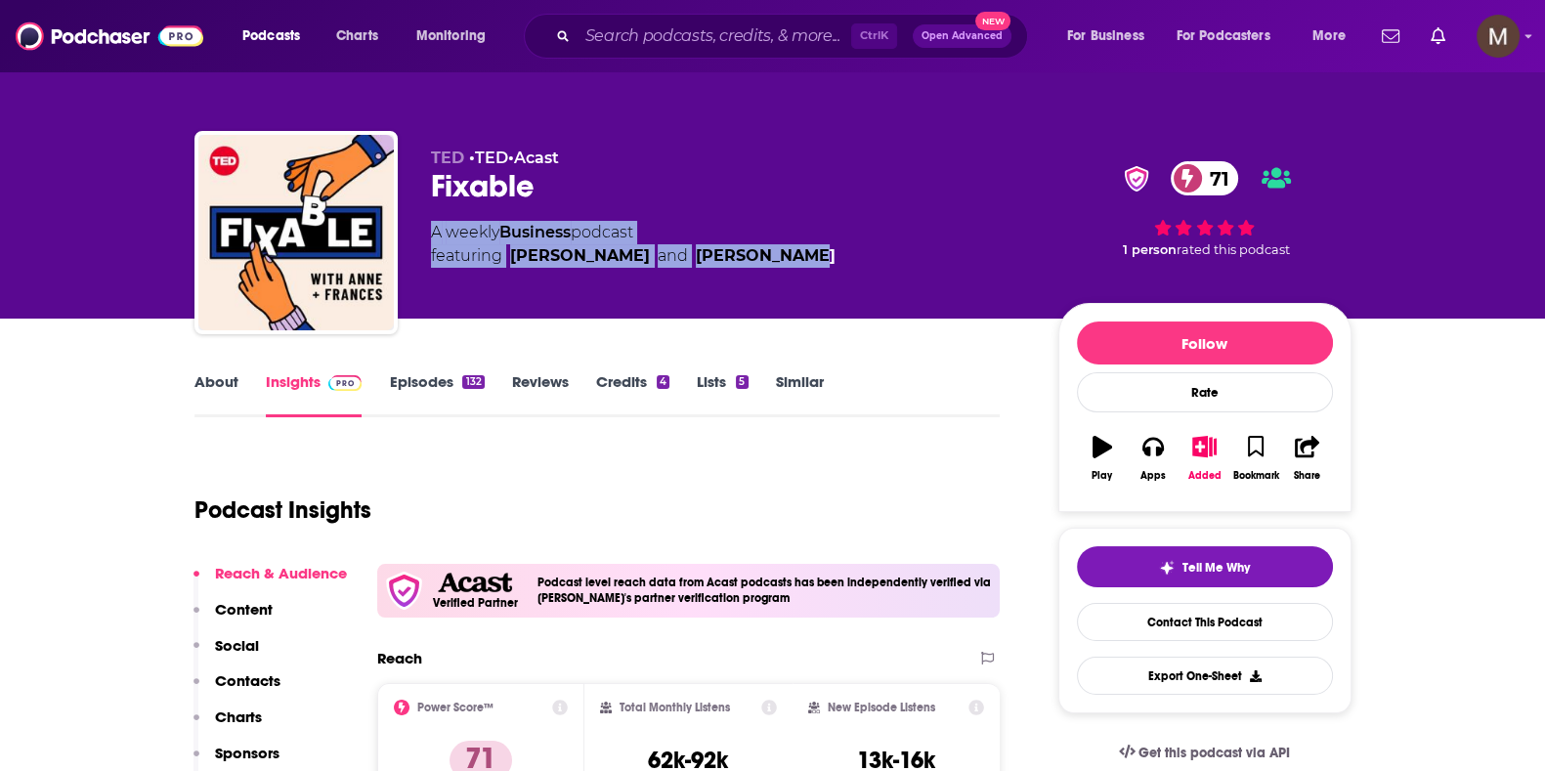
drag, startPoint x: 430, startPoint y: 233, endPoint x: 785, endPoint y: 257, distance: 355.6
click at [785, 257] on div "A weekly Business podcast featuring [PERSON_NAME] and [PERSON_NAME]" at bounding box center [729, 244] width 596 height 47
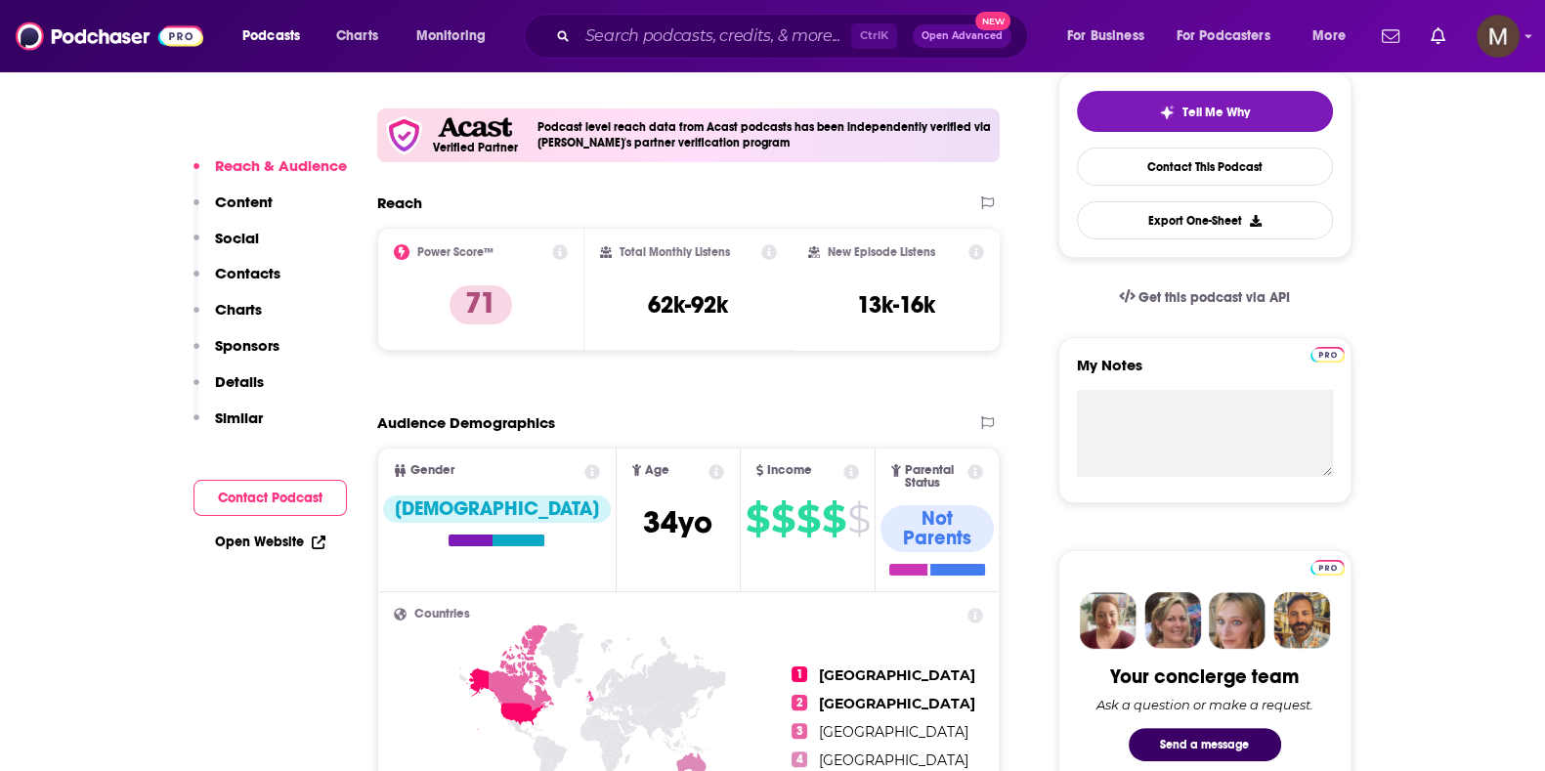
scroll to position [366, 0]
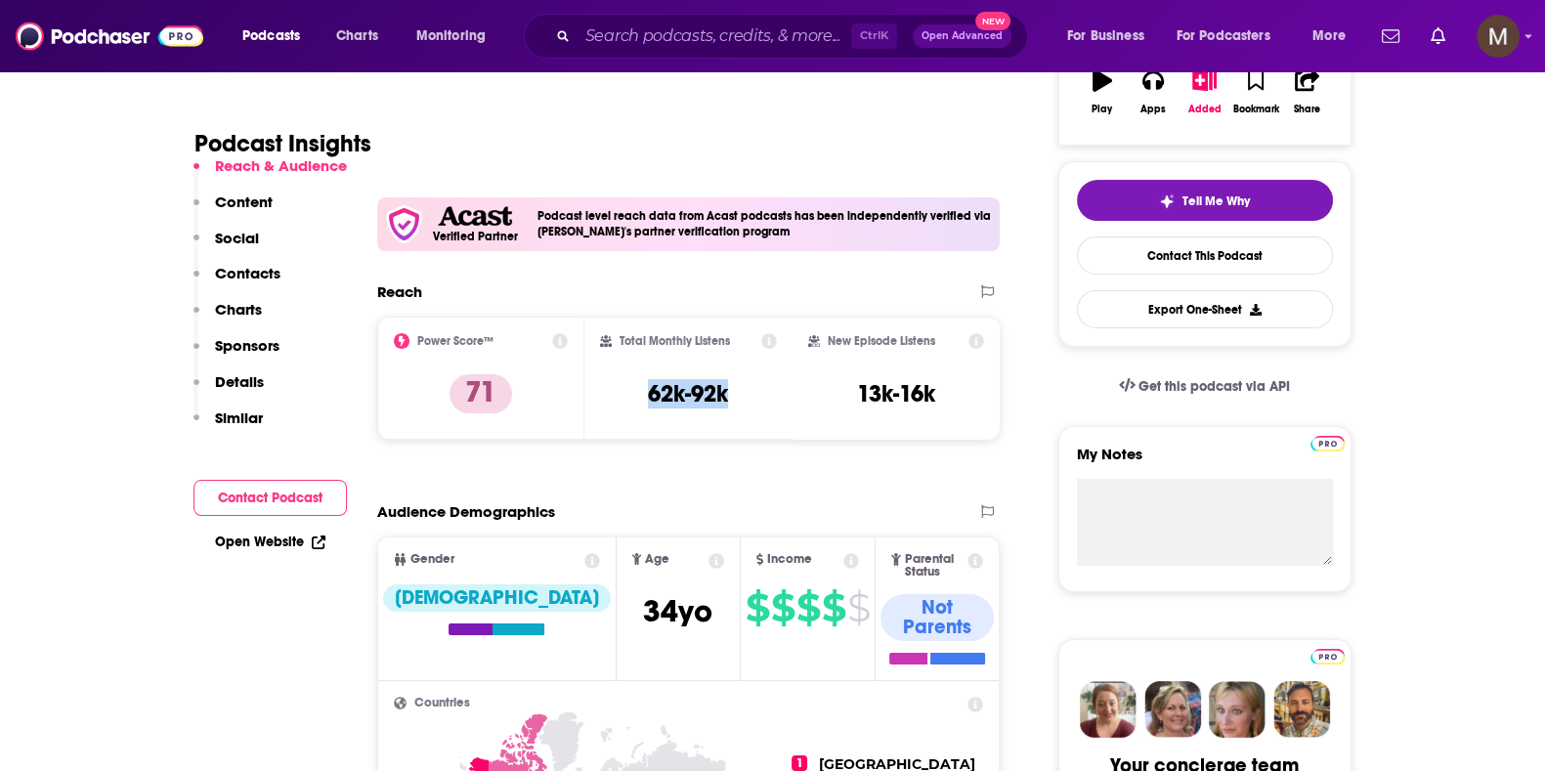
drag, startPoint x: 649, startPoint y: 393, endPoint x: 763, endPoint y: 391, distance: 114.4
click at [763, 391] on div "Total Monthly Listens 62k-92k" at bounding box center [688, 378] width 177 height 90
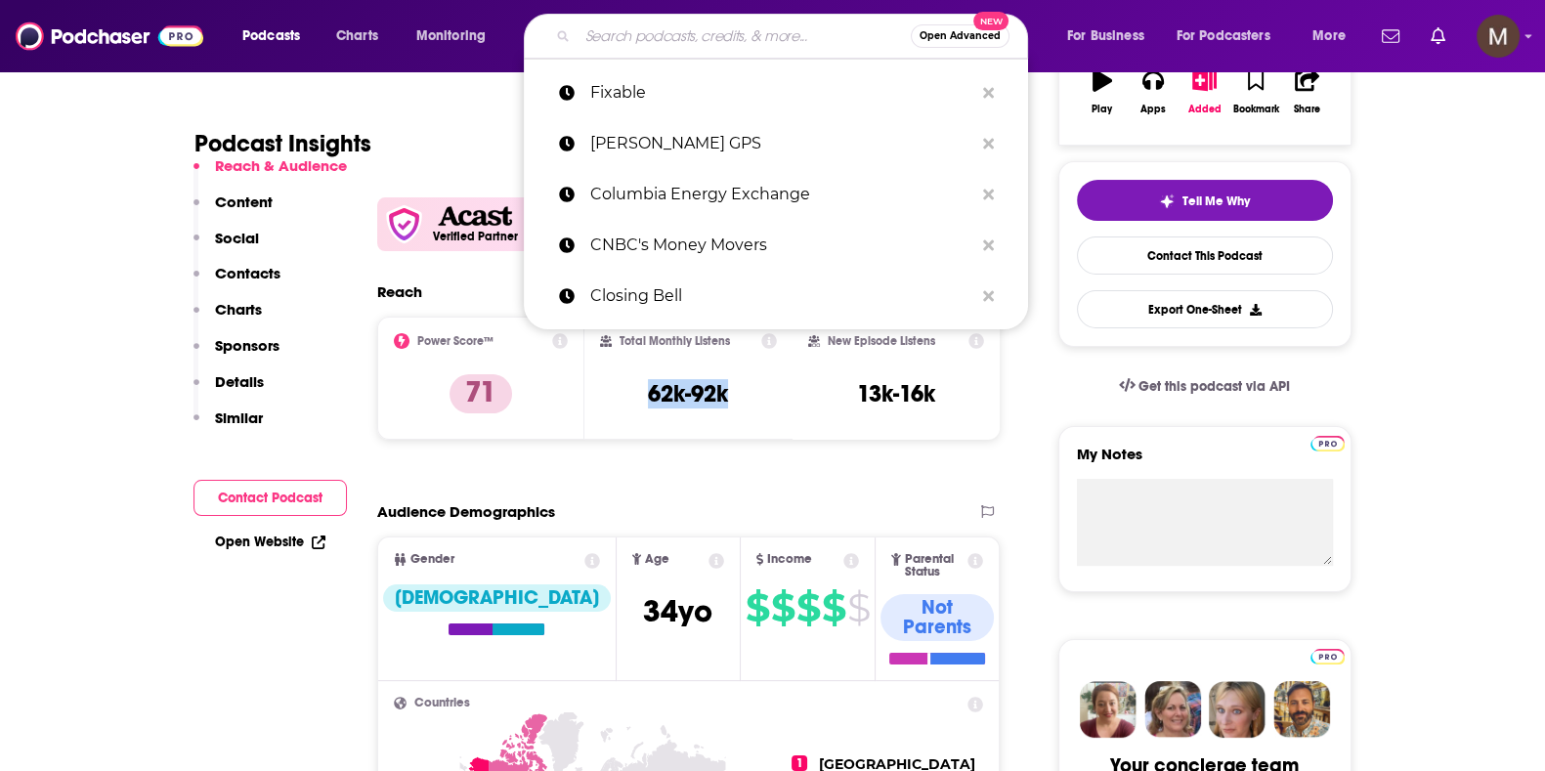
click at [698, 42] on input "Search podcasts, credits, & more..." at bounding box center [744, 36] width 333 height 31
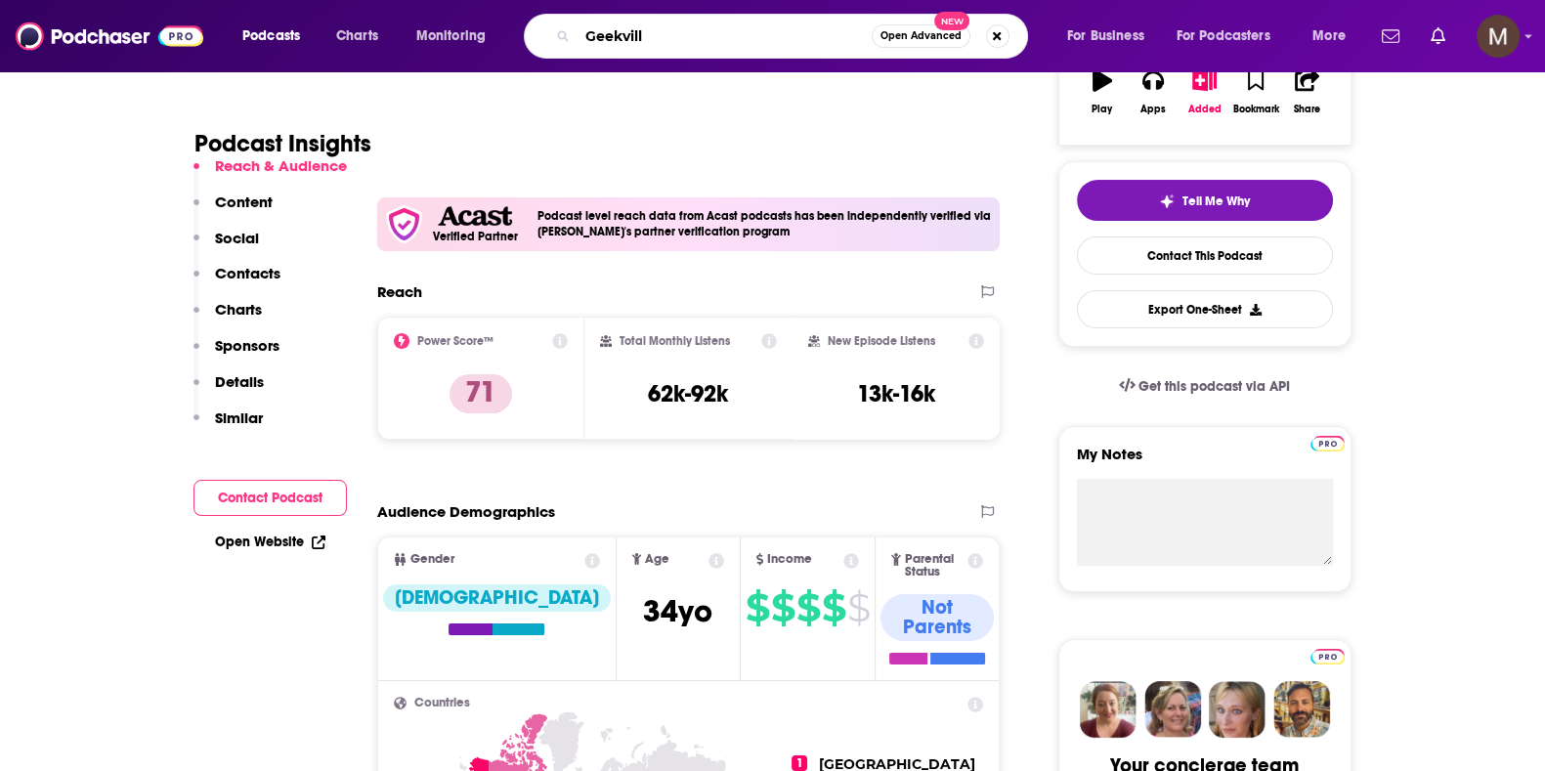
type input "[GEOGRAPHIC_DATA]"
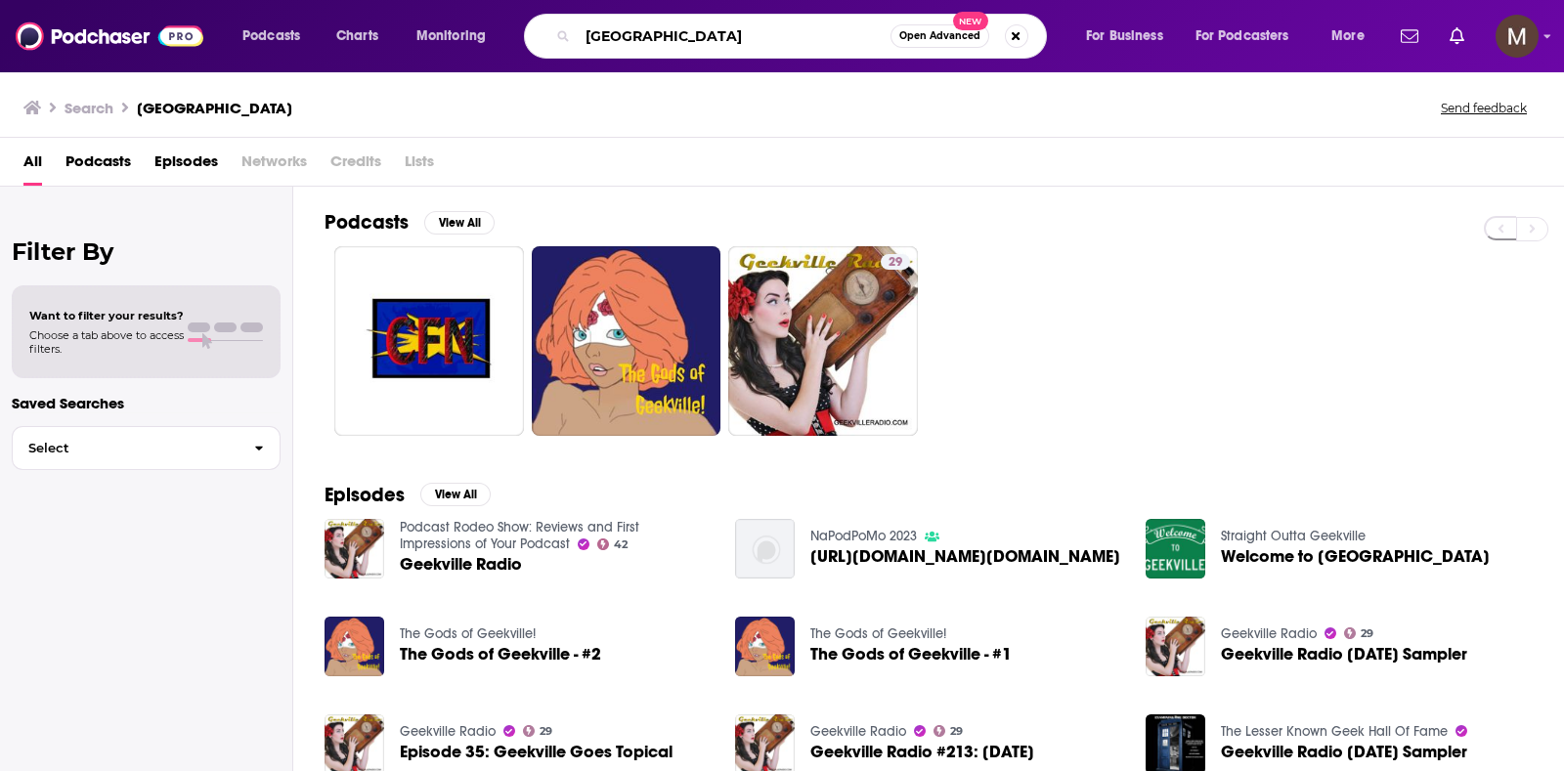
drag, startPoint x: 688, startPoint y: 31, endPoint x: 420, endPoint y: 9, distance: 268.7
click at [420, 9] on div "Podcasts Charts Monitoring Geekville Open Advanced New For Business For Podcast…" at bounding box center [782, 36] width 1564 height 72
type input "GeekWire"
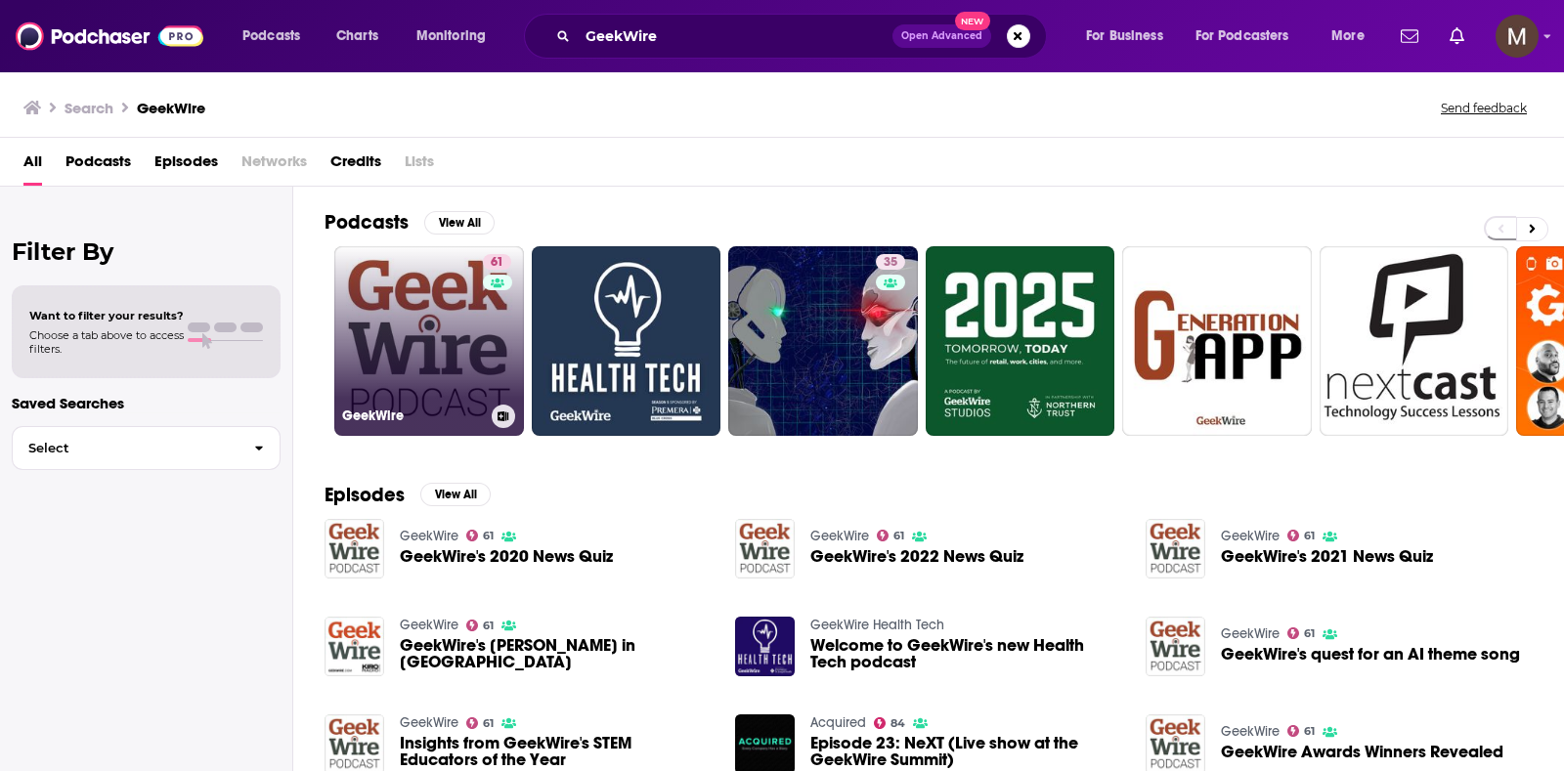
click at [430, 330] on link "61 GeekWire" at bounding box center [429, 341] width 190 height 190
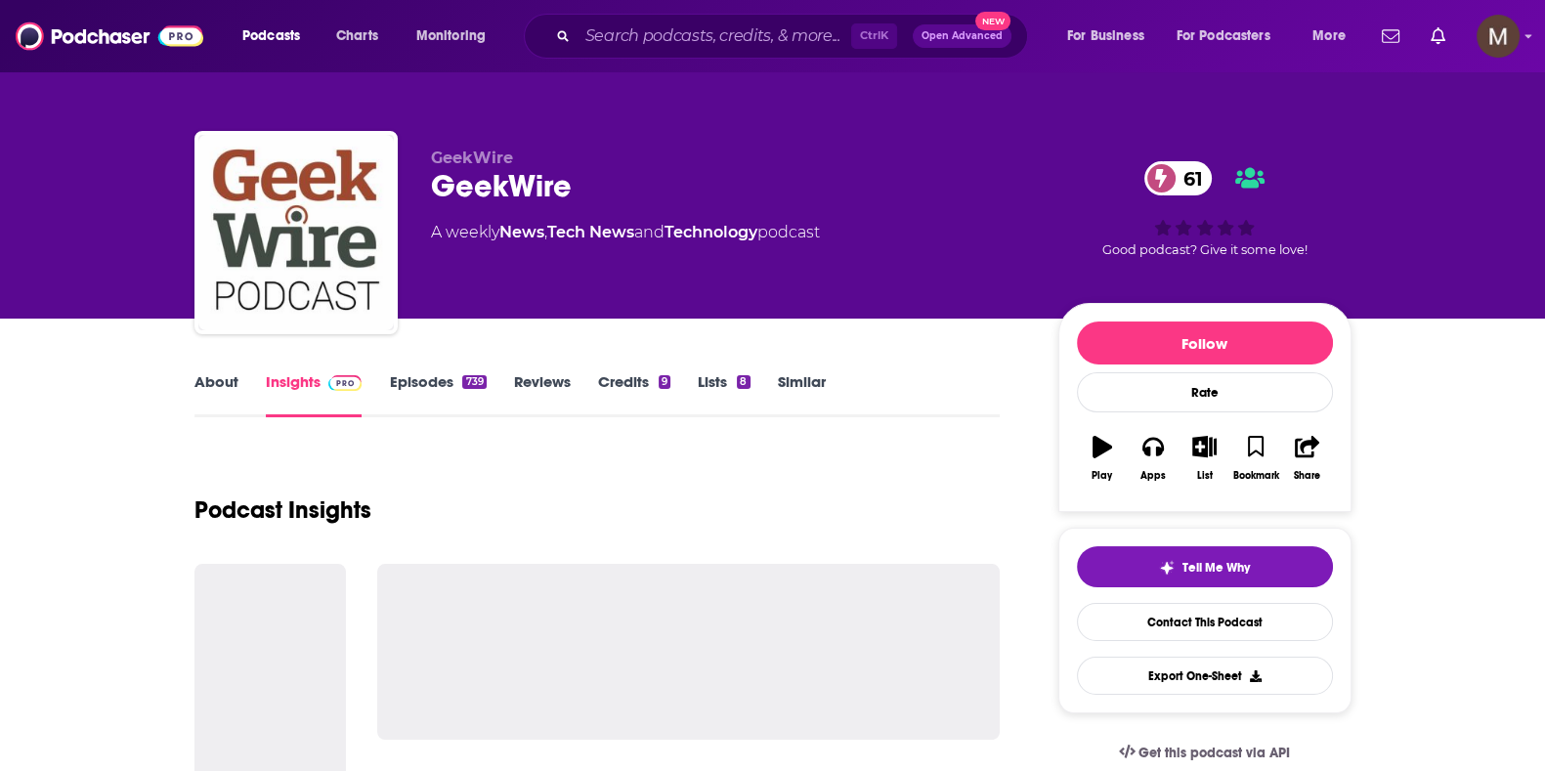
drag, startPoint x: 430, startPoint y: 237, endPoint x: 901, endPoint y: 245, distance: 471.1
click at [901, 245] on div "GeekWire GeekWire 61 A weekly News , Tech News and Technology podcast" at bounding box center [729, 227] width 596 height 156
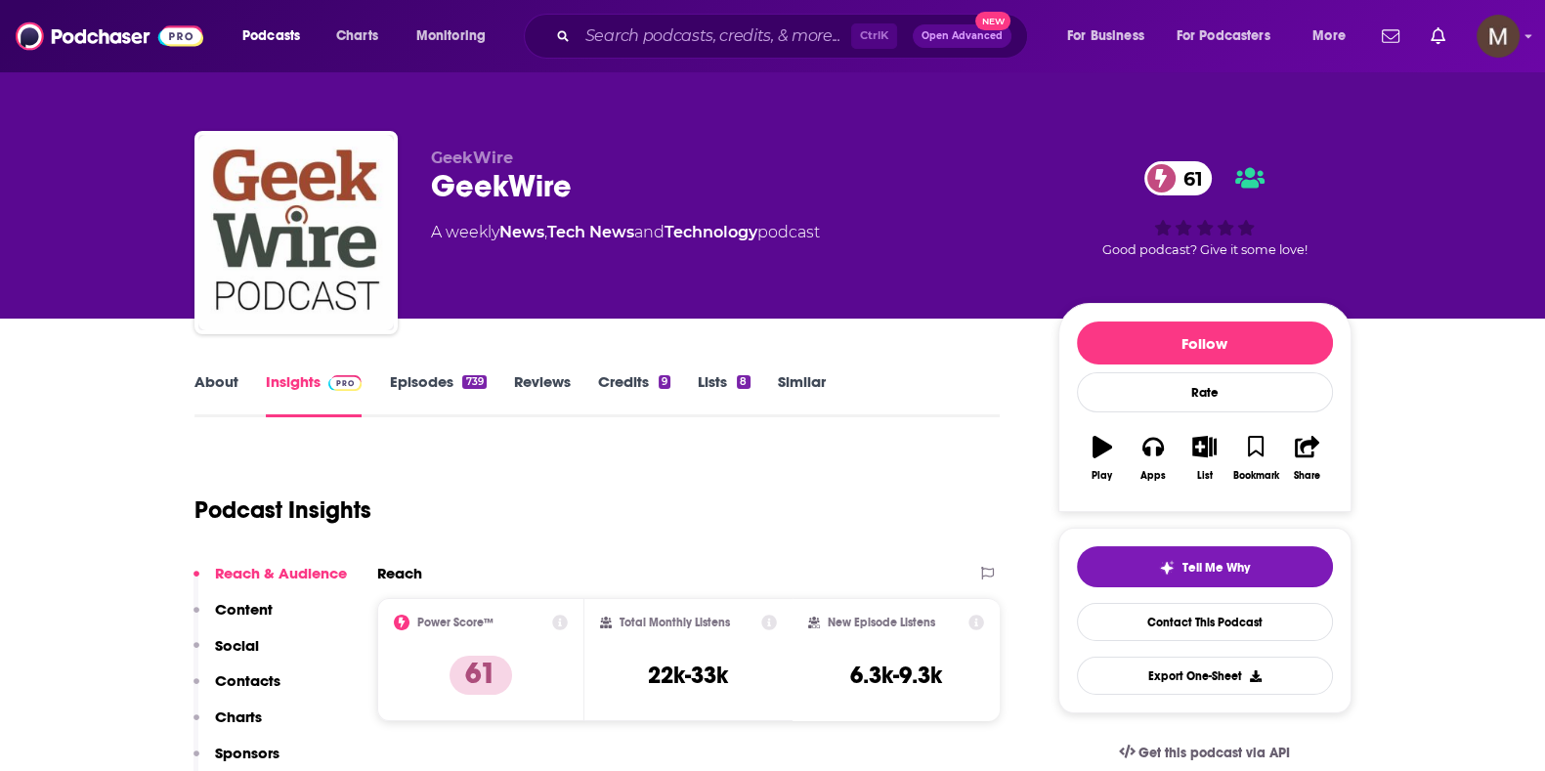
scroll to position [366, 0]
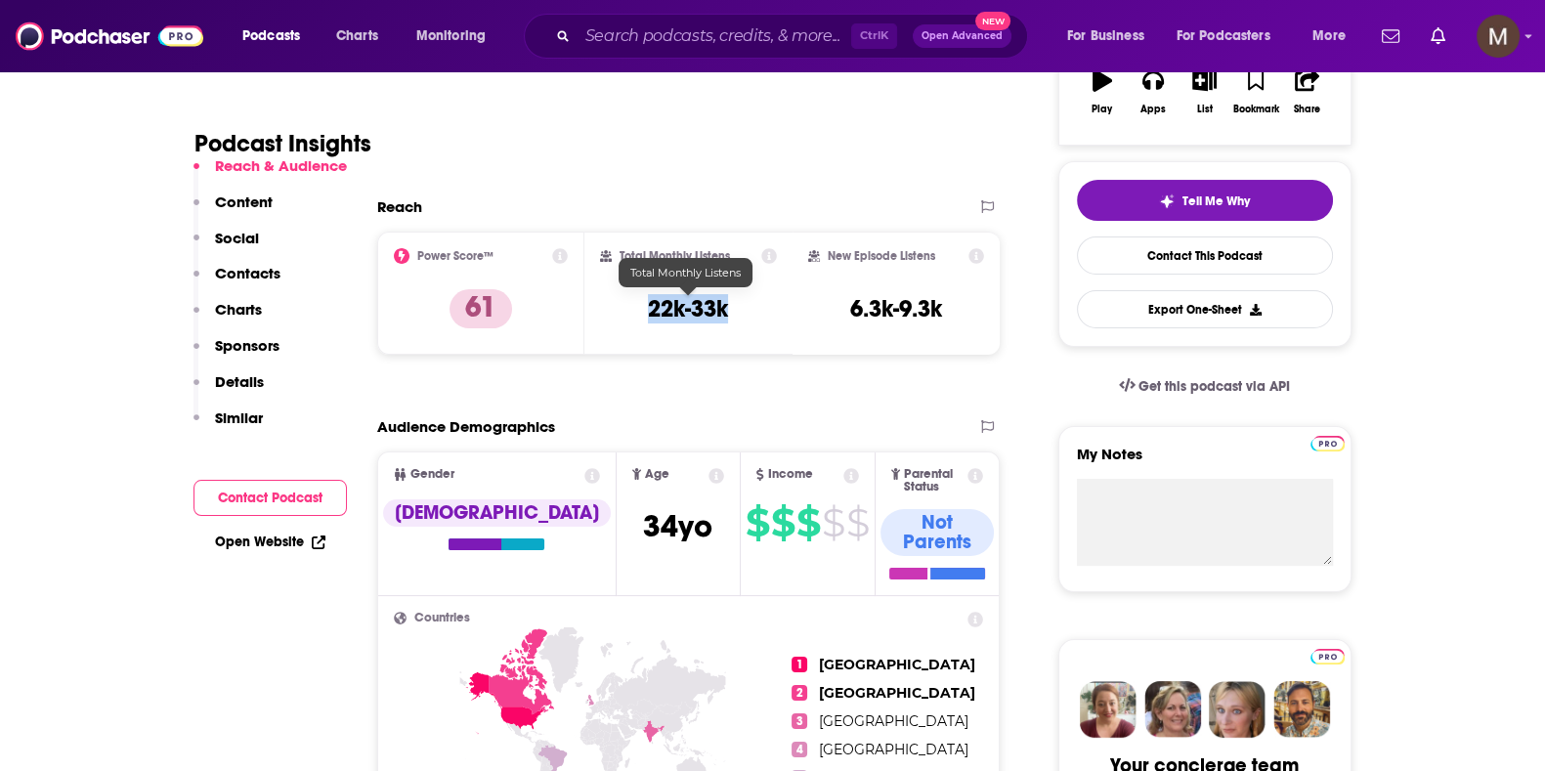
drag, startPoint x: 639, startPoint y: 302, endPoint x: 763, endPoint y: 303, distance: 124.1
click at [763, 303] on div "Total Monthly Listens 22k-33k" at bounding box center [688, 293] width 177 height 90
click at [668, 29] on input "Search podcasts, credits, & more..." at bounding box center [715, 36] width 274 height 31
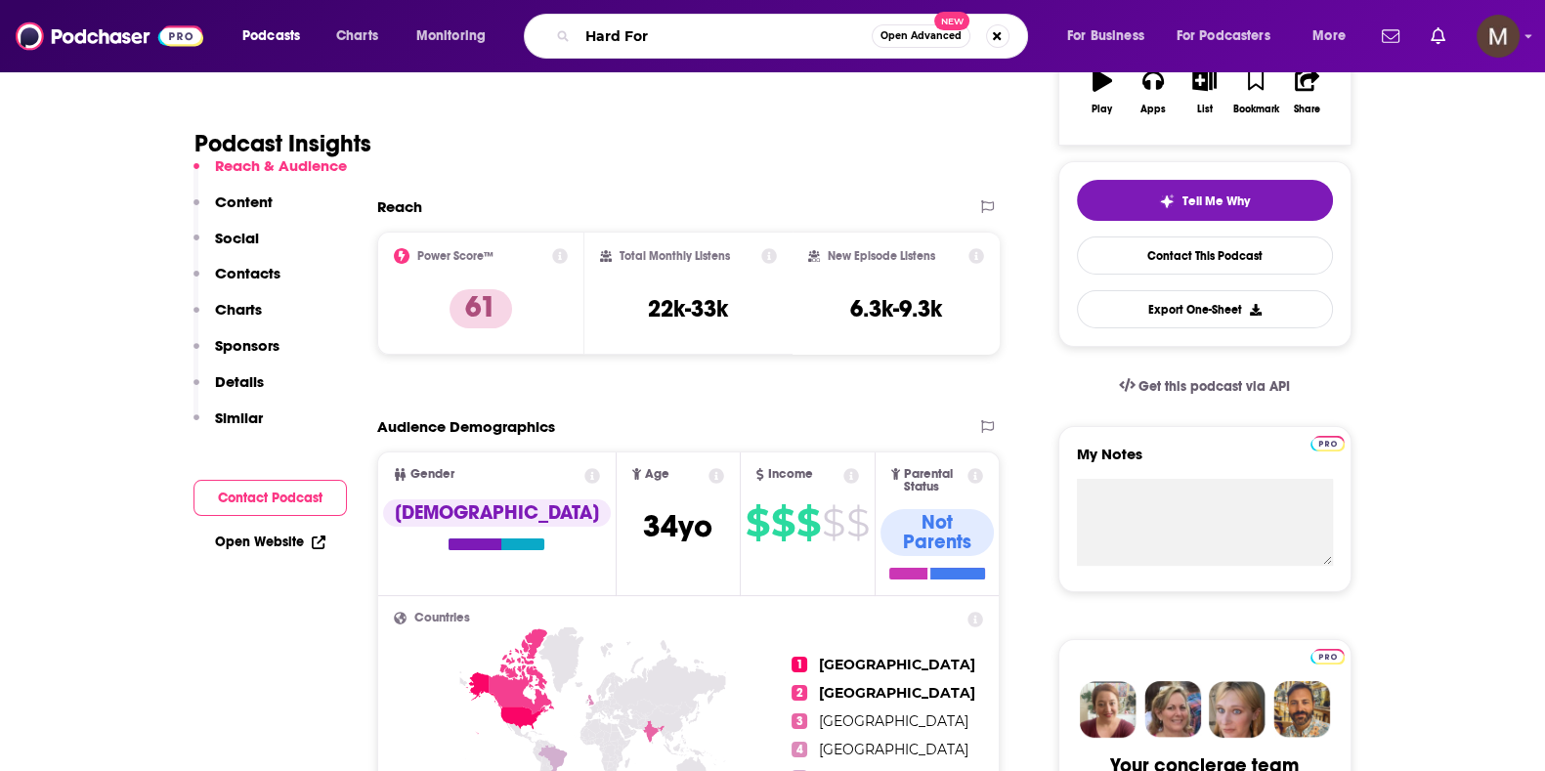
type input "Hard Fork"
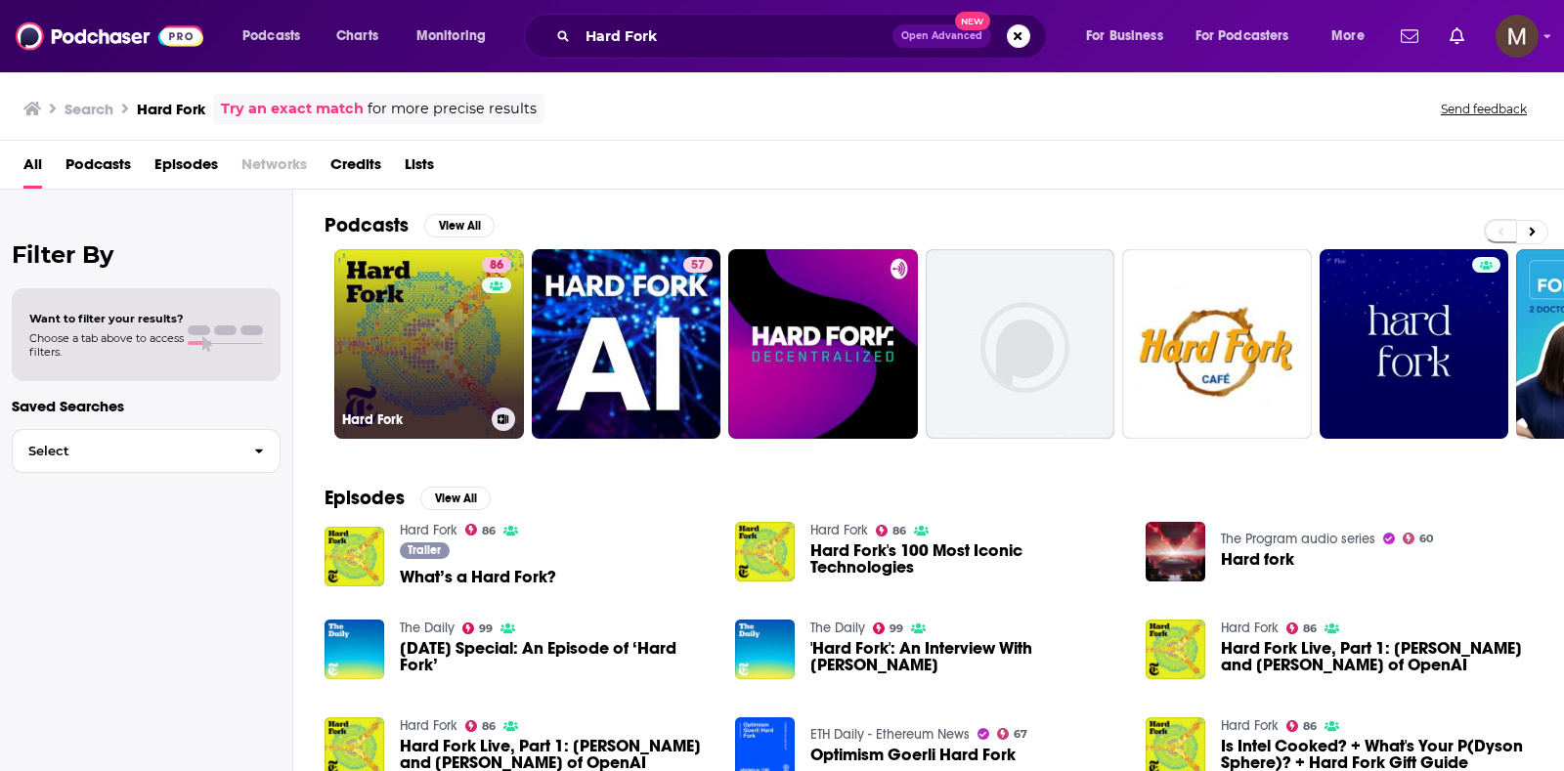
click at [449, 310] on link "86 Hard Fork" at bounding box center [429, 344] width 190 height 190
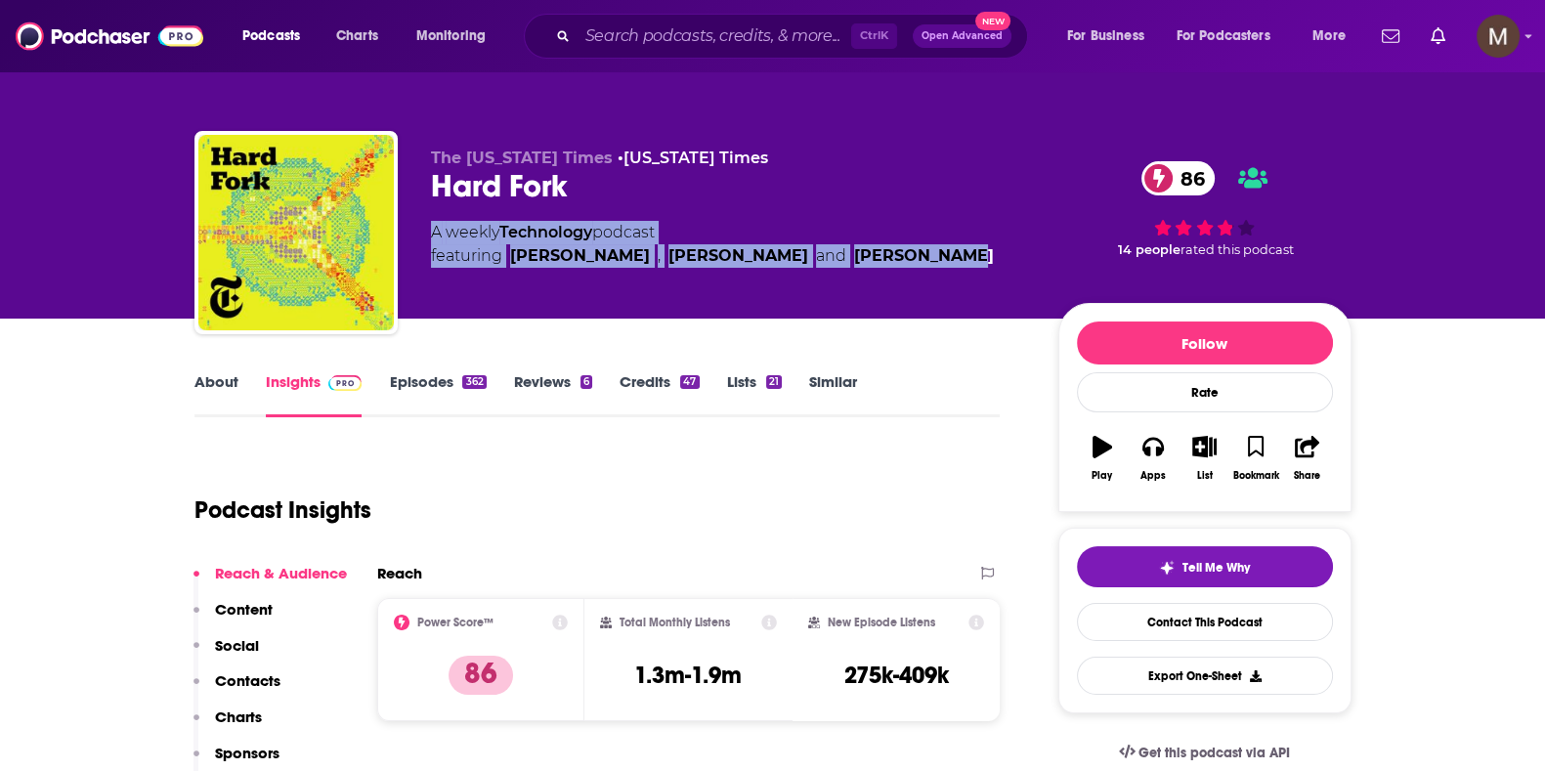
drag, startPoint x: 452, startPoint y: 232, endPoint x: 897, endPoint y: 255, distance: 446.3
click at [897, 255] on div "A weekly Technology podcast featuring [PERSON_NAME] , [PERSON_NAME] and [PERSON…" at bounding box center [729, 244] width 596 height 47
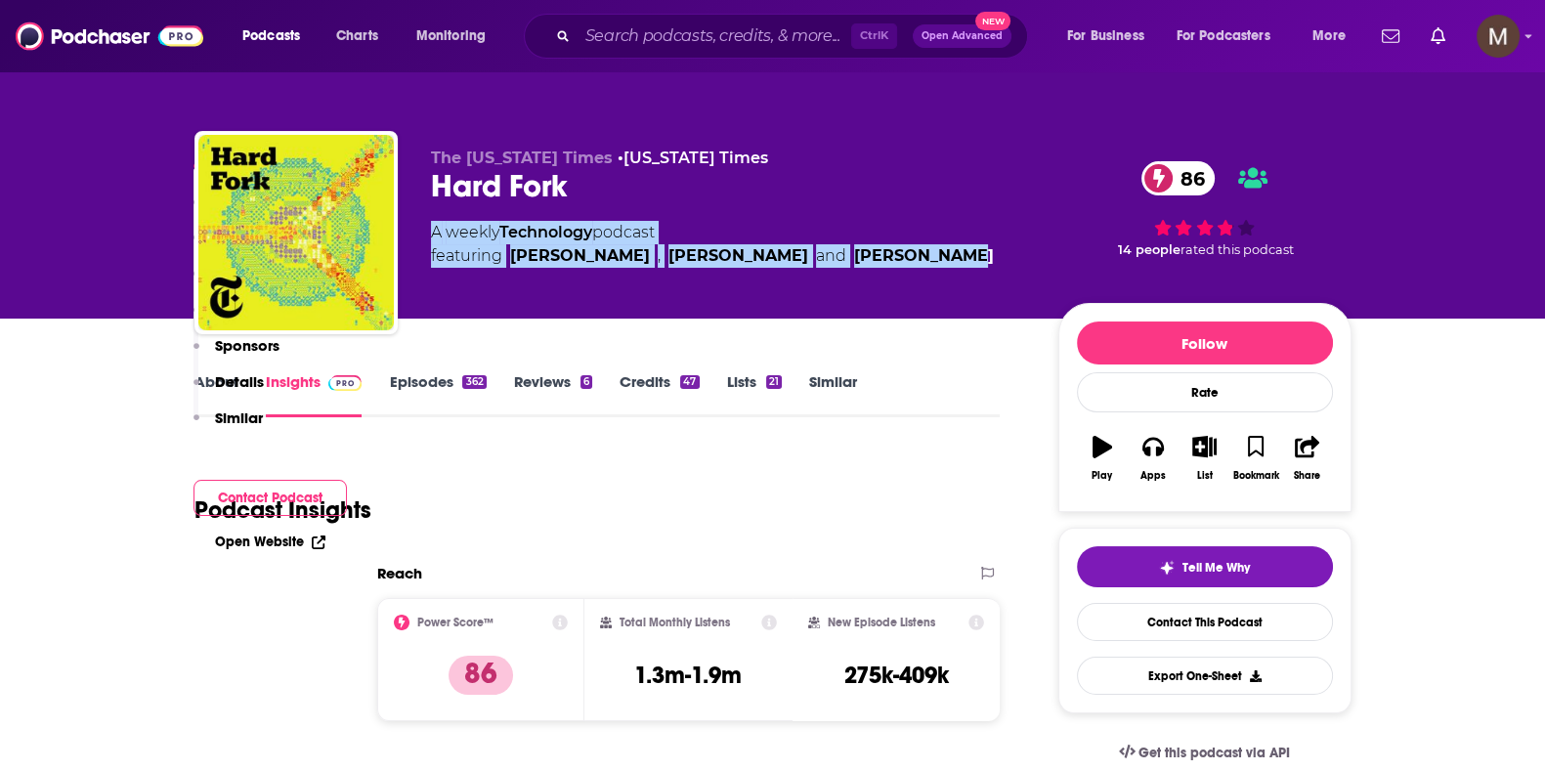
scroll to position [488, 0]
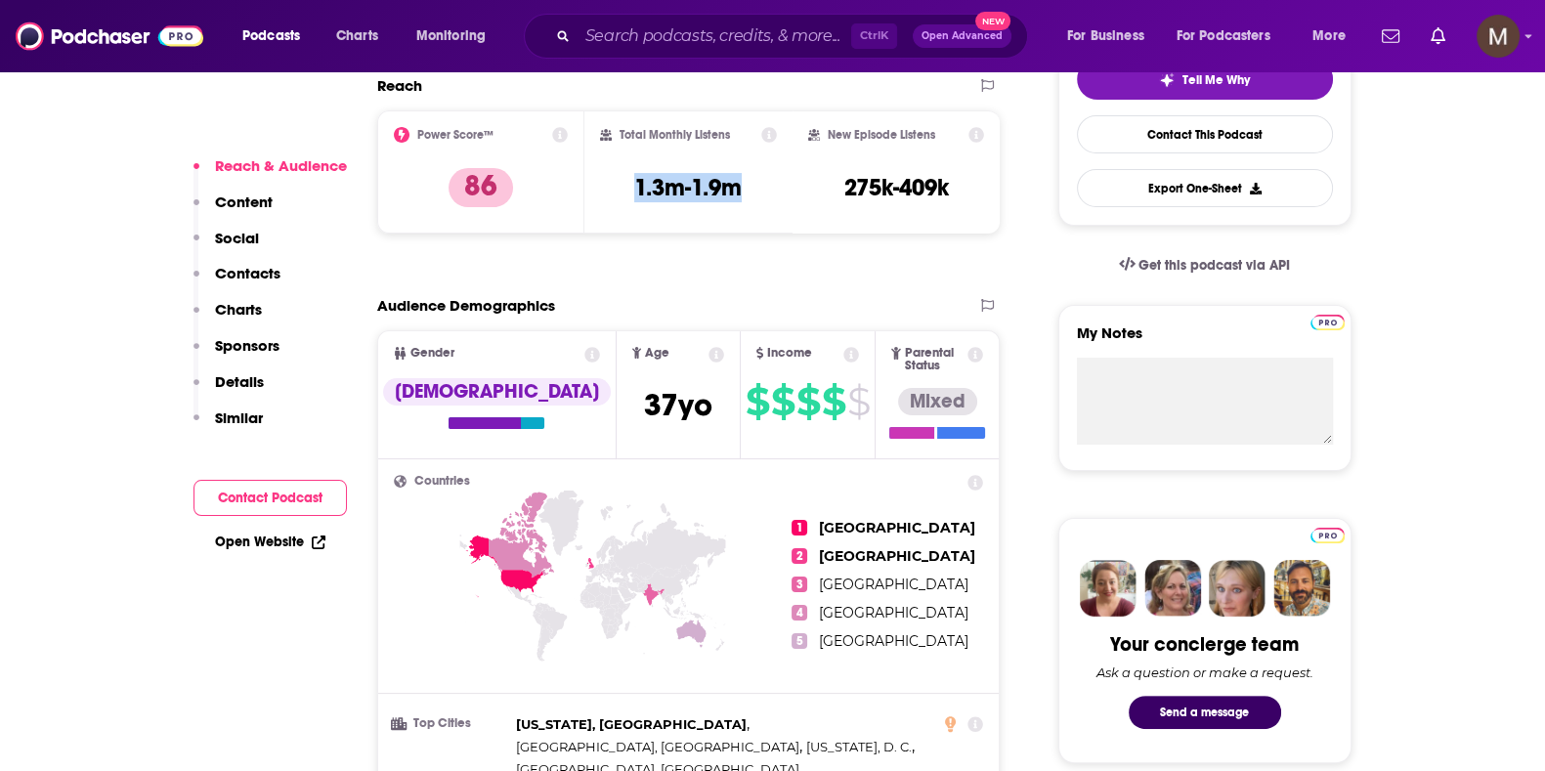
drag, startPoint x: 633, startPoint y: 180, endPoint x: 768, endPoint y: 184, distance: 134.9
click at [768, 184] on div "Total Monthly Listens 1.3m-1.9m" at bounding box center [688, 172] width 177 height 90
click at [655, 28] on input "Search podcasts, credits, & more..." at bounding box center [715, 36] width 274 height 31
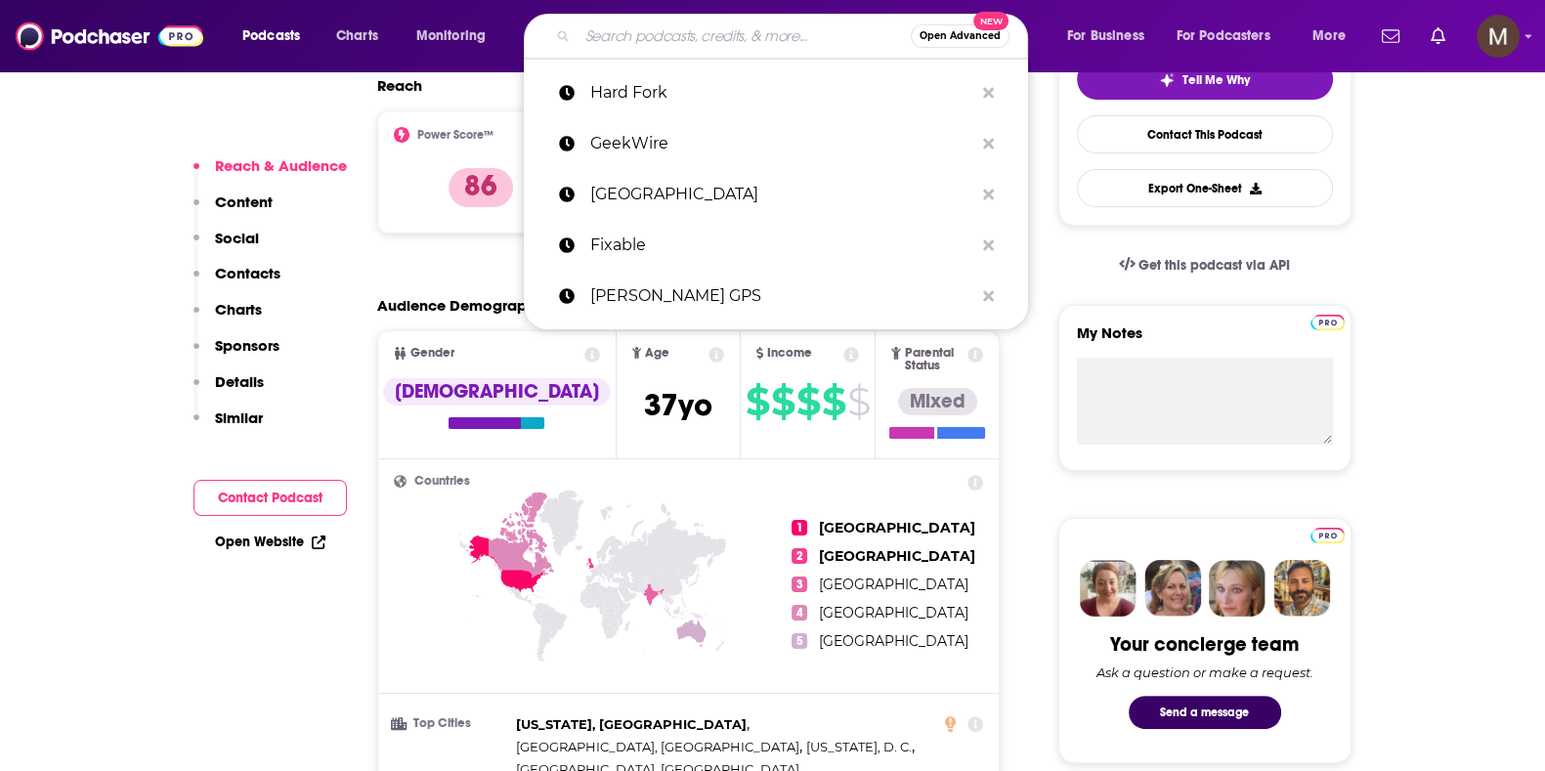
paste input "Holding Assad Responsible"
type input "Holding Assad Responsible"
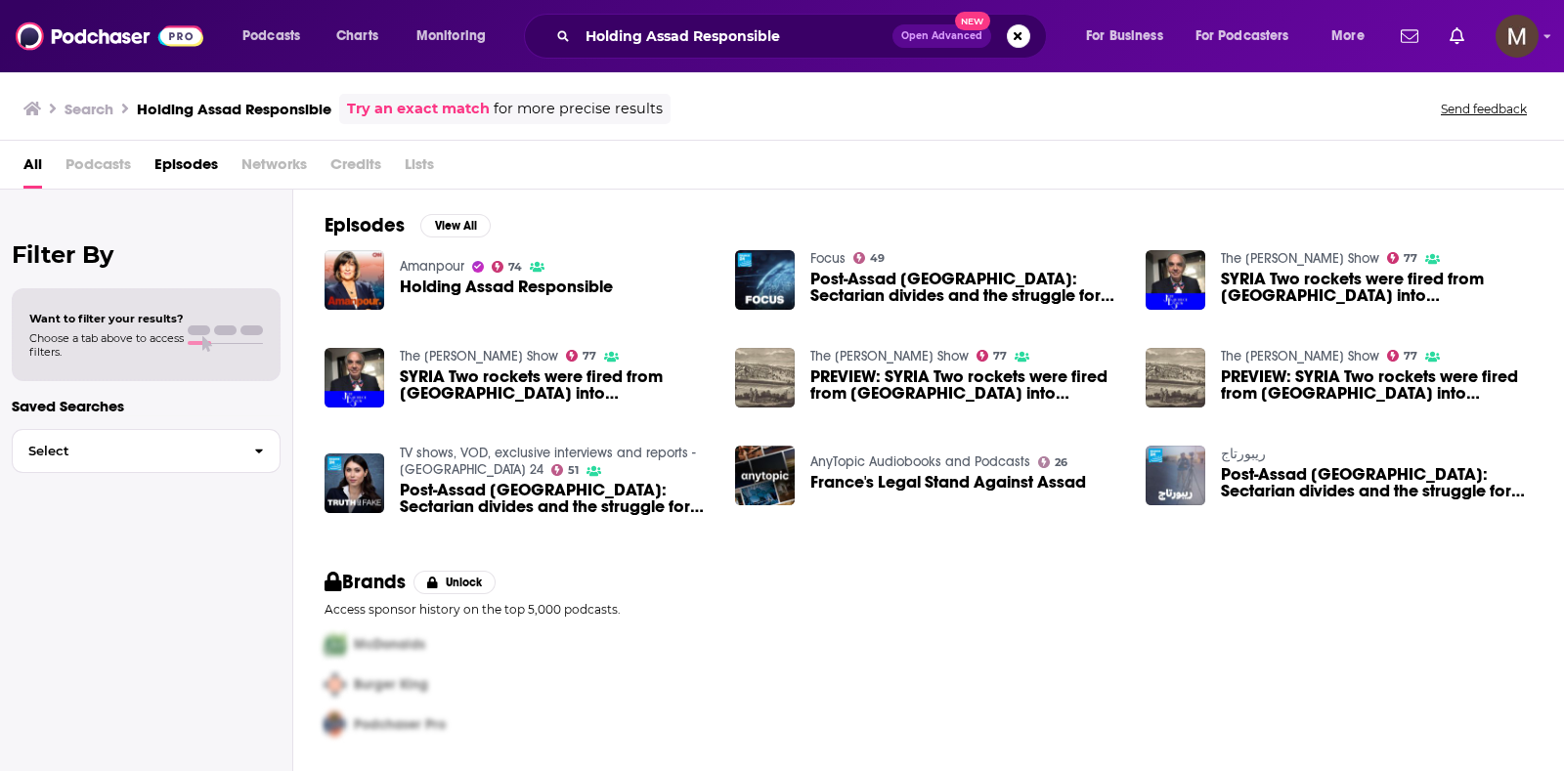
click at [433, 266] on link "Amanpour" at bounding box center [432, 266] width 65 height 17
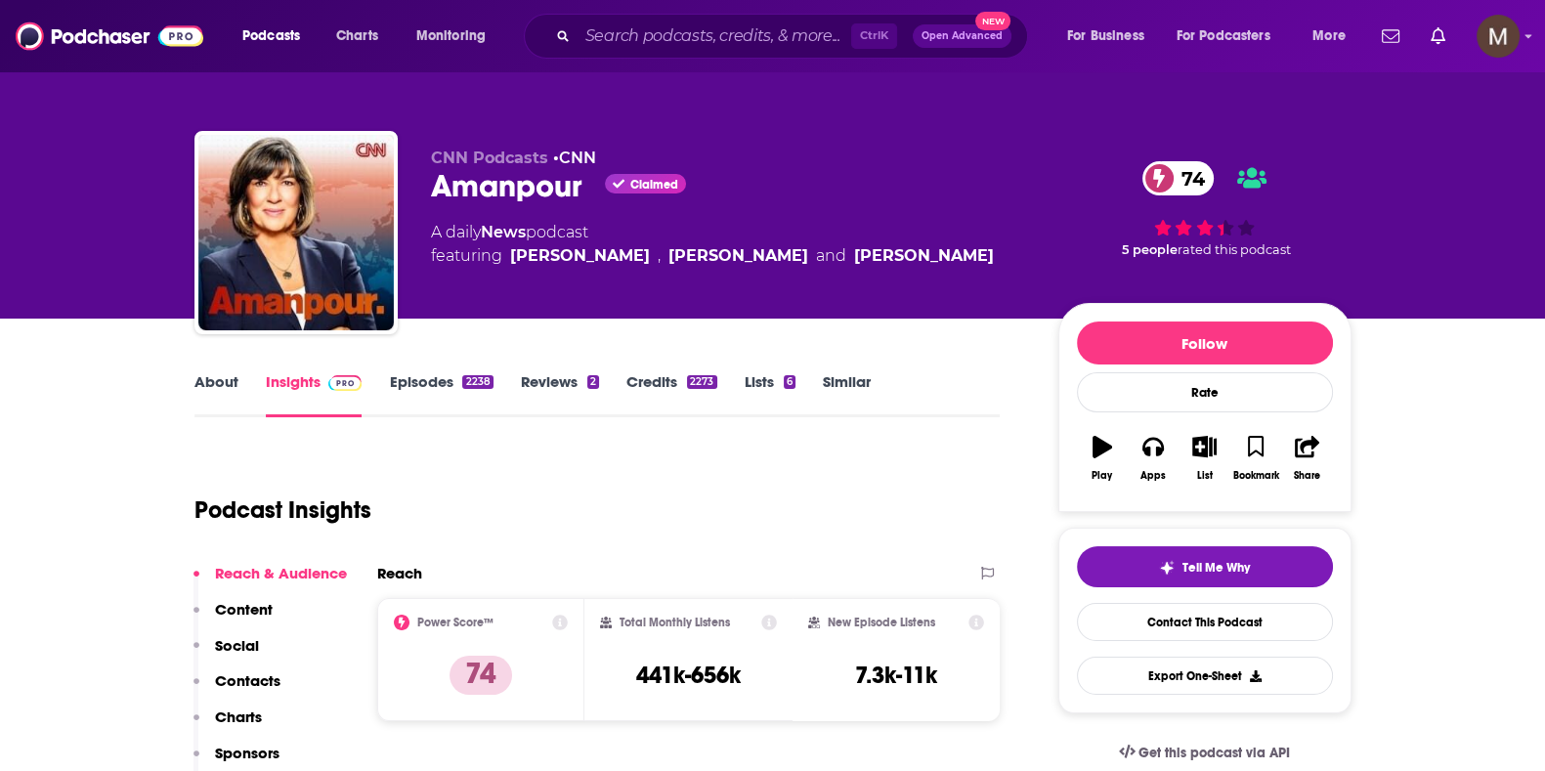
drag, startPoint x: 452, startPoint y: 235, endPoint x: 1041, endPoint y: 287, distance: 590.7
click at [1041, 287] on div "CNN Podcasts • CNN Amanpour Claimed 74 A daily News podcast featuring [PERSON_N…" at bounding box center [891, 237] width 921 height 176
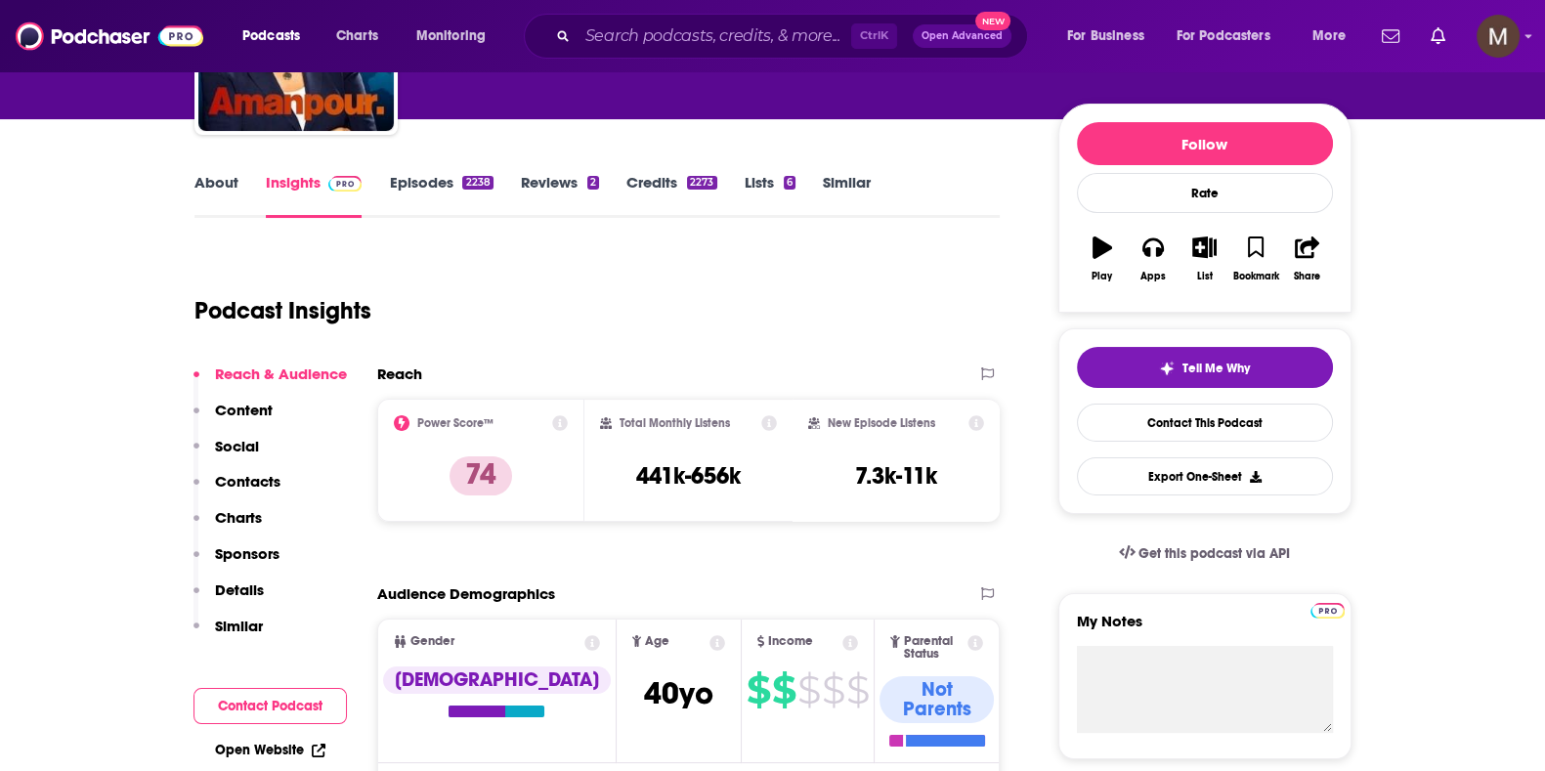
scroll to position [366, 0]
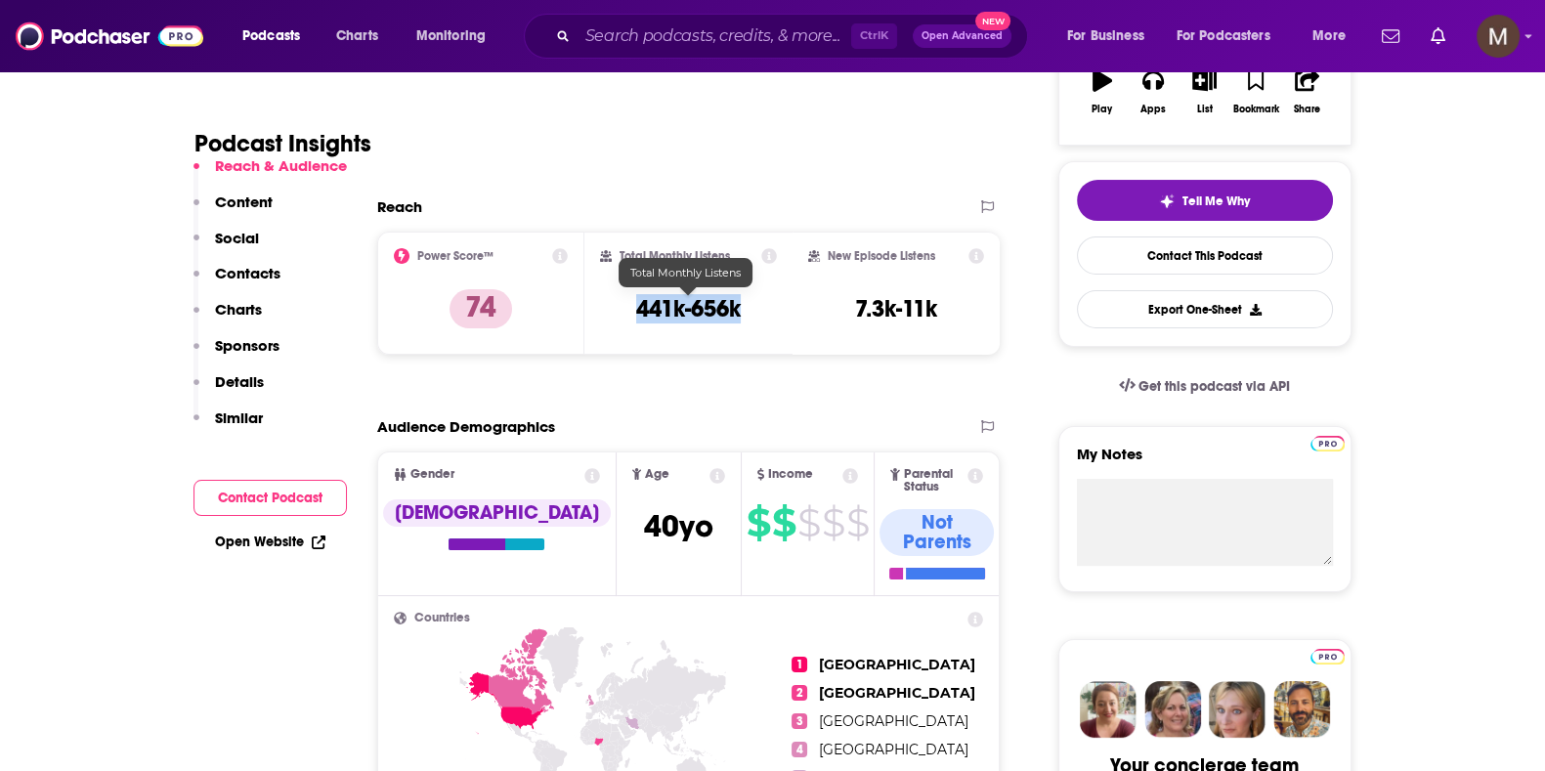
drag, startPoint x: 630, startPoint y: 303, endPoint x: 762, endPoint y: 309, distance: 132.1
click at [762, 309] on div "Total Monthly Listens 441k-656k" at bounding box center [688, 293] width 177 height 90
click at [701, 31] on input "Search podcasts, credits, & more..." at bounding box center [715, 36] width 274 height 31
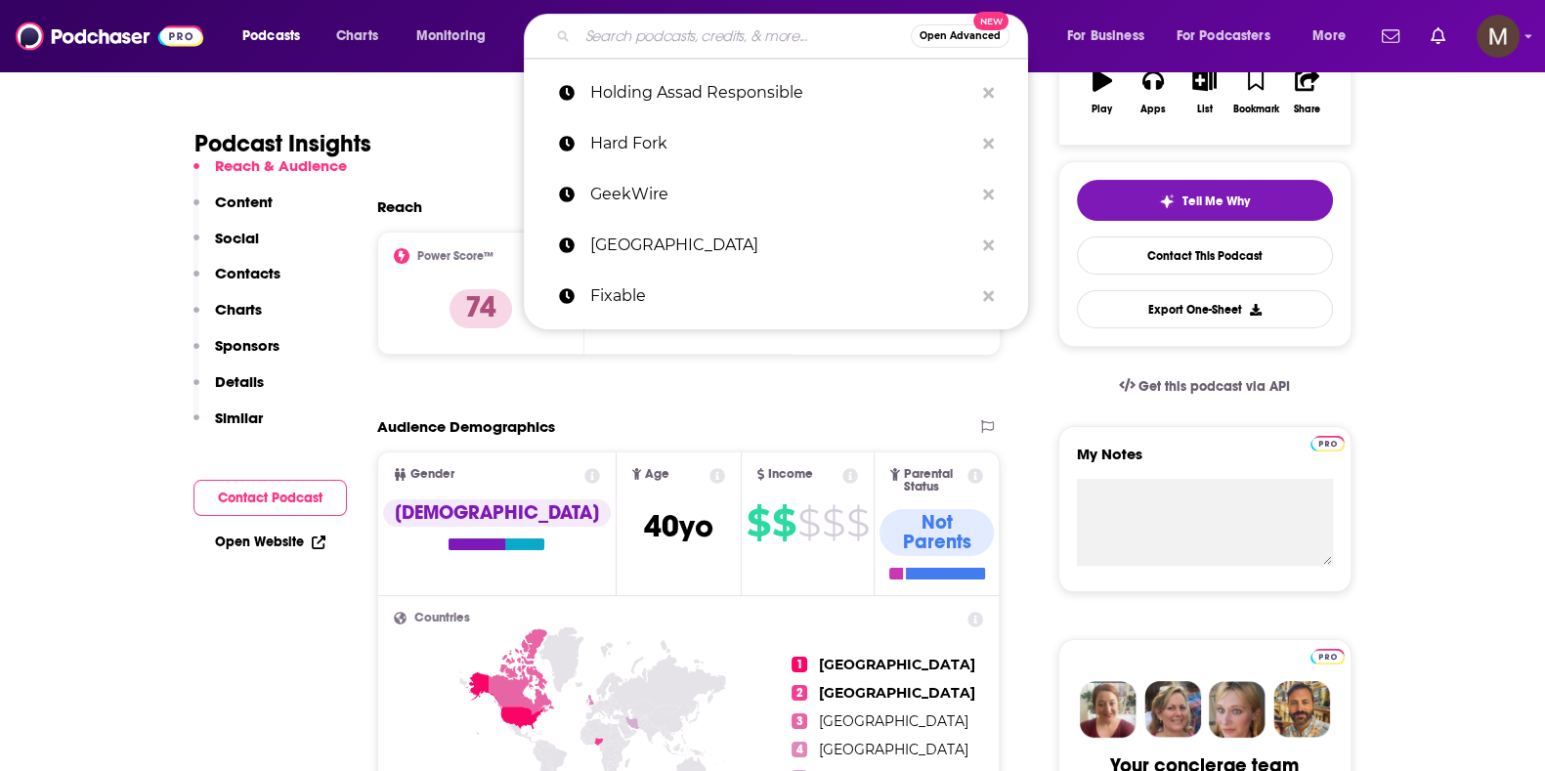
paste input "Honestly with [PERSON_NAME]"
type input "Honestly with [PERSON_NAME]"
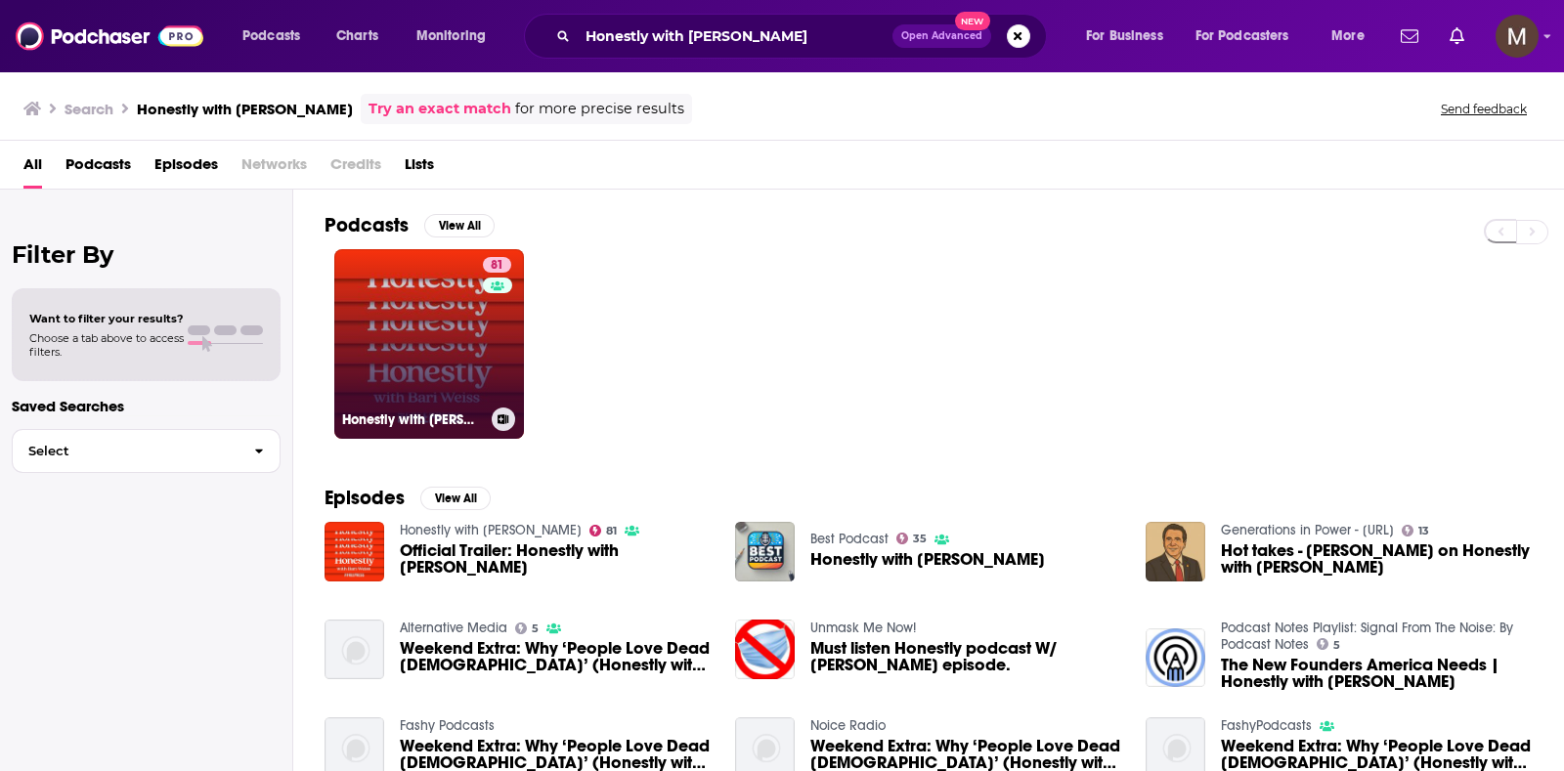
click at [478, 327] on link "81 Honestly with [PERSON_NAME]" at bounding box center [429, 344] width 190 height 190
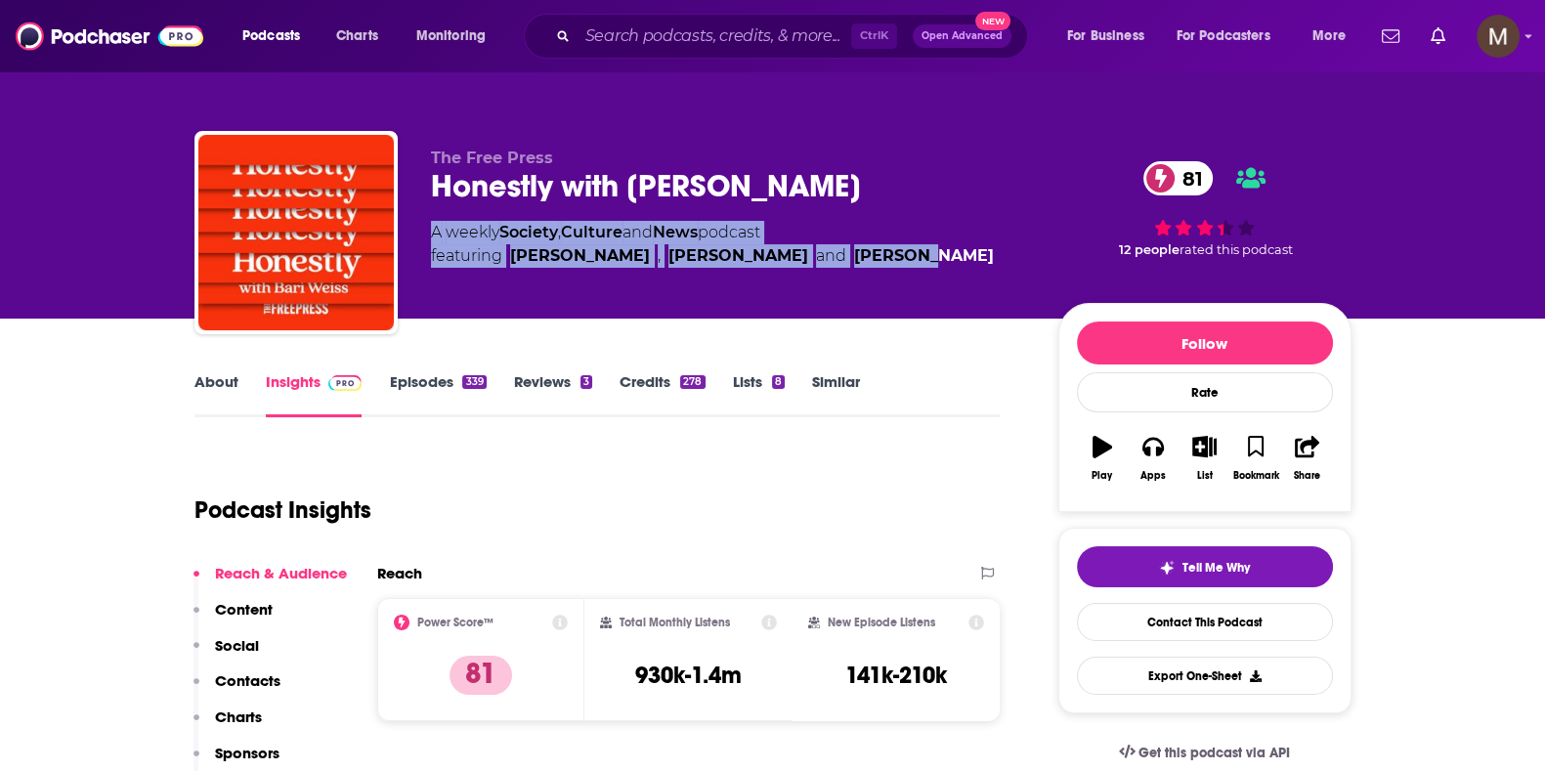
drag, startPoint x: 423, startPoint y: 230, endPoint x: 927, endPoint y: 253, distance: 504.8
click at [927, 253] on div "The Free Press Honestly with [PERSON_NAME] 81 A weekly Society , Culture and Ne…" at bounding box center [772, 236] width 1157 height 211
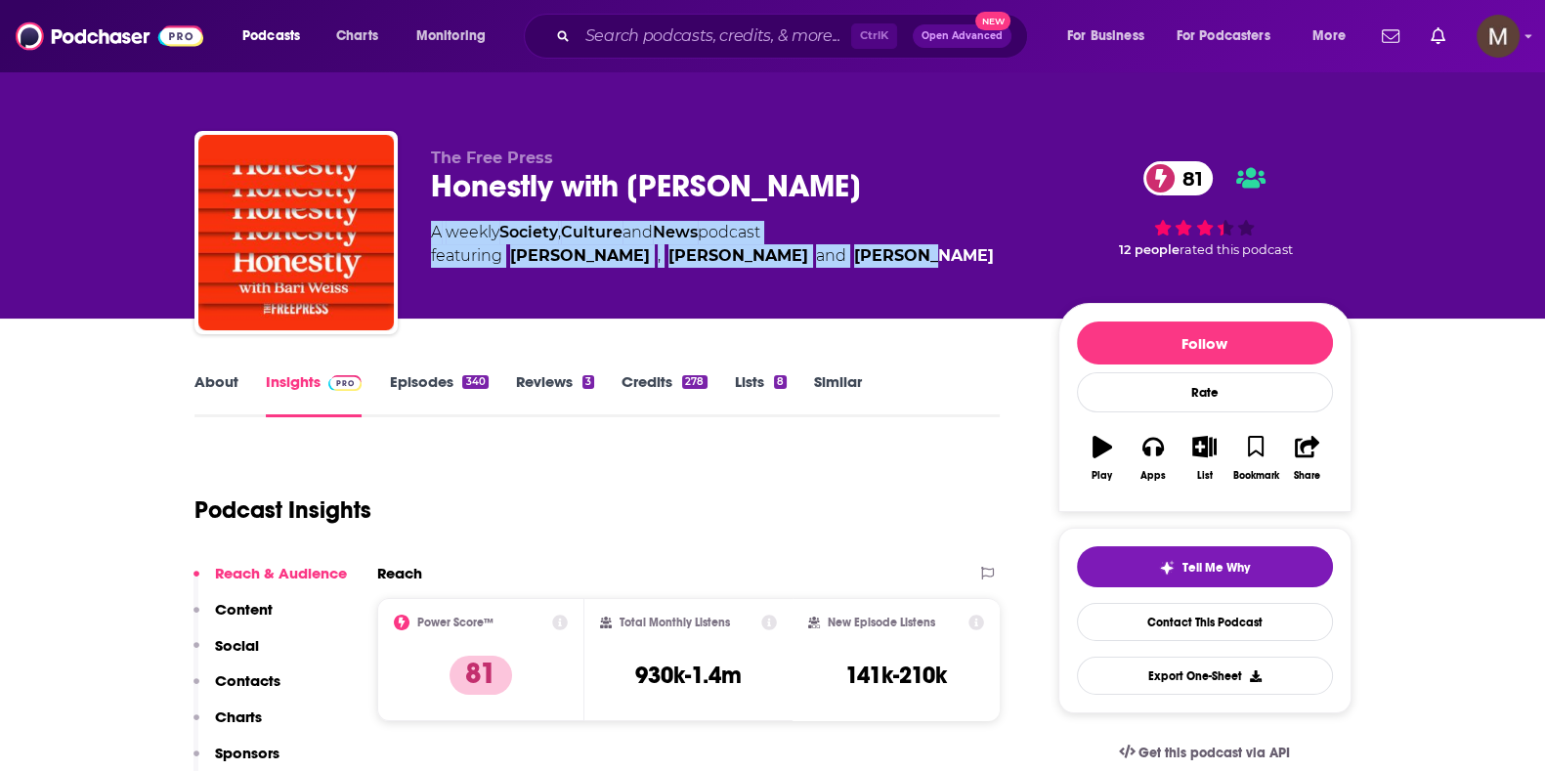
scroll to position [243, 0]
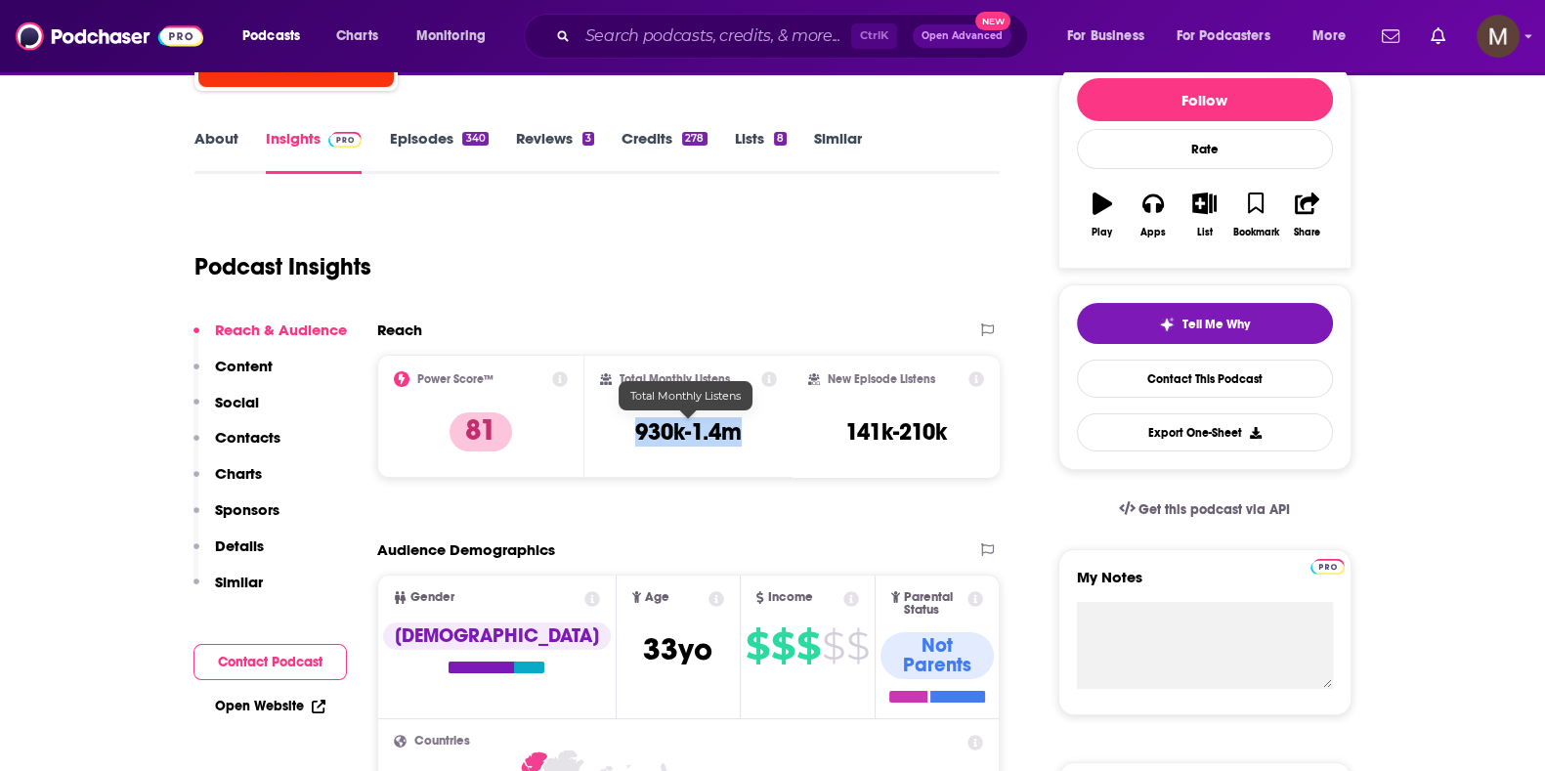
drag, startPoint x: 637, startPoint y: 429, endPoint x: 787, endPoint y: 435, distance: 149.6
click at [787, 435] on div "Total Monthly Listens 930k-1.4m" at bounding box center [688, 416] width 208 height 123
click at [643, 37] on input "Search podcasts, credits, & more..." at bounding box center [715, 36] width 274 height 31
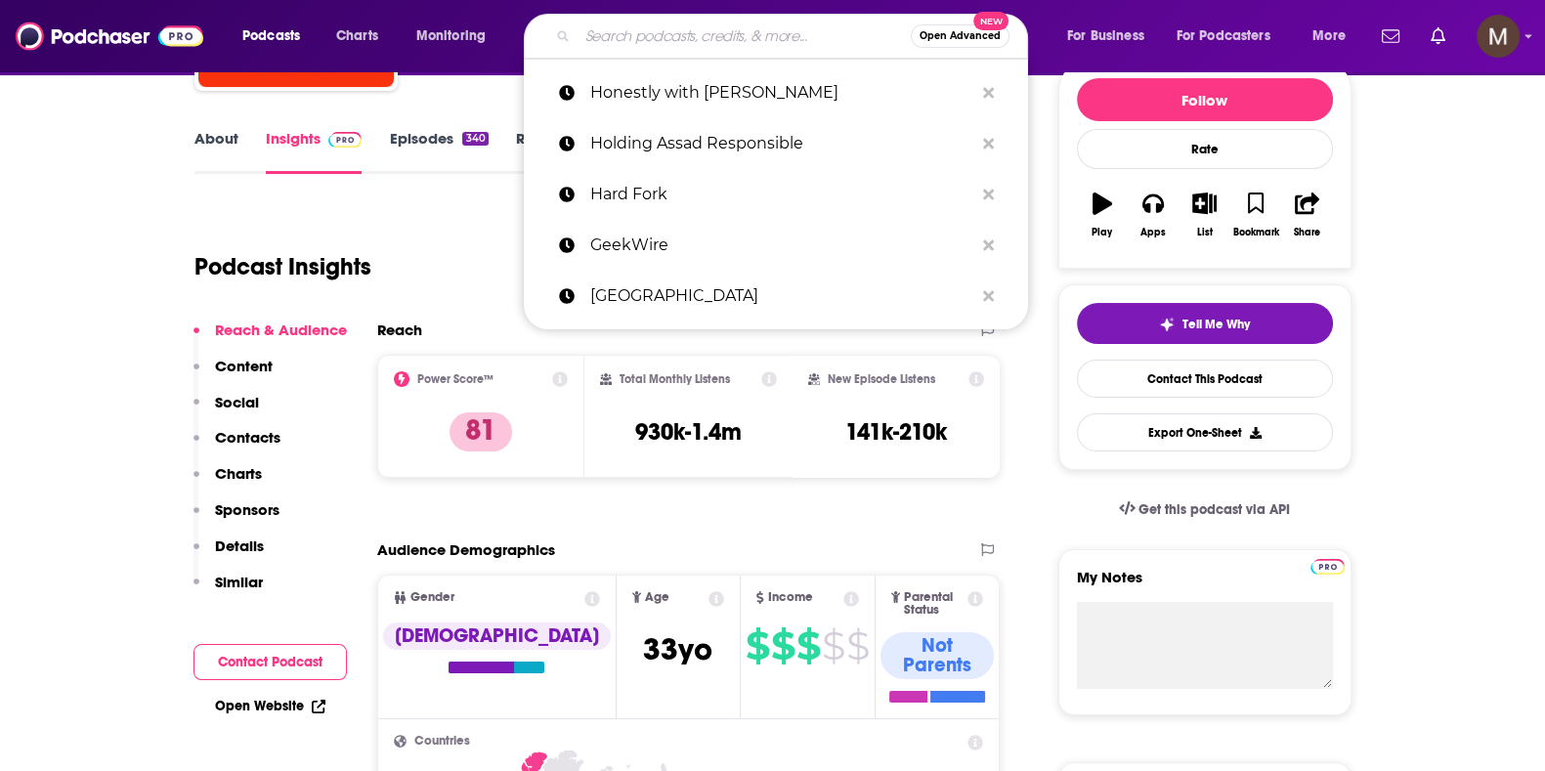
paste input "The Car Podcast with [PERSON_NAME] & Friends"
type input "The Car Podcast with [PERSON_NAME] & Friends"
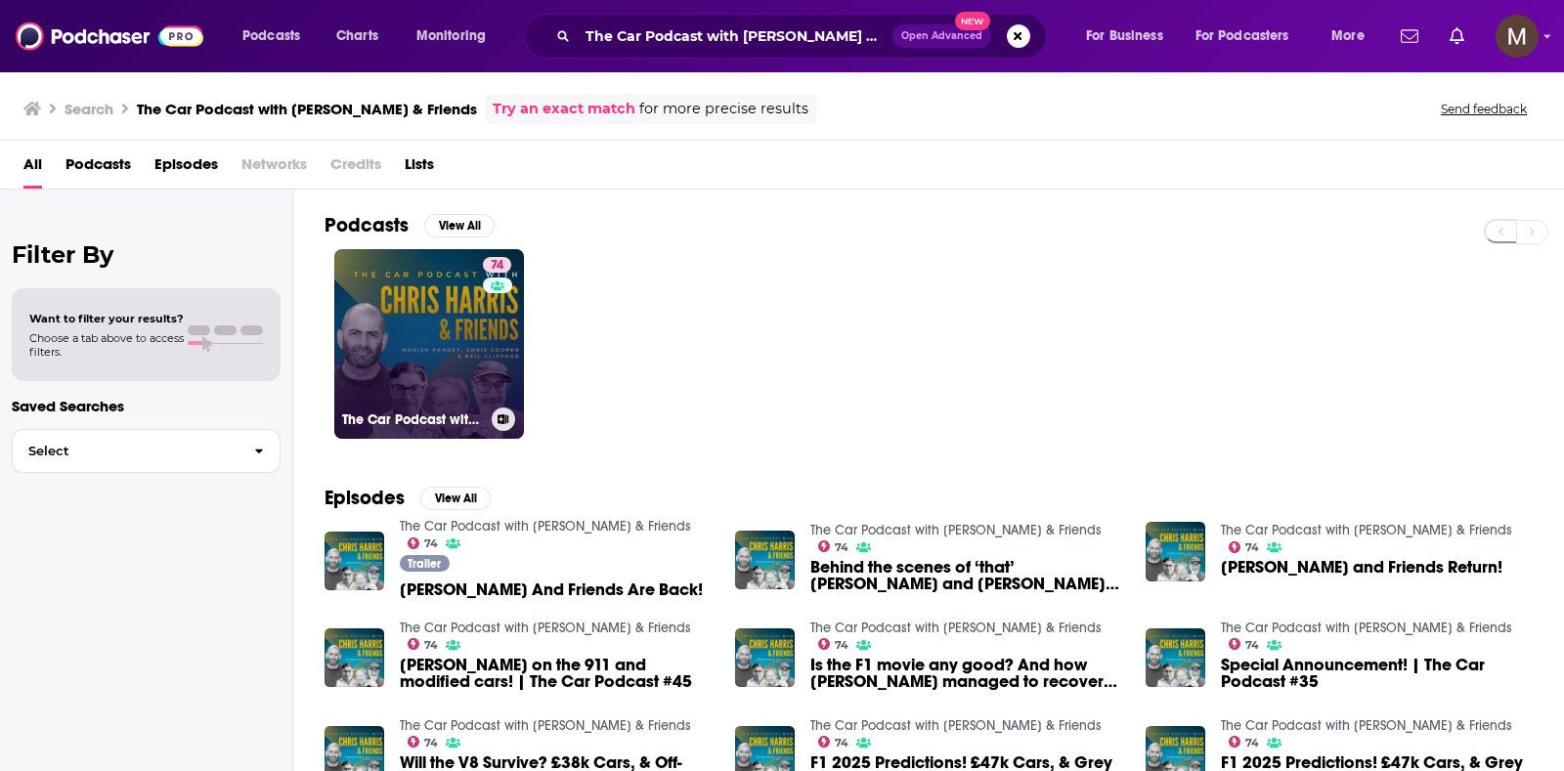
click at [476, 339] on link "74 The Car Podcast with [PERSON_NAME] & Friends" at bounding box center [429, 344] width 190 height 190
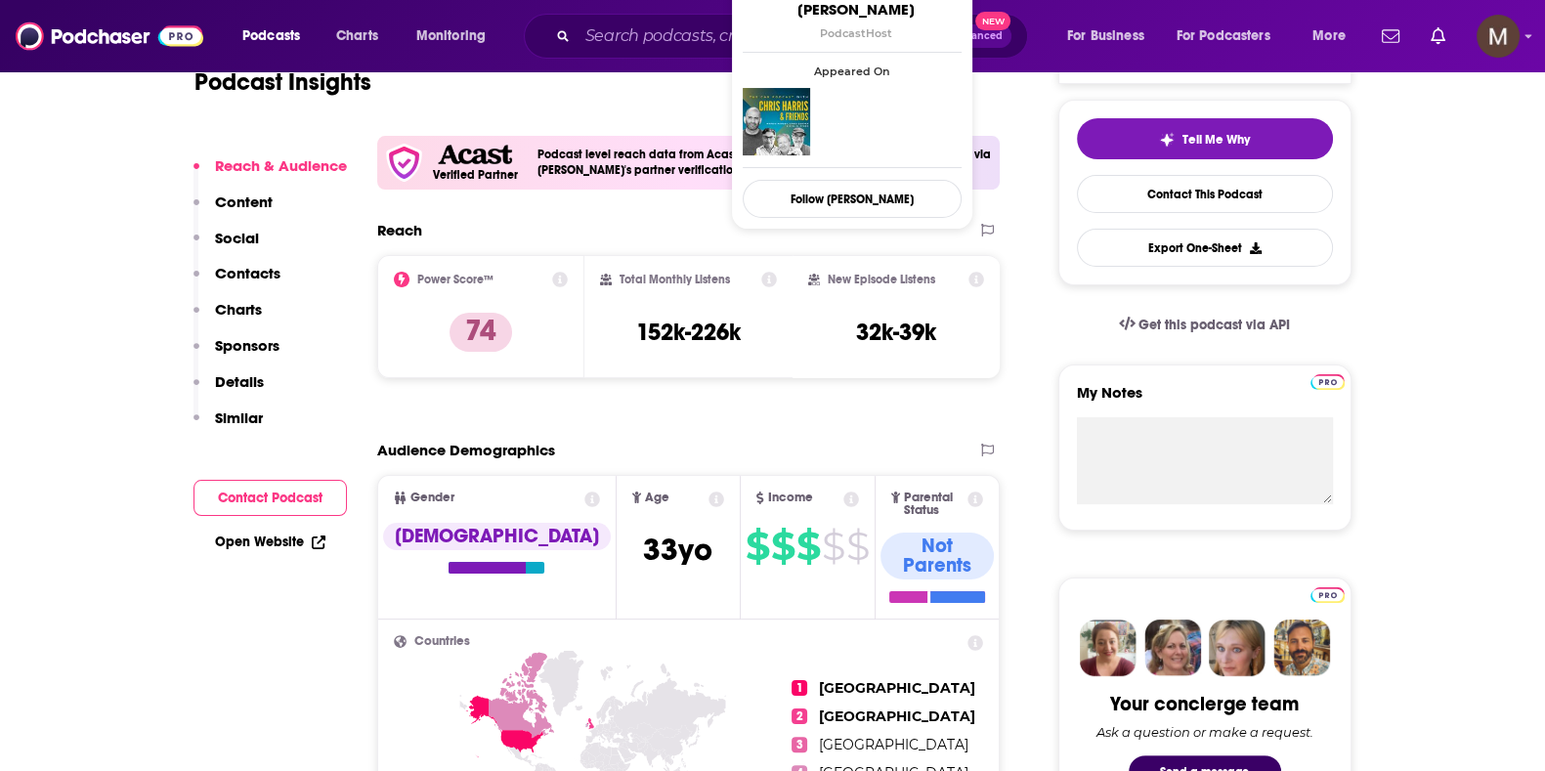
scroll to position [488, 0]
